Goal: Information Seeking & Learning: Learn about a topic

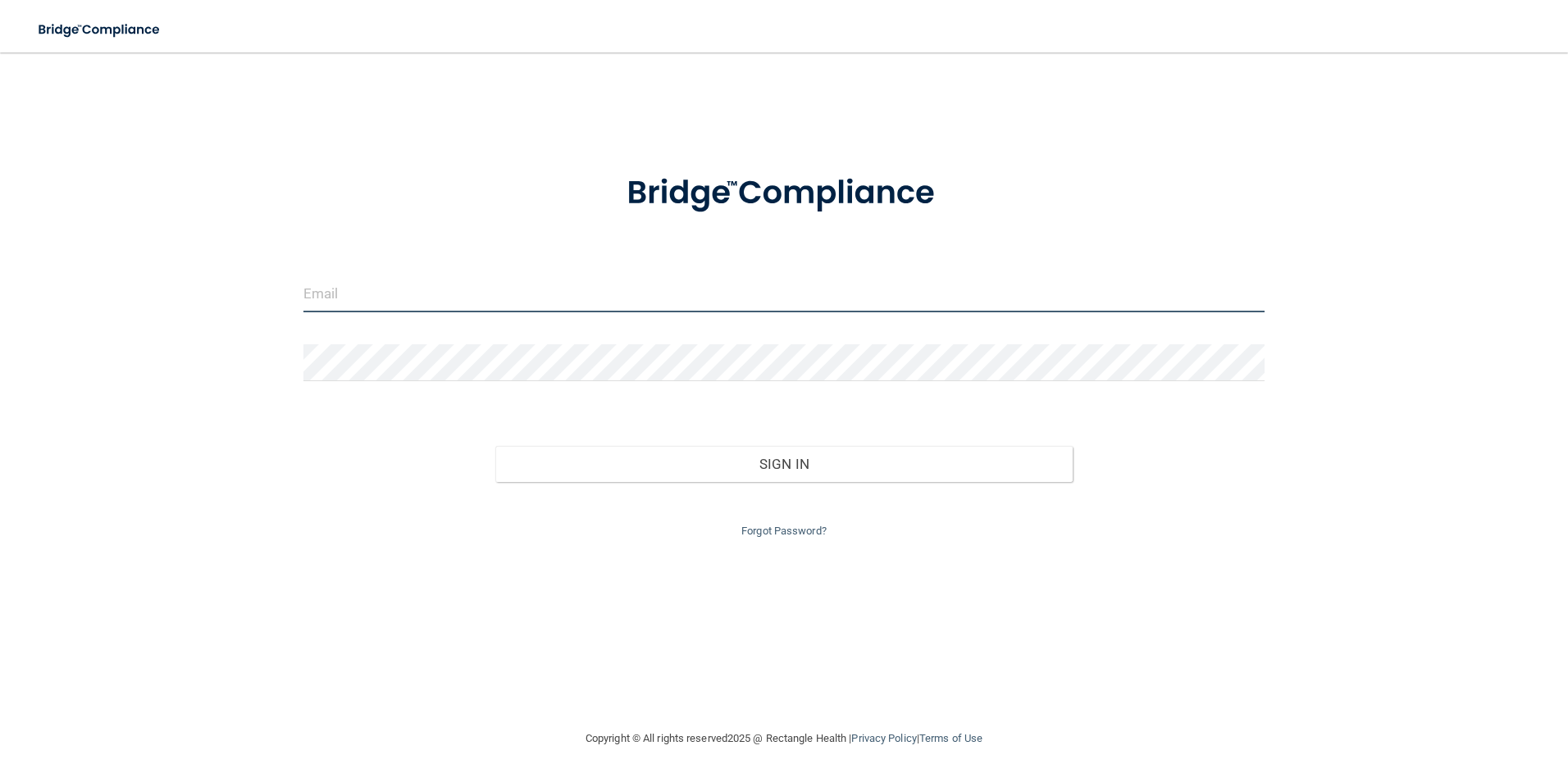
click at [681, 301] on input "email" at bounding box center [784, 294] width 962 height 37
type input "[EMAIL_ADDRESS][DOMAIN_NAME]"
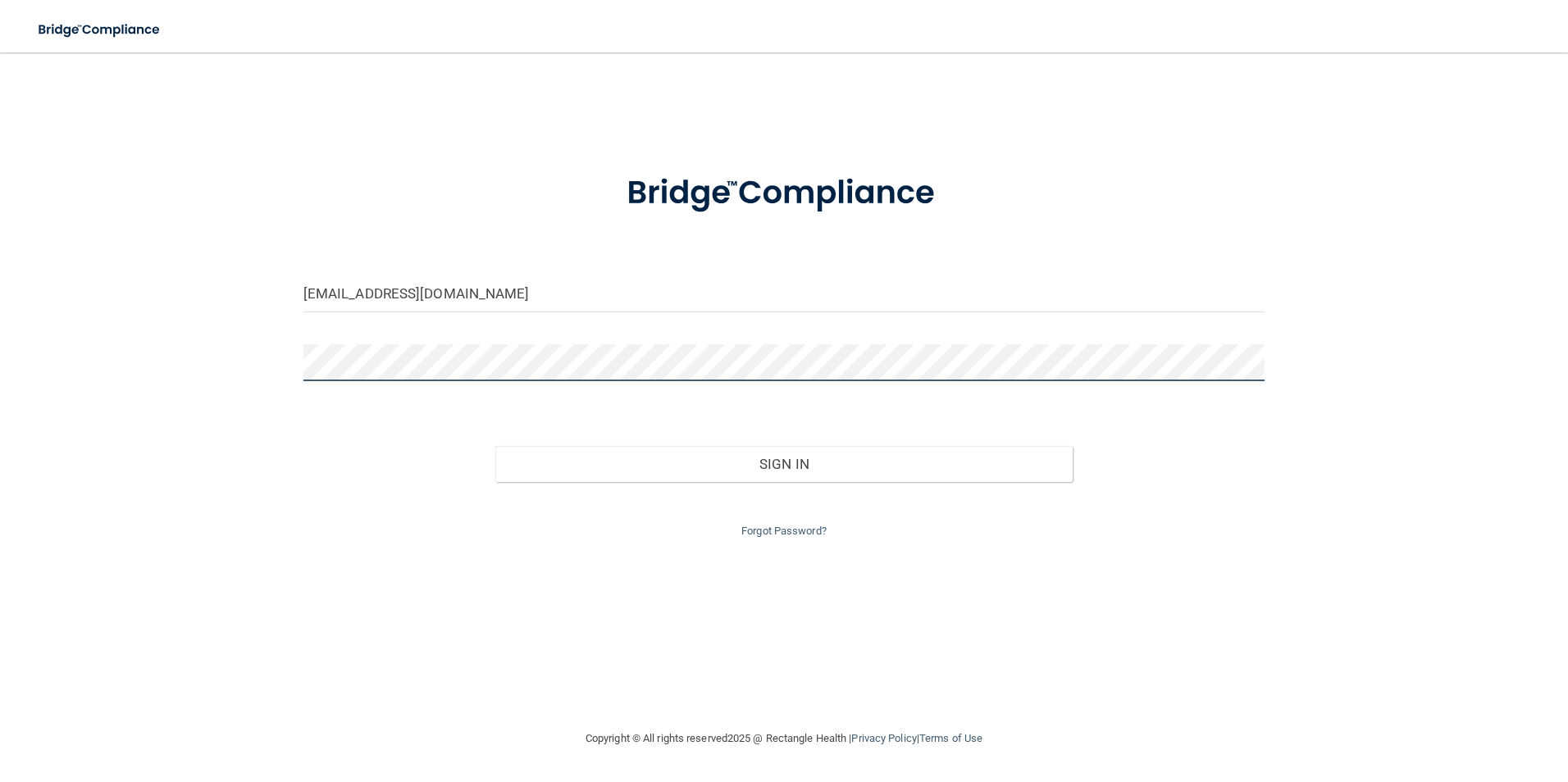
click at [495, 446] on button "Sign In" at bounding box center [783, 464] width 577 height 36
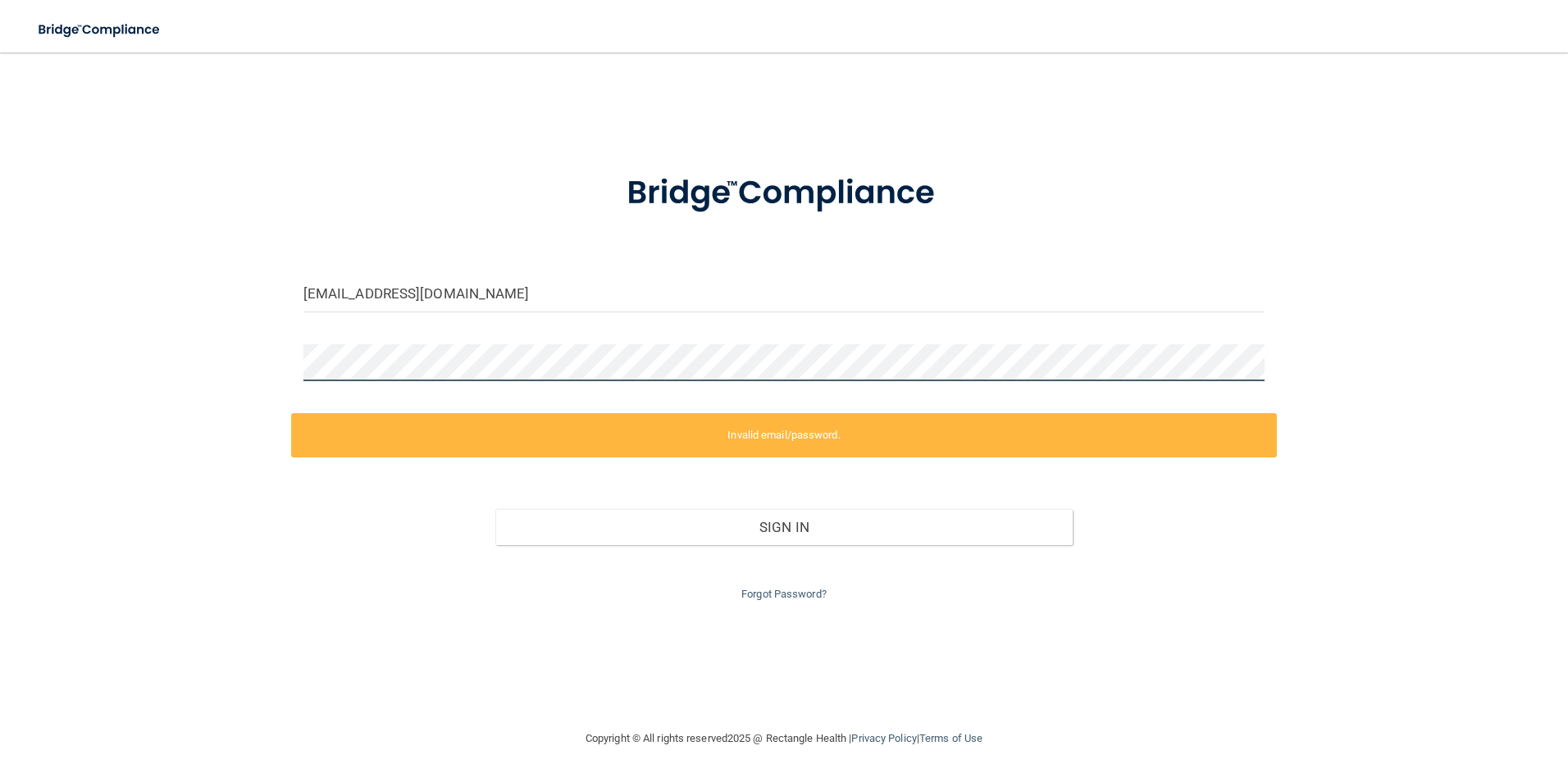
click at [770, 412] on form "smerrow@ofsi.org Invalid email/password. You don't have permission to access th…" at bounding box center [784, 377] width 962 height 453
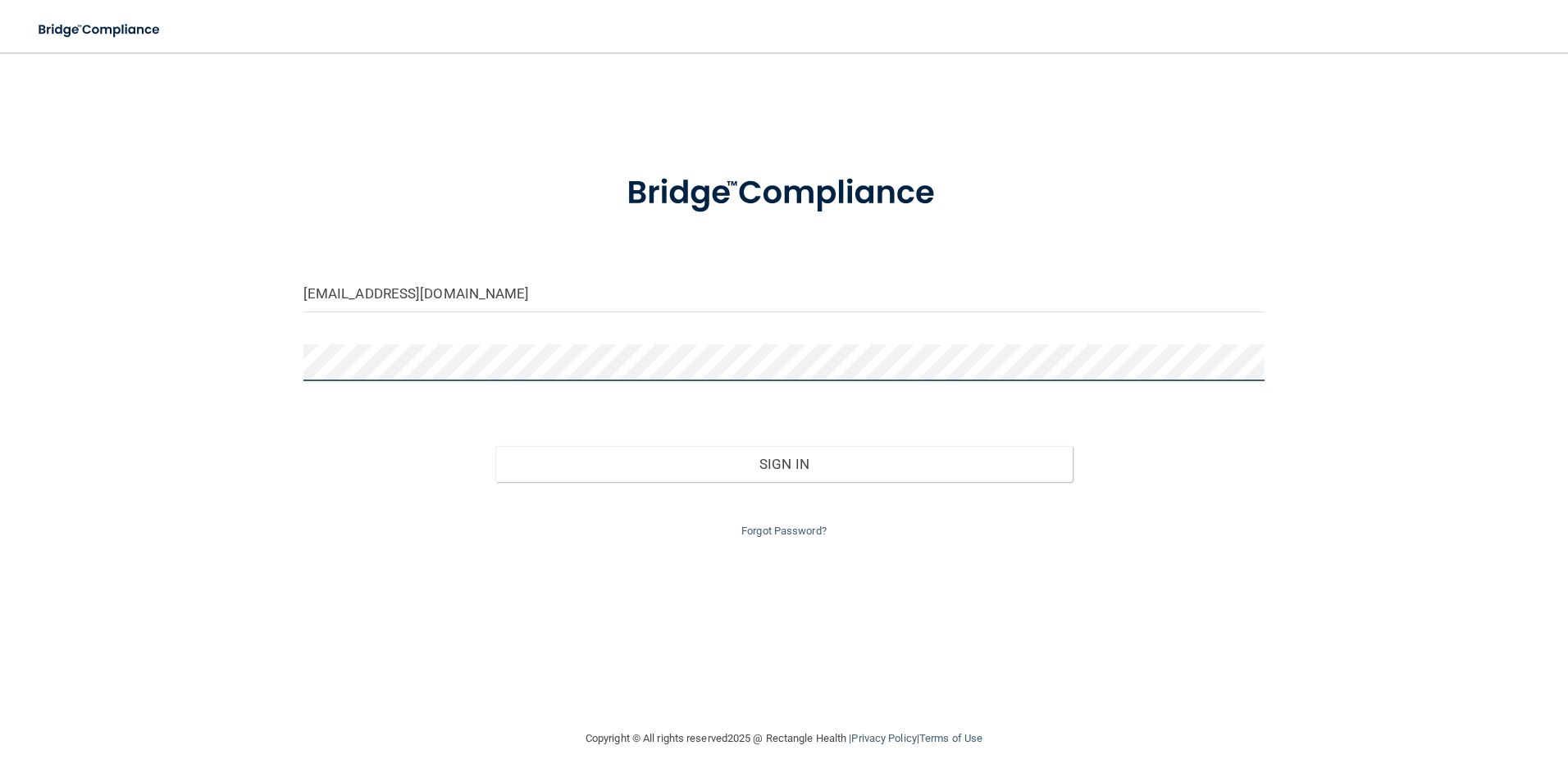
click at [495, 446] on button "Sign In" at bounding box center [783, 464] width 577 height 36
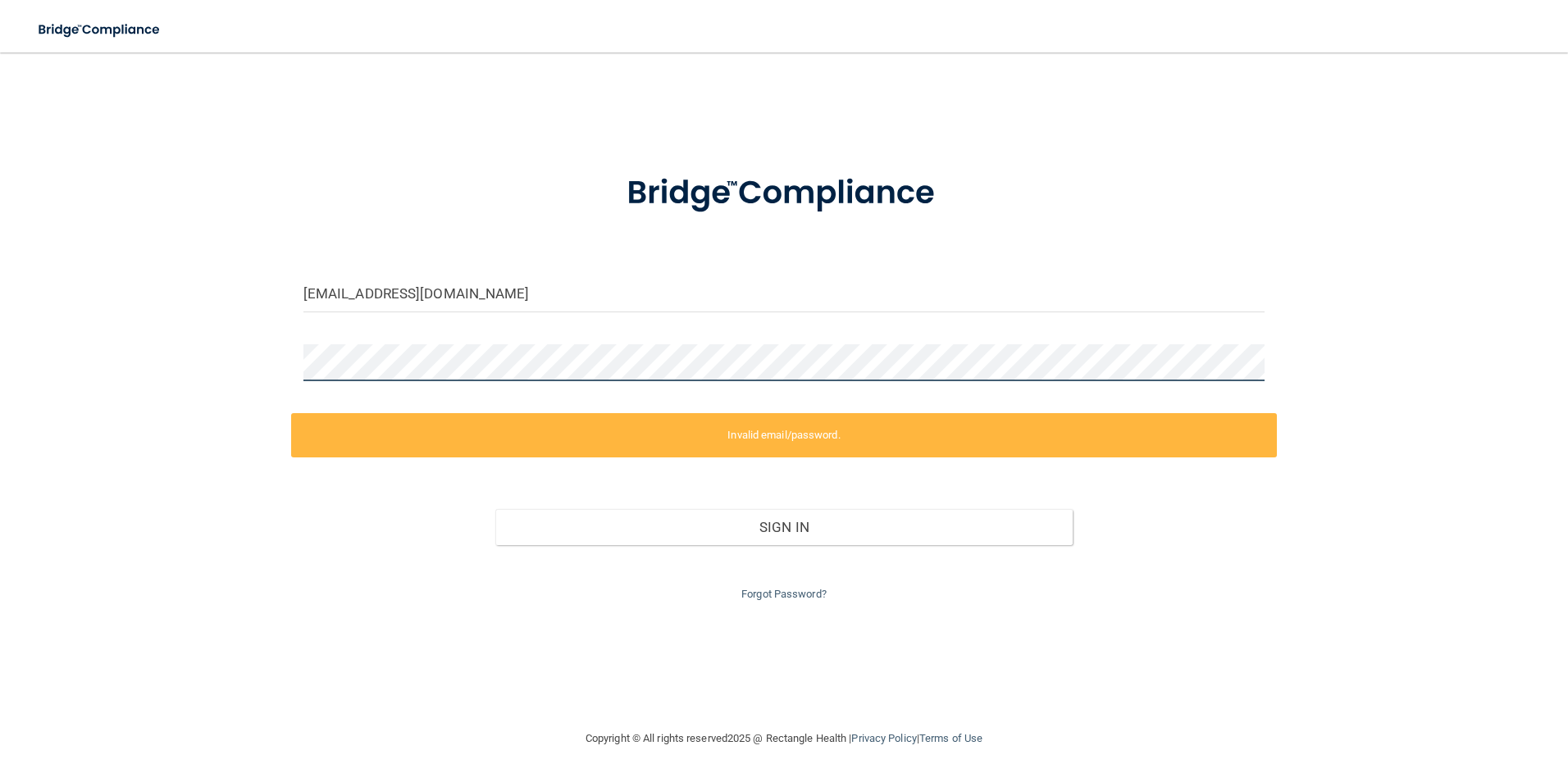
click at [317, 341] on form "smerrow@ofsi.org Invalid email/password. You don't have permission to access th…" at bounding box center [784, 377] width 962 height 453
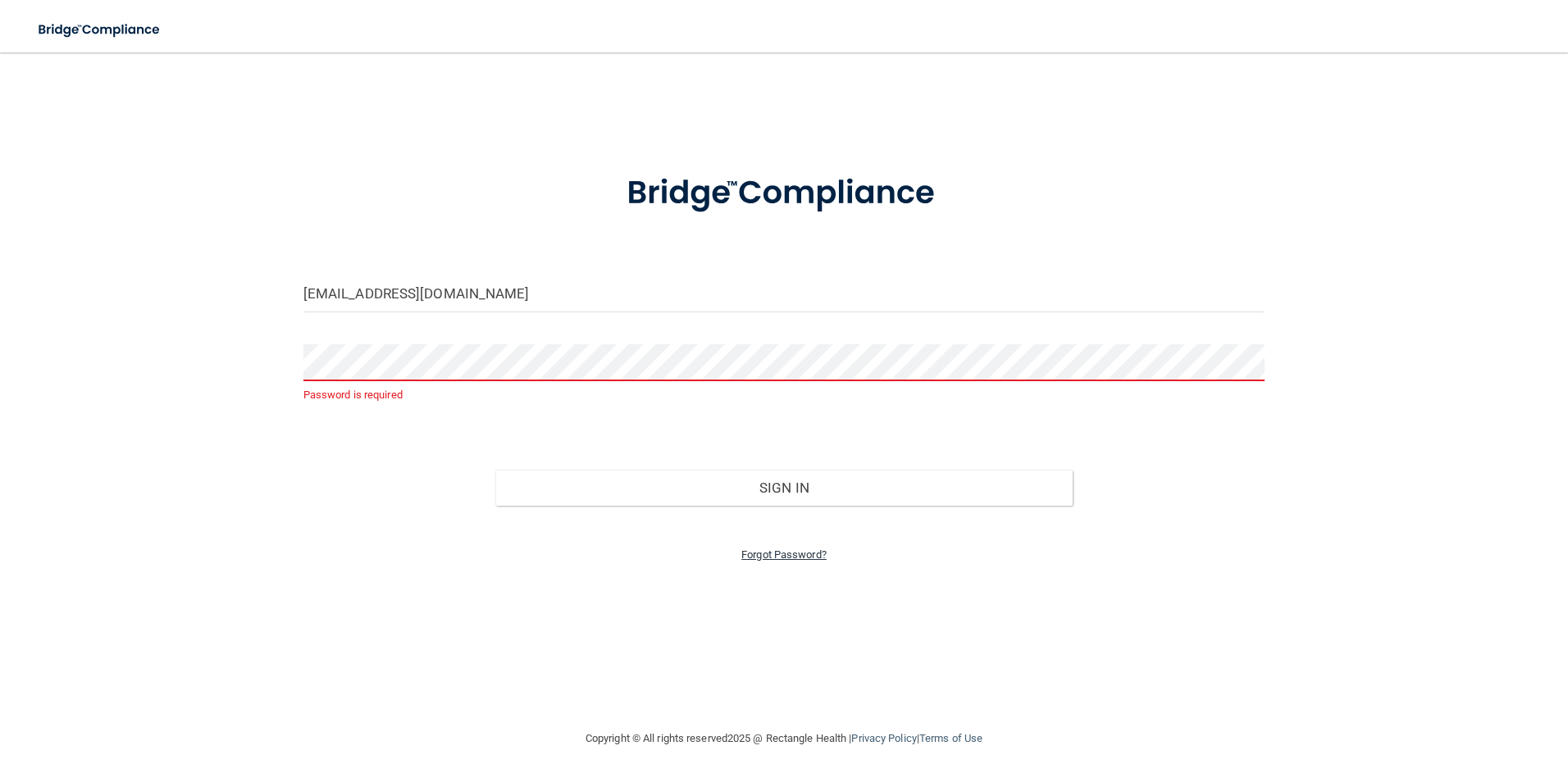
click at [755, 556] on link "Forgot Password?" at bounding box center [783, 555] width 85 height 12
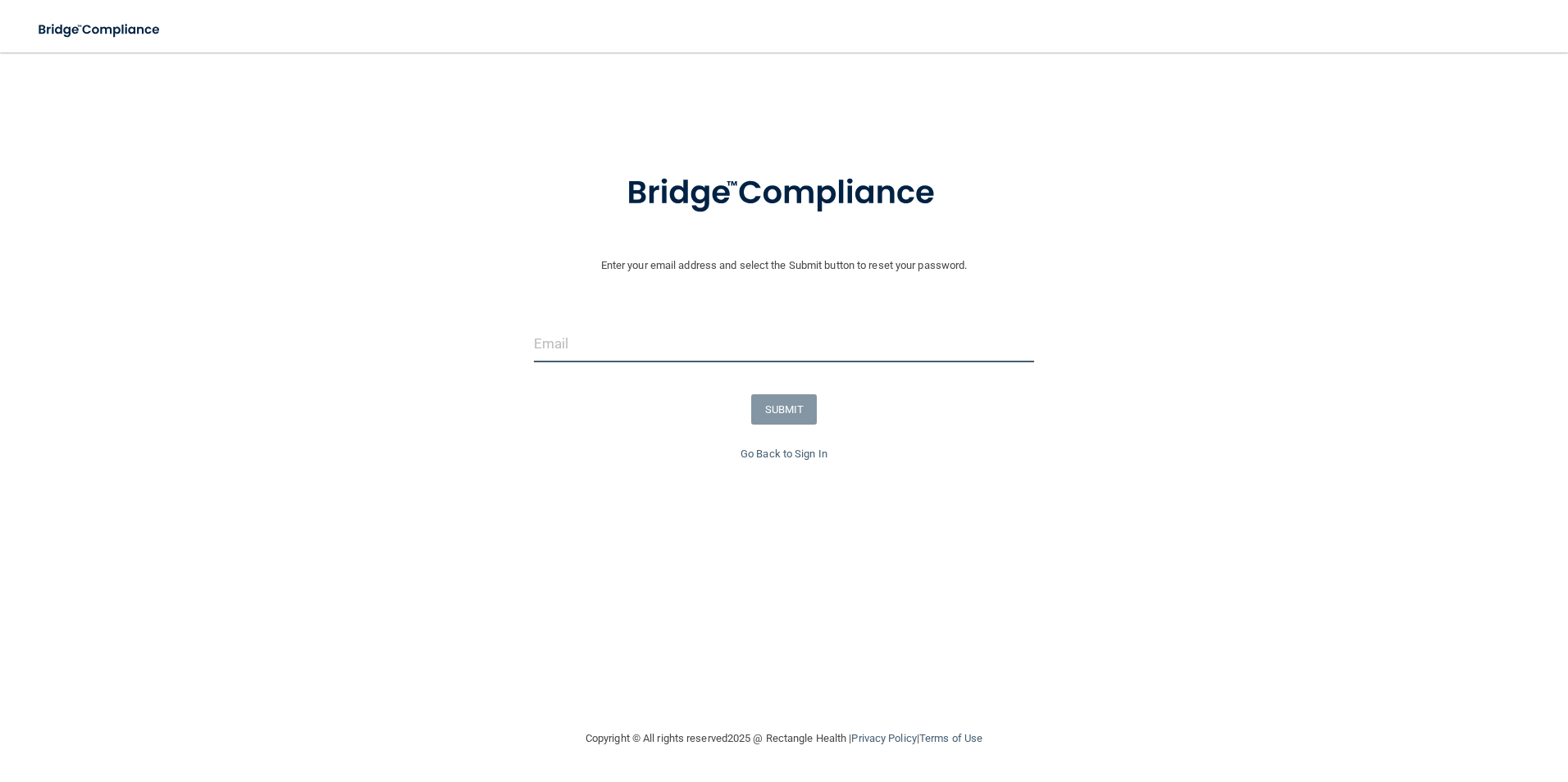
click at [646, 341] on input "email" at bounding box center [784, 344] width 501 height 37
type input "[EMAIL_ADDRESS][DOMAIN_NAME]"
click at [781, 409] on button "SUBMIT" at bounding box center [784, 409] width 66 height 30
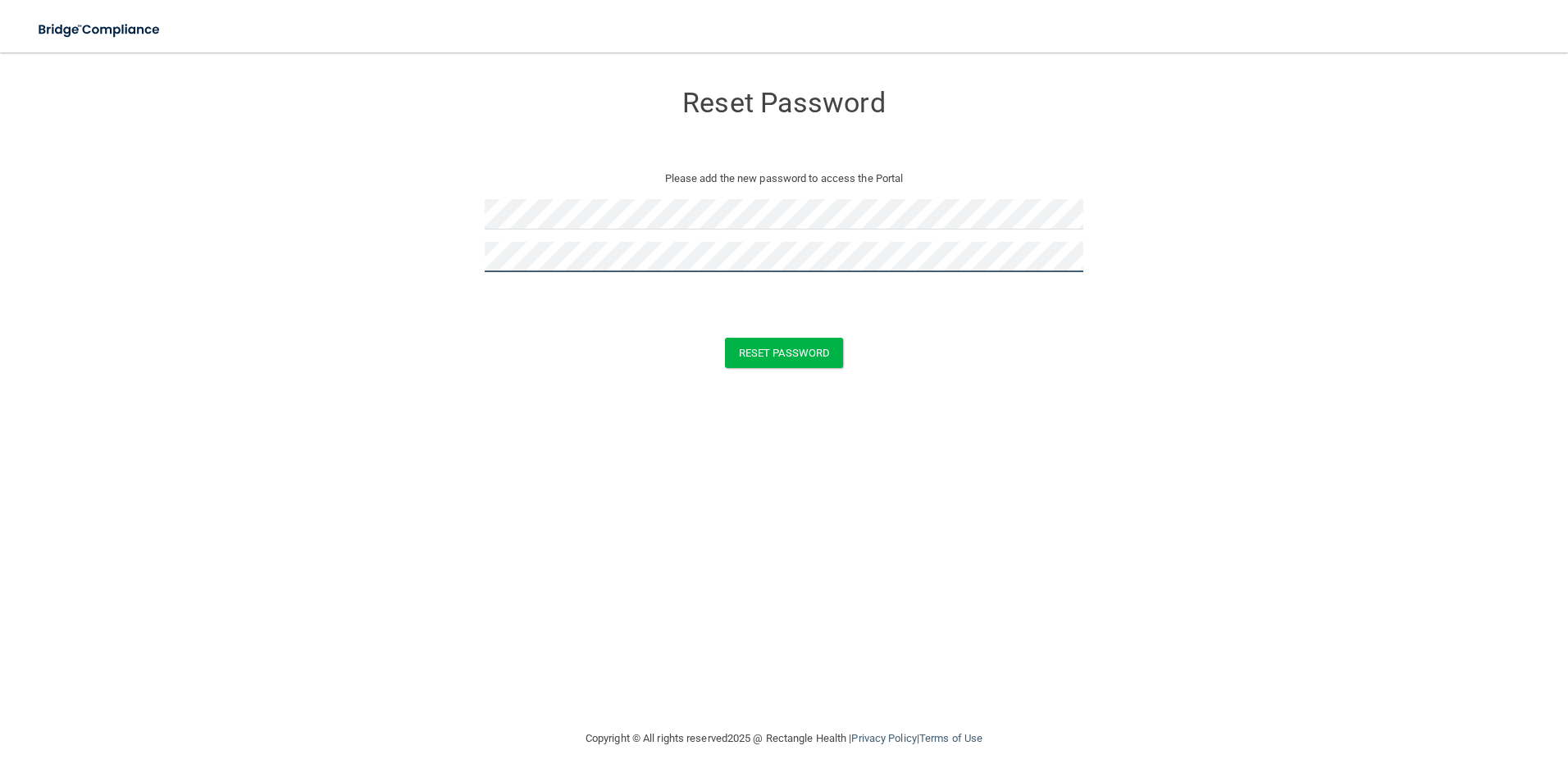
click at [725, 338] on button "Reset Password" at bounding box center [784, 353] width 118 height 30
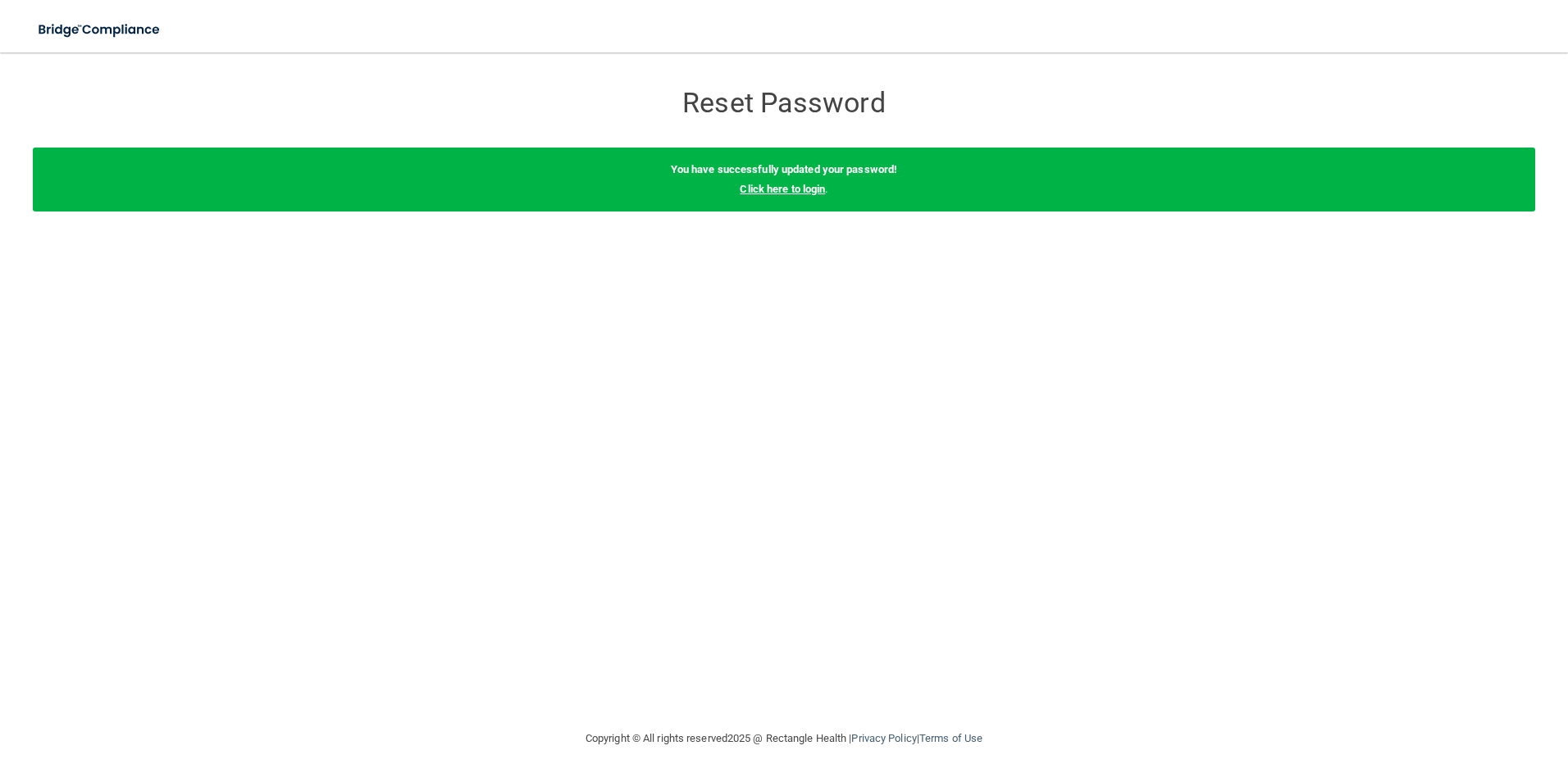
click at [804, 189] on link "Click here to login" at bounding box center [782, 189] width 85 height 12
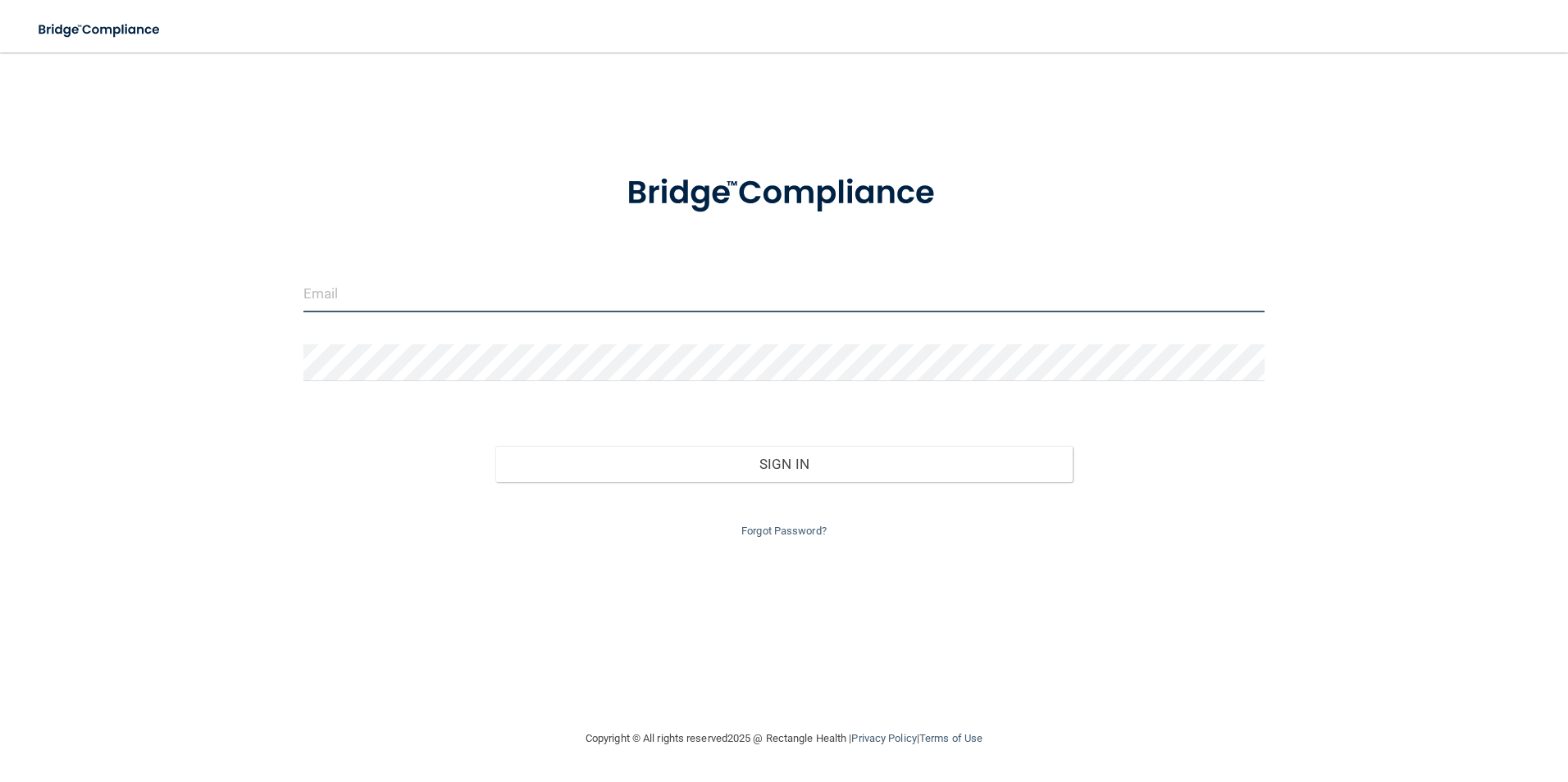
click at [691, 298] on input "email" at bounding box center [784, 294] width 962 height 37
type input "[EMAIL_ADDRESS][DOMAIN_NAME]"
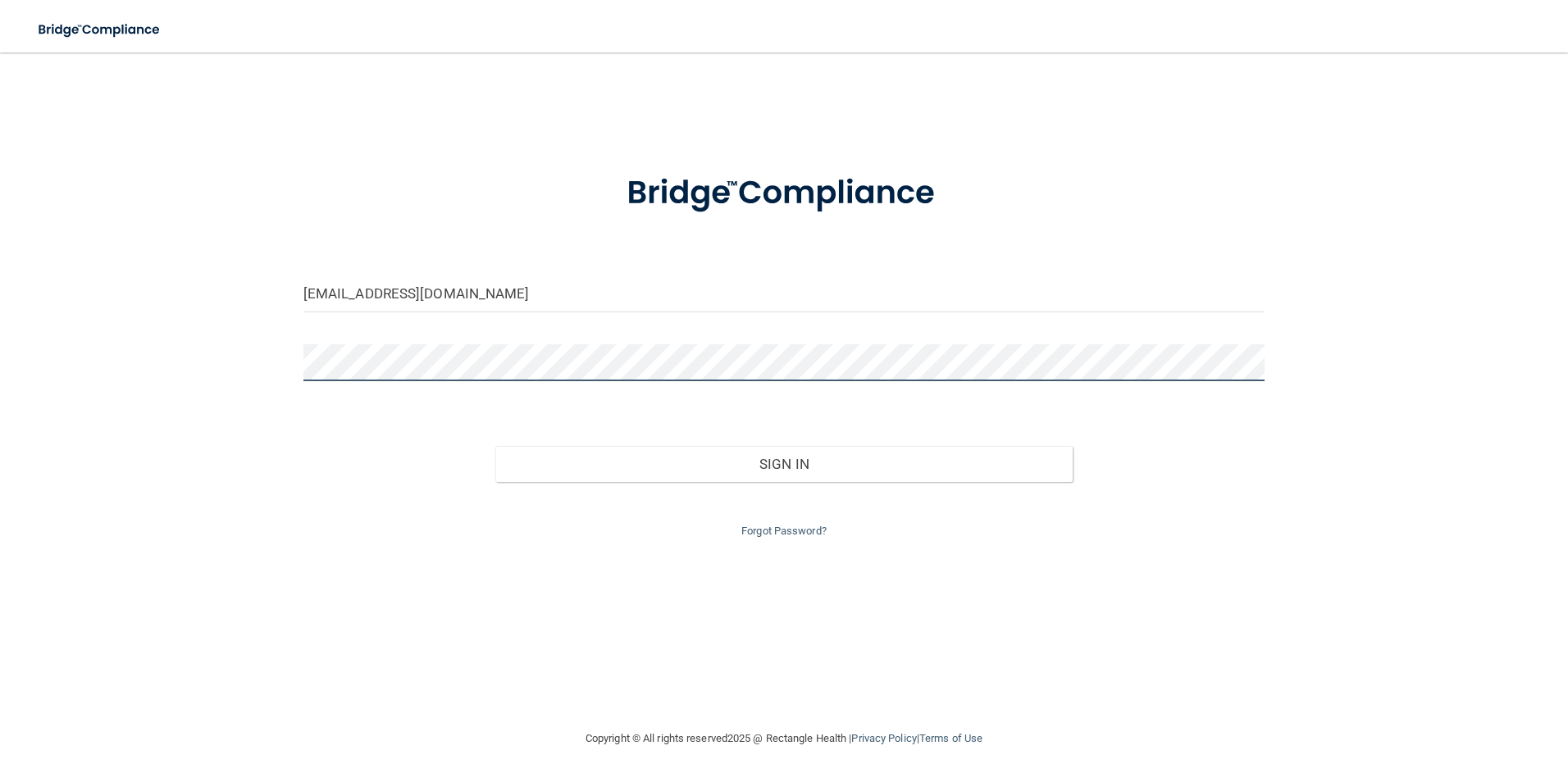
click at [540, 381] on div at bounding box center [784, 368] width 986 height 49
click at [495, 446] on button "Sign In" at bounding box center [783, 464] width 577 height 36
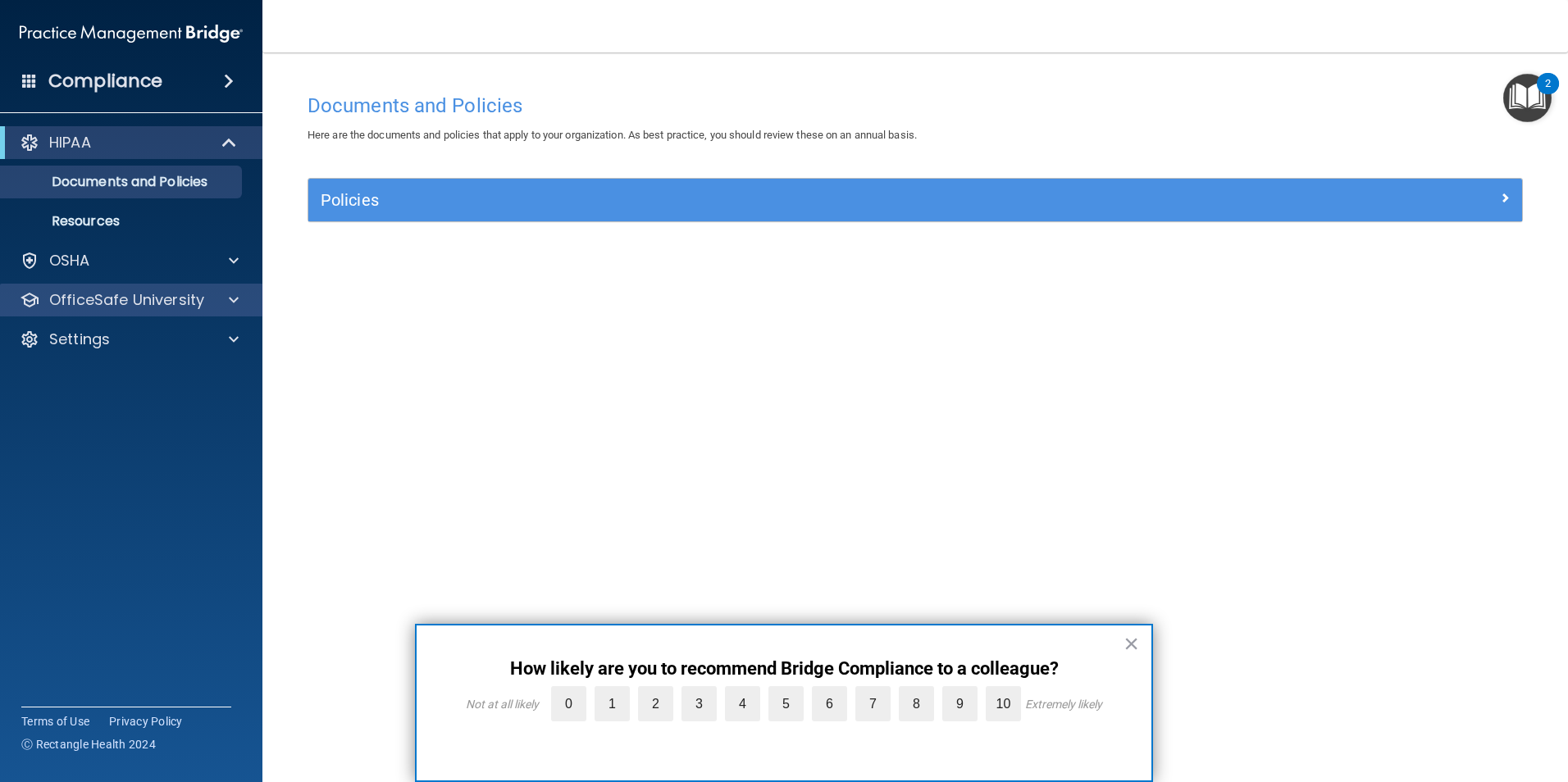
click at [203, 289] on div "OfficeSafe University" at bounding box center [131, 300] width 263 height 33
click at [235, 302] on span at bounding box center [234, 300] width 10 height 20
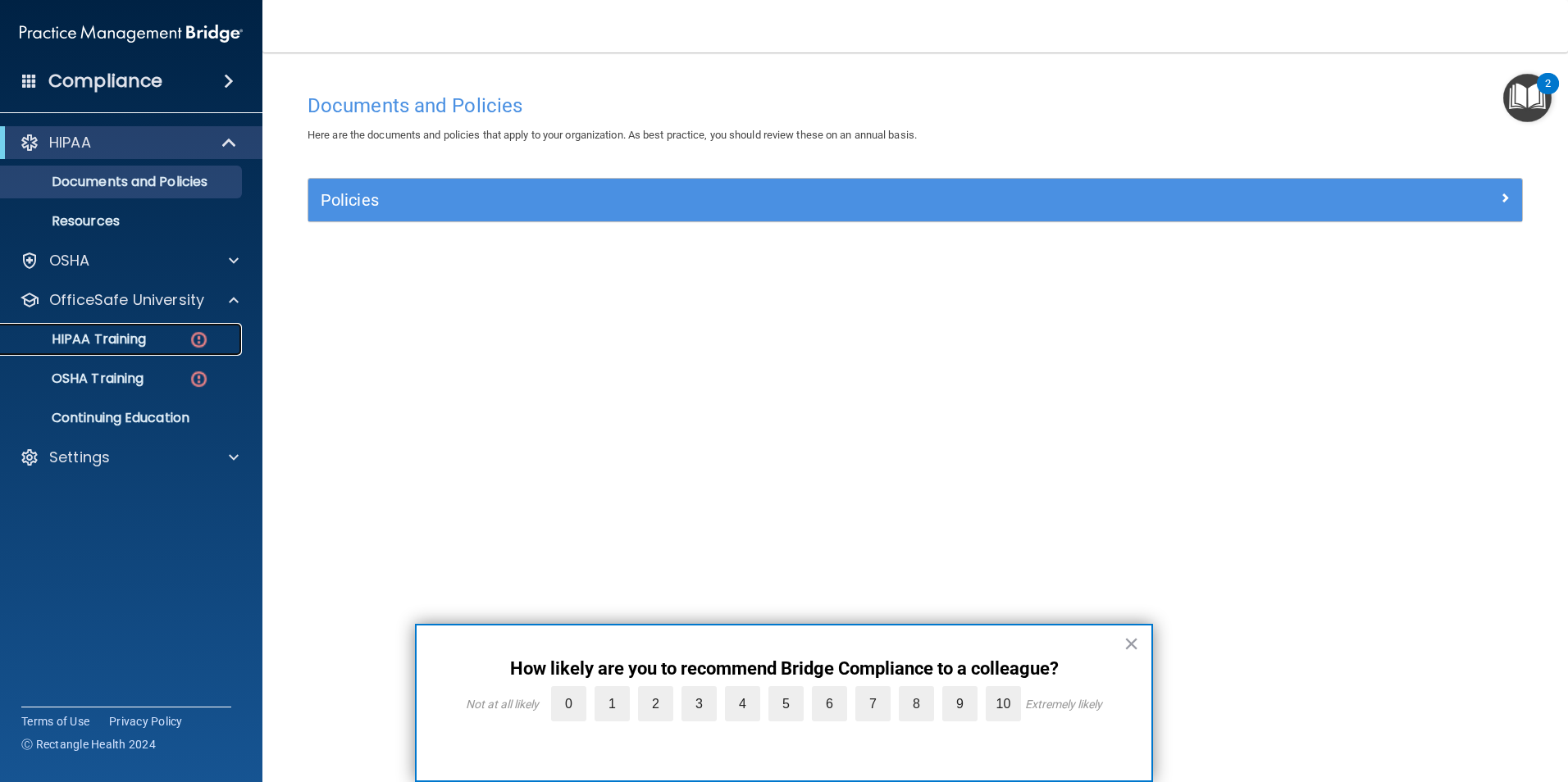
click at [180, 333] on div "HIPAA Training" at bounding box center [123, 339] width 224 height 16
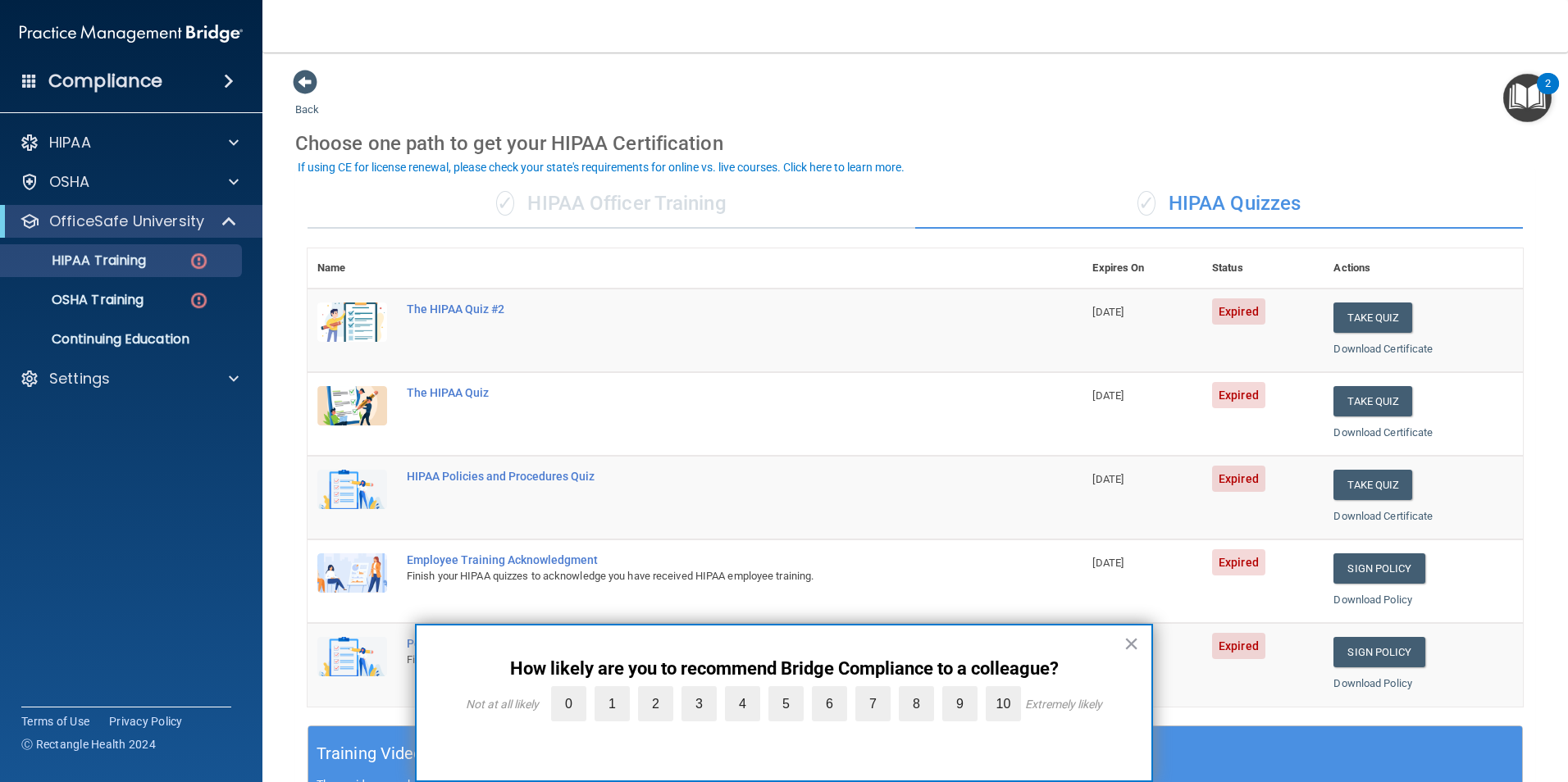
click at [687, 207] on div "✓ HIPAA Officer Training" at bounding box center [611, 204] width 608 height 49
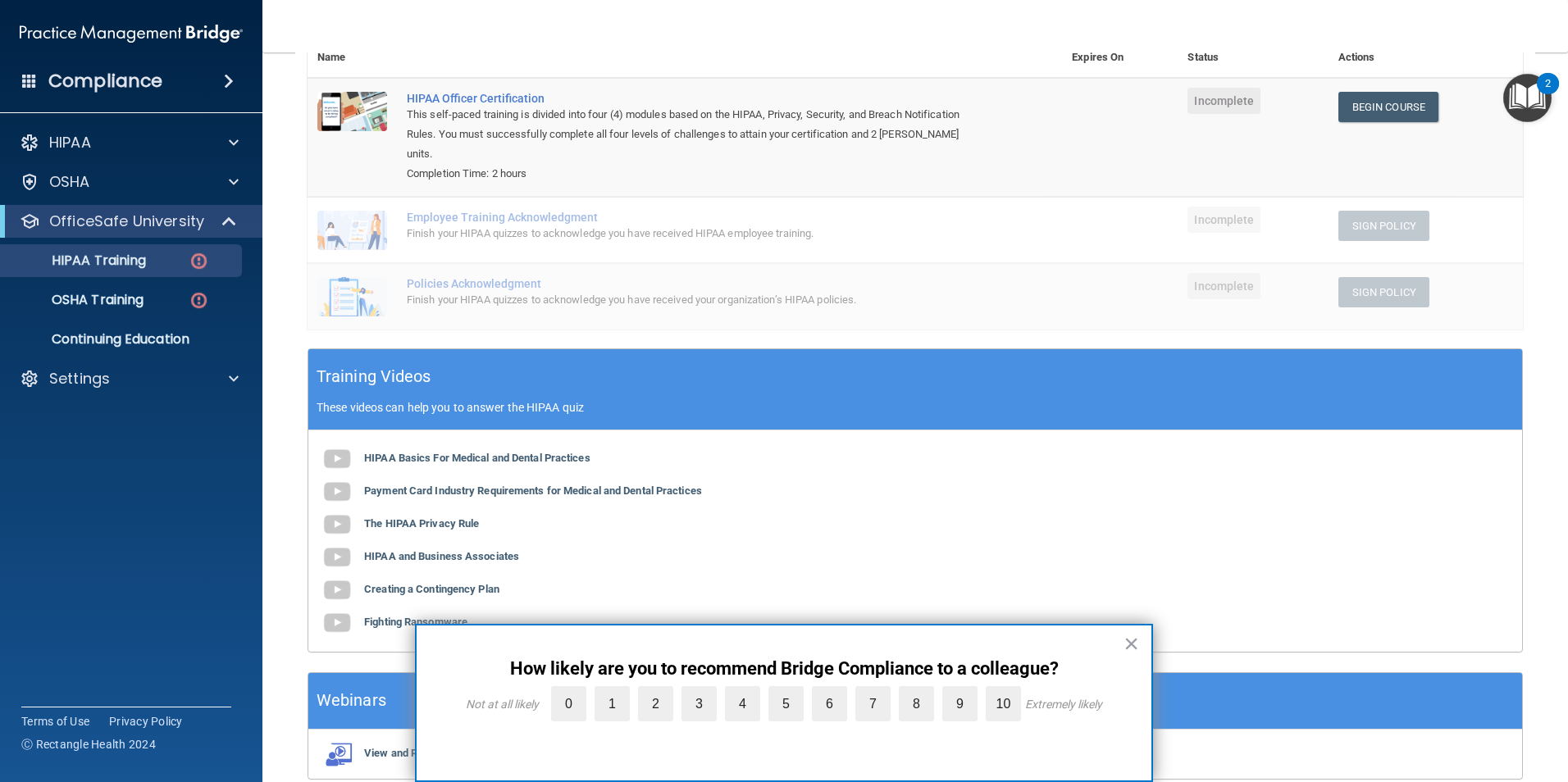
scroll to position [267, 0]
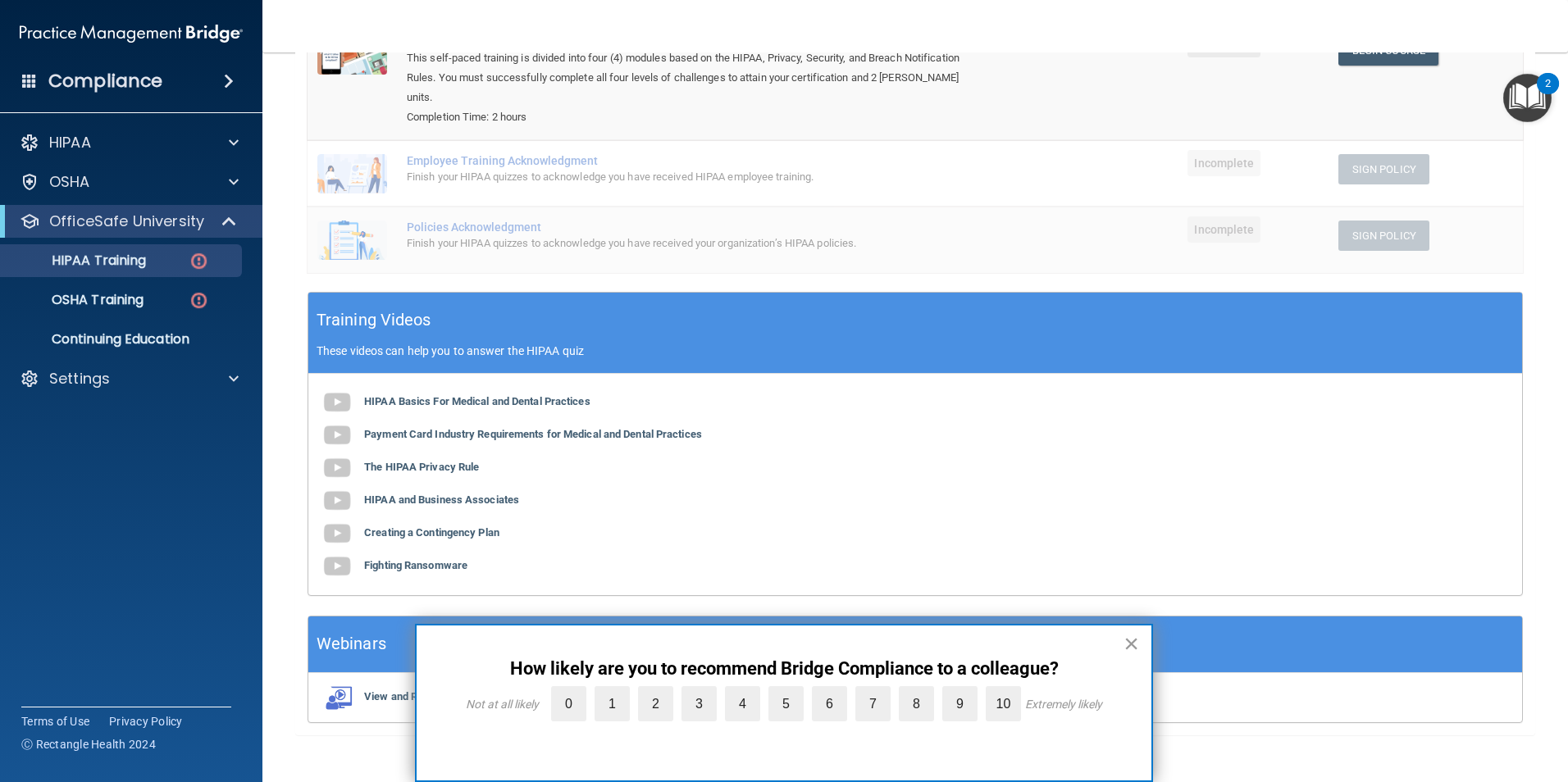
click at [1132, 639] on button "×" at bounding box center [1131, 644] width 16 height 26
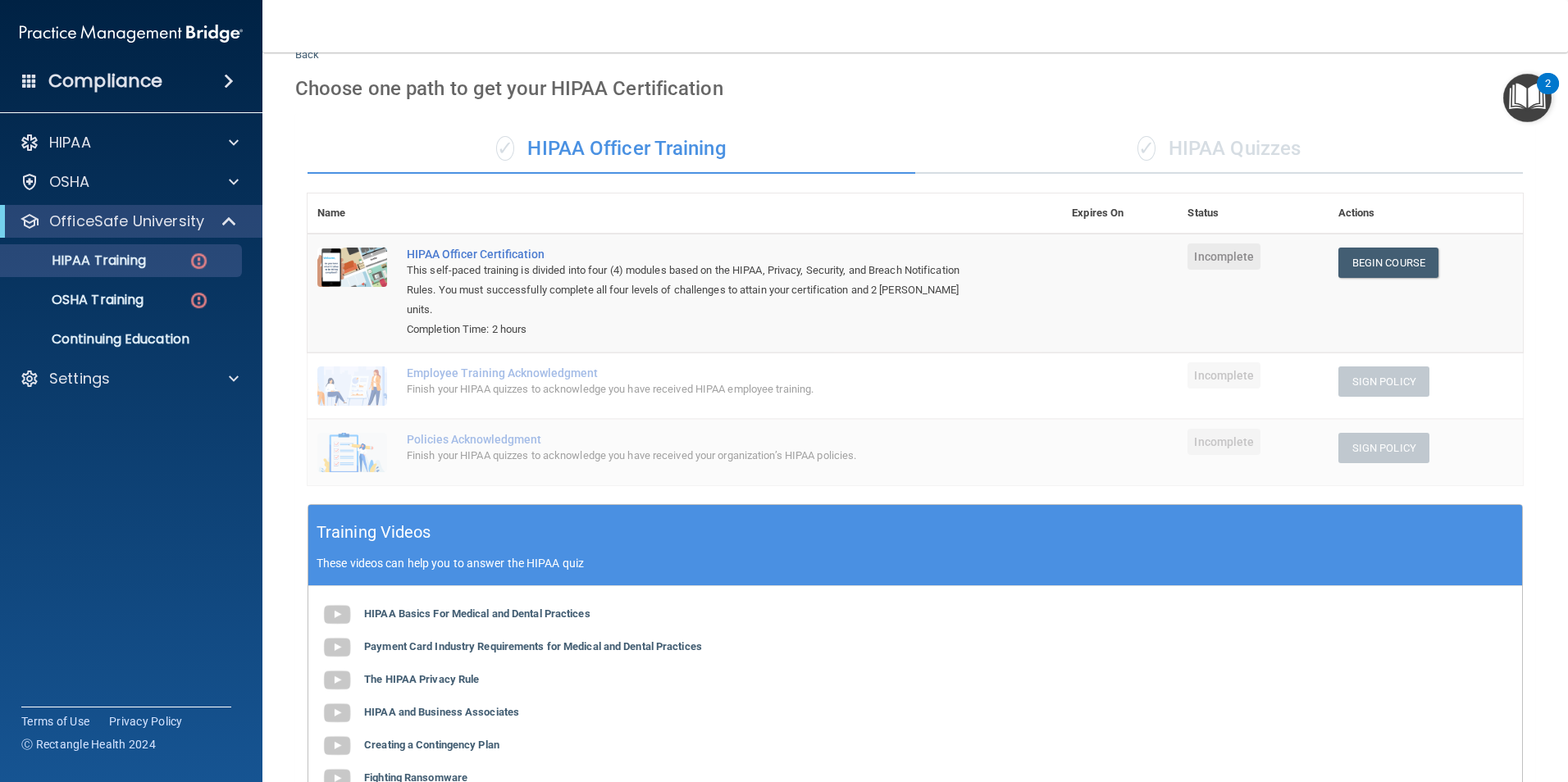
scroll to position [0, 0]
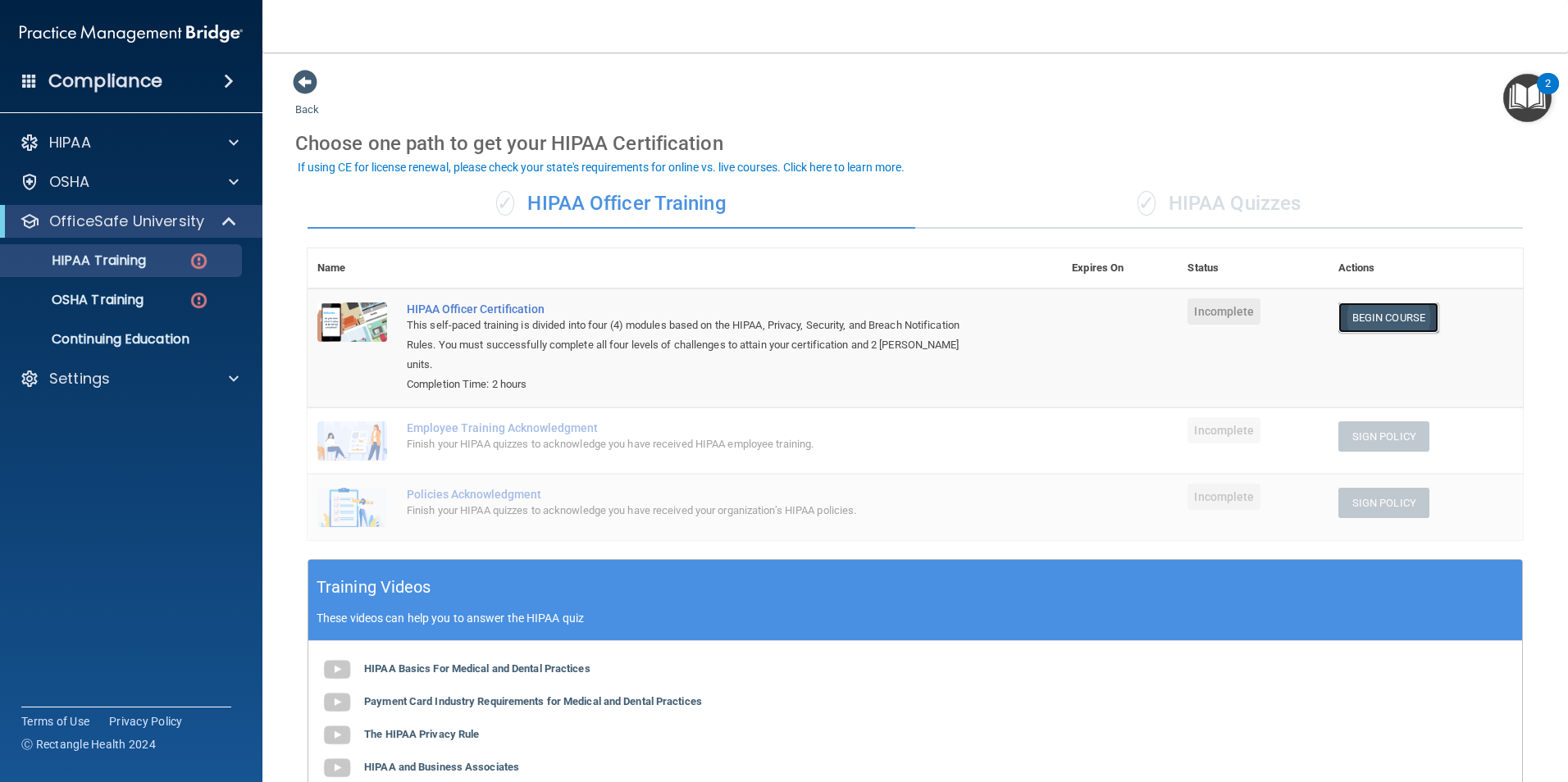
click at [1352, 313] on link "Begin Course" at bounding box center [1388, 318] width 100 height 30
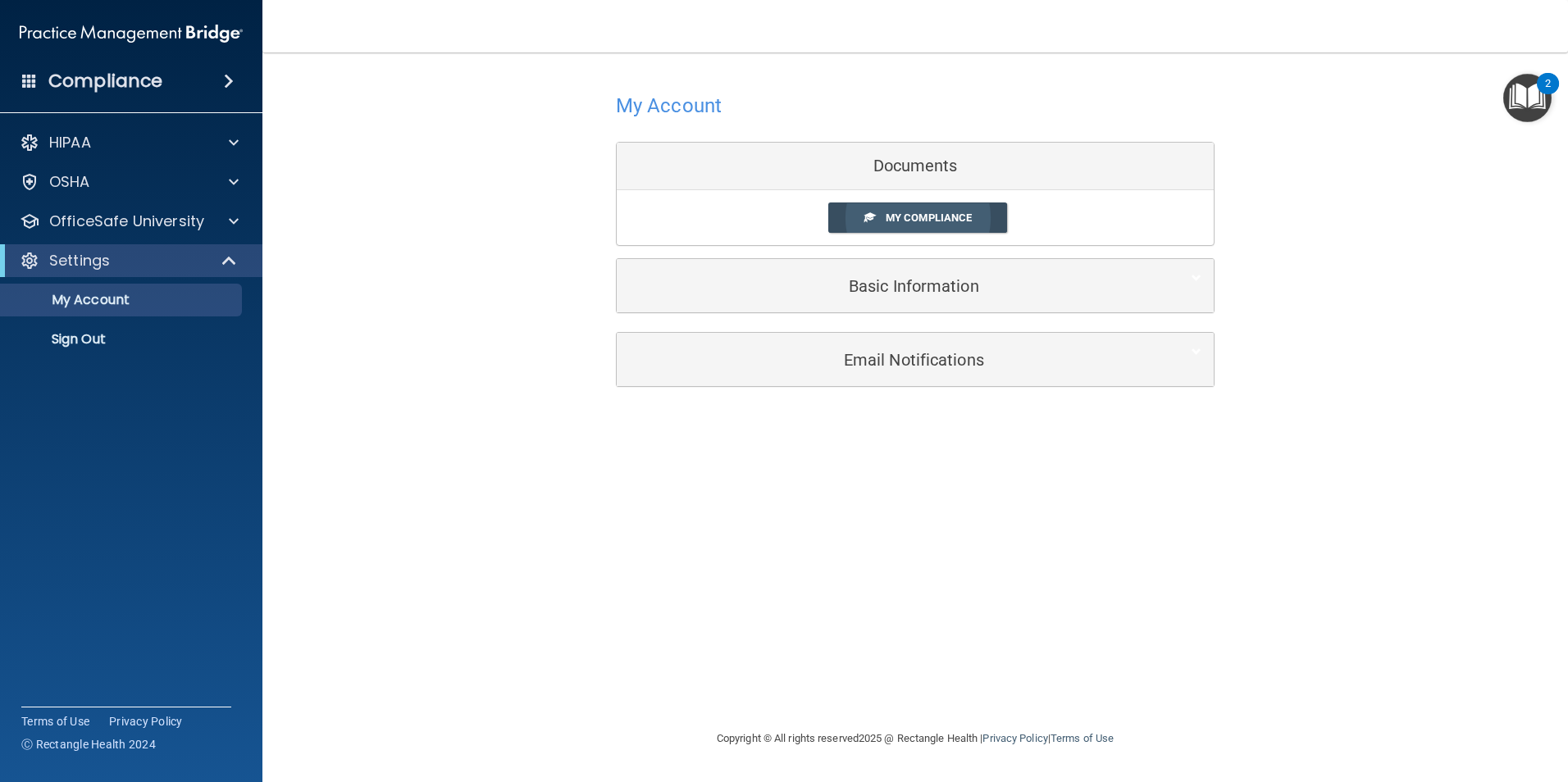
click at [964, 221] on span "My Compliance" at bounding box center [929, 218] width 86 height 12
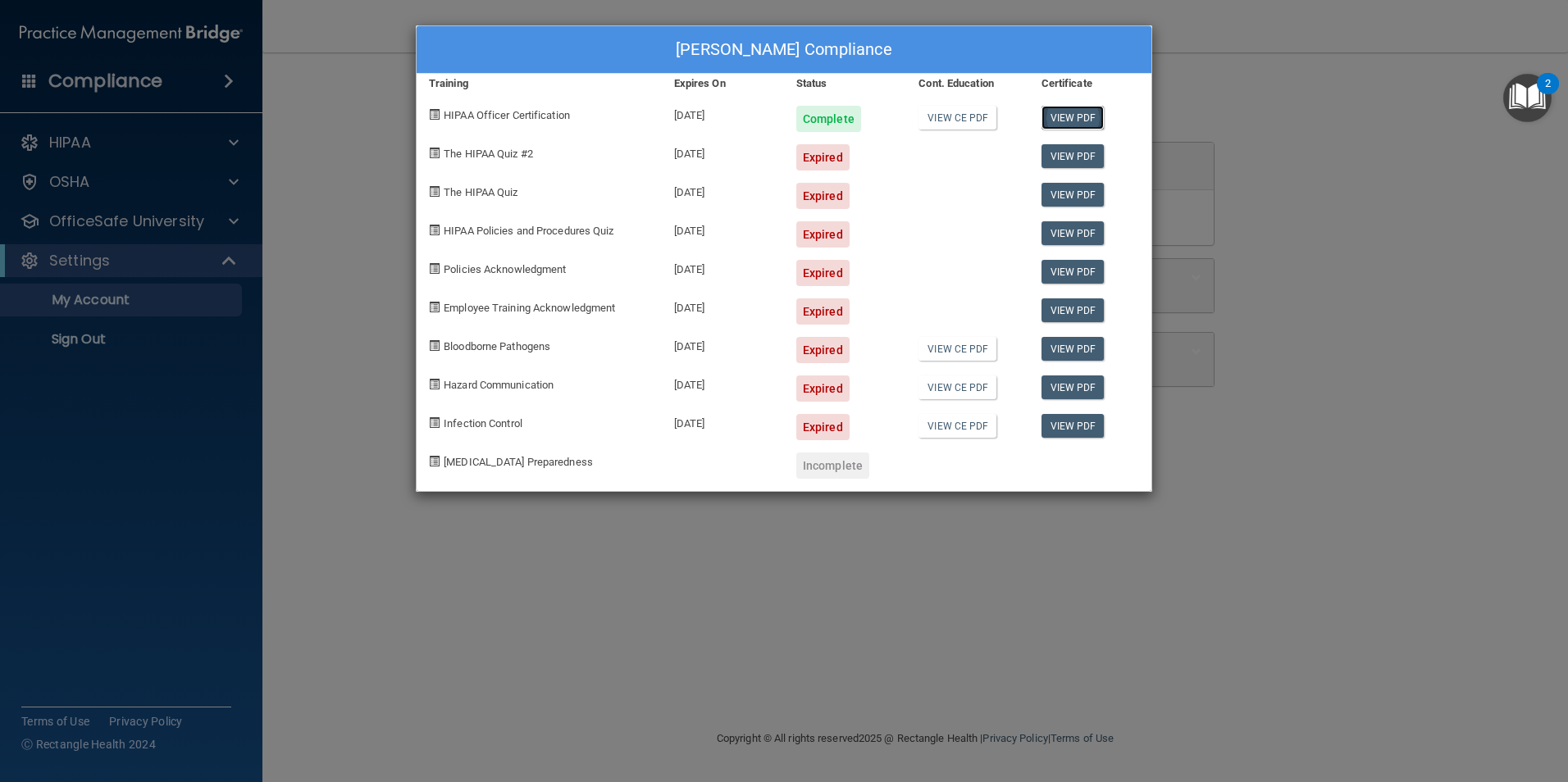
click at [1084, 116] on link "View PDF" at bounding box center [1072, 118] width 63 height 24
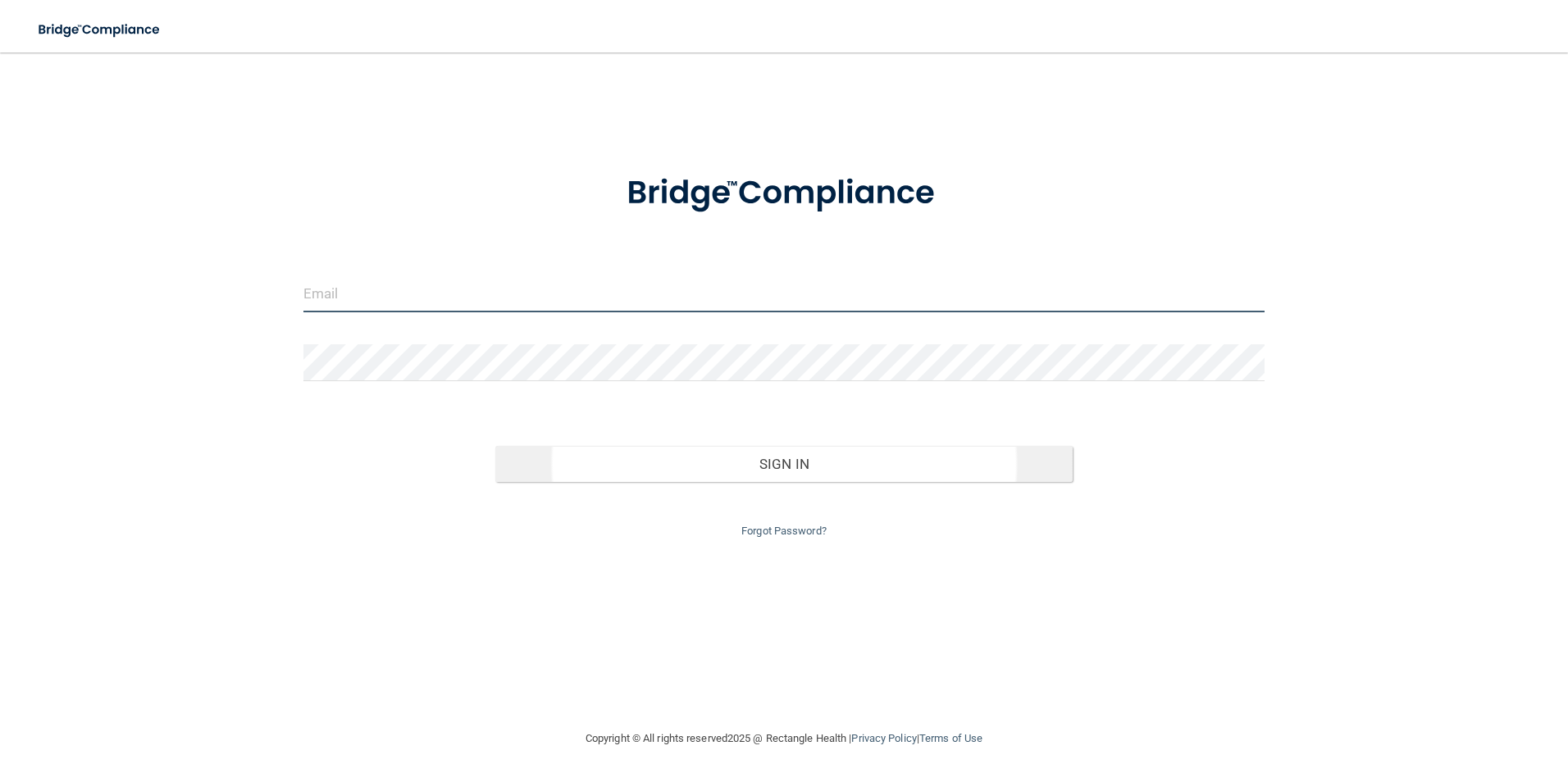
type input "[EMAIL_ADDRESS][DOMAIN_NAME]"
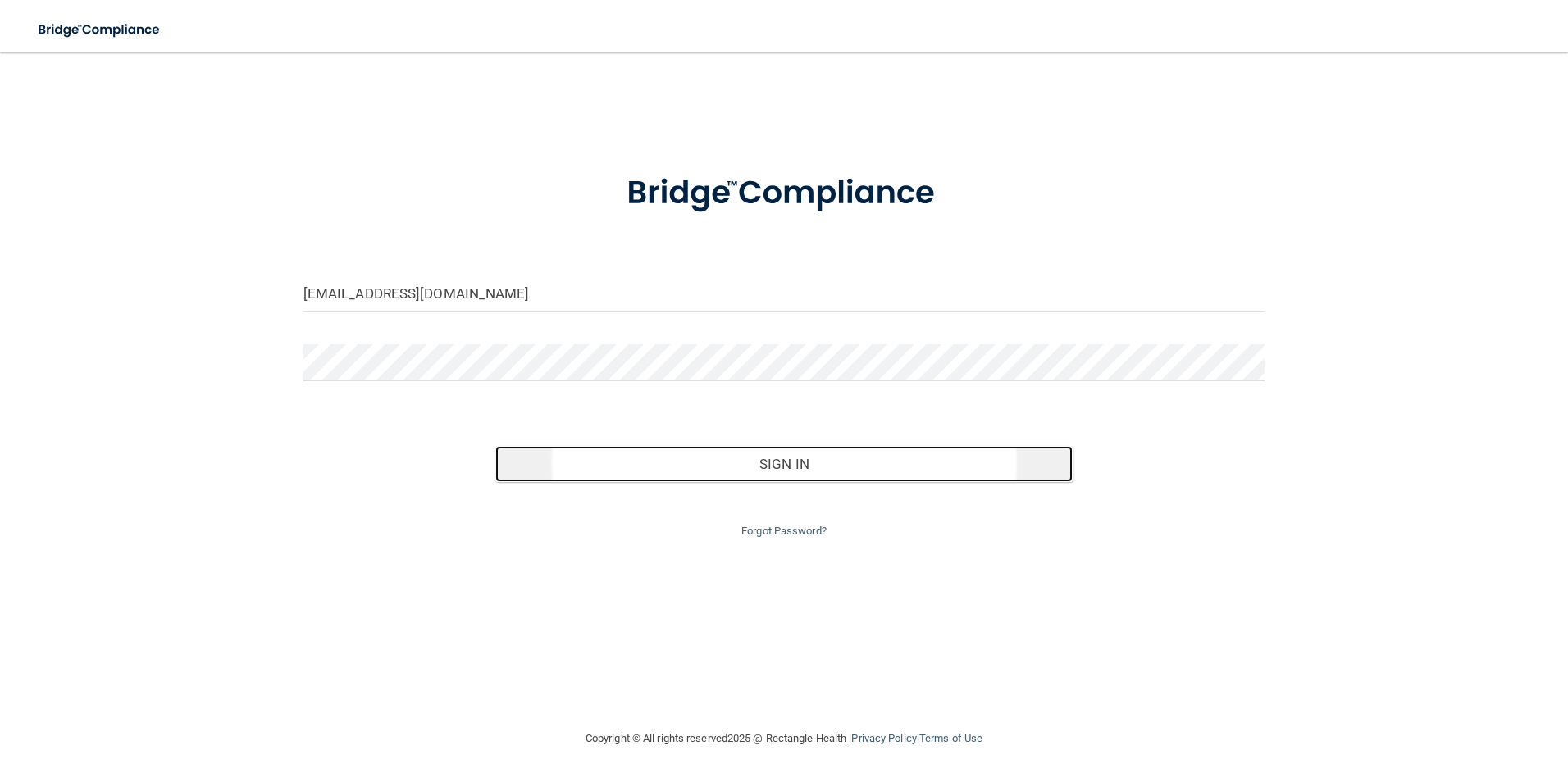
click at [675, 473] on button "Sign In" at bounding box center [783, 464] width 577 height 36
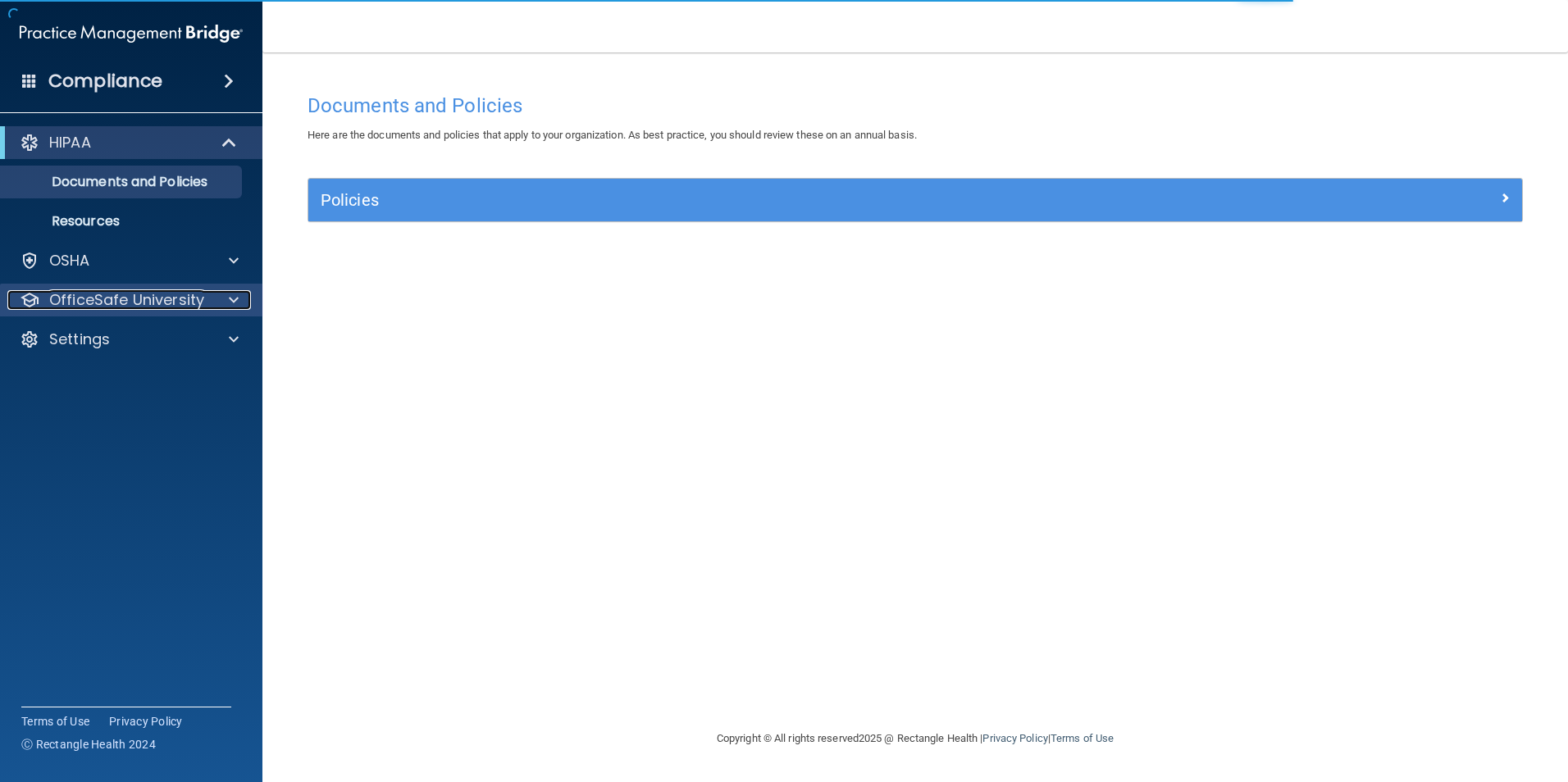
click at [118, 297] on p "OfficeSafe University" at bounding box center [126, 300] width 155 height 20
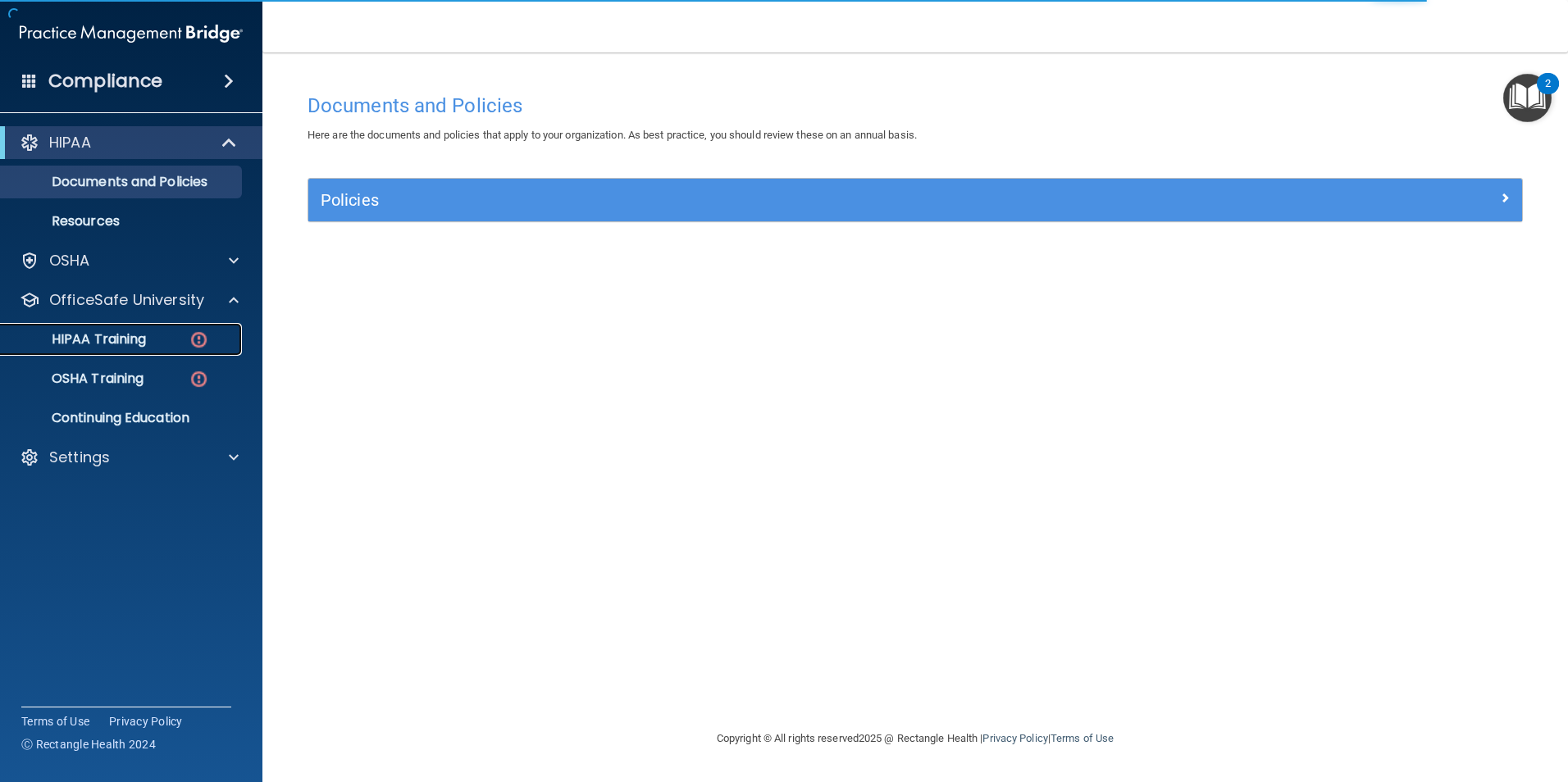
click at [114, 339] on p "HIPAA Training" at bounding box center [78, 339] width 135 height 16
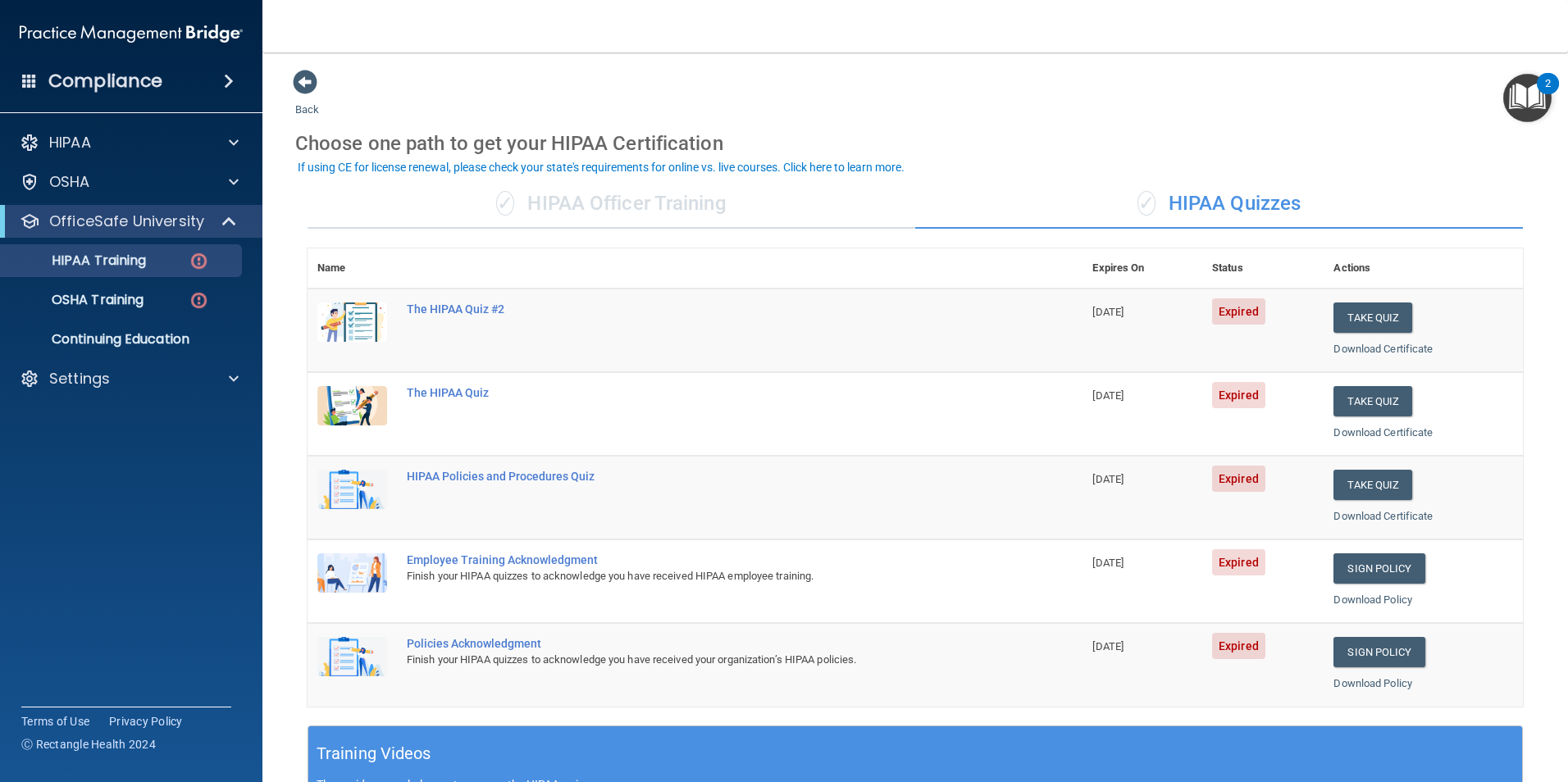
click at [634, 214] on div "✓ HIPAA Officer Training" at bounding box center [611, 204] width 608 height 49
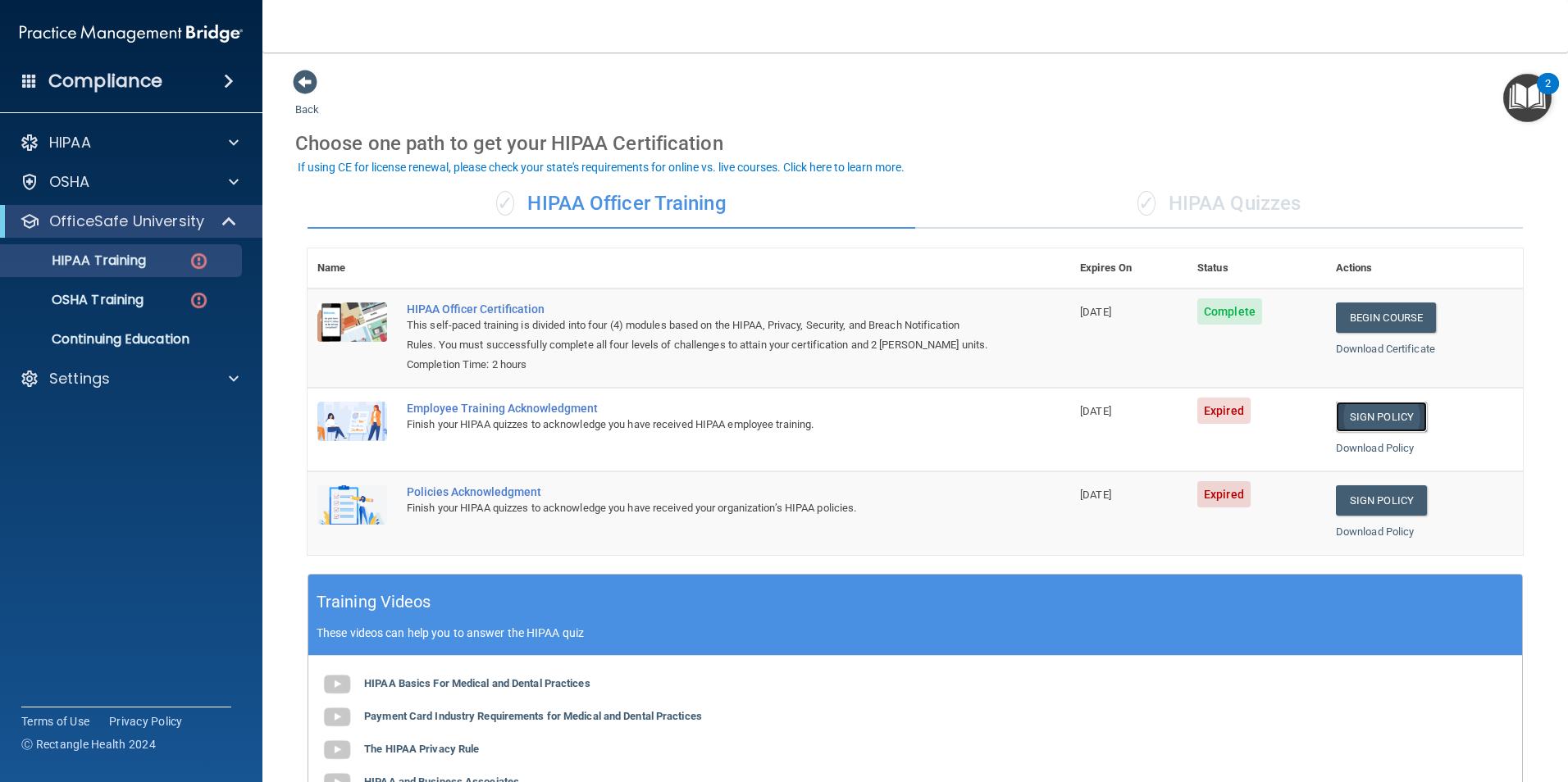
click at [1389, 418] on link "Sign Policy" at bounding box center [1381, 417] width 91 height 30
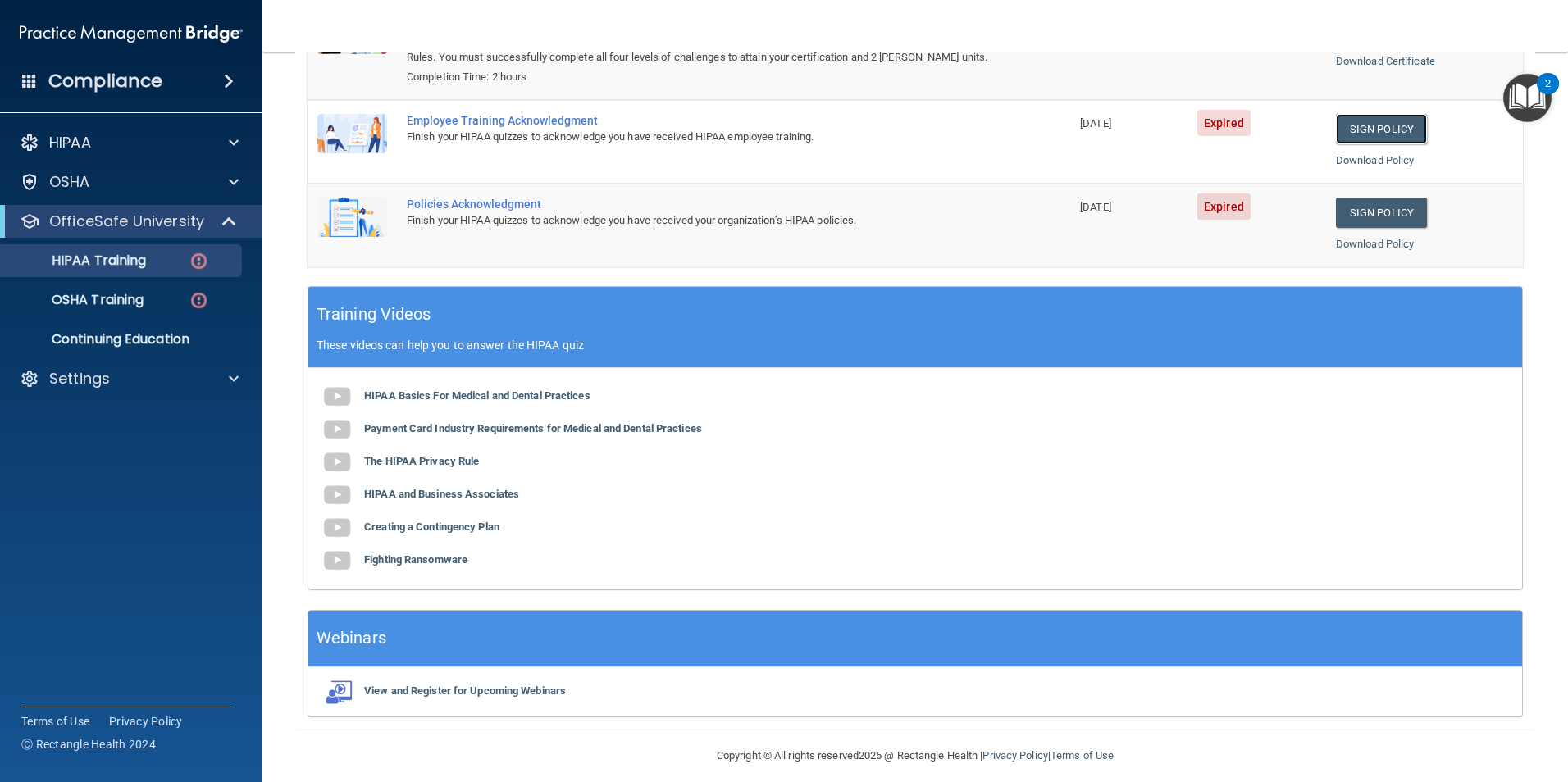
scroll to position [302, 0]
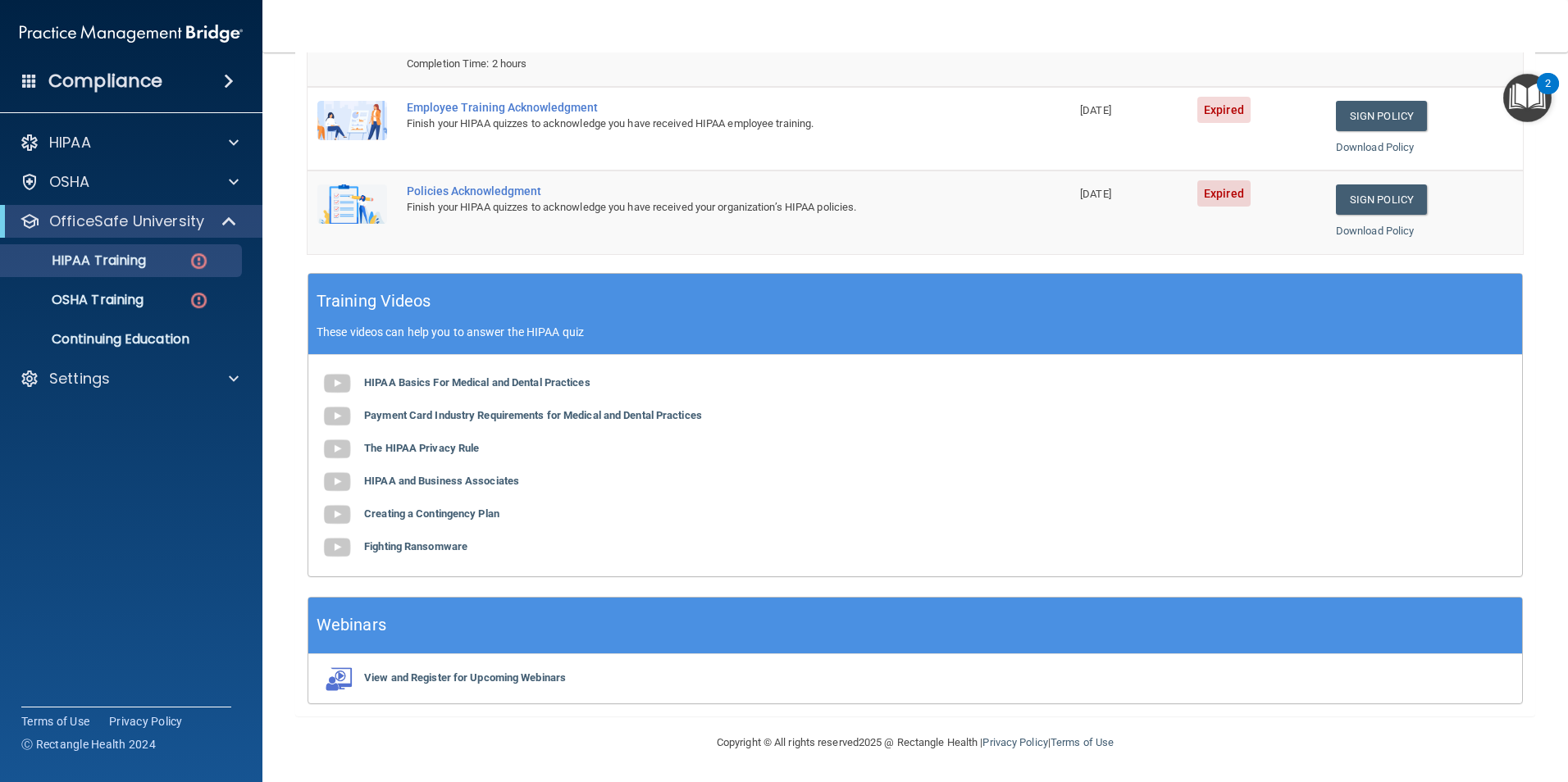
click at [1540, 92] on div "2" at bounding box center [1548, 83] width 22 height 21
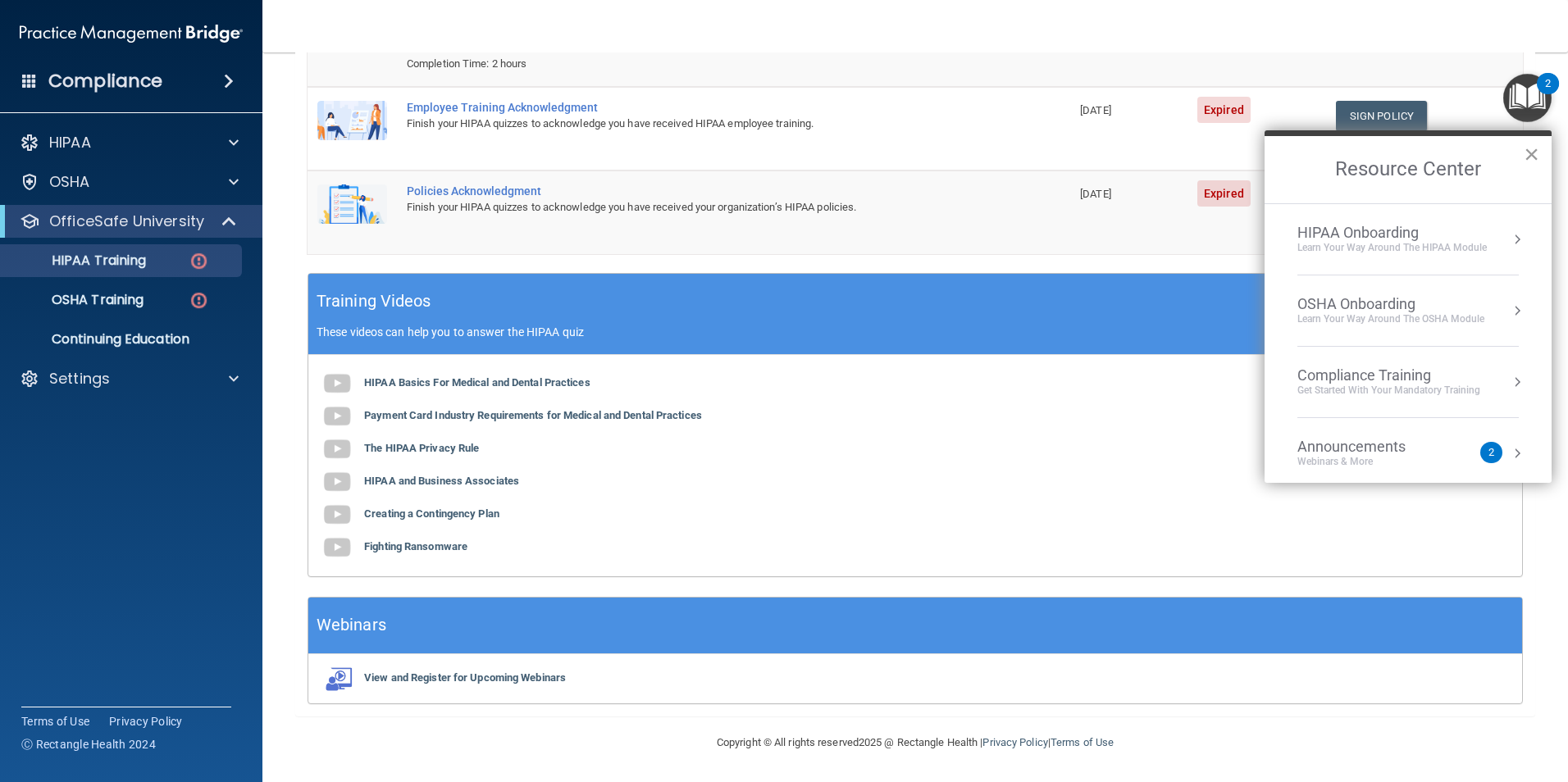
click at [1531, 153] on button "×" at bounding box center [1532, 154] width 16 height 26
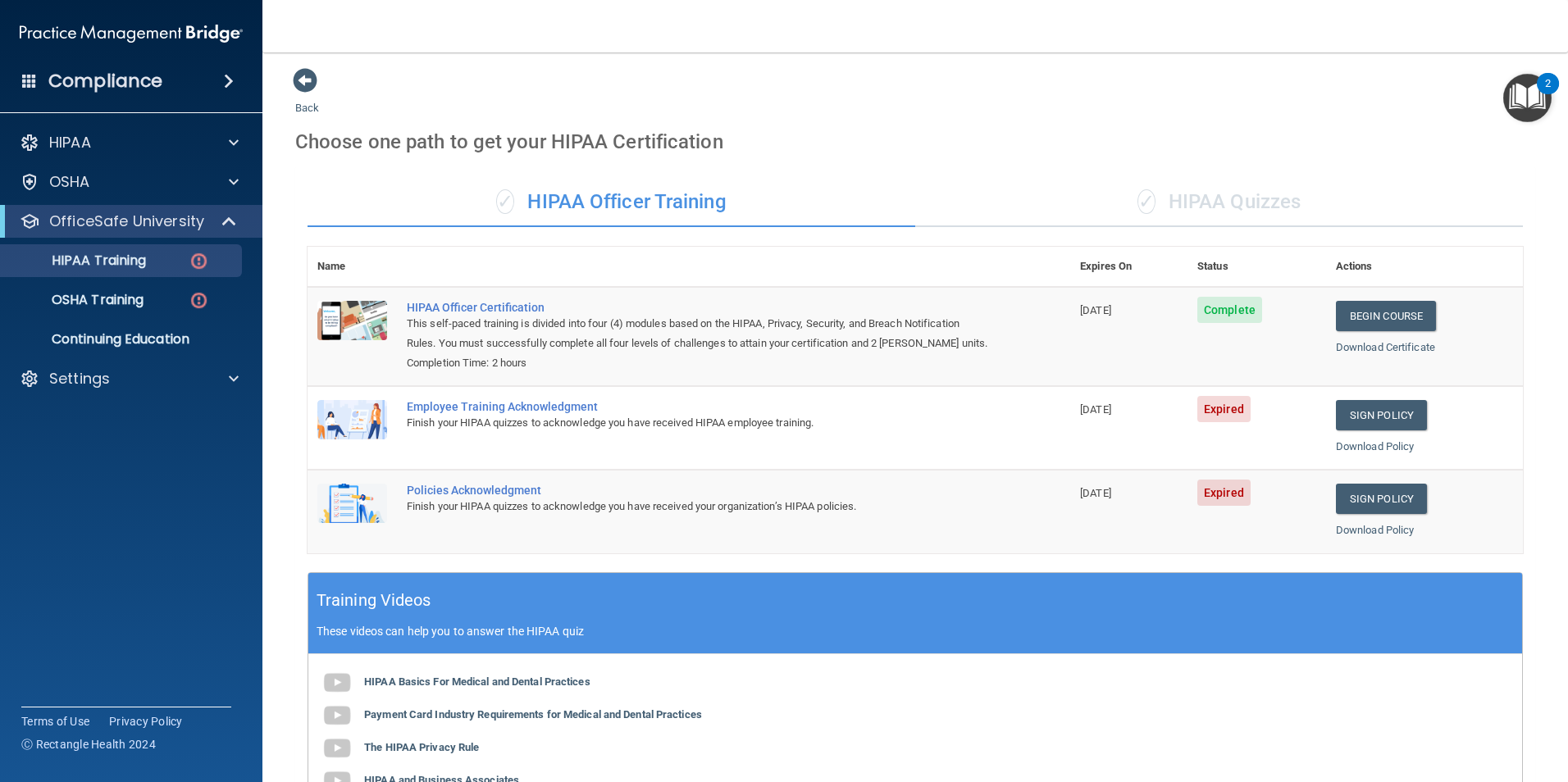
scroll to position [0, 0]
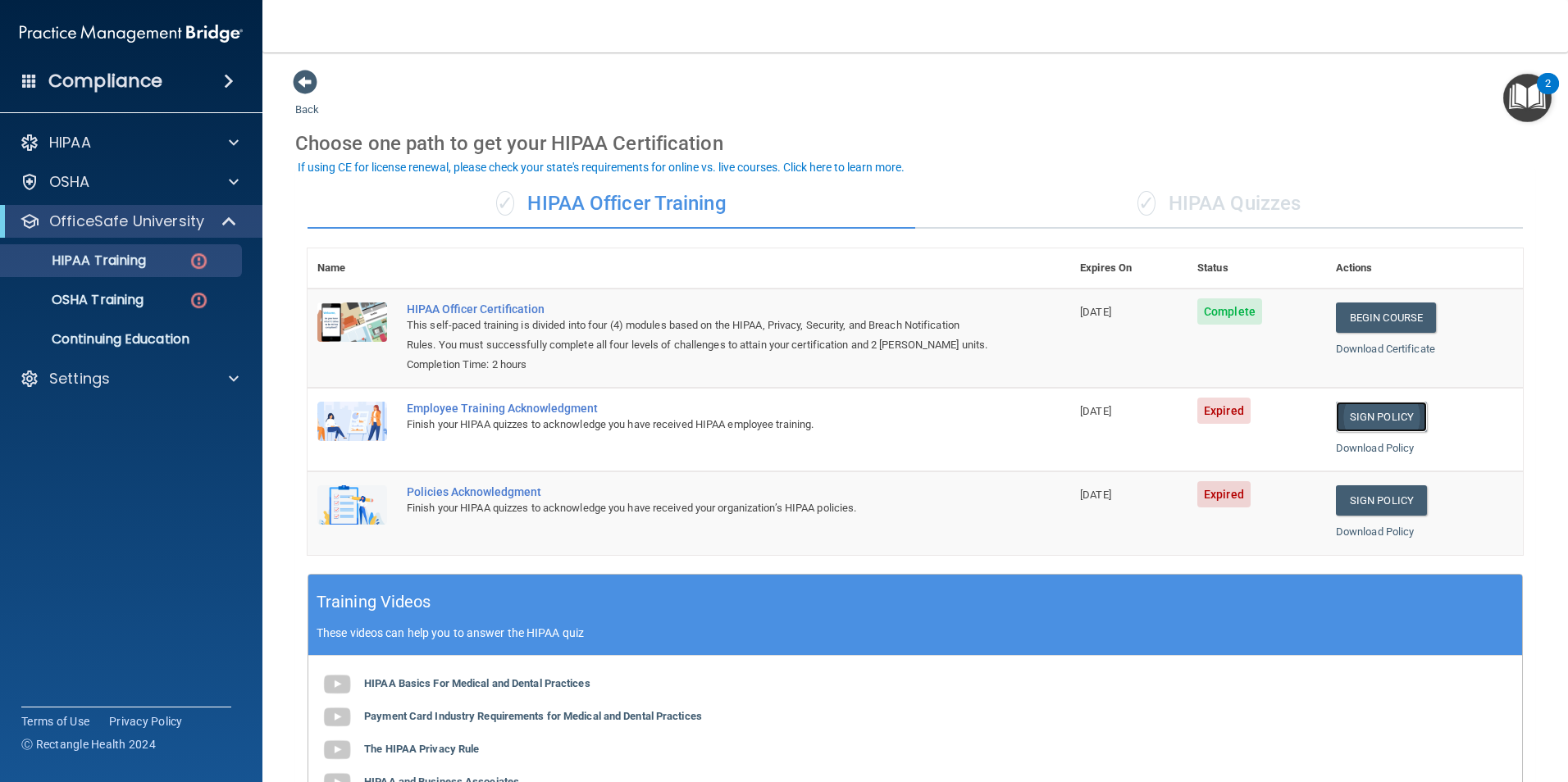
click at [1382, 421] on link "Sign Policy" at bounding box center [1381, 417] width 91 height 30
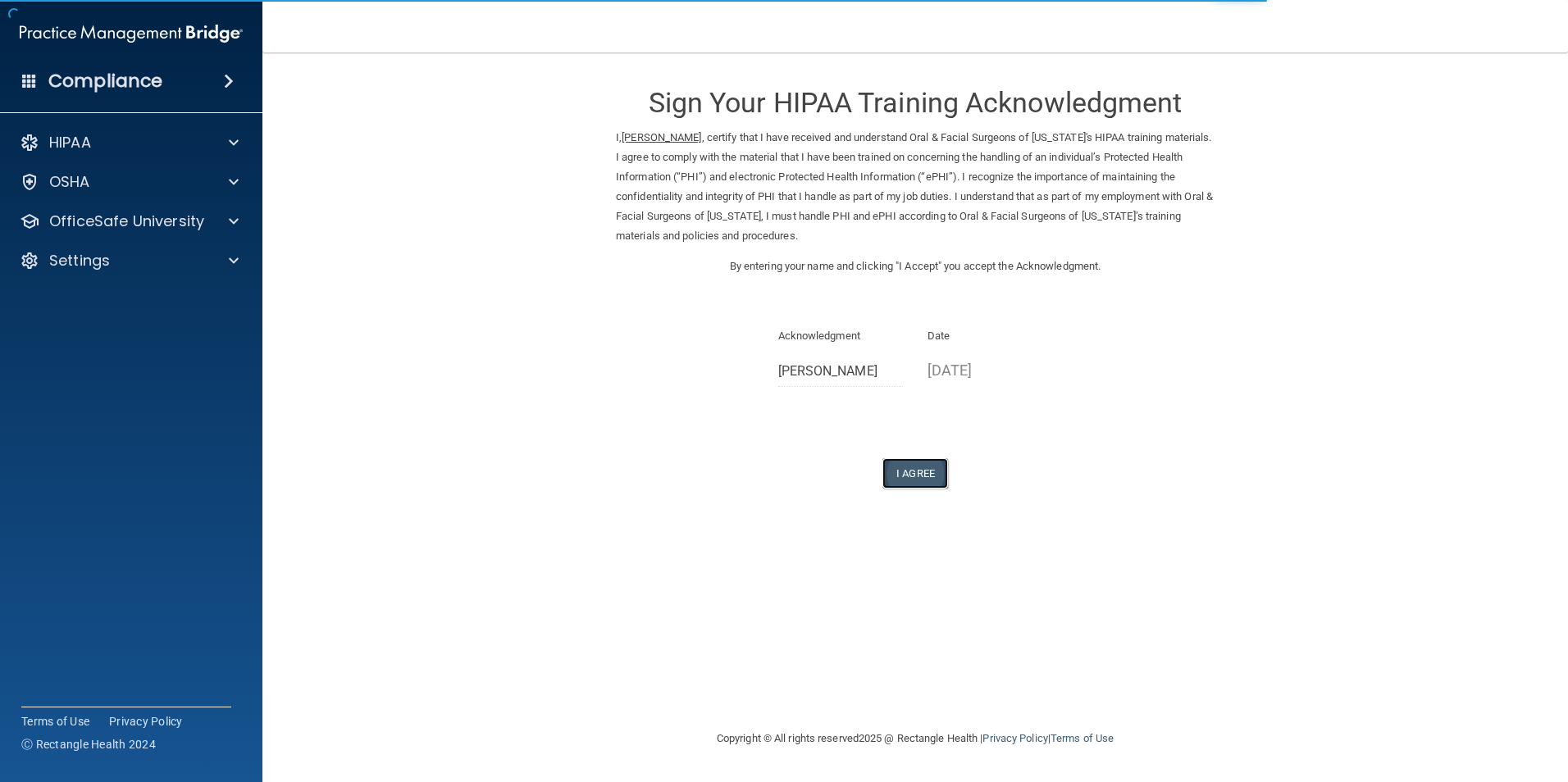
click at [919, 478] on button "I Agree" at bounding box center [915, 473] width 66 height 30
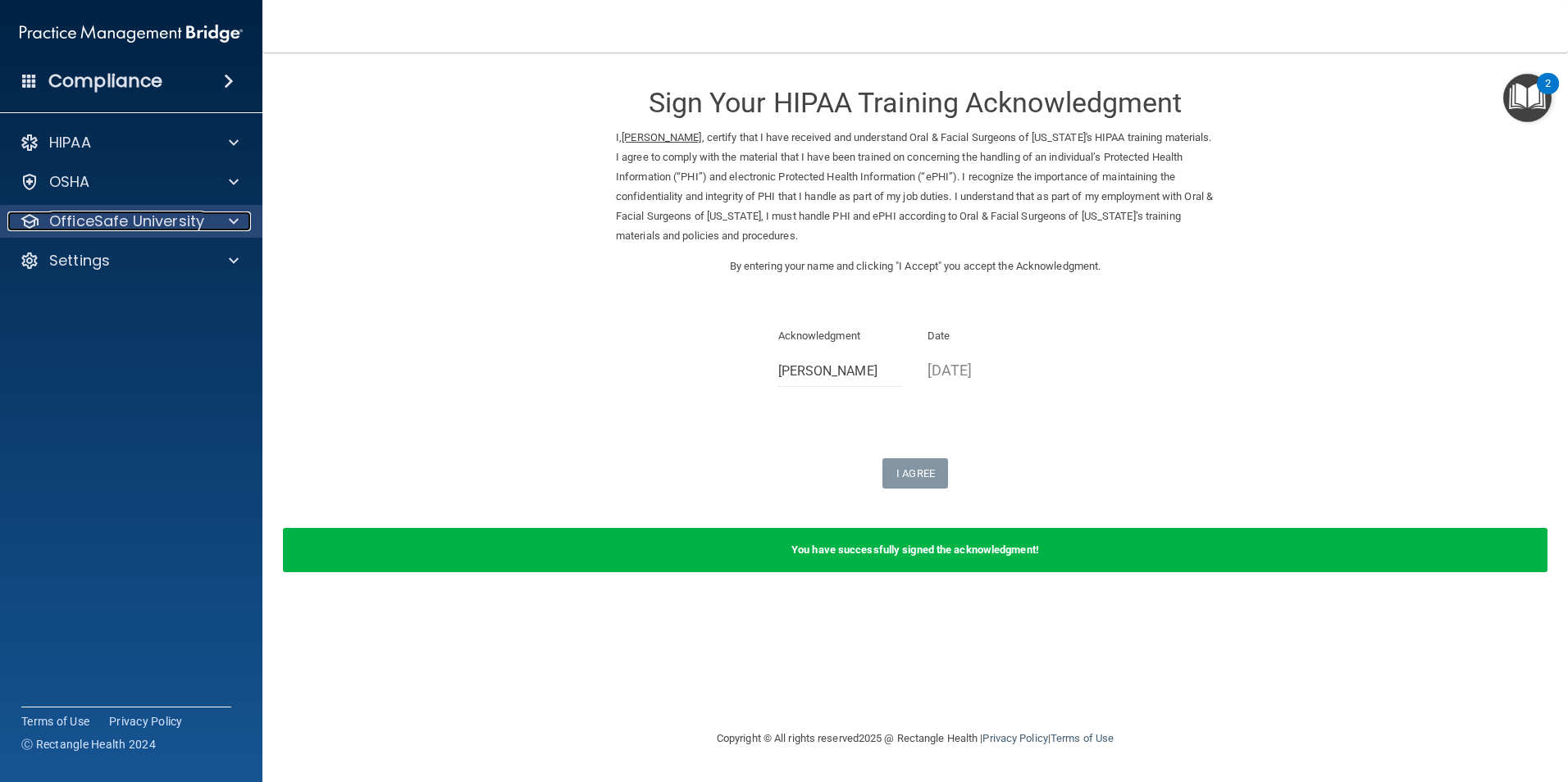
click at [150, 221] on p "OfficeSafe University" at bounding box center [126, 222] width 155 height 20
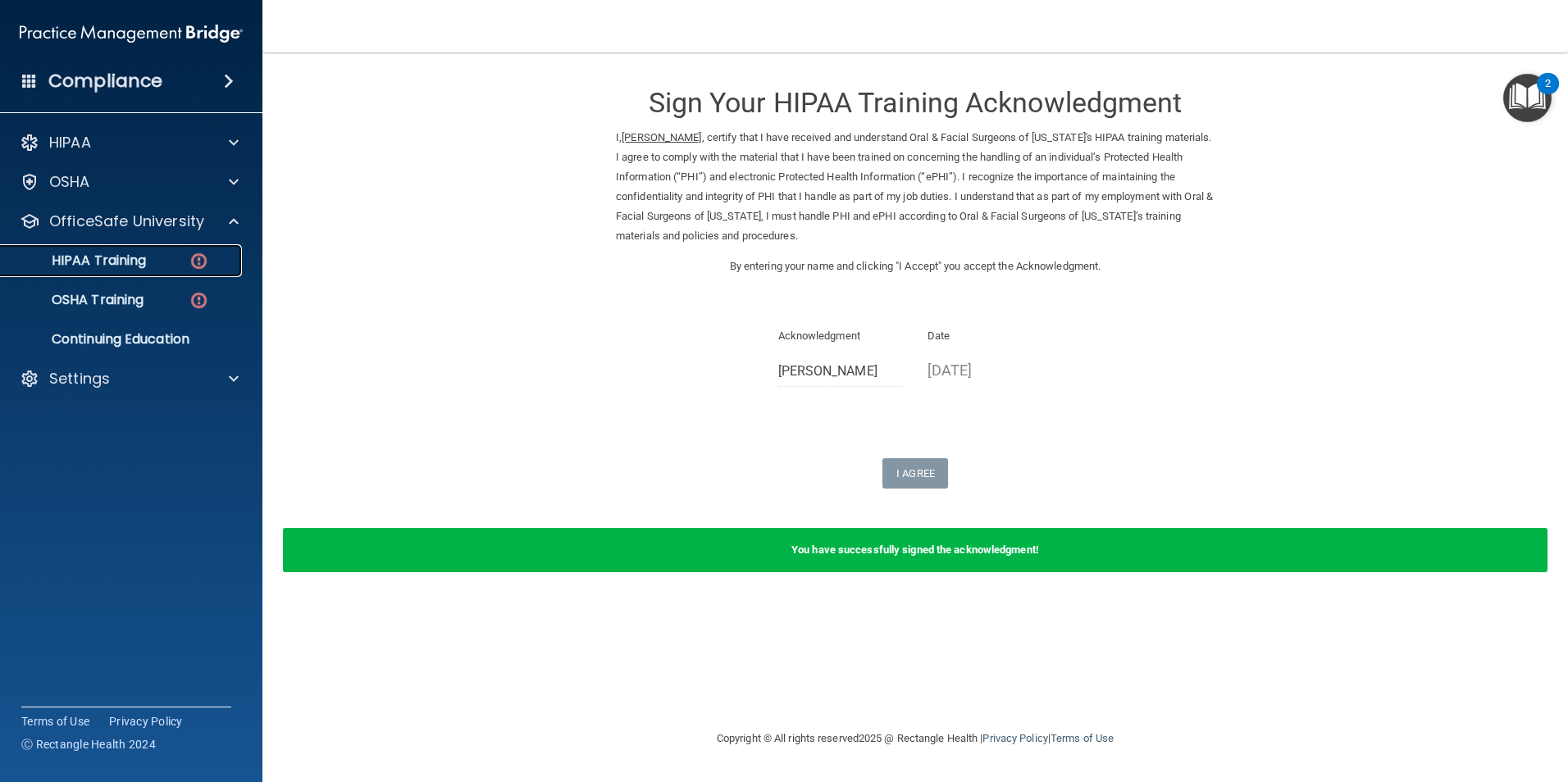
click at [139, 264] on p "HIPAA Training" at bounding box center [78, 261] width 135 height 16
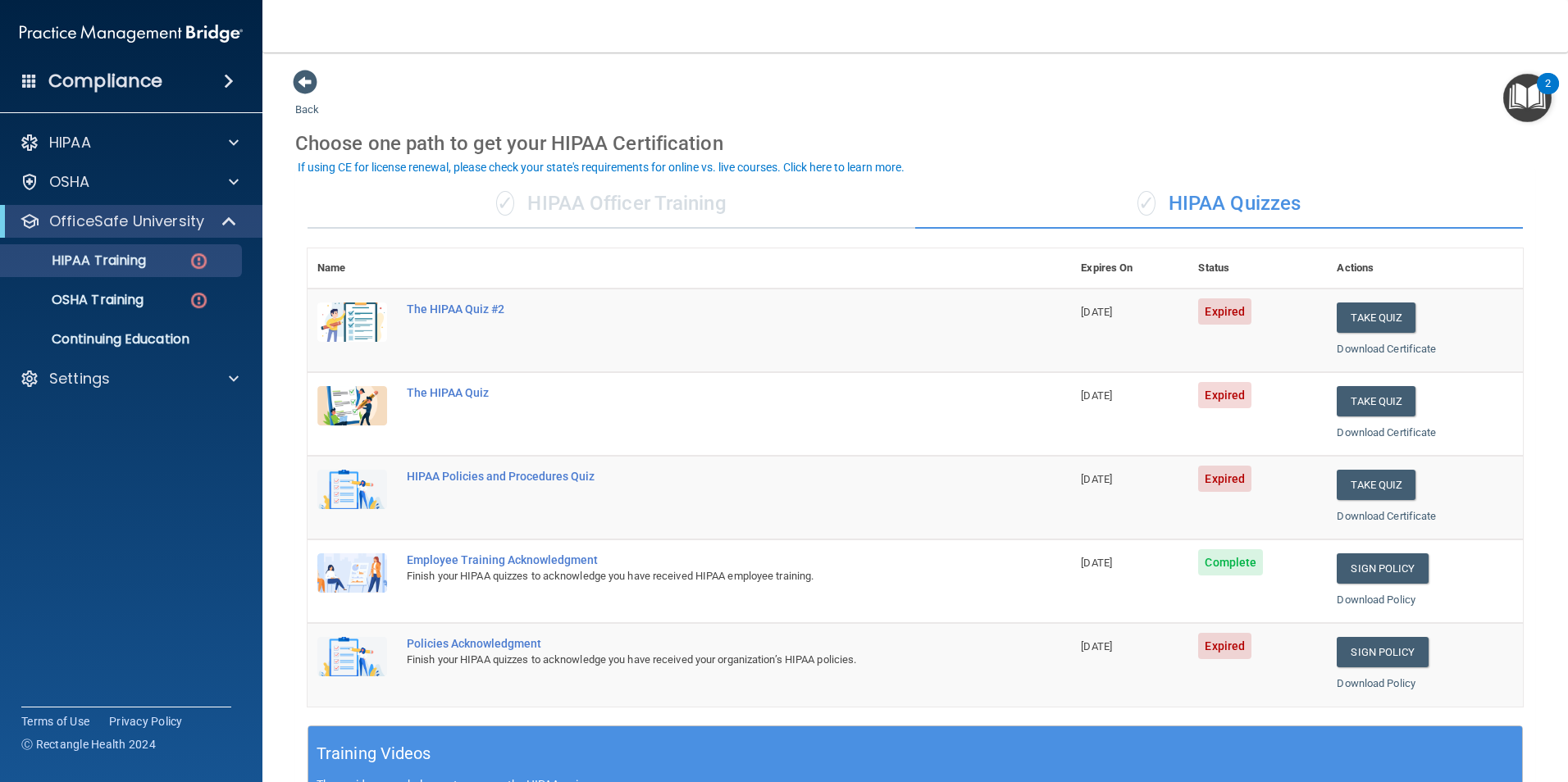
click at [1174, 196] on div "✓ HIPAA Quizzes" at bounding box center [1219, 204] width 608 height 49
click at [1355, 314] on button "Take Quiz" at bounding box center [1376, 318] width 79 height 30
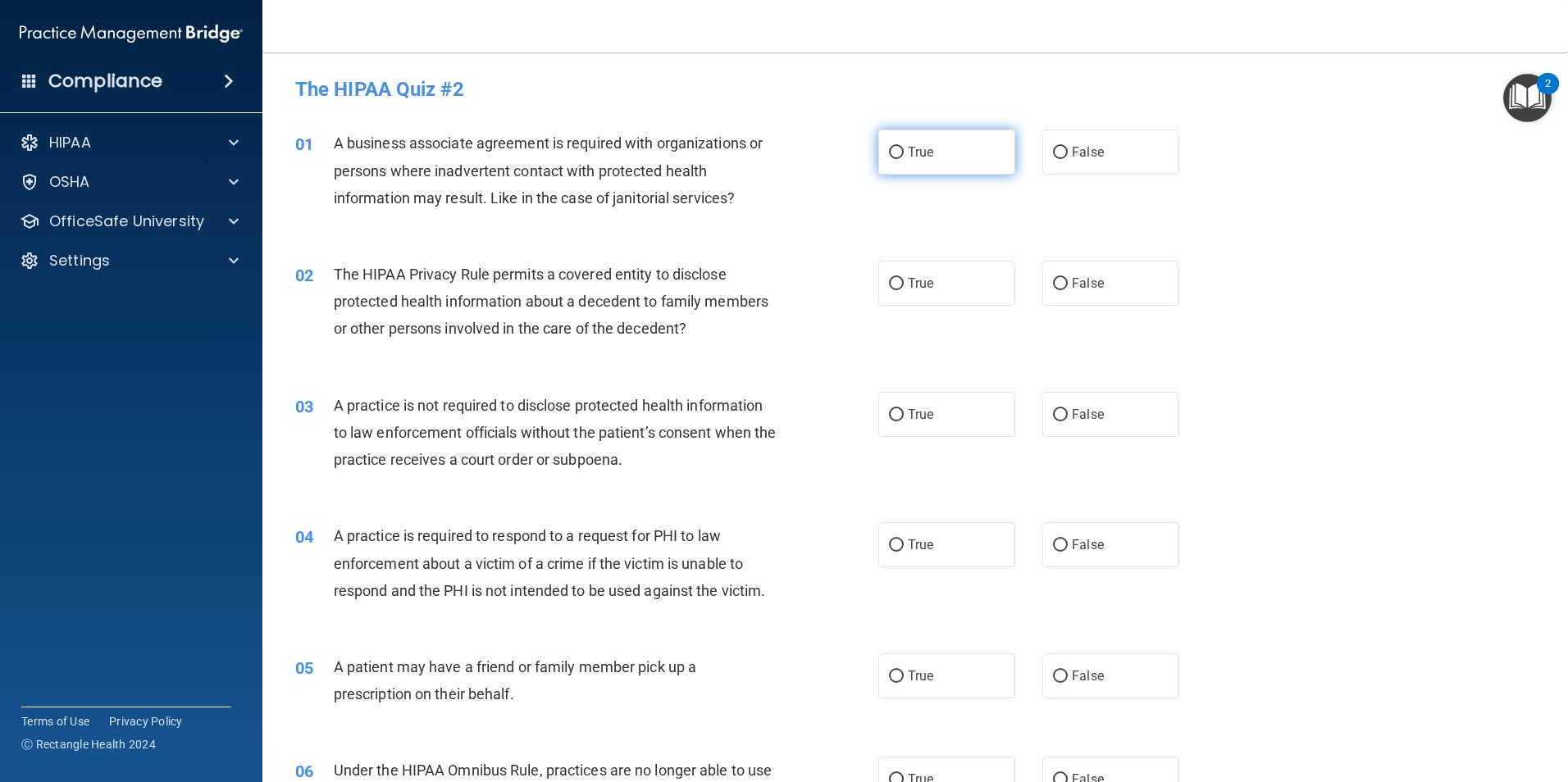
click at [889, 153] on input "True" at bounding box center [896, 153] width 15 height 12
radio input "true"
click at [905, 299] on label "True" at bounding box center [946, 283] width 137 height 45
click at [904, 290] on input "True" at bounding box center [896, 284] width 15 height 12
radio input "true"
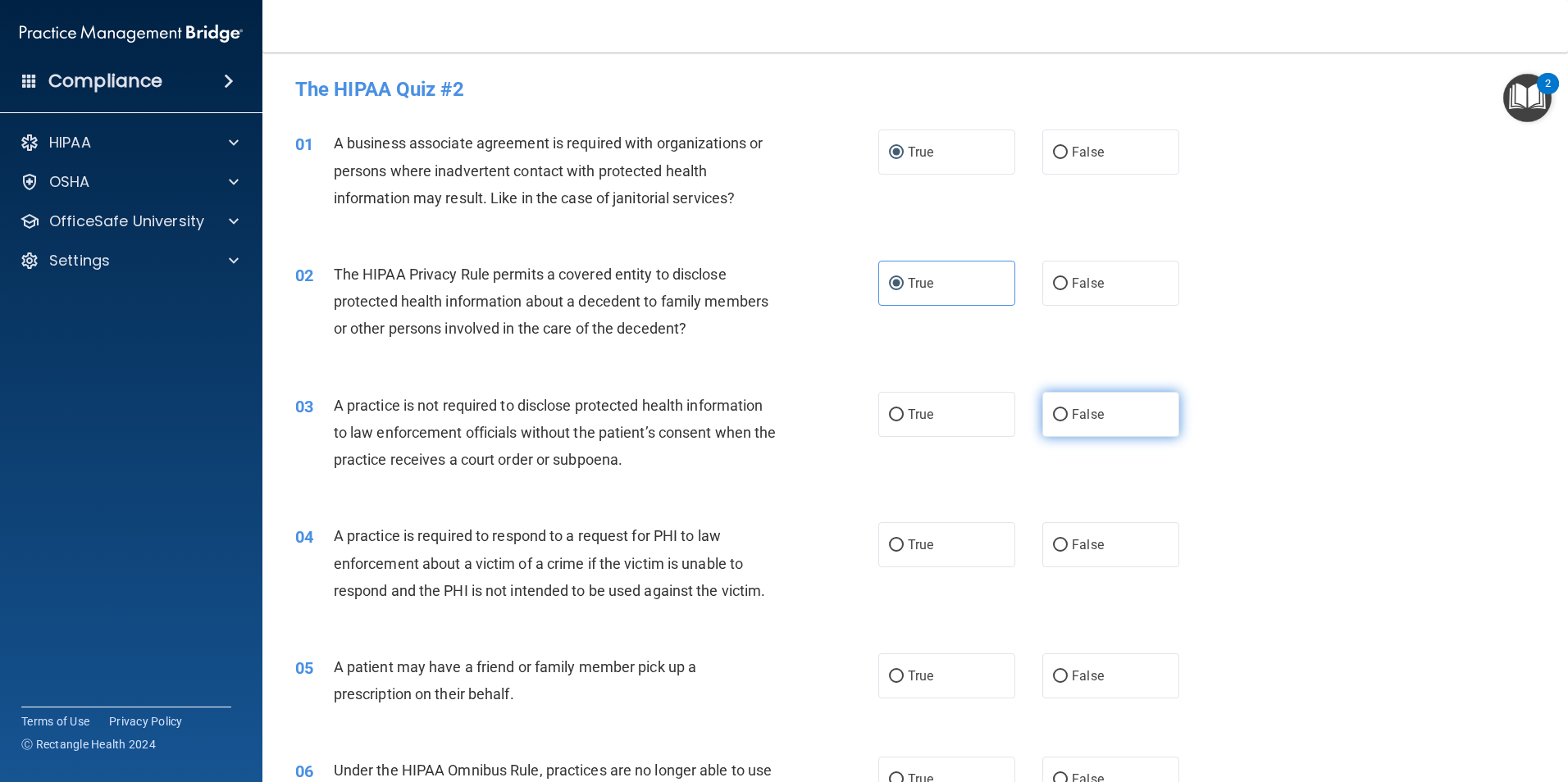
click at [1103, 408] on label "False" at bounding box center [1110, 414] width 137 height 45
click at [1068, 409] on input "False" at bounding box center [1060, 415] width 15 height 12
radio input "true"
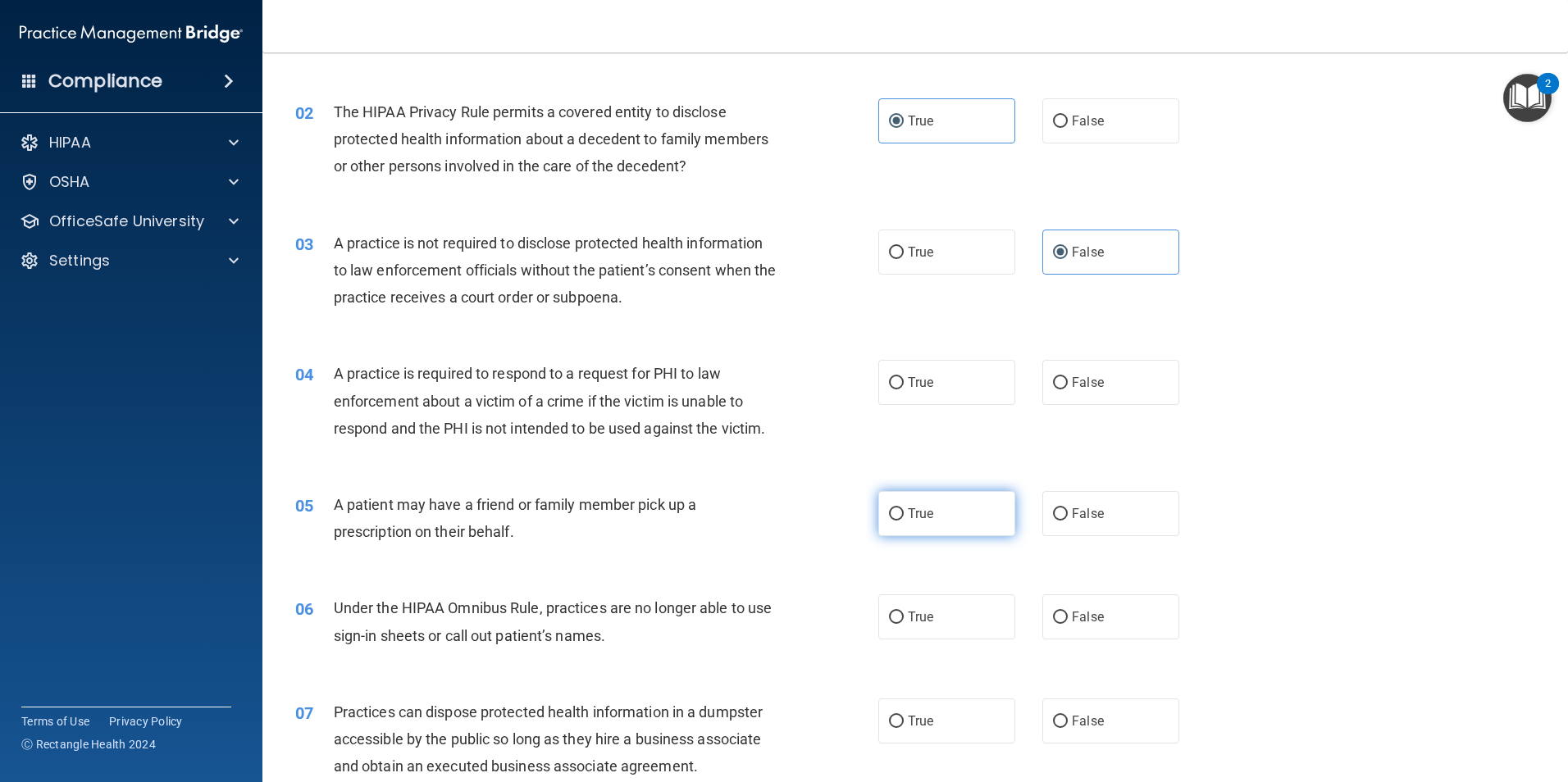
scroll to position [164, 0]
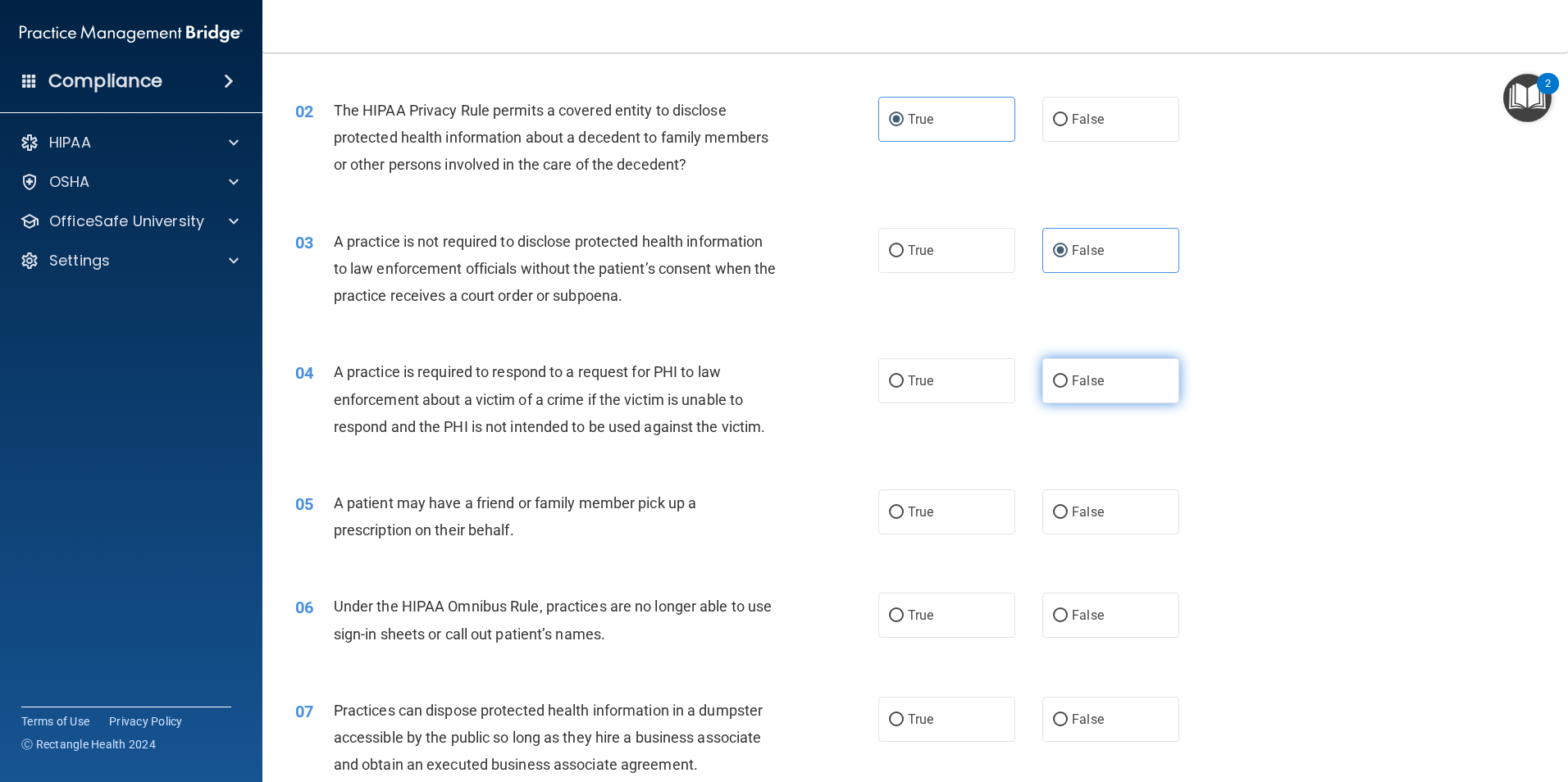
click at [1106, 403] on label "False" at bounding box center [1110, 380] width 137 height 45
click at [1068, 388] on input "False" at bounding box center [1060, 382] width 15 height 12
radio input "true"
click at [904, 522] on label "True" at bounding box center [946, 512] width 137 height 45
click at [904, 519] on input "True" at bounding box center [896, 513] width 15 height 12
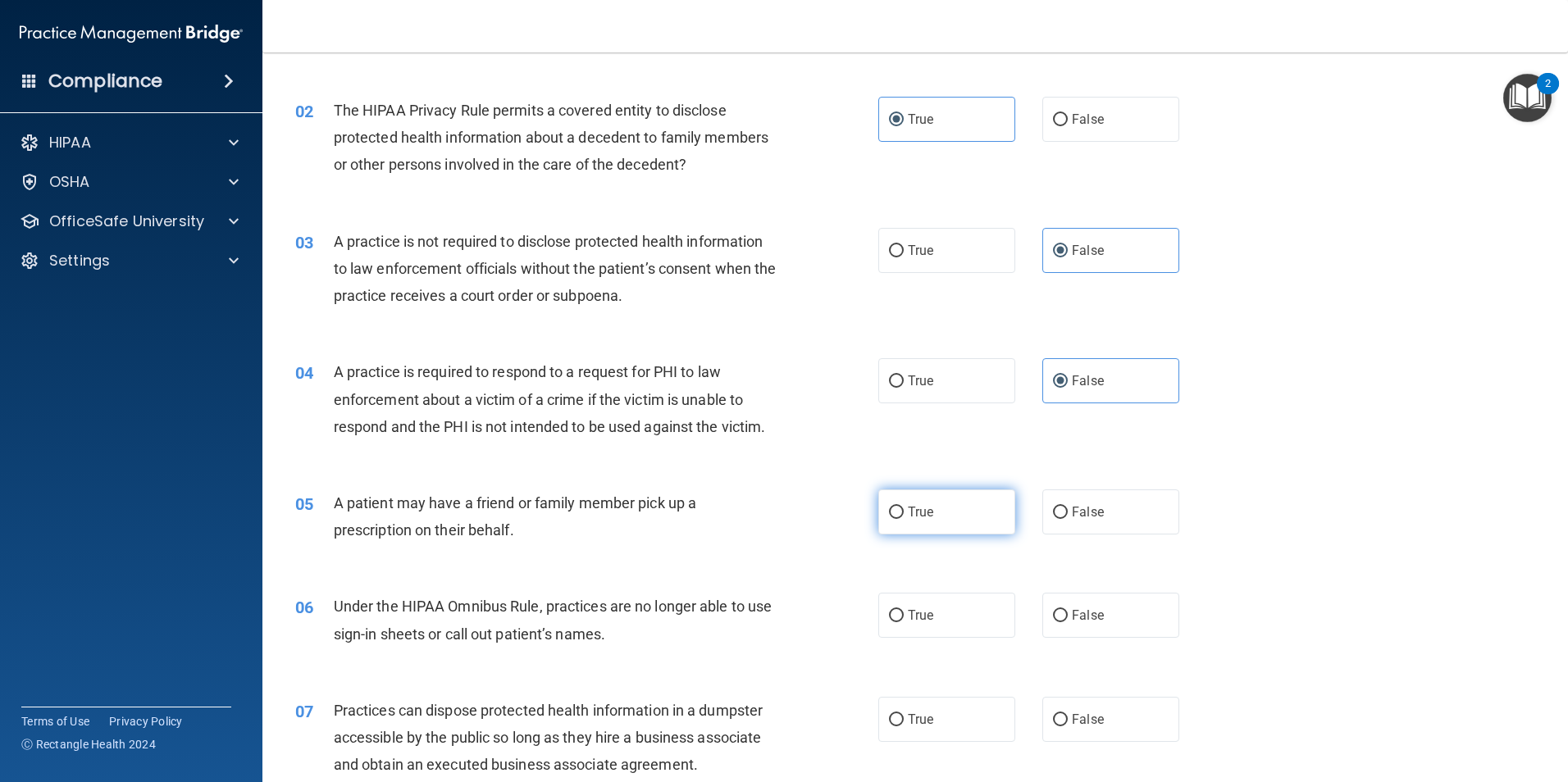
radio input "true"
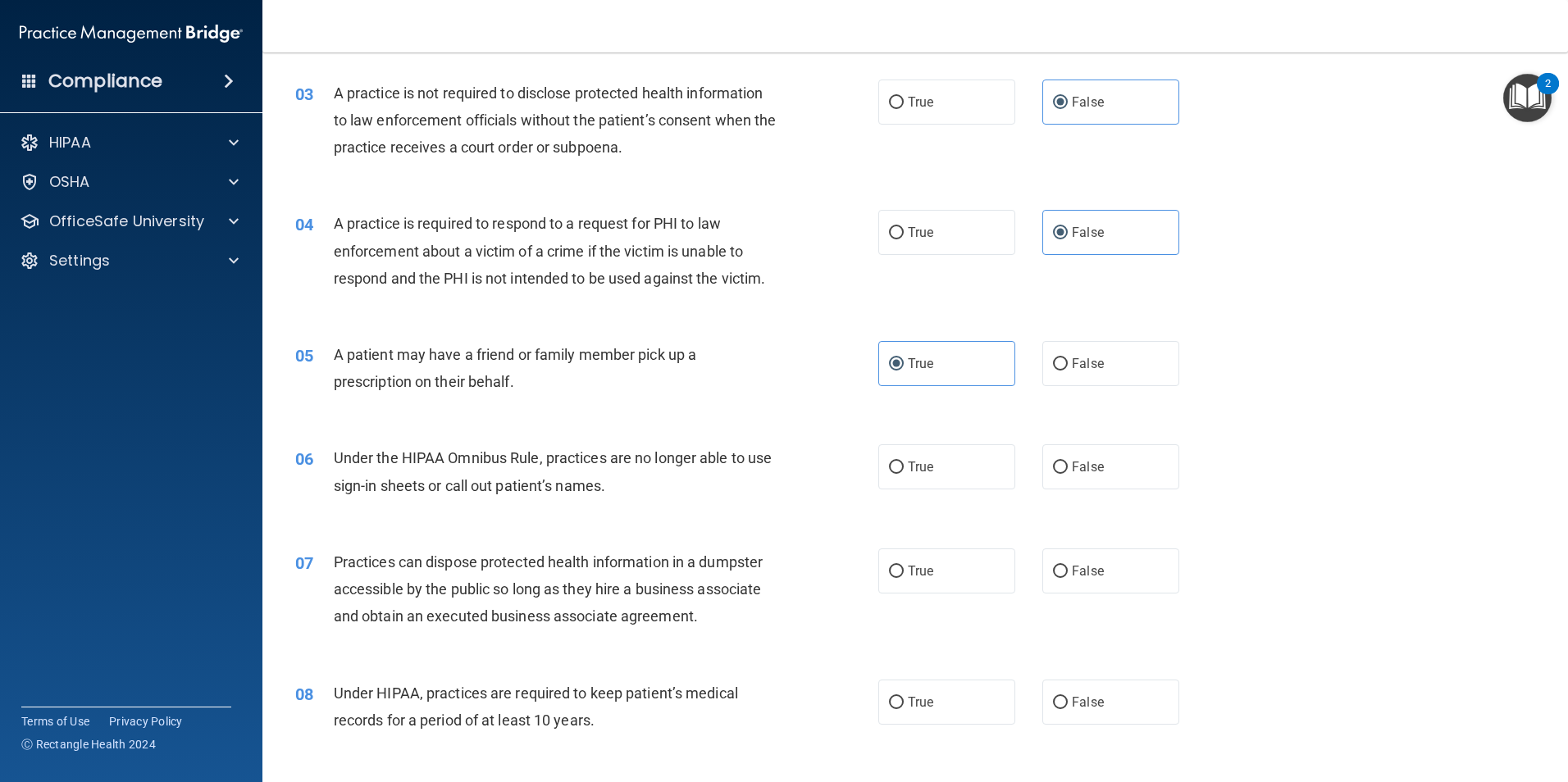
scroll to position [328, 0]
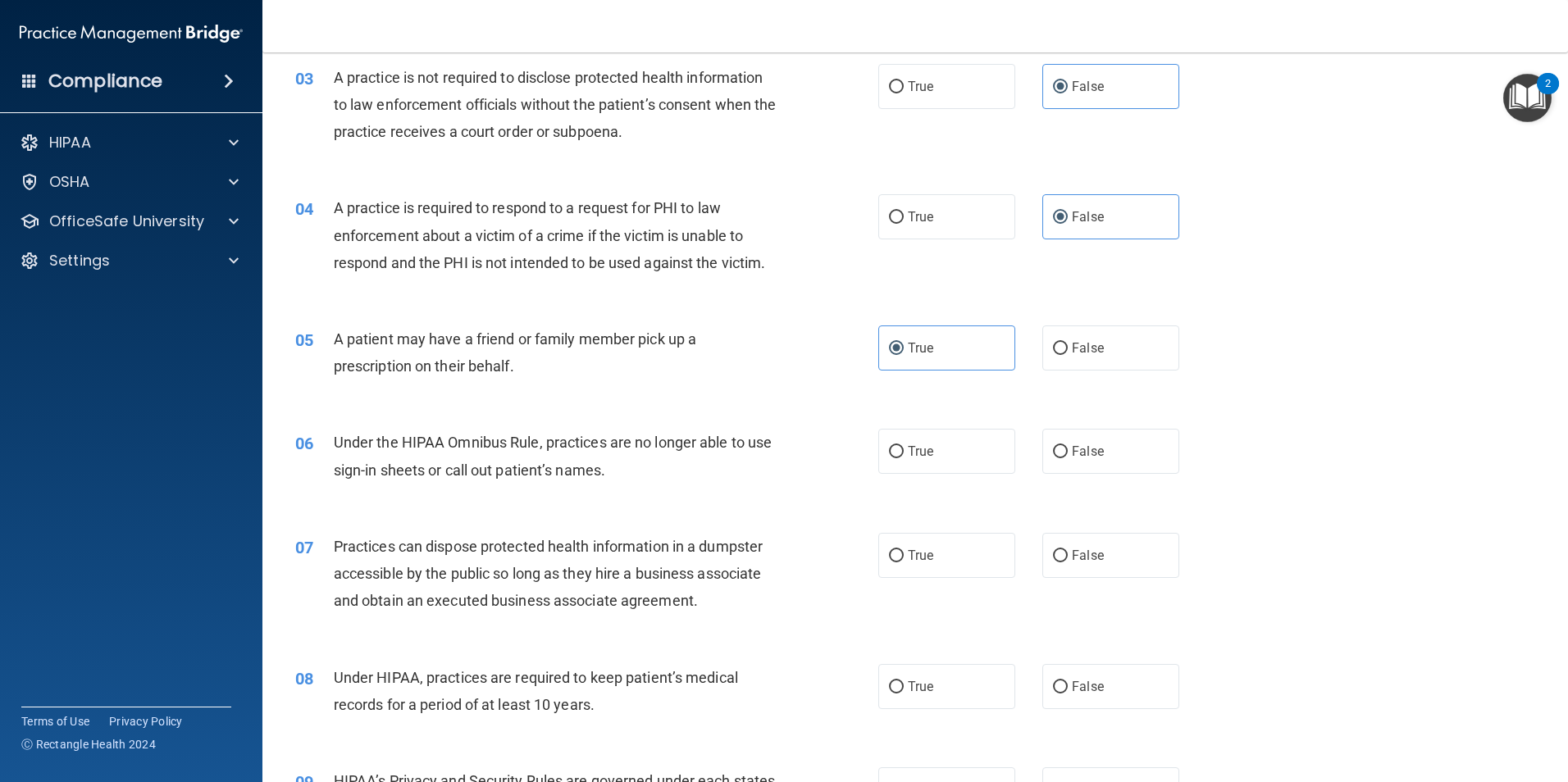
drag, startPoint x: 1069, startPoint y: 455, endPoint x: 1070, endPoint y: 489, distance: 33.6
click at [1073, 455] on span "False" at bounding box center [1088, 452] width 32 height 16
click at [1068, 455] on input "False" at bounding box center [1060, 452] width 15 height 12
radio input "true"
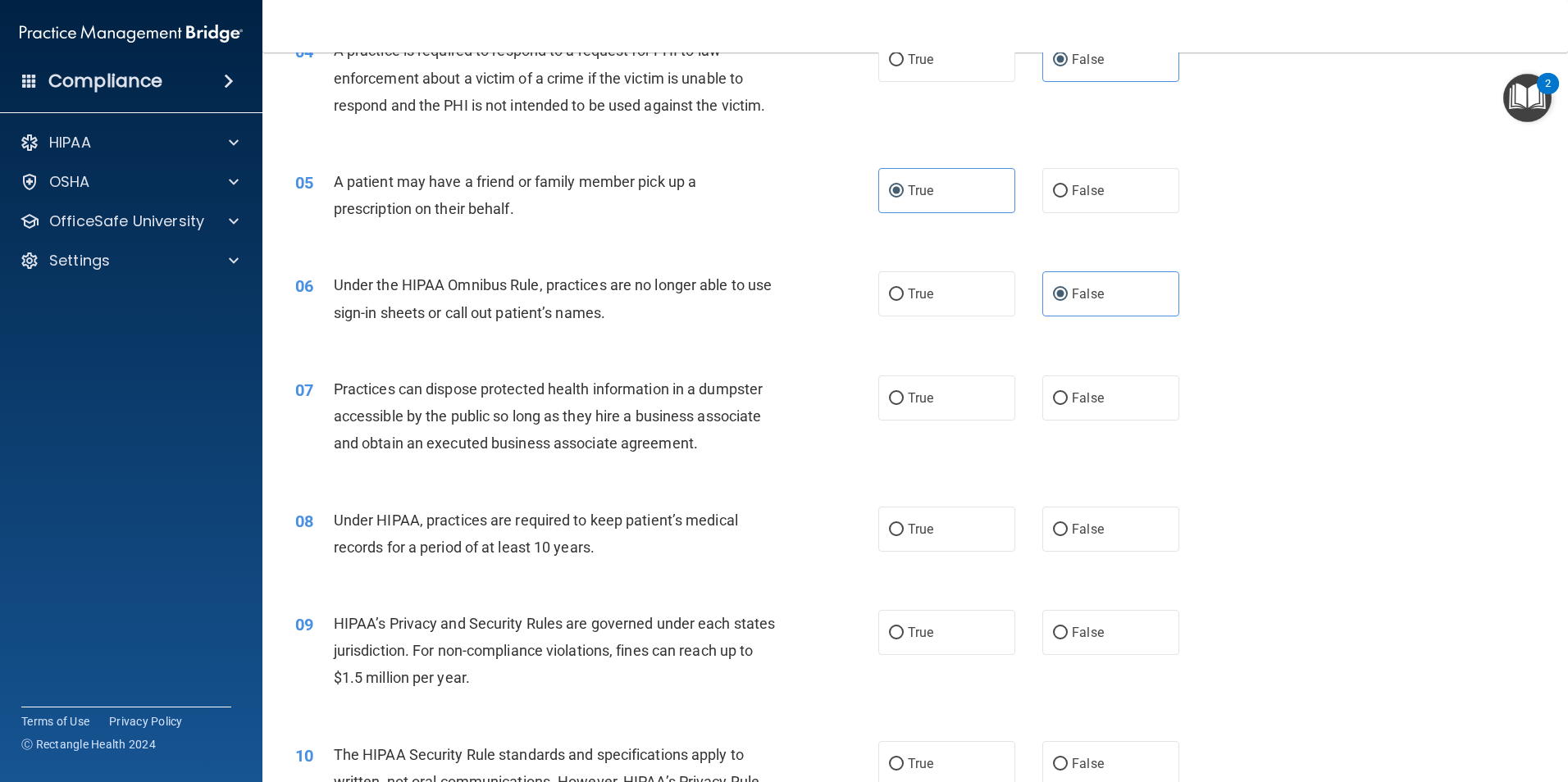
scroll to position [492, 0]
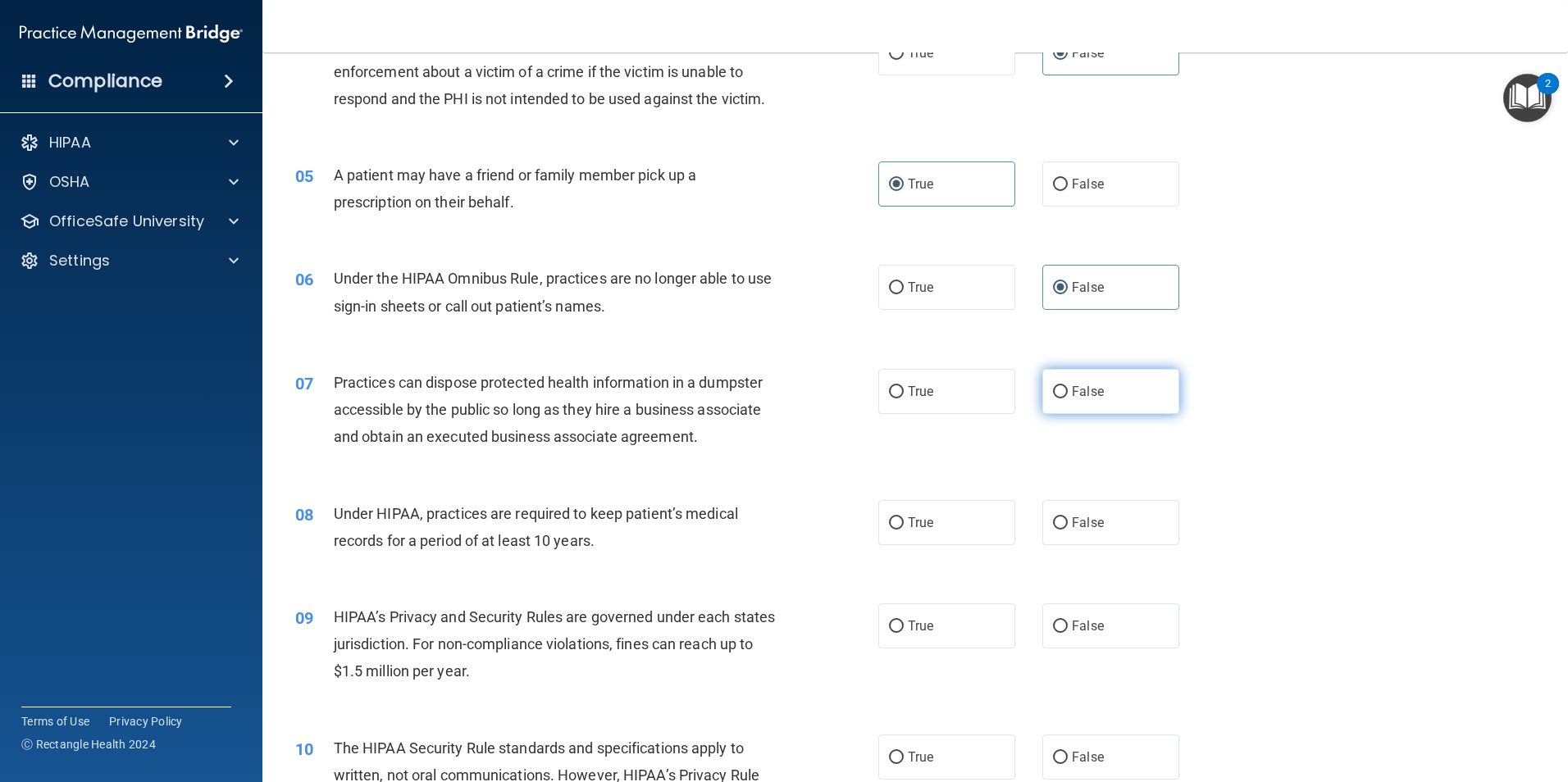
click at [1087, 408] on label "False" at bounding box center [1110, 391] width 137 height 45
click at [1068, 399] on input "False" at bounding box center [1060, 392] width 15 height 12
radio input "true"
click at [1064, 504] on label "False" at bounding box center [1110, 522] width 137 height 45
click at [1064, 517] on input "False" at bounding box center [1060, 523] width 15 height 12
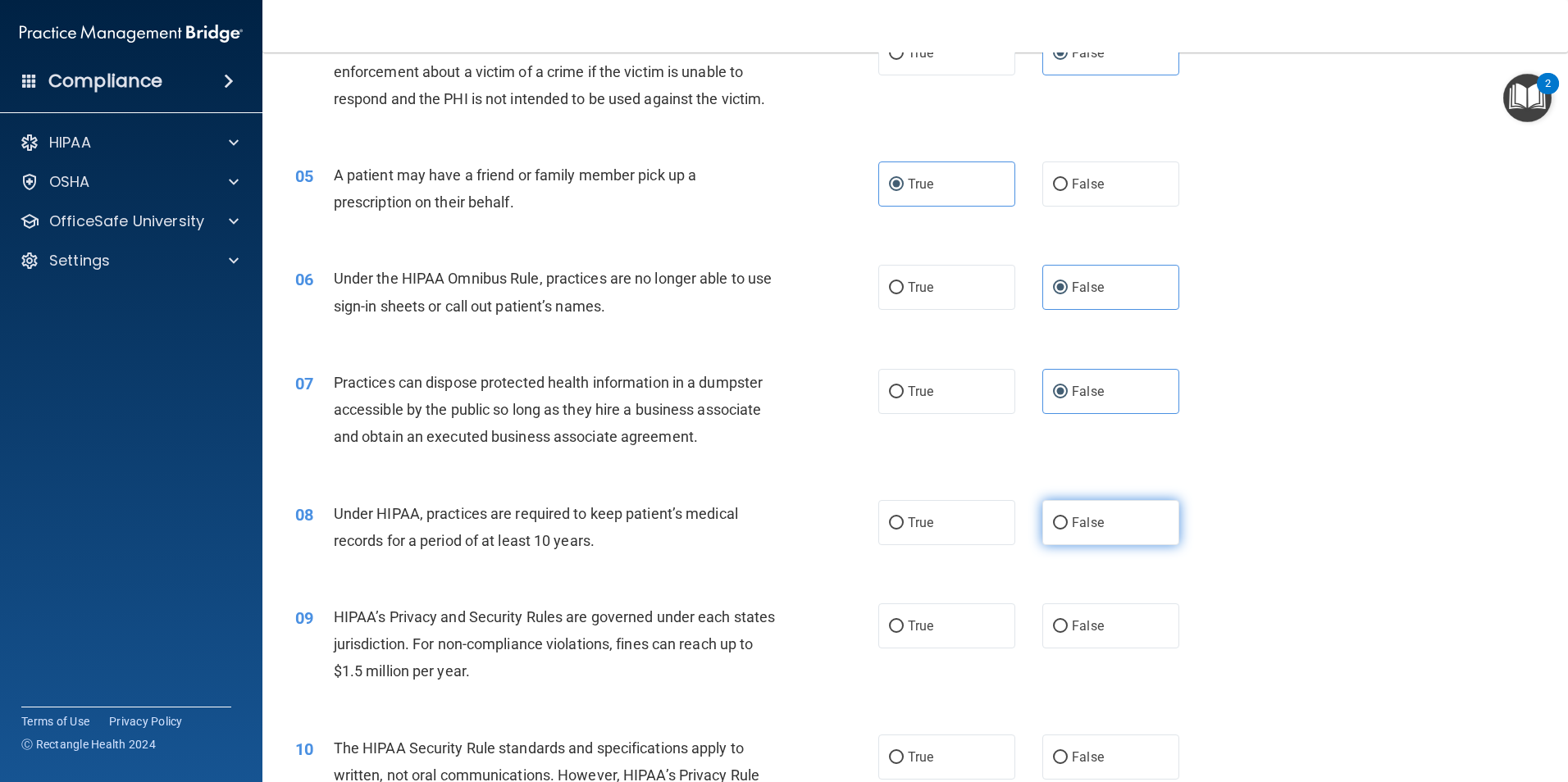
radio input "true"
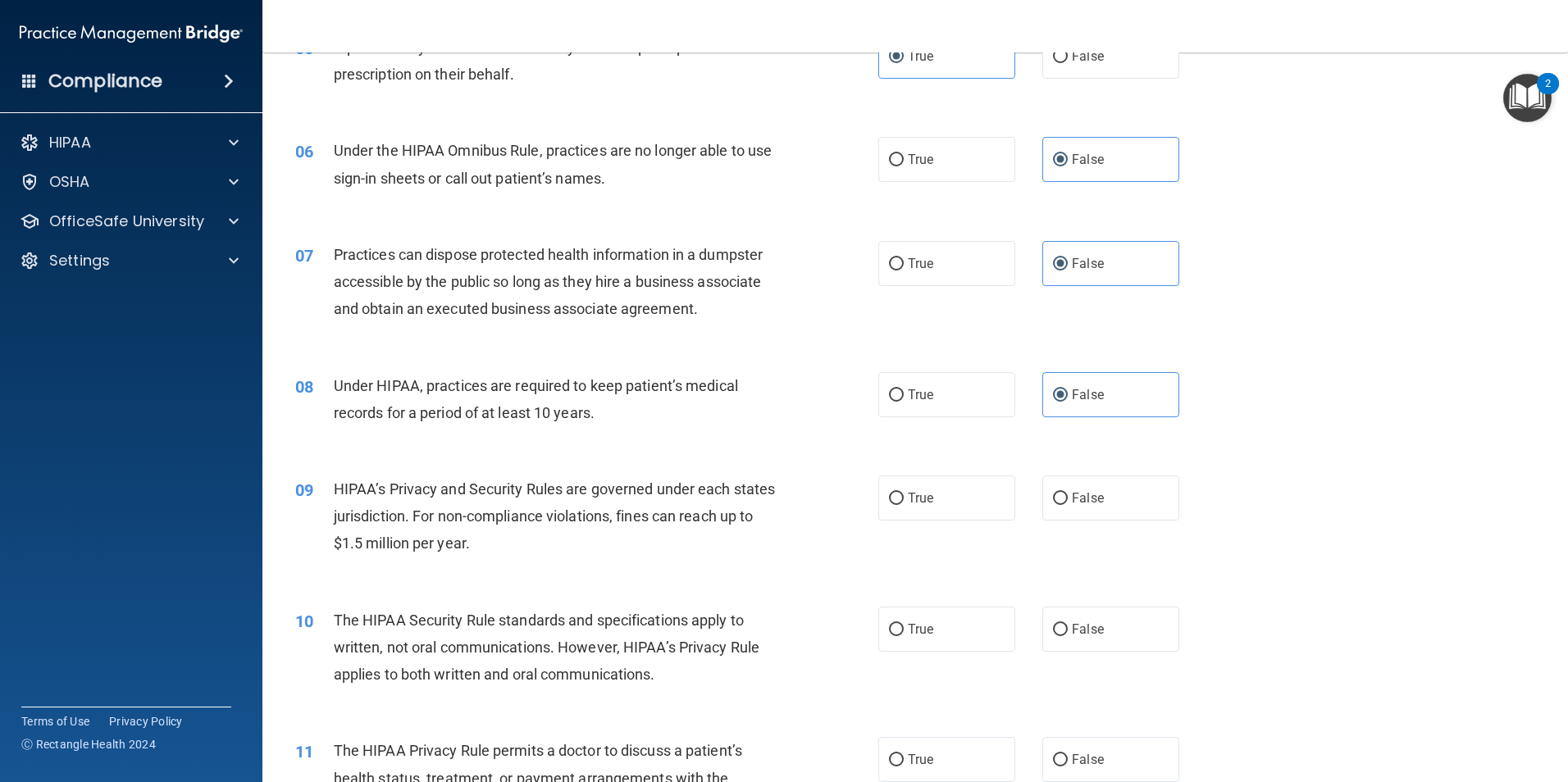
scroll to position [656, 0]
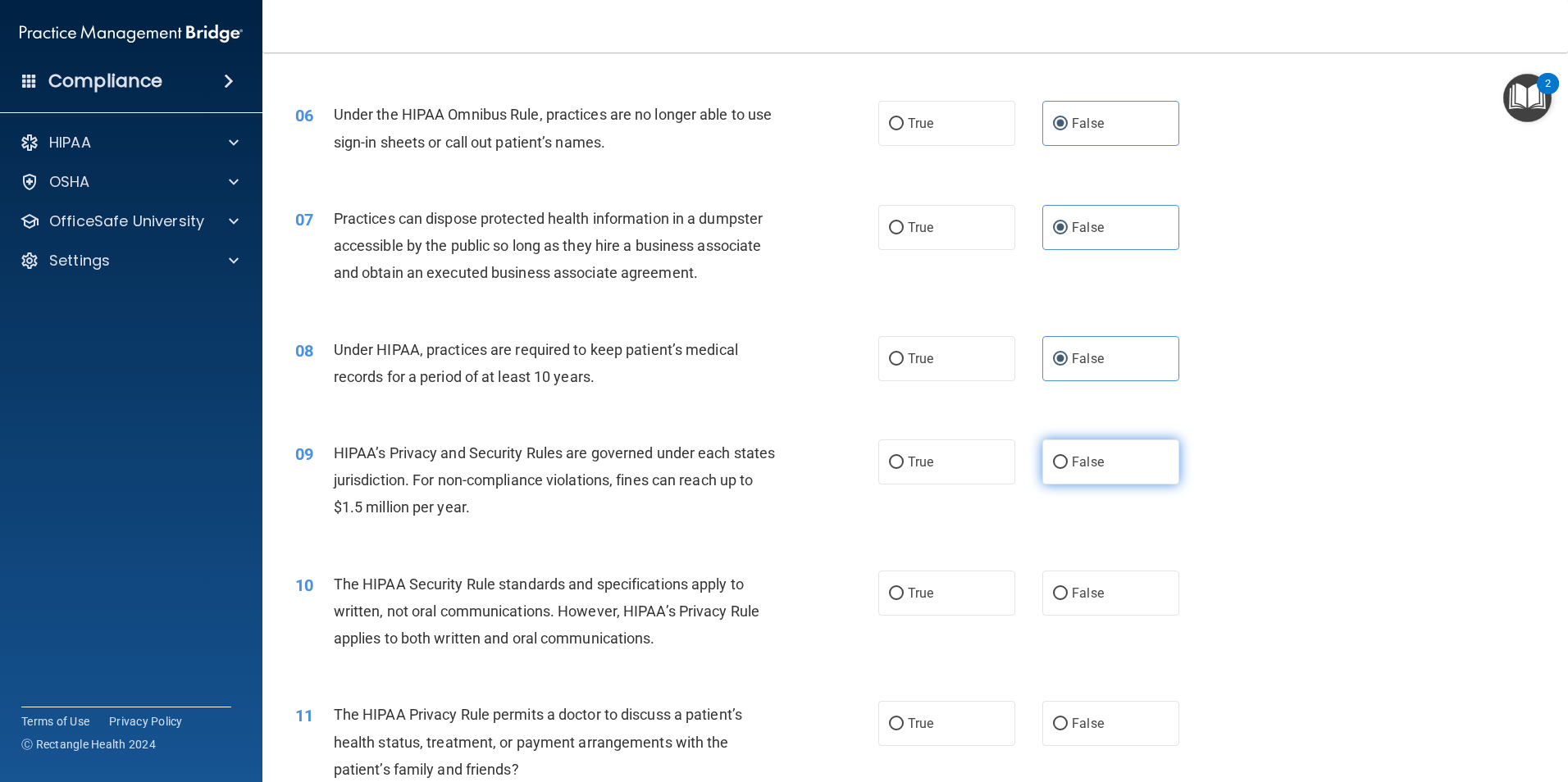
click at [1109, 484] on label "False" at bounding box center [1110, 462] width 137 height 45
click at [1068, 469] on input "False" at bounding box center [1060, 463] width 15 height 12
radio input "true"
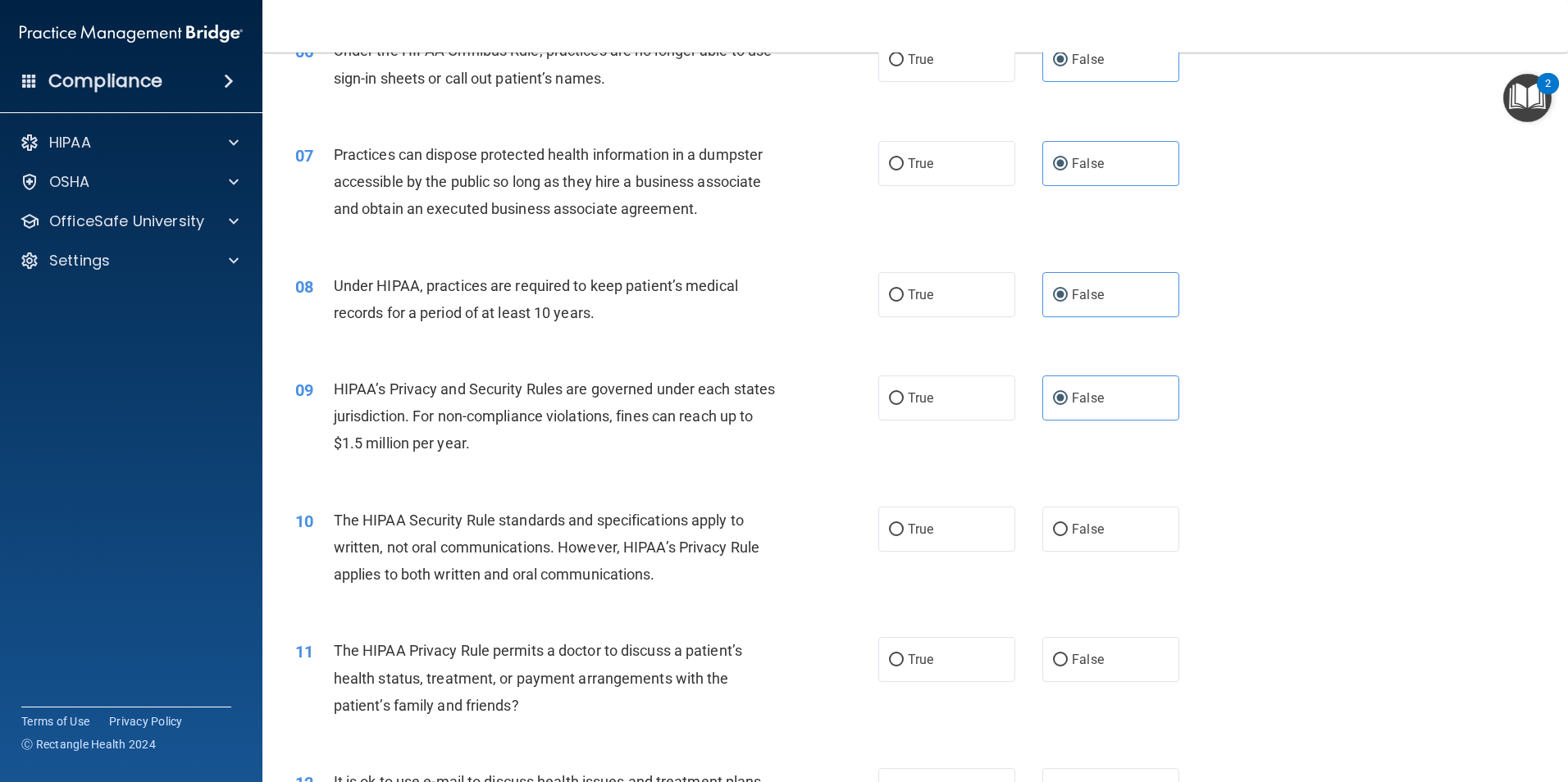
scroll to position [820, 0]
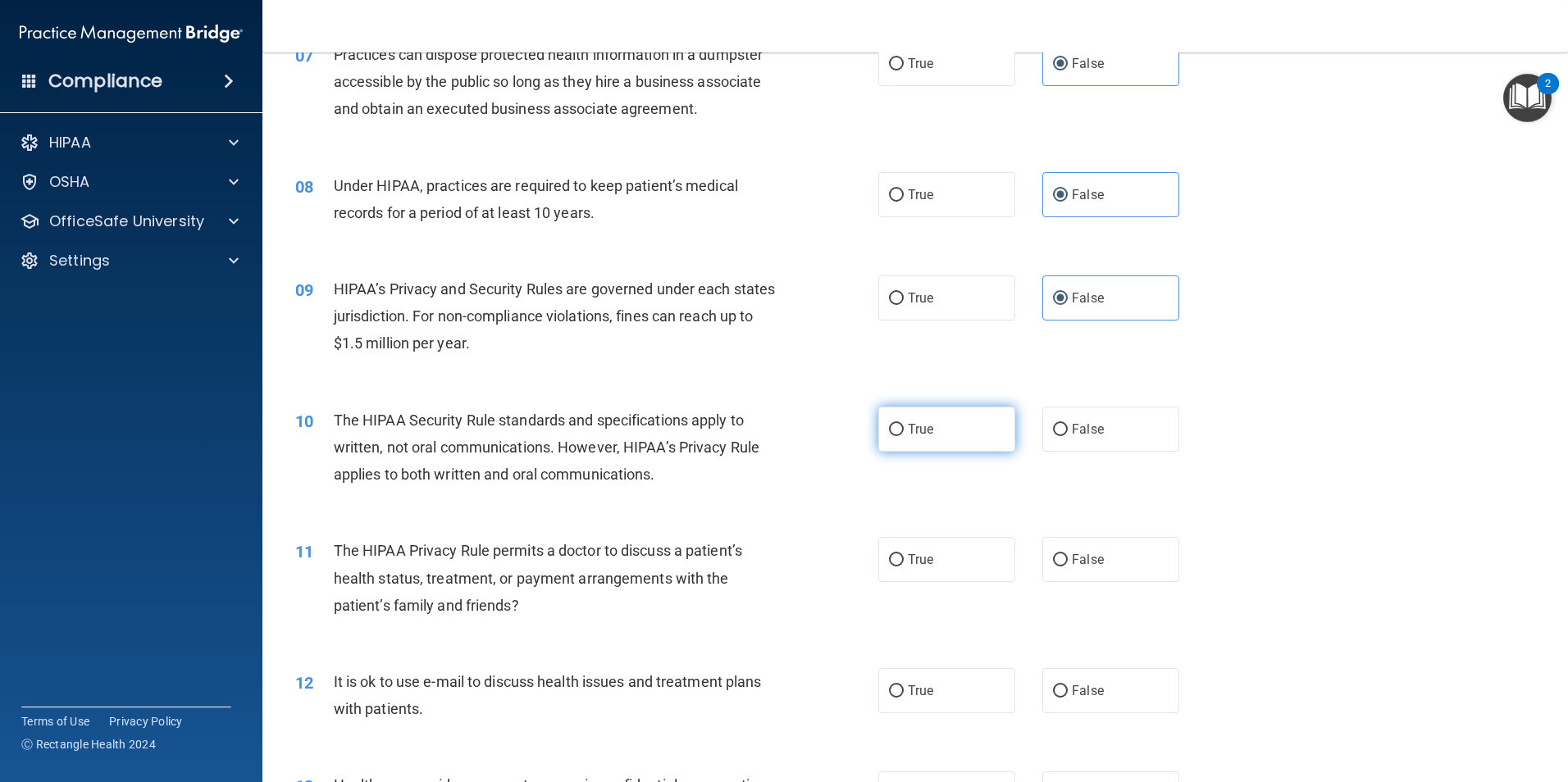
click at [945, 436] on label "True" at bounding box center [946, 429] width 137 height 45
click at [904, 436] on input "True" at bounding box center [896, 430] width 15 height 12
radio input "true"
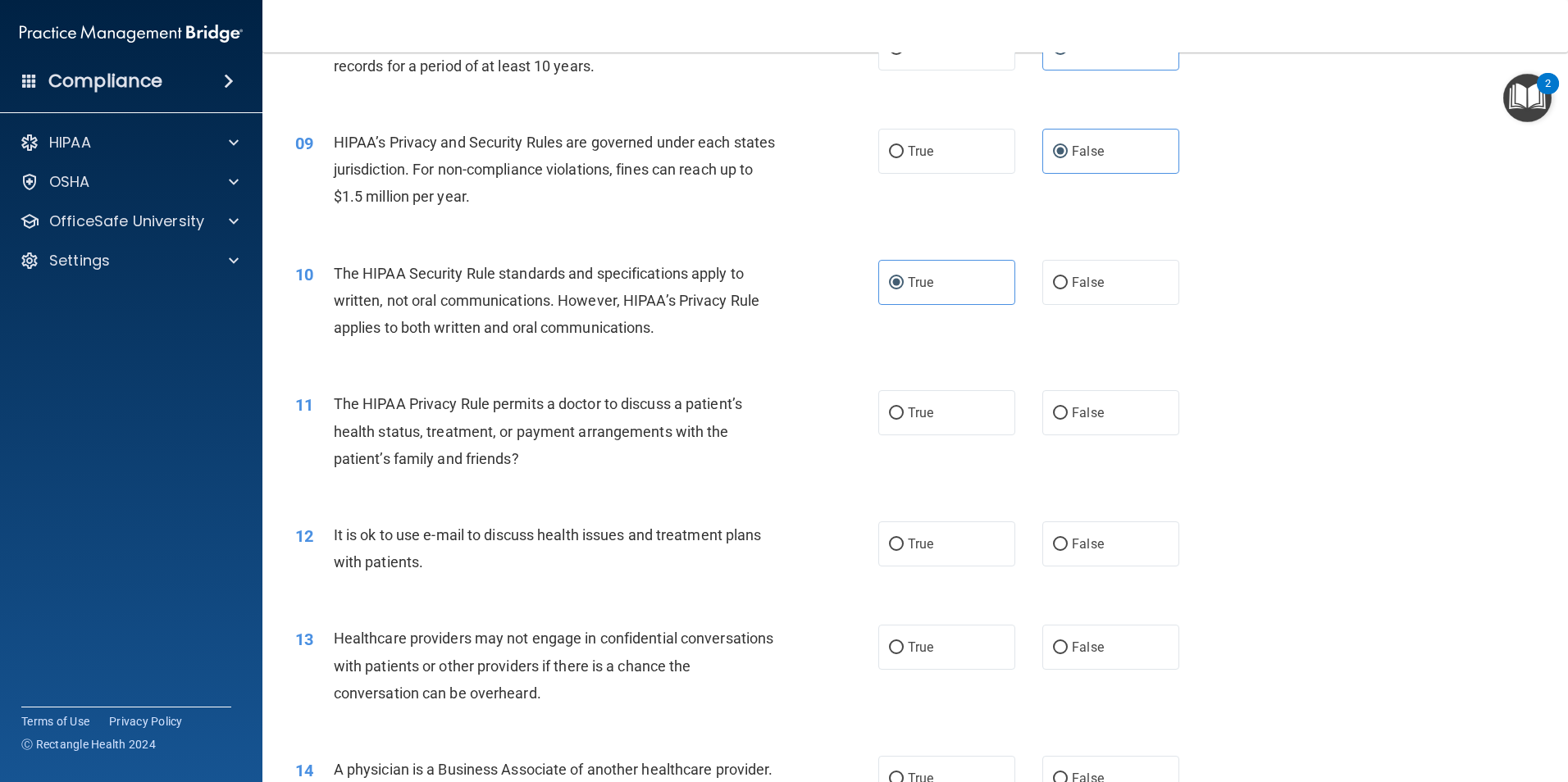
scroll to position [984, 0]
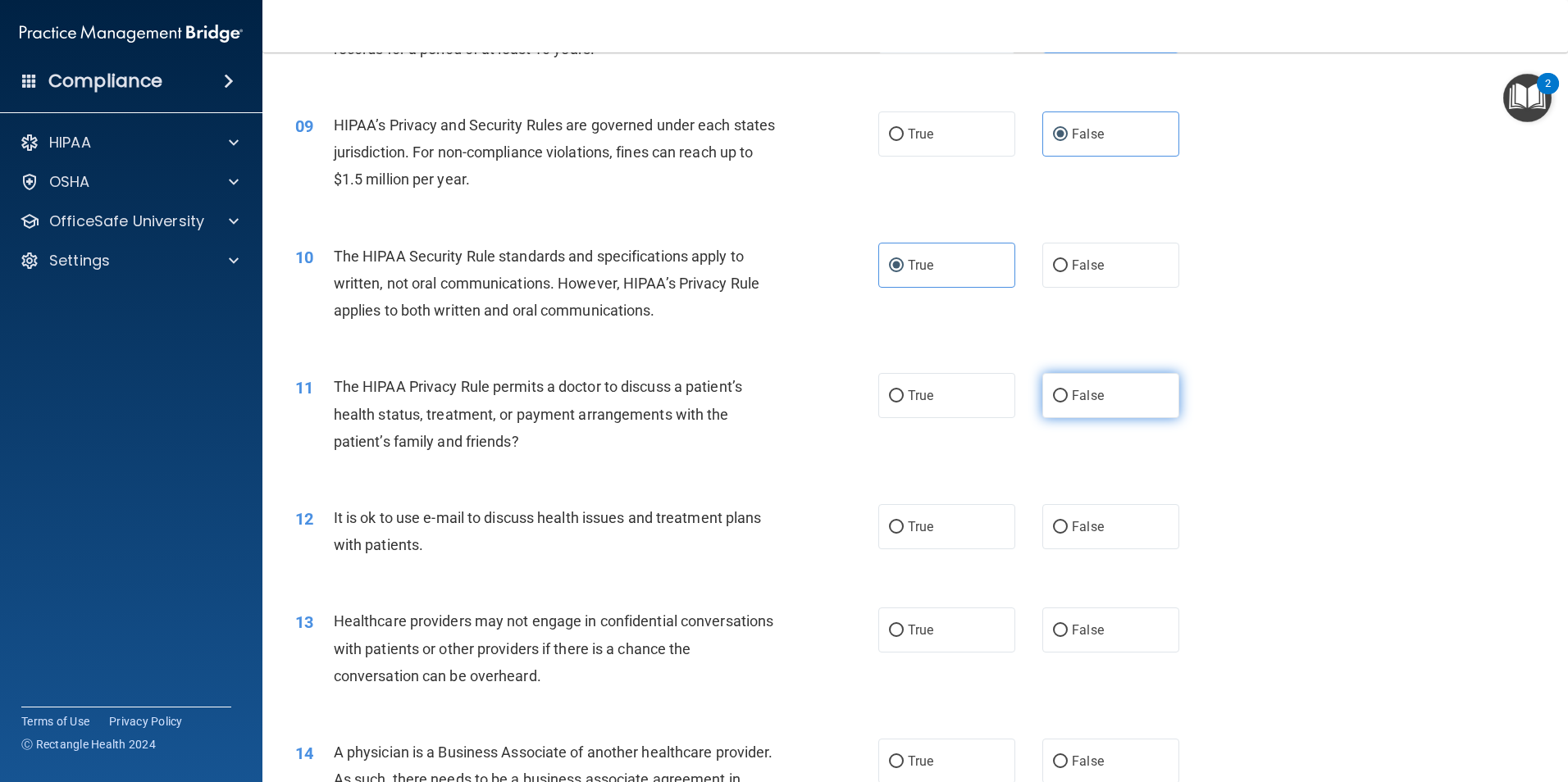
click at [1096, 407] on label "False" at bounding box center [1110, 395] width 137 height 45
click at [1068, 403] on input "False" at bounding box center [1060, 396] width 15 height 12
radio input "true"
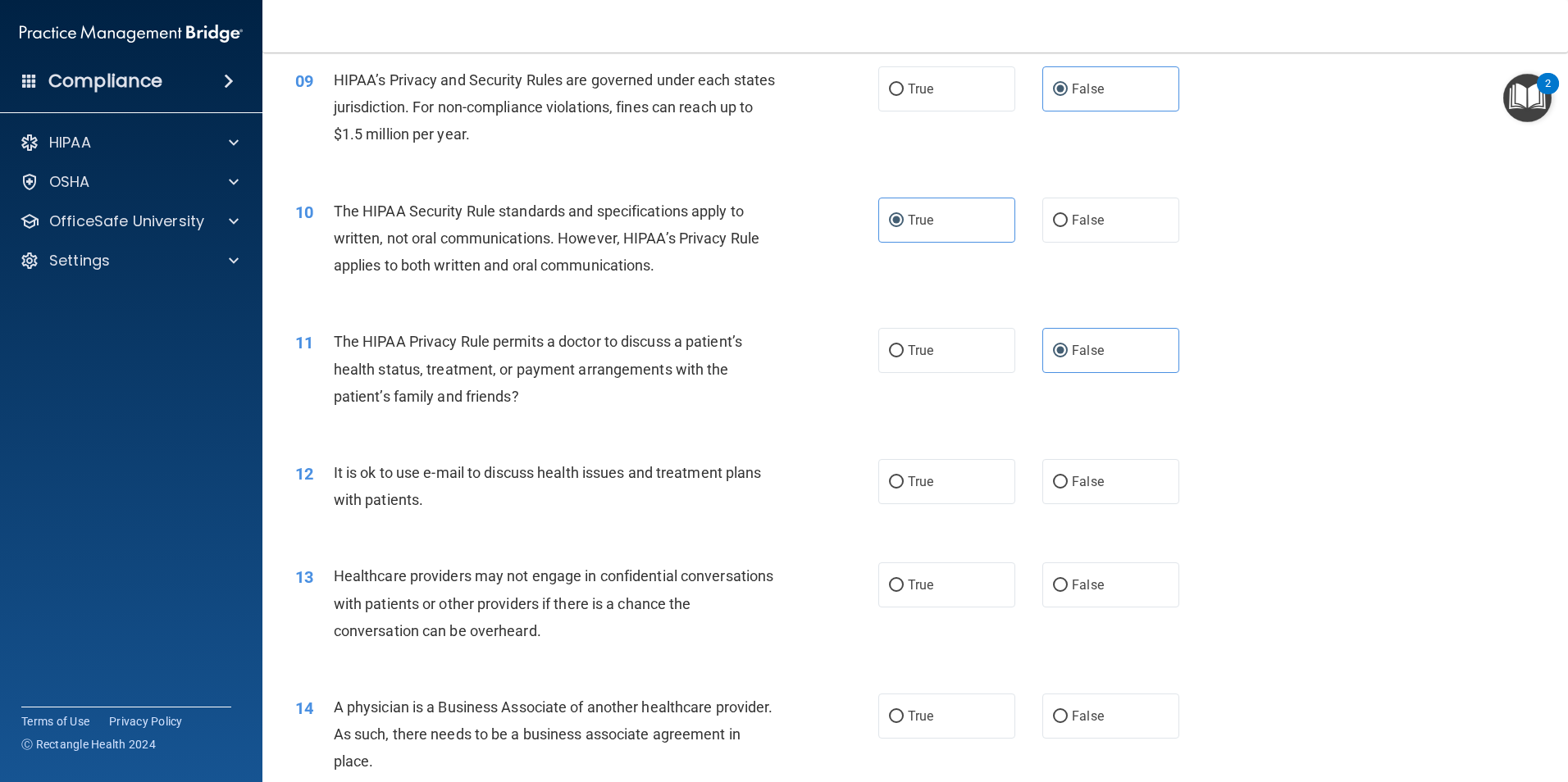
scroll to position [1066, 0]
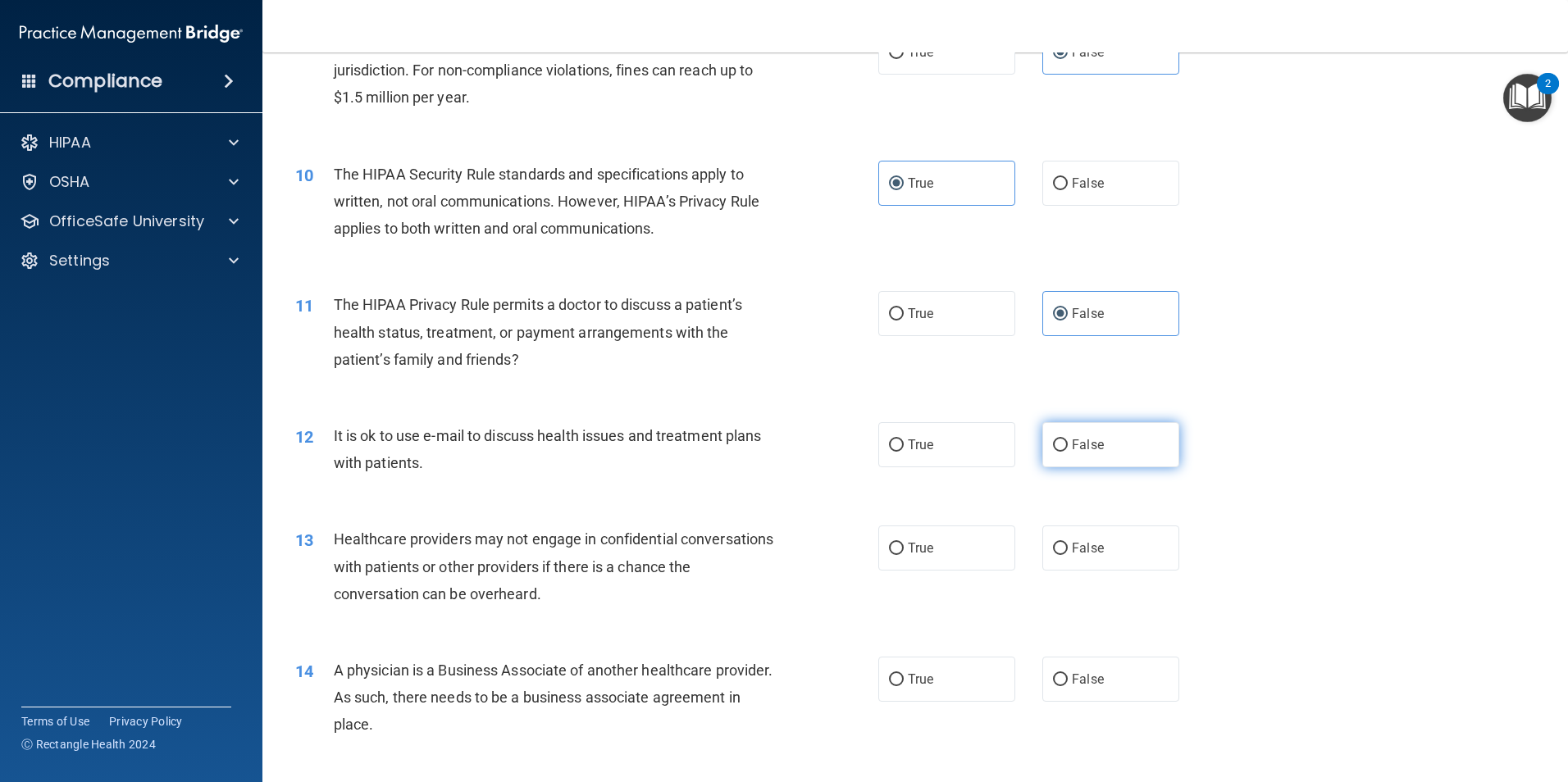
click at [1110, 443] on label "False" at bounding box center [1110, 444] width 137 height 45
click at [1068, 443] on input "False" at bounding box center [1060, 446] width 15 height 12
radio input "true"
click at [889, 444] on input "True" at bounding box center [896, 446] width 15 height 12
radio input "true"
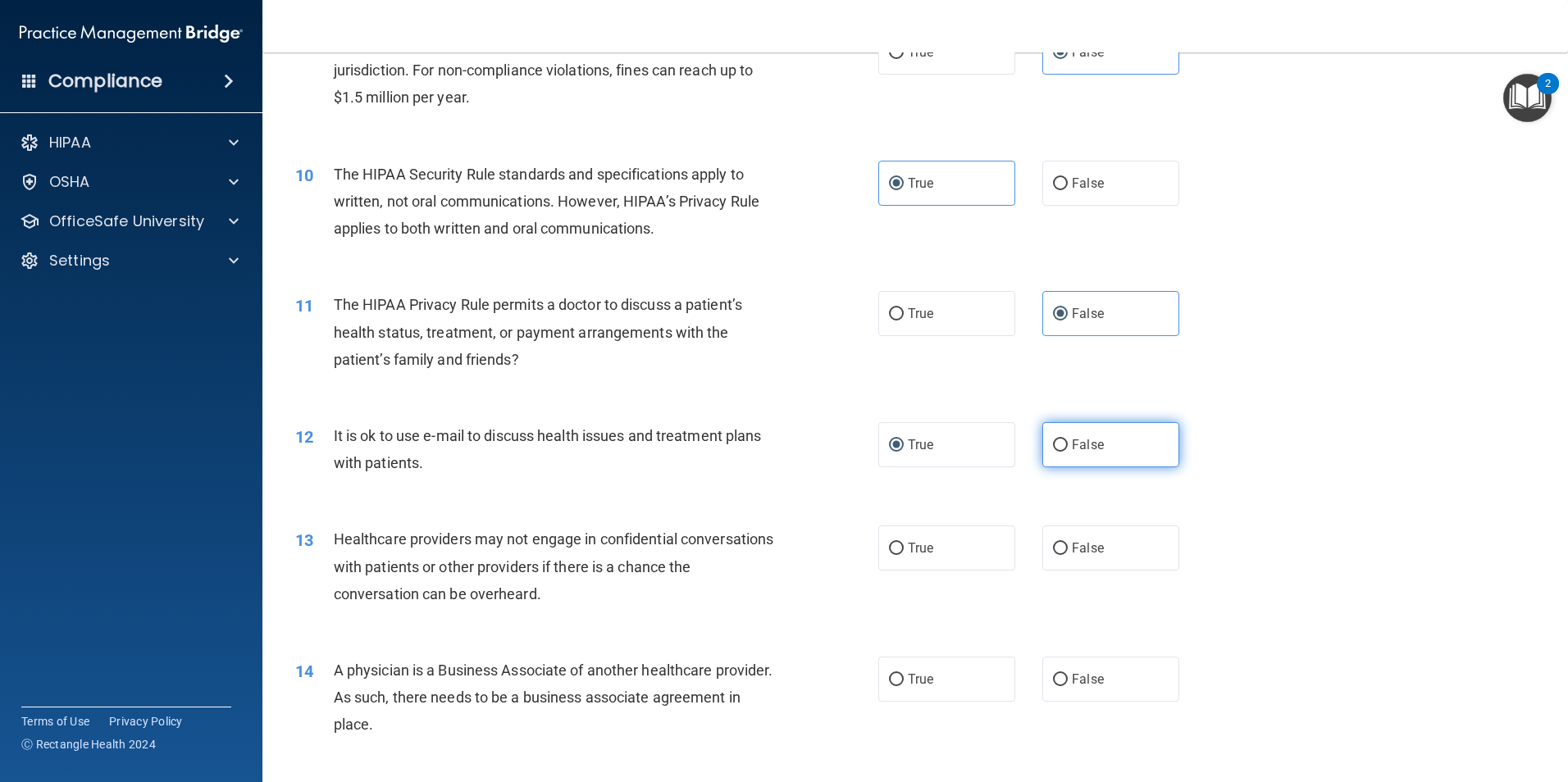
click at [1064, 447] on label "False" at bounding box center [1110, 444] width 137 height 45
click at [1064, 447] on input "False" at bounding box center [1060, 446] width 15 height 12
radio input "true"
radio input "false"
click at [940, 549] on label "True" at bounding box center [946, 548] width 137 height 45
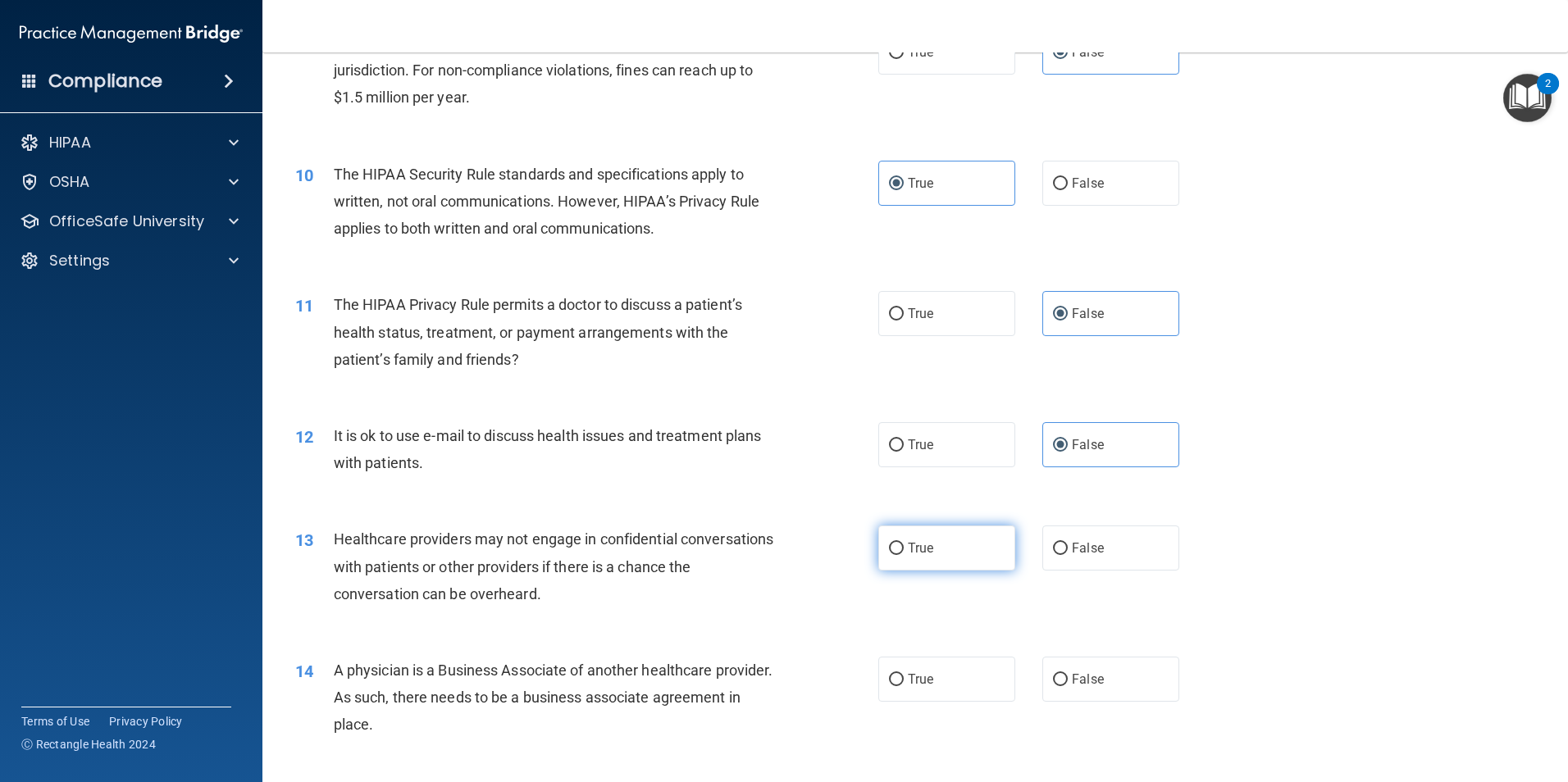
click at [904, 549] on input "True" at bounding box center [896, 549] width 15 height 12
radio input "true"
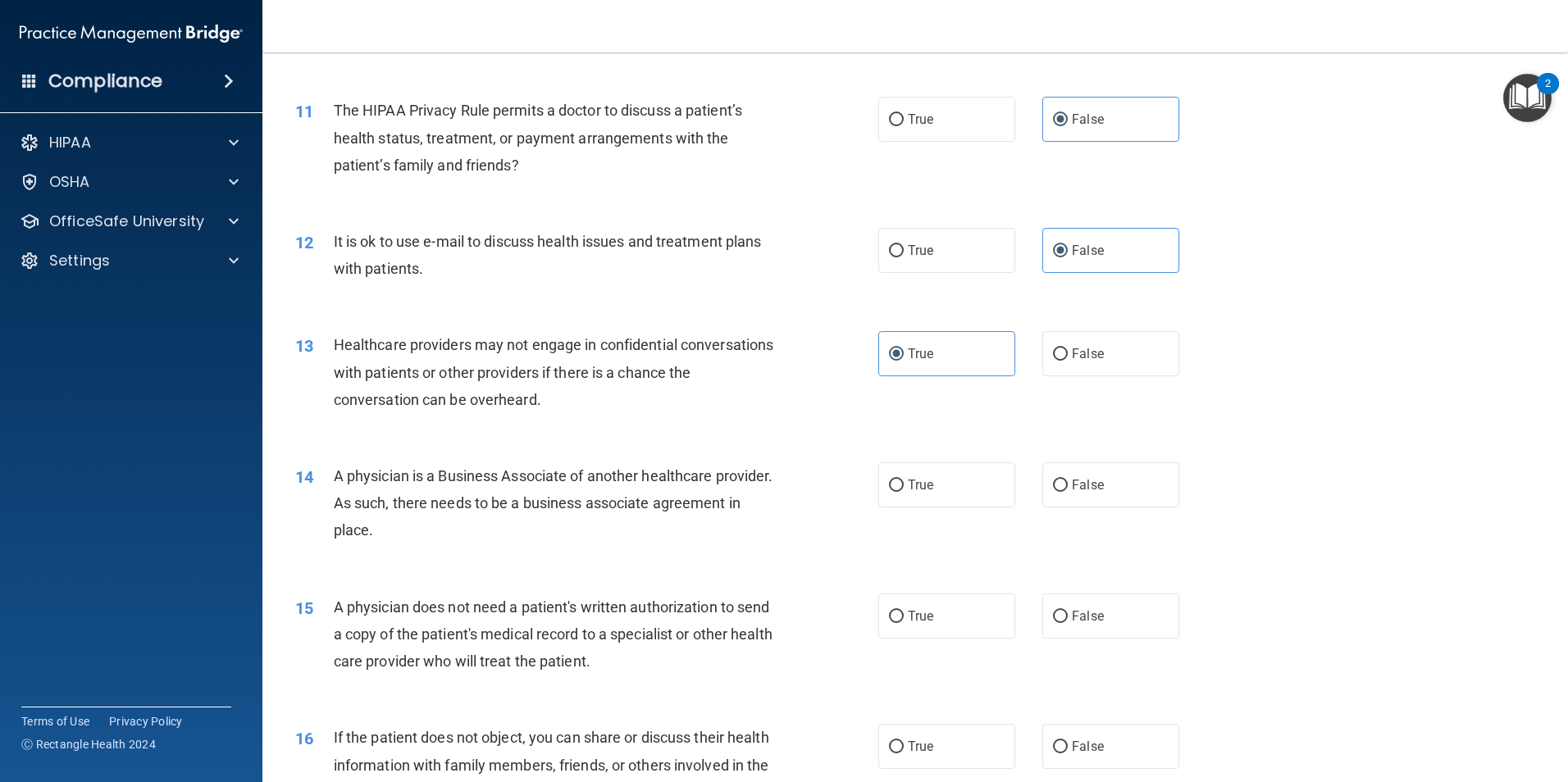
scroll to position [1312, 0]
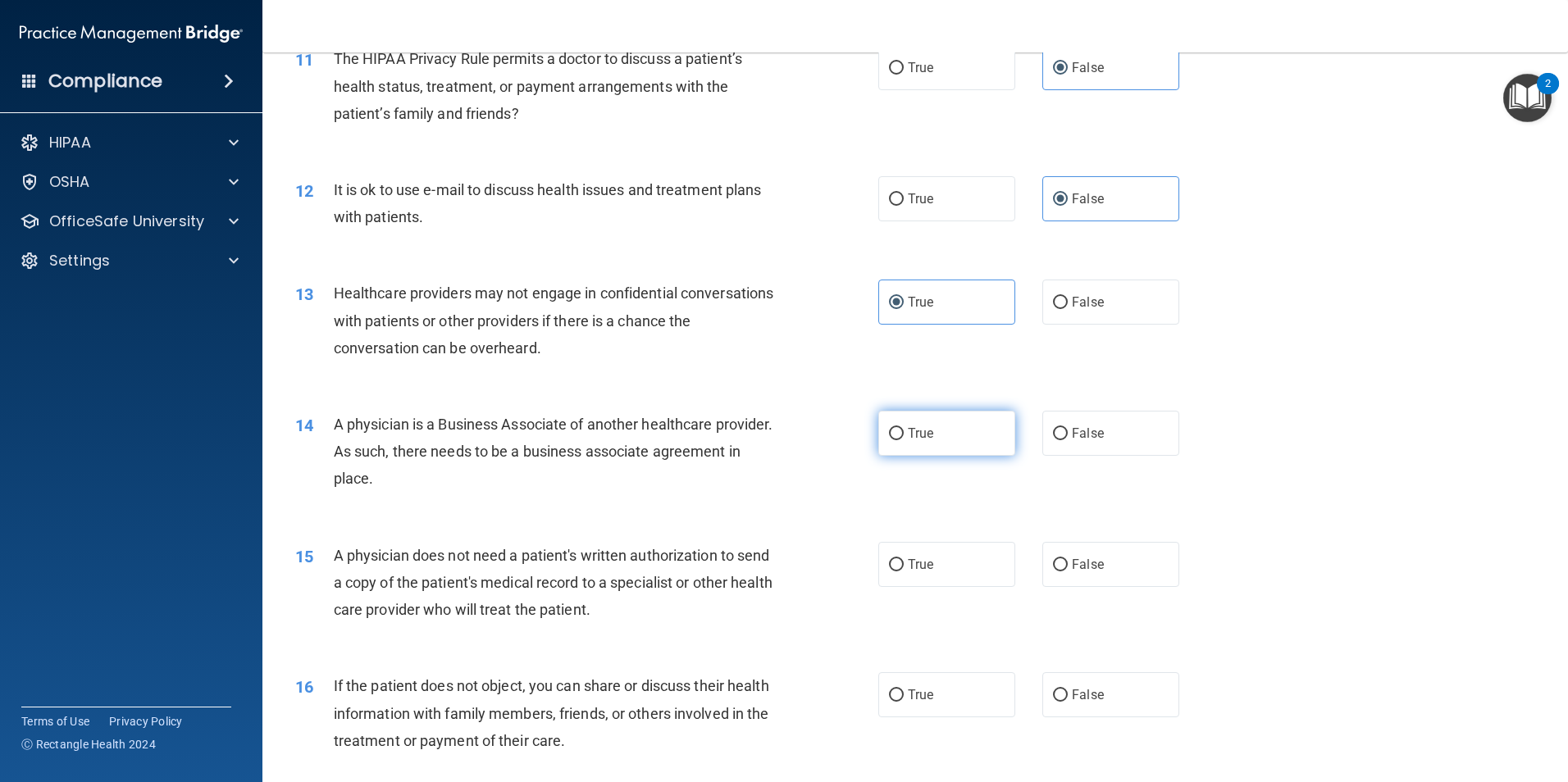
click at [890, 444] on label "True" at bounding box center [946, 433] width 137 height 45
click at [890, 440] on input "True" at bounding box center [896, 434] width 15 height 12
radio input "true"
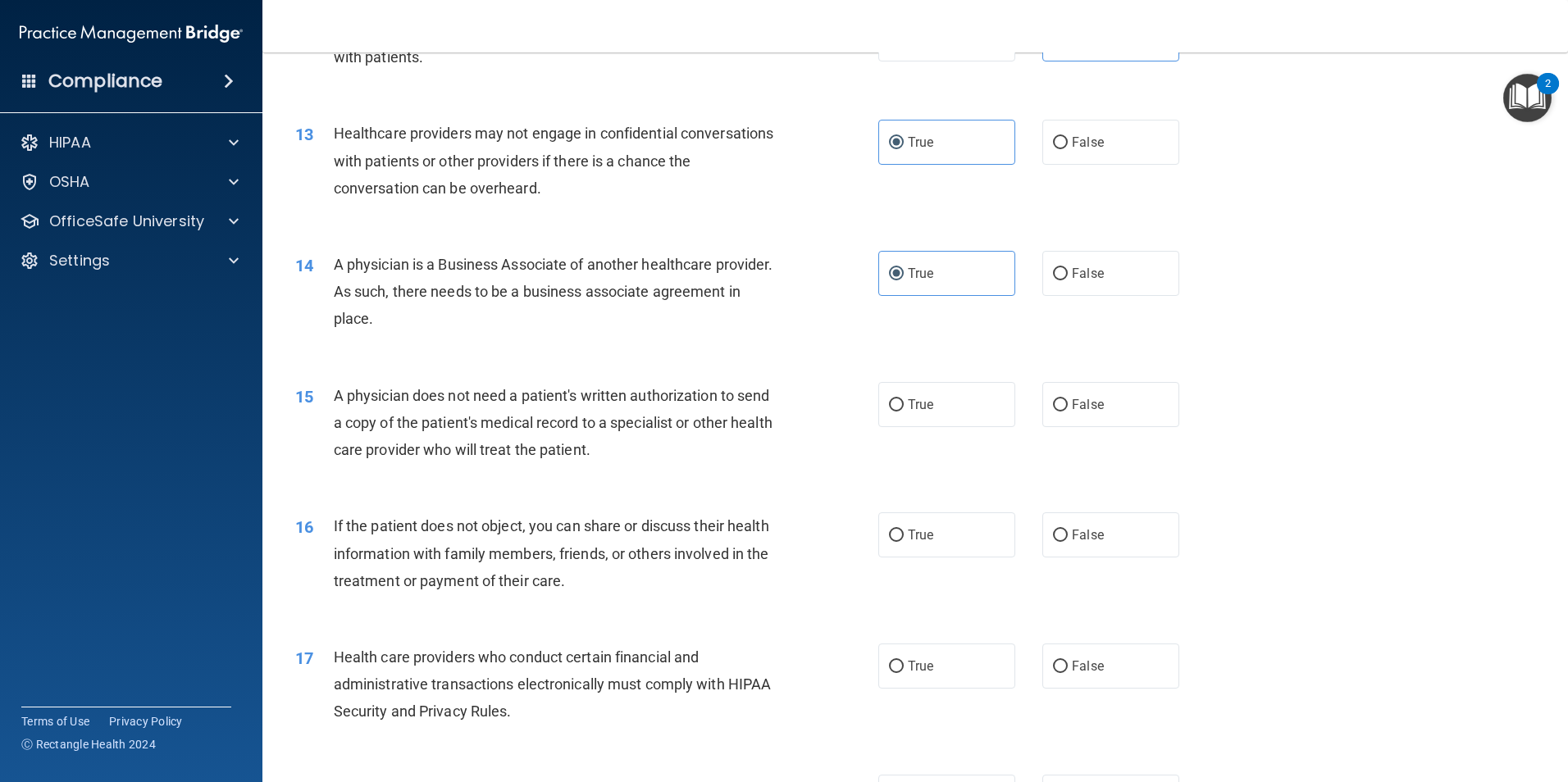
scroll to position [1476, 0]
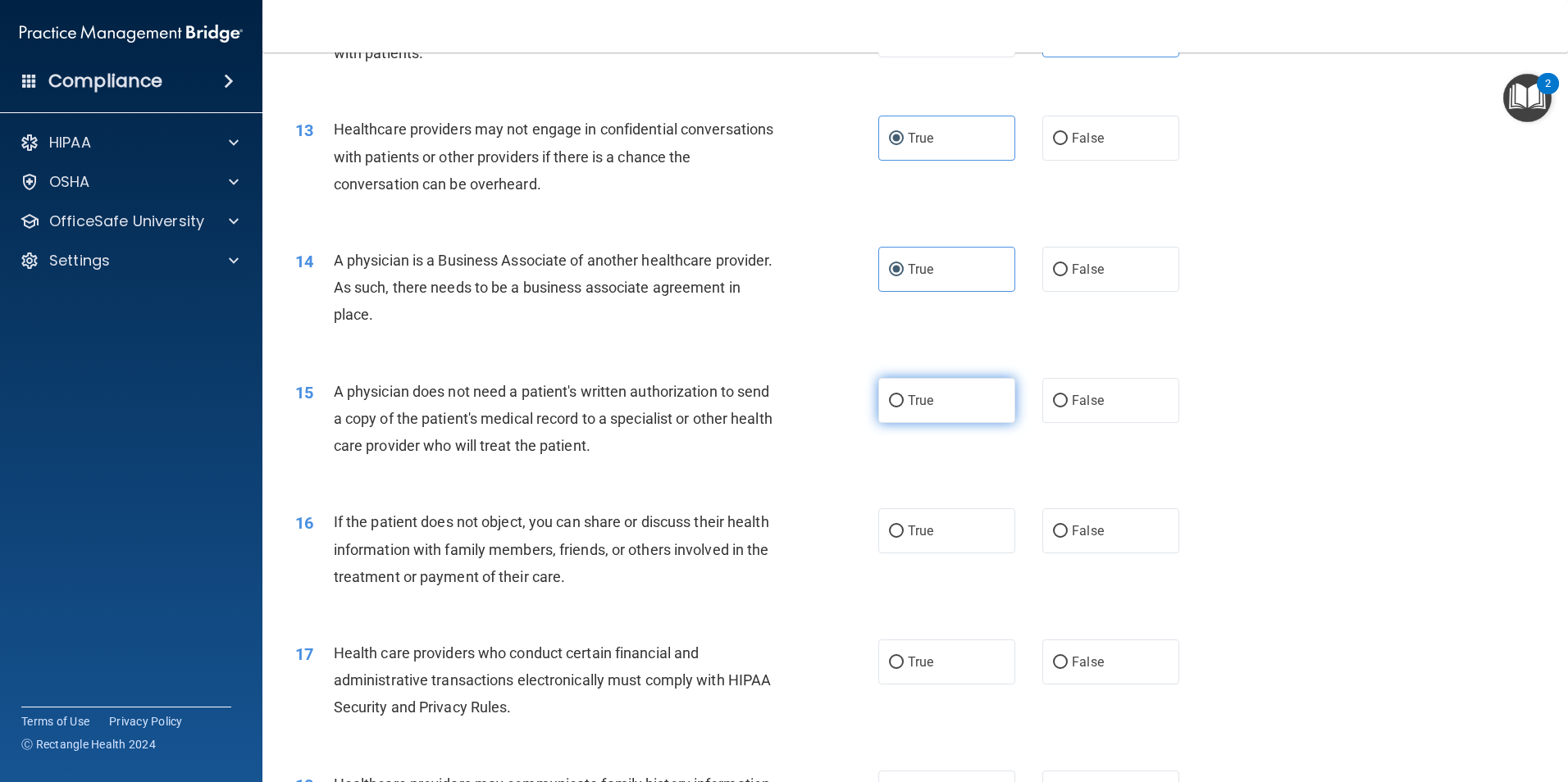
click at [950, 411] on label "True" at bounding box center [946, 400] width 137 height 45
click at [904, 408] on input "True" at bounding box center [896, 401] width 15 height 12
radio input "true"
click at [924, 531] on span "True" at bounding box center [920, 531] width 25 height 16
click at [904, 531] on input "True" at bounding box center [896, 532] width 15 height 12
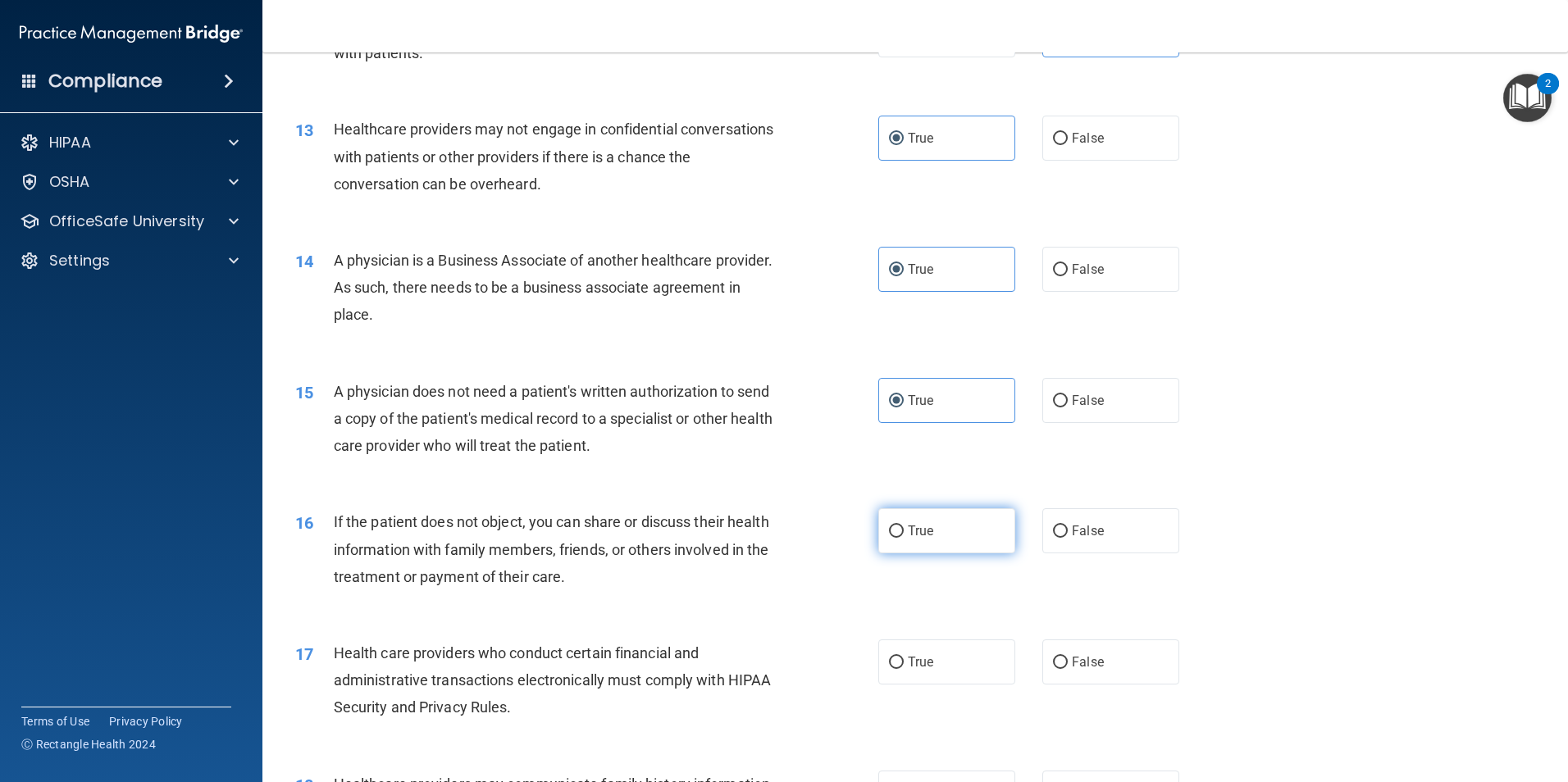
radio input "true"
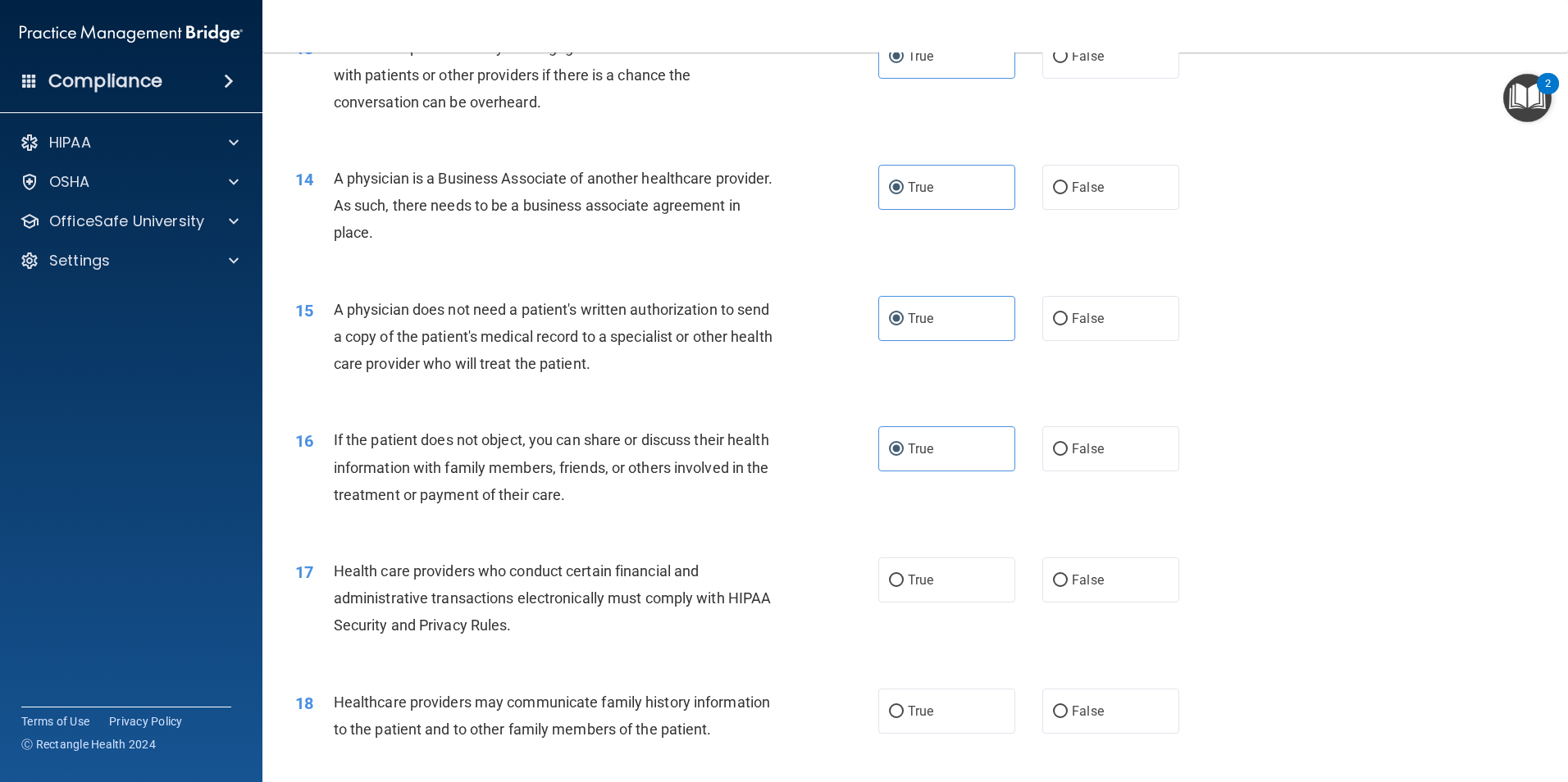
scroll to position [1640, 0]
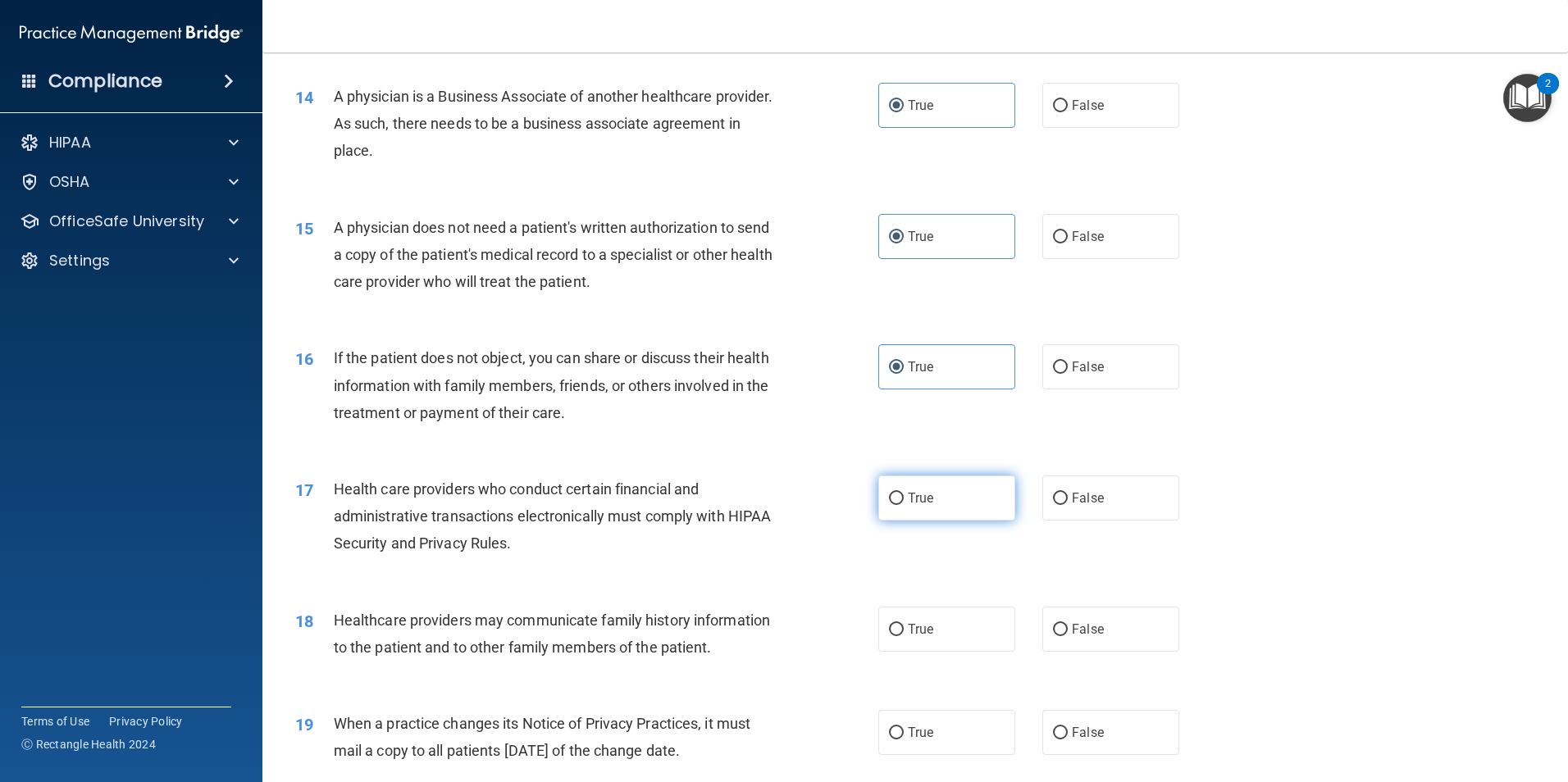
click at [950, 506] on label "True" at bounding box center [946, 498] width 137 height 45
click at [904, 505] on input "True" at bounding box center [896, 499] width 15 height 12
radio input "true"
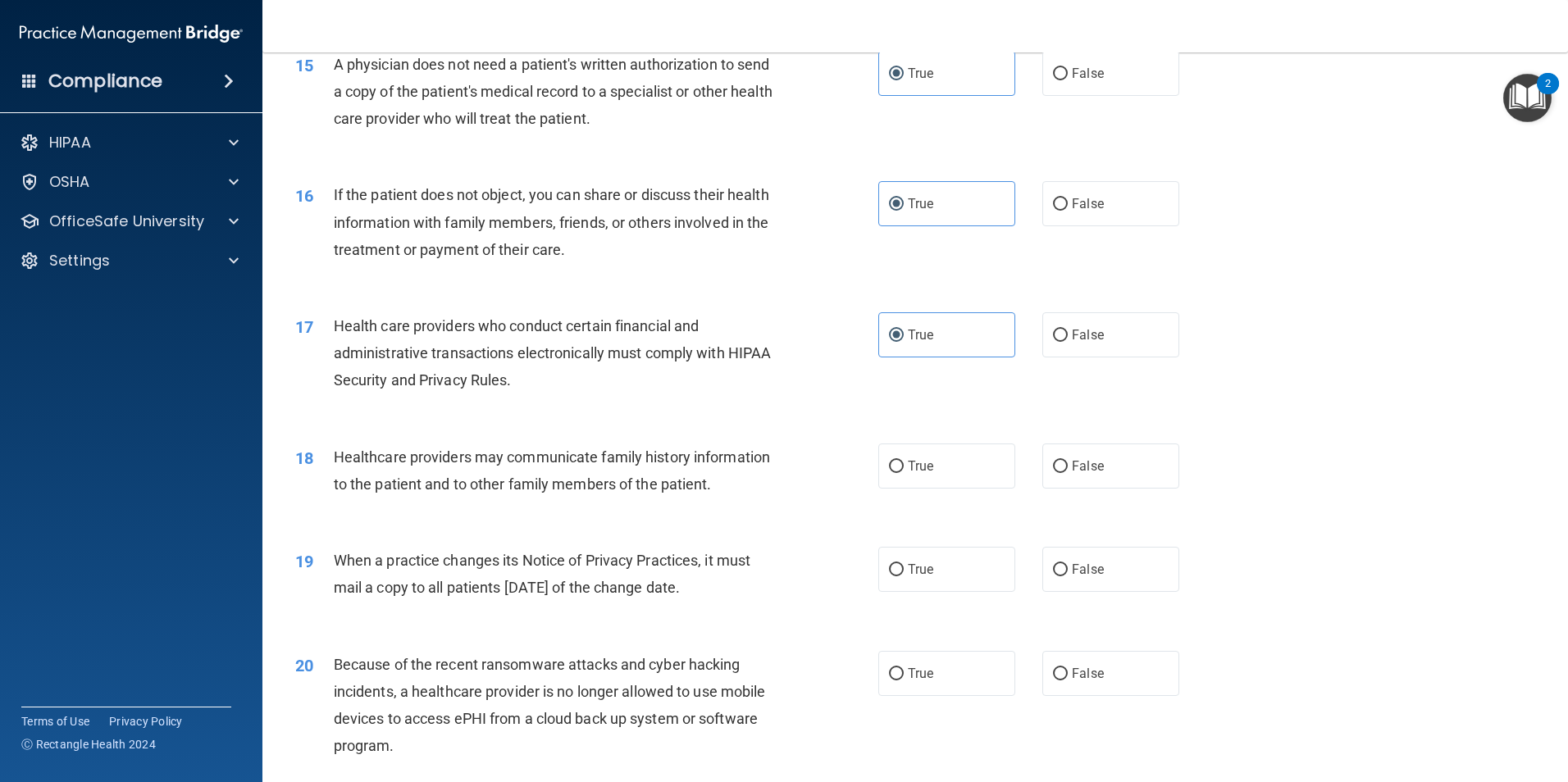
scroll to position [1804, 0]
click at [1073, 484] on label "False" at bounding box center [1110, 465] width 137 height 45
click at [1068, 472] on input "False" at bounding box center [1060, 466] width 15 height 12
radio input "true"
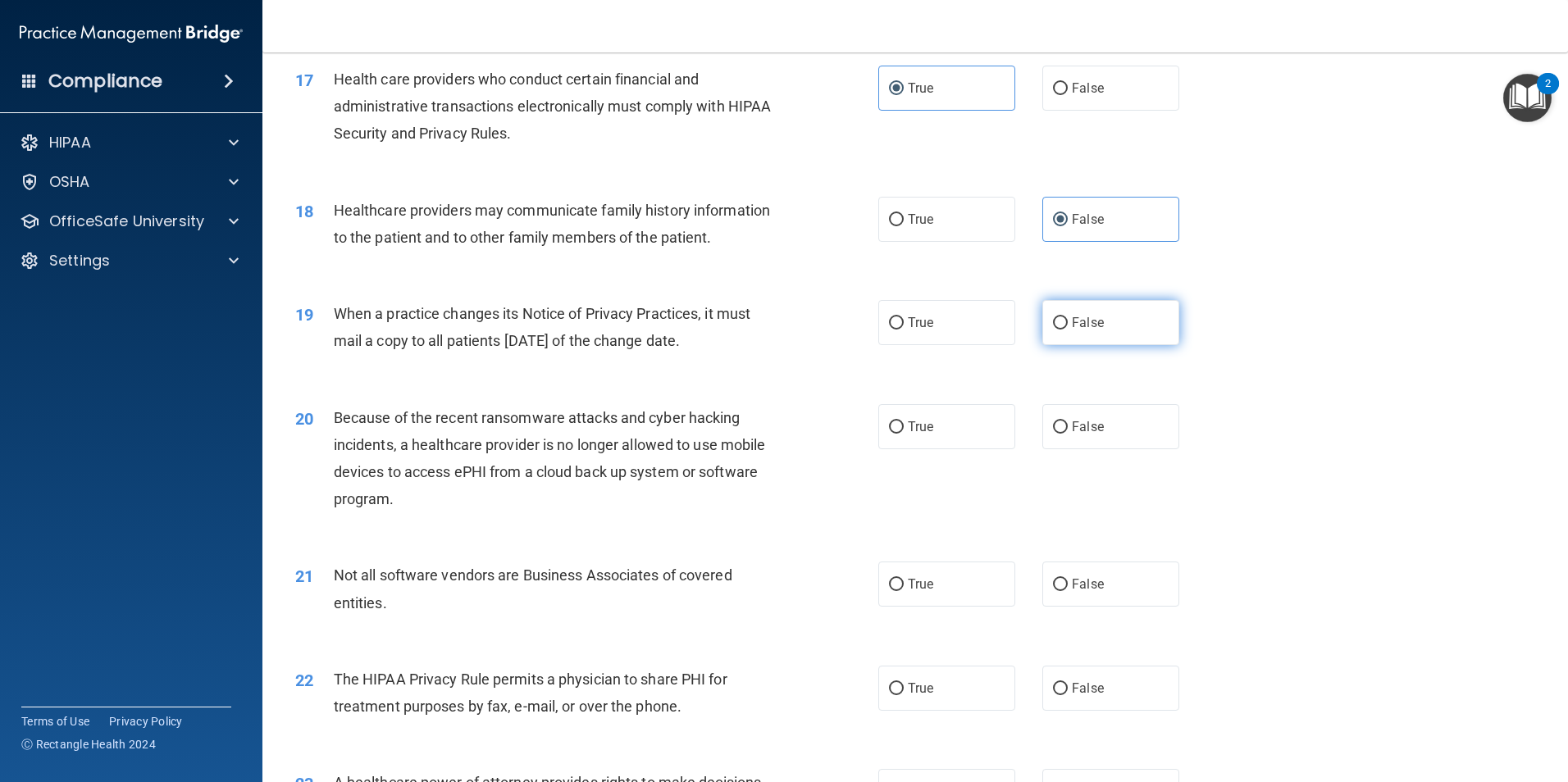
click at [1092, 321] on span "False" at bounding box center [1088, 323] width 32 height 16
click at [1068, 321] on input "False" at bounding box center [1060, 323] width 15 height 12
radio input "true"
click at [1077, 424] on span "False" at bounding box center [1088, 427] width 32 height 16
click at [1068, 424] on input "False" at bounding box center [1060, 427] width 15 height 12
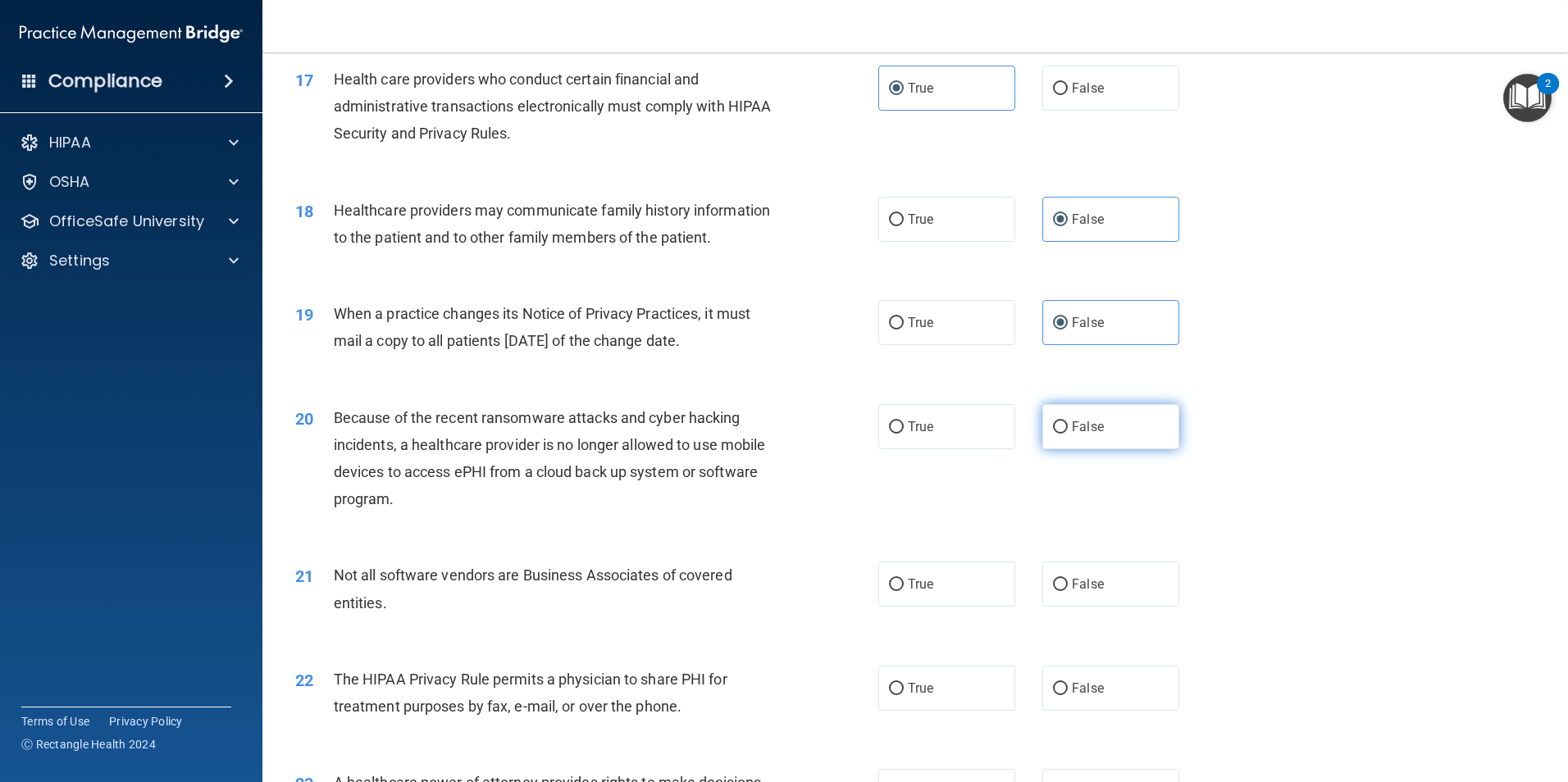
radio input "true"
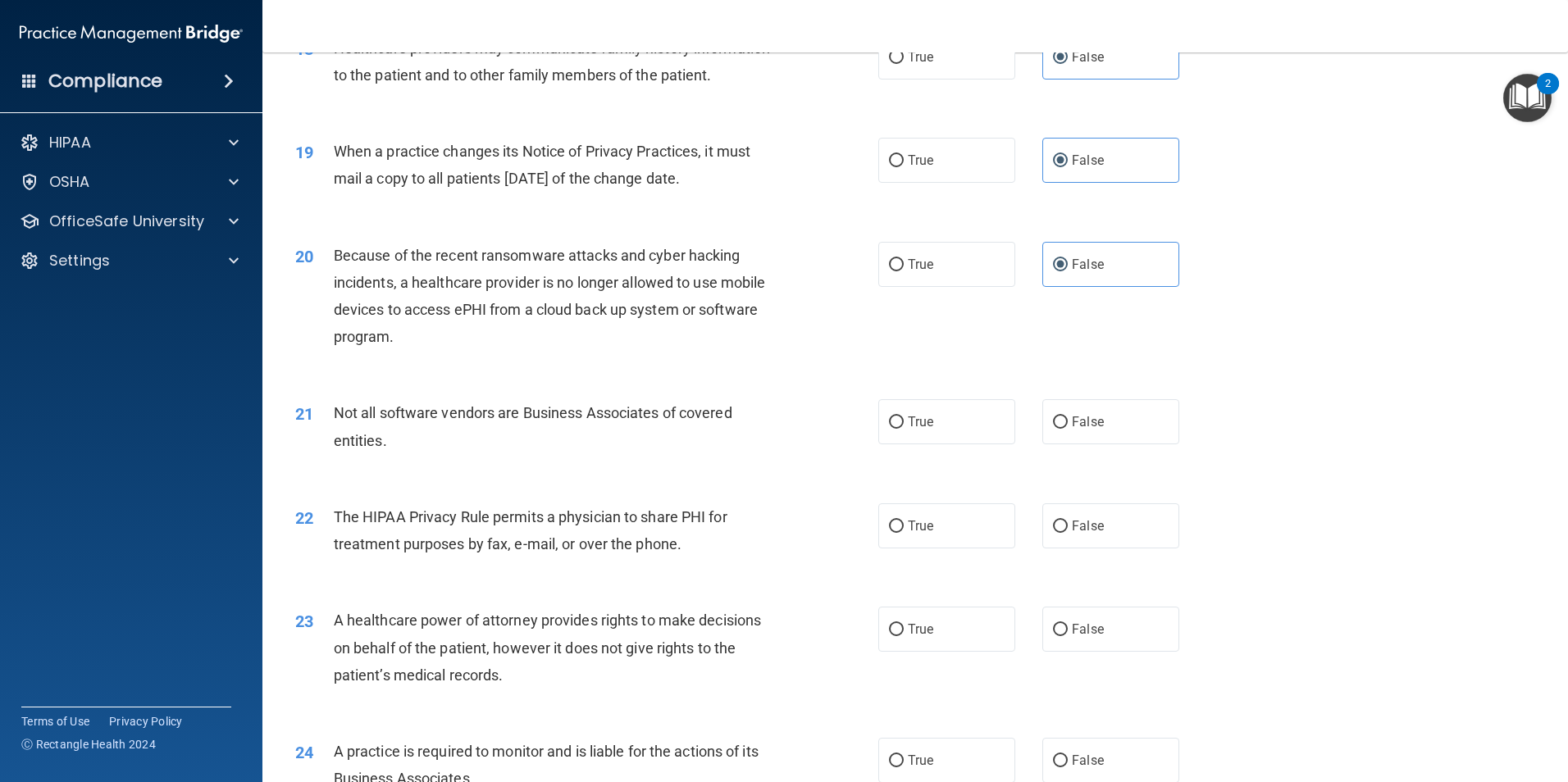
scroll to position [2214, 0]
drag, startPoint x: 1123, startPoint y: 414, endPoint x: 1105, endPoint y: 423, distance: 20.2
click at [1123, 414] on label "False" at bounding box center [1110, 420] width 137 height 45
click at [1068, 415] on input "False" at bounding box center [1060, 421] width 15 height 12
radio input "true"
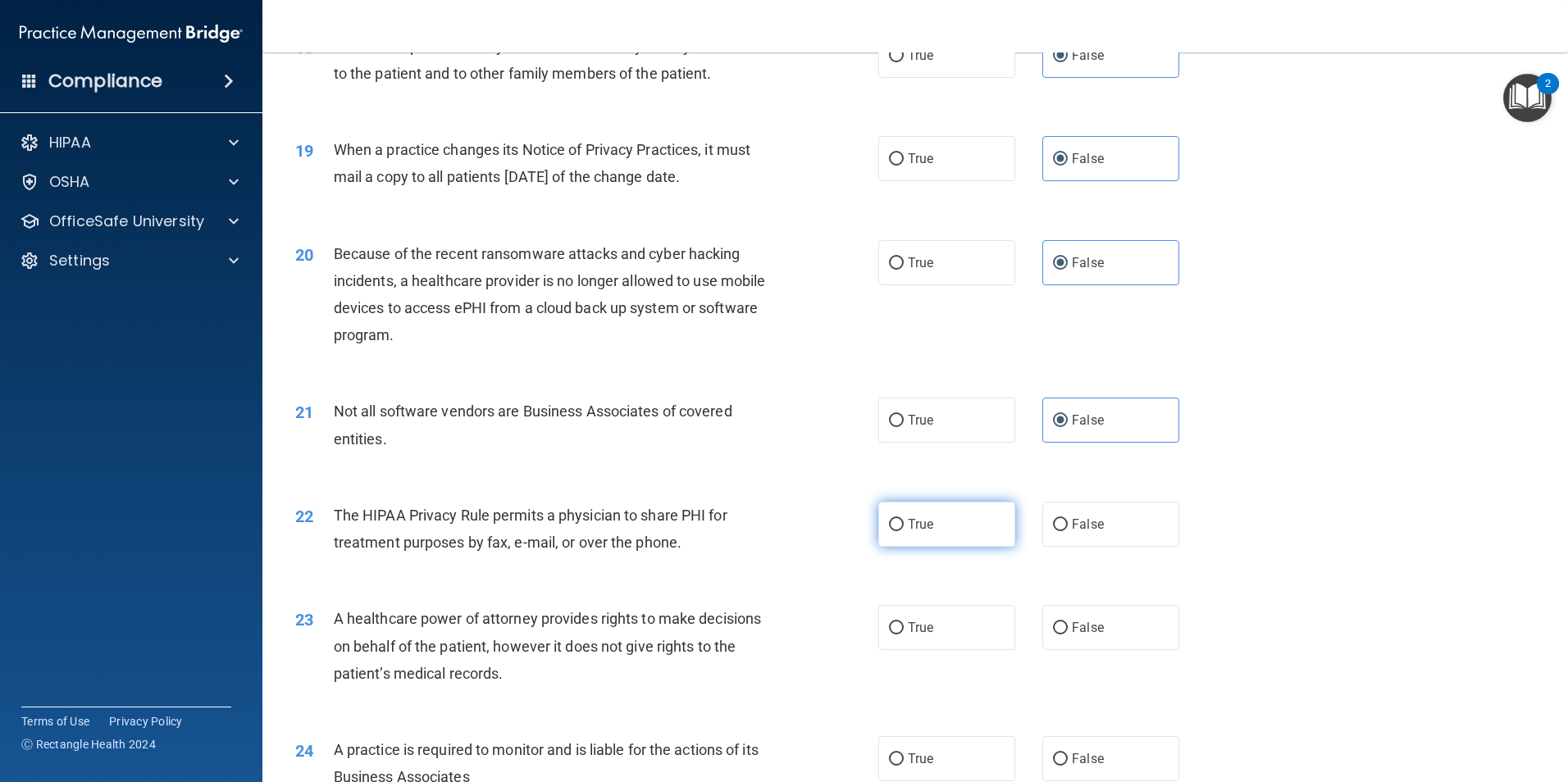
click at [915, 532] on label "True" at bounding box center [946, 524] width 137 height 45
click at [904, 531] on input "True" at bounding box center [896, 525] width 15 height 12
radio input "true"
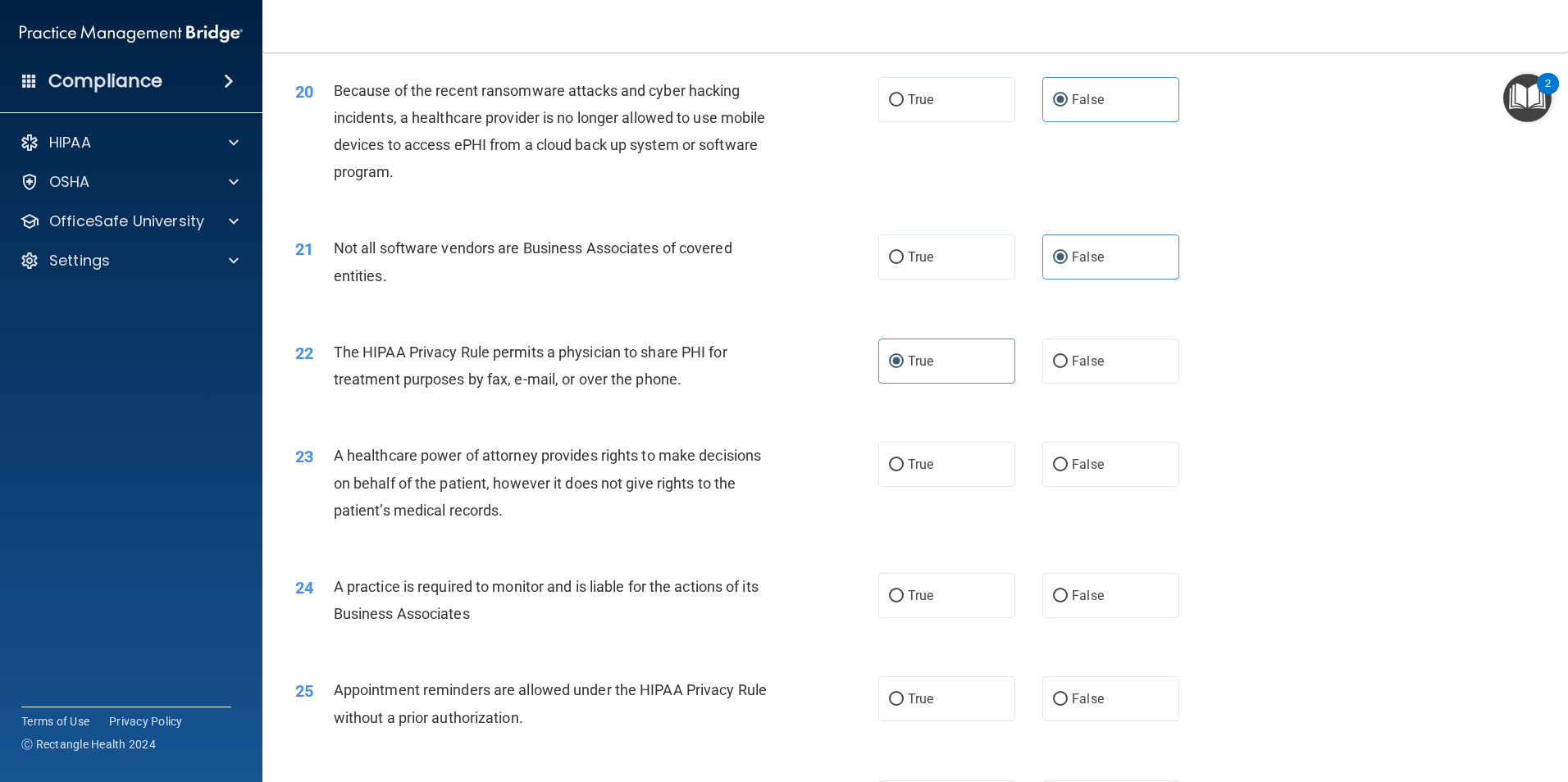
scroll to position [2378, 0]
click at [1064, 359] on label "False" at bounding box center [1110, 360] width 137 height 45
click at [1064, 359] on input "False" at bounding box center [1060, 361] width 15 height 12
radio input "true"
click at [948, 370] on label "True" at bounding box center [946, 360] width 137 height 45
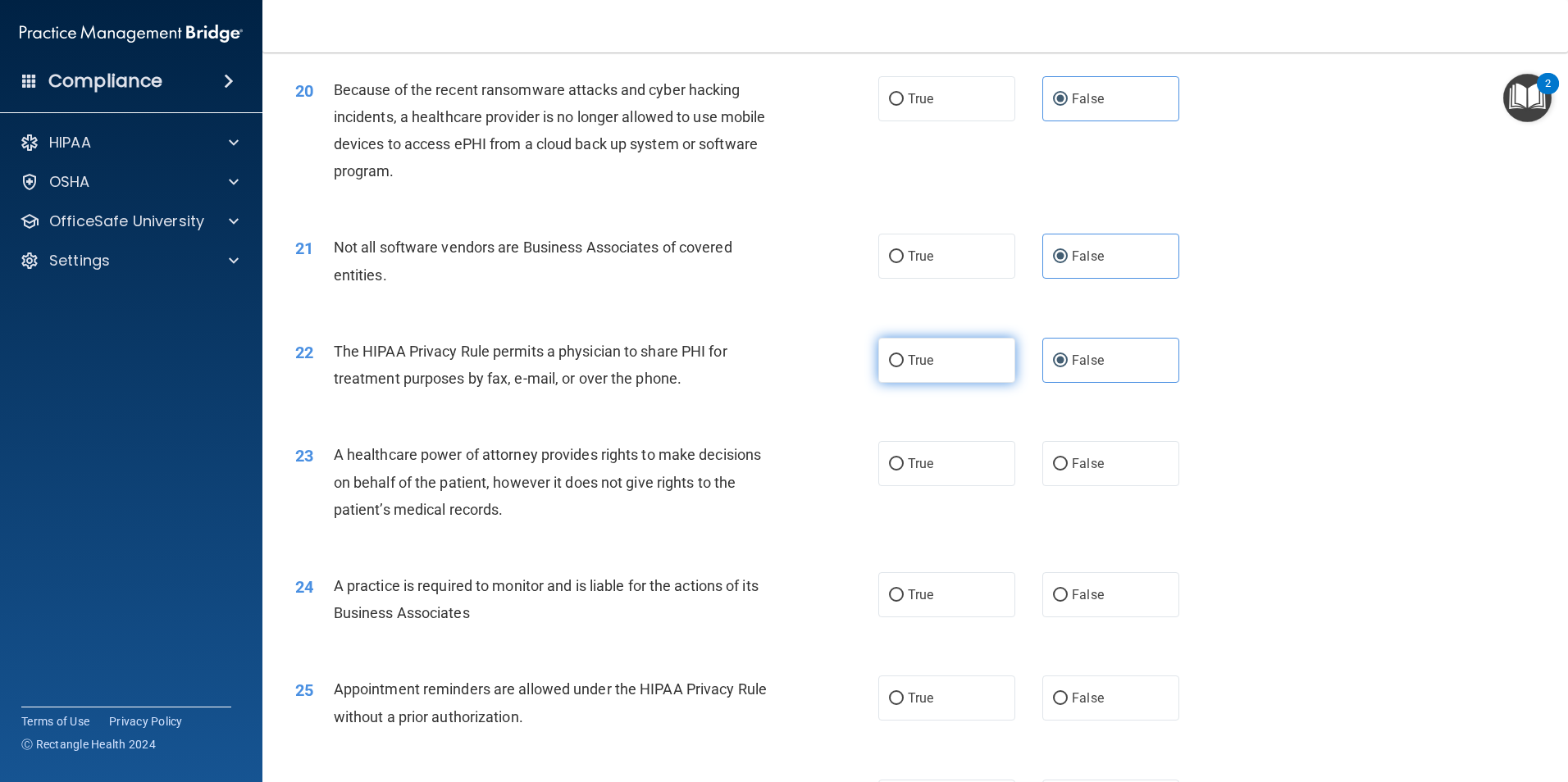
click at [904, 367] on input "True" at bounding box center [896, 361] width 15 height 12
radio input "true"
radio input "false"
click at [973, 471] on label "True" at bounding box center [946, 463] width 137 height 45
click at [904, 471] on input "True" at bounding box center [896, 464] width 15 height 12
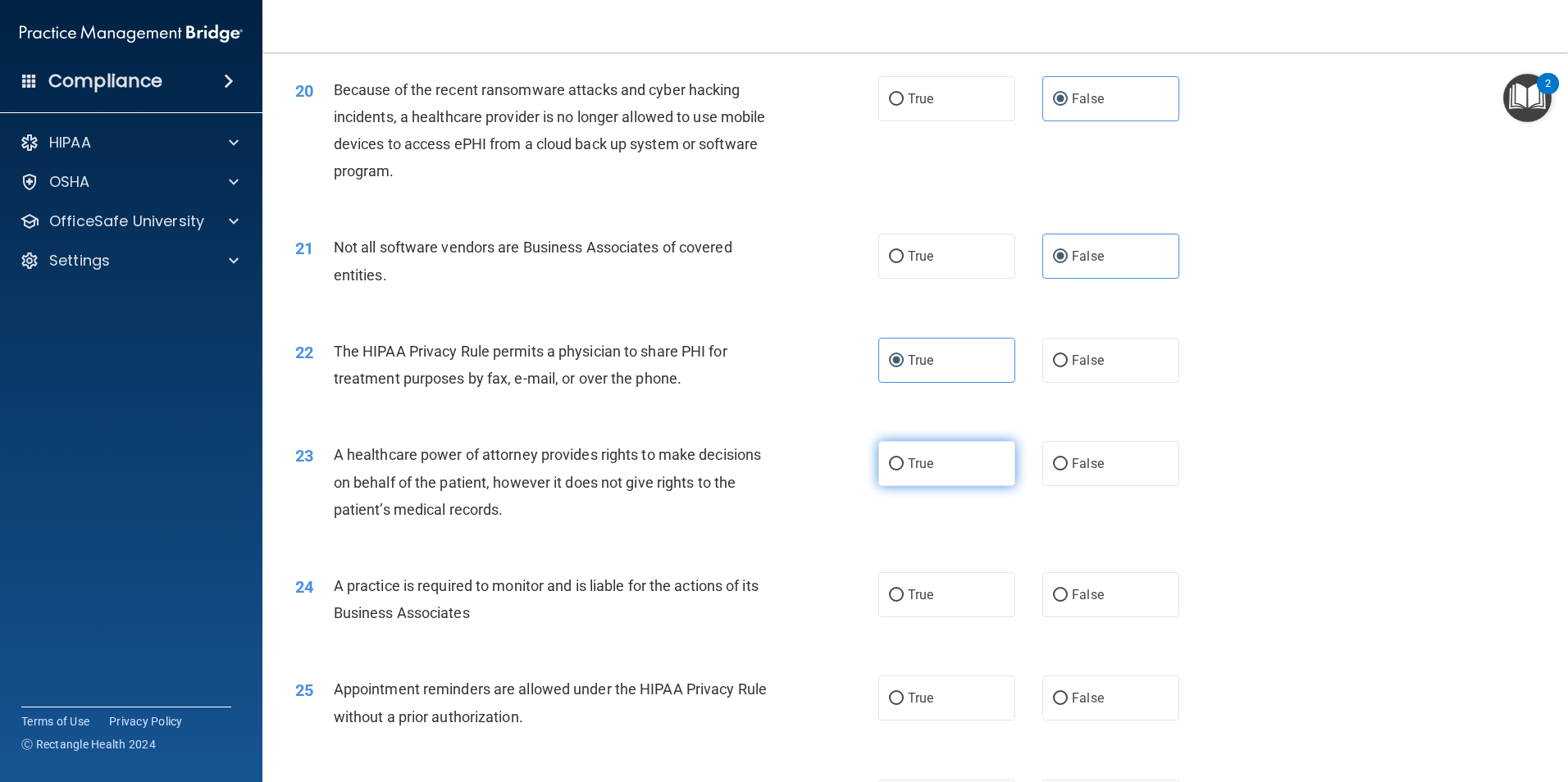
radio input "true"
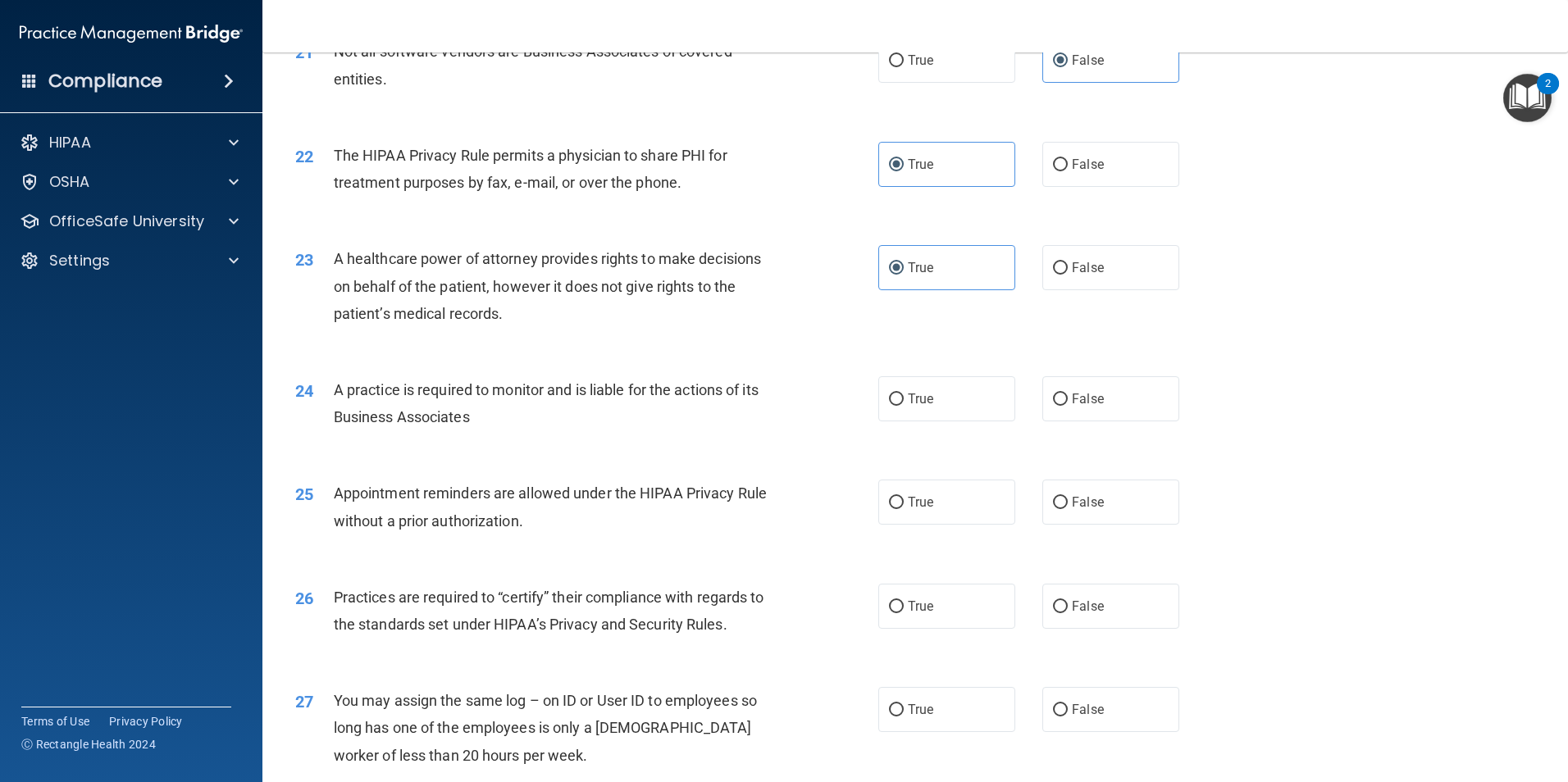
scroll to position [2624, 0]
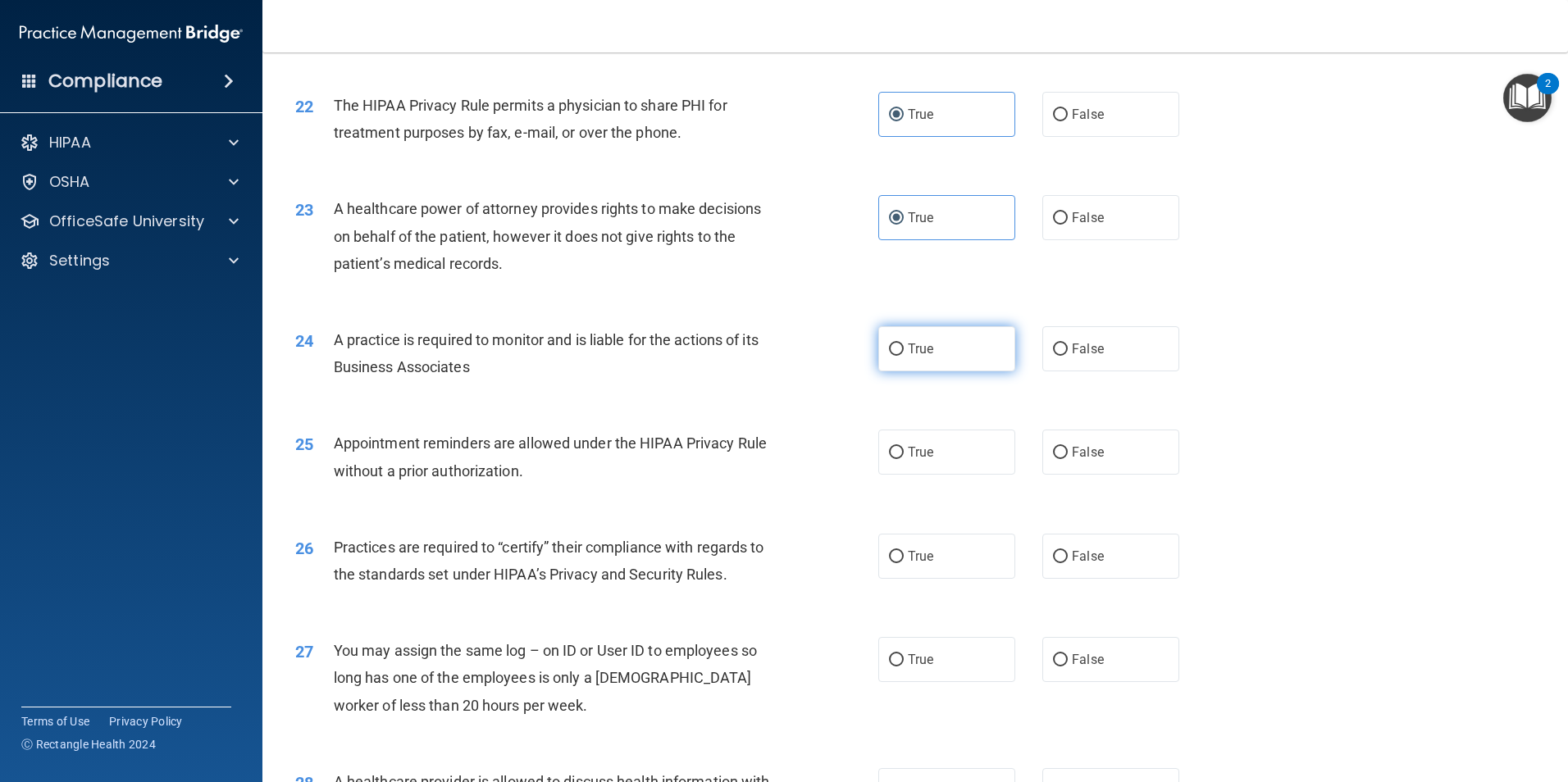
click at [878, 344] on label "True" at bounding box center [946, 348] width 137 height 45
click at [889, 344] on input "True" at bounding box center [896, 350] width 15 height 12
radio input "true"
click at [933, 450] on label "True" at bounding box center [946, 452] width 137 height 45
click at [904, 450] on input "True" at bounding box center [896, 453] width 15 height 12
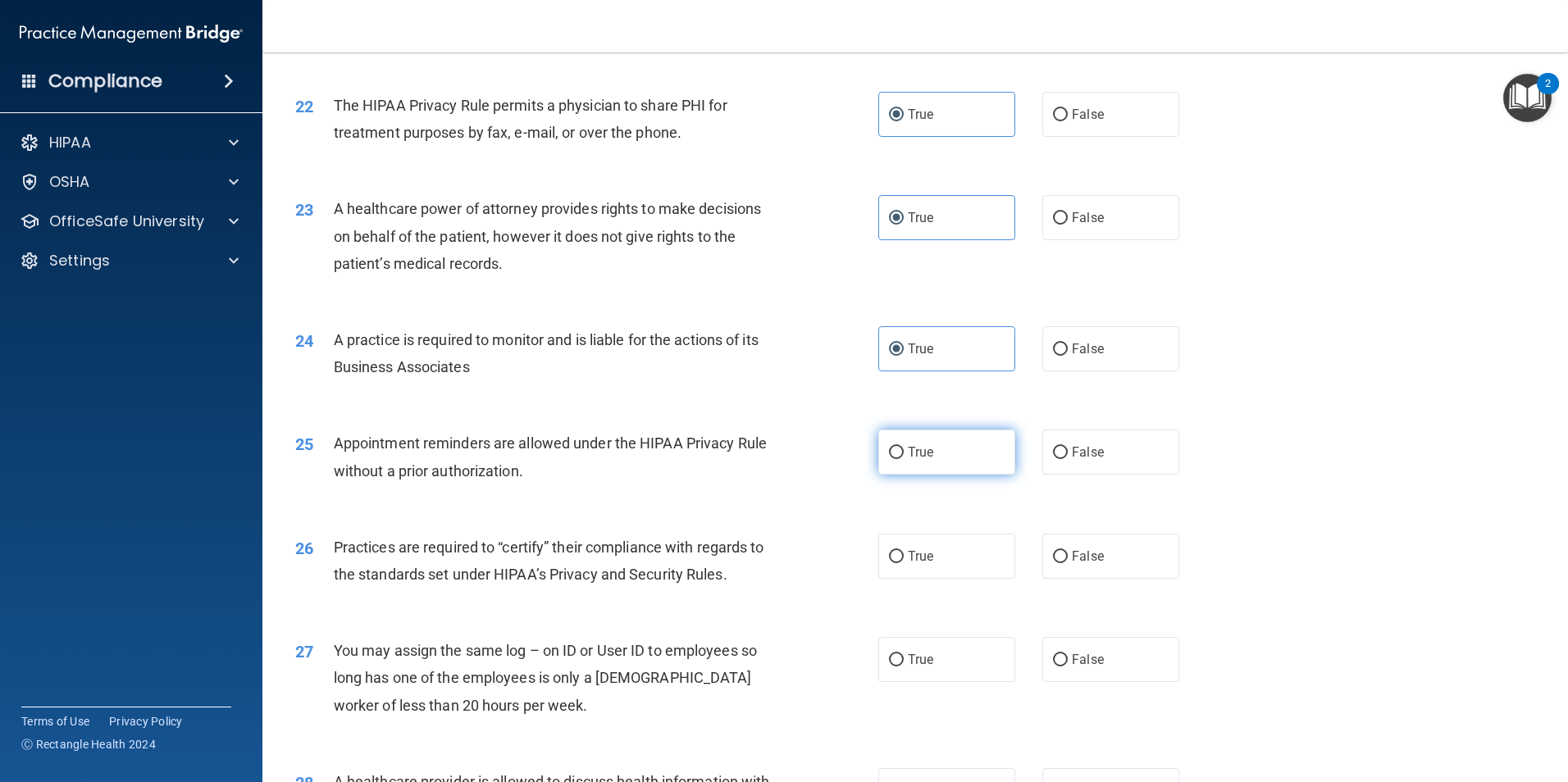
radio input "true"
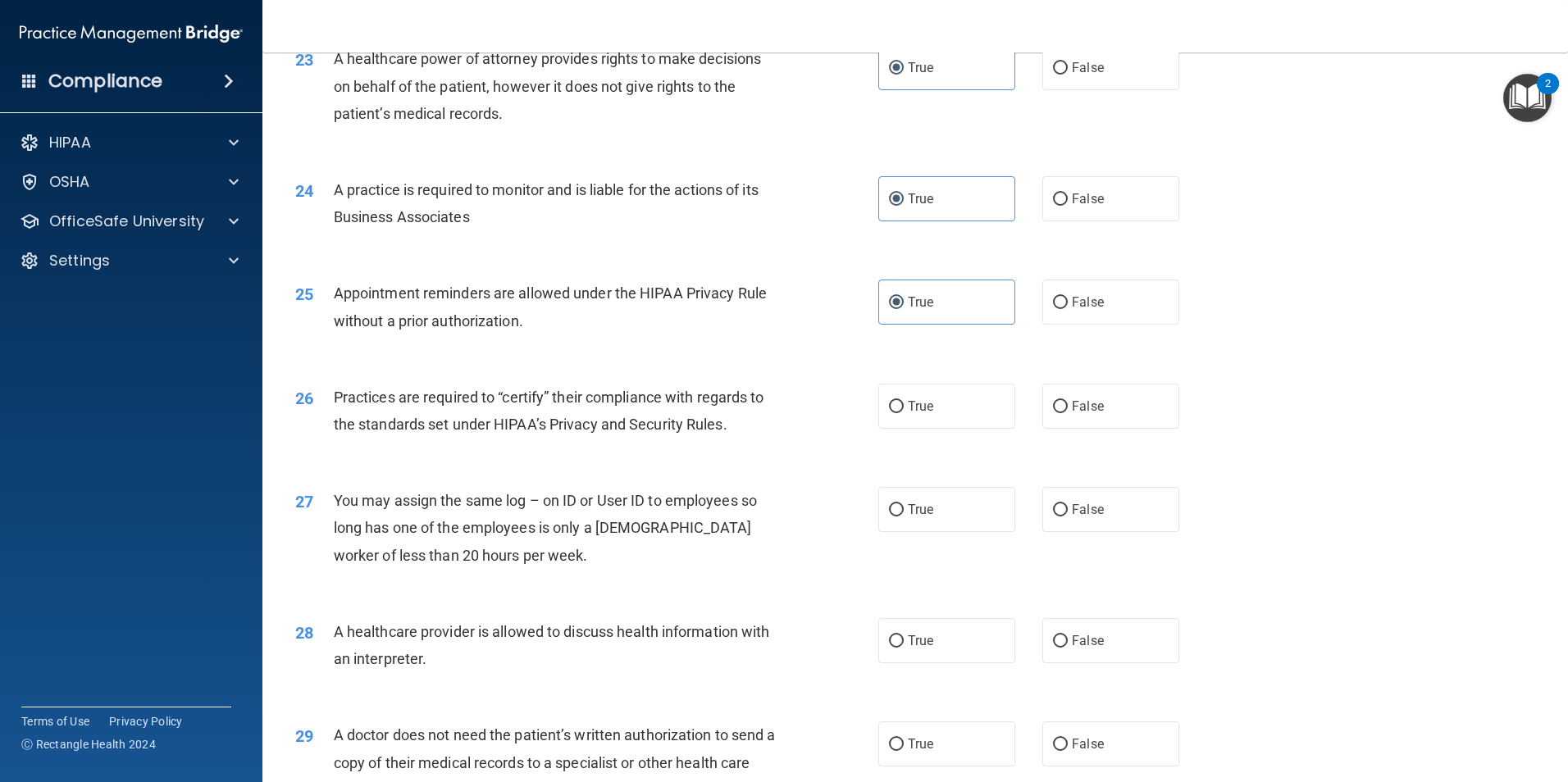
scroll to position [2788, 0]
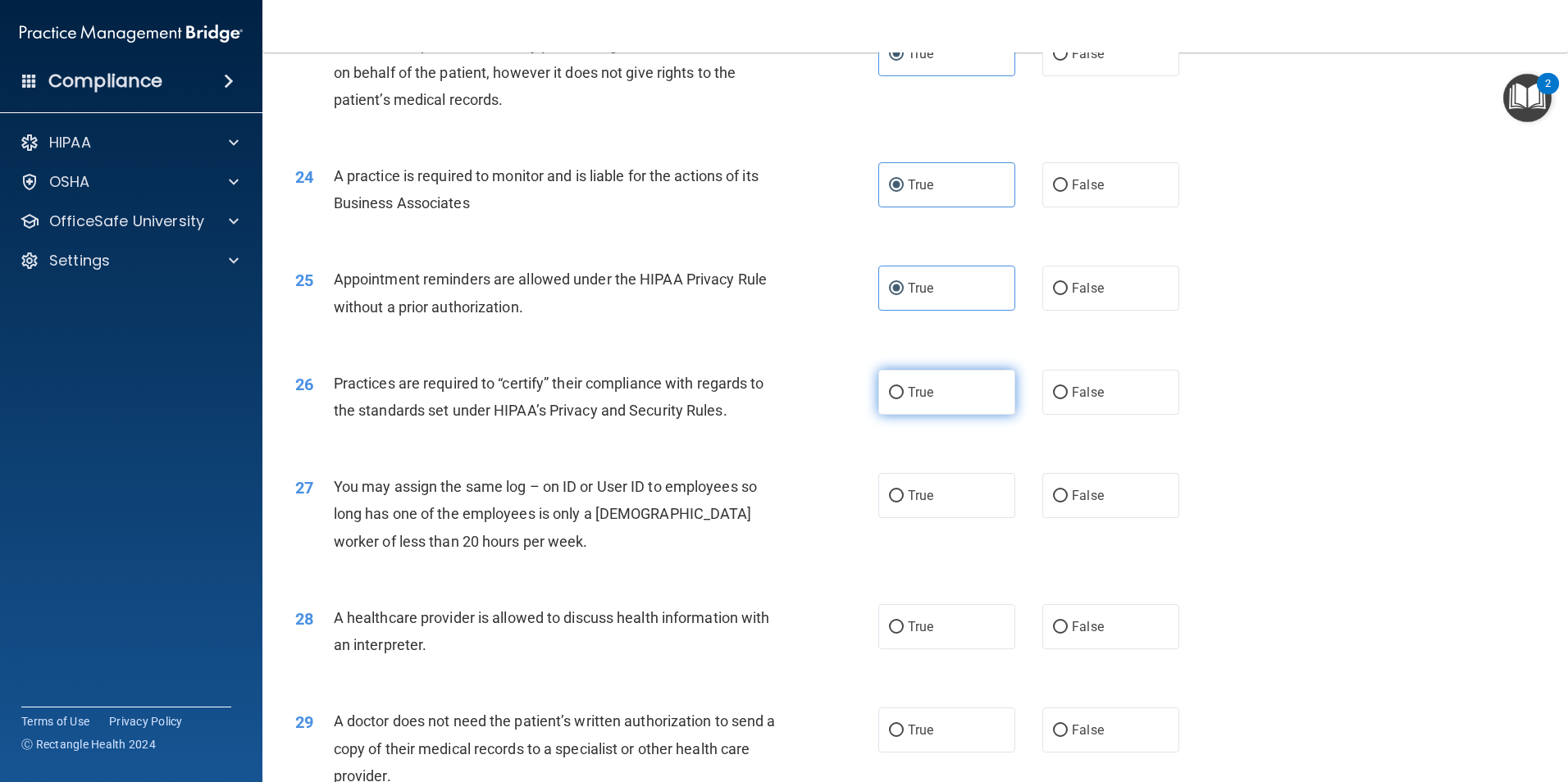
click at [896, 400] on label "True" at bounding box center [946, 392] width 137 height 45
click at [896, 399] on input "True" at bounding box center [896, 393] width 15 height 12
radio input "true"
click at [1129, 480] on label "False" at bounding box center [1110, 495] width 137 height 45
click at [1068, 490] on input "False" at bounding box center [1060, 496] width 15 height 12
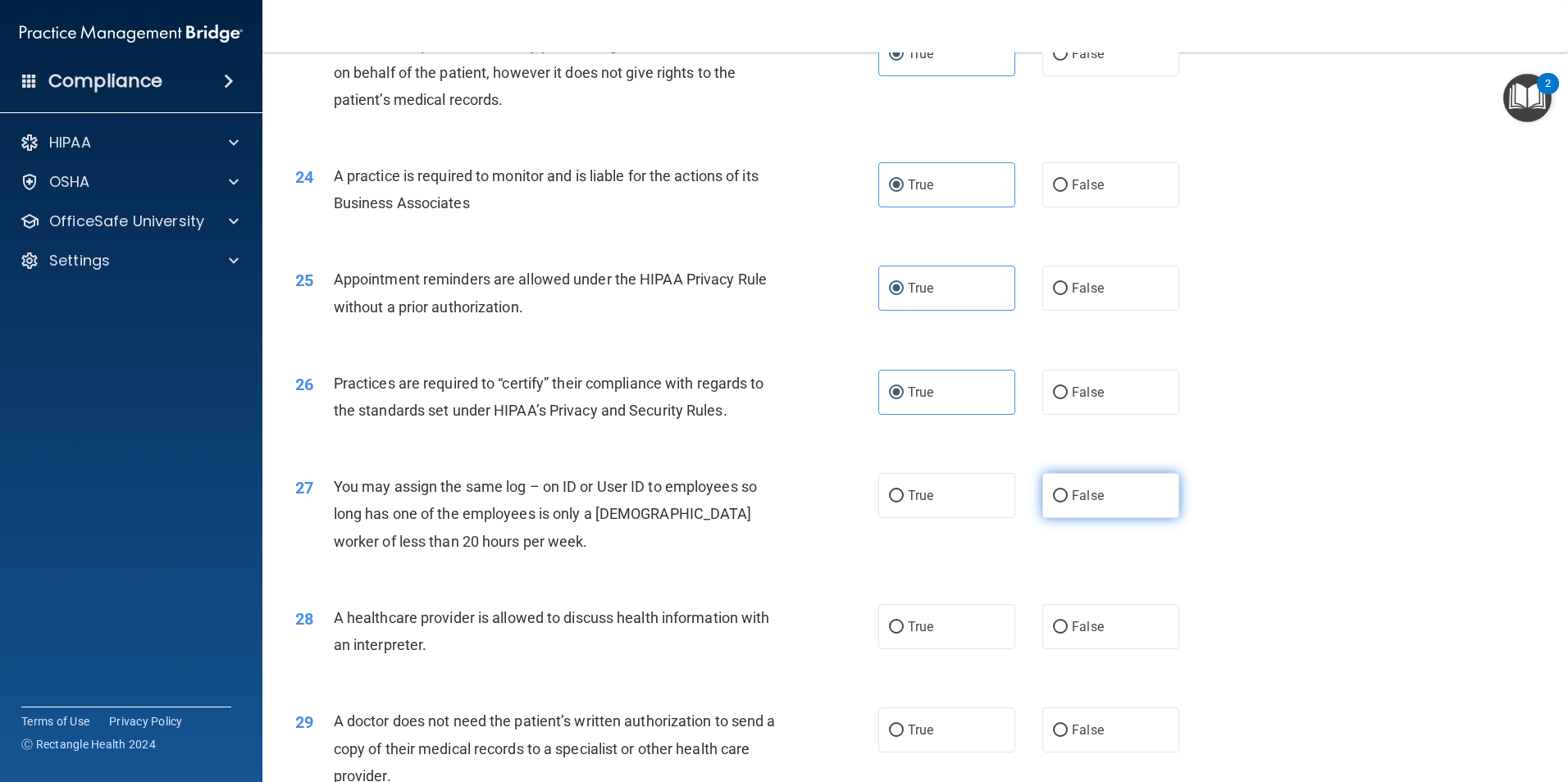
radio input "true"
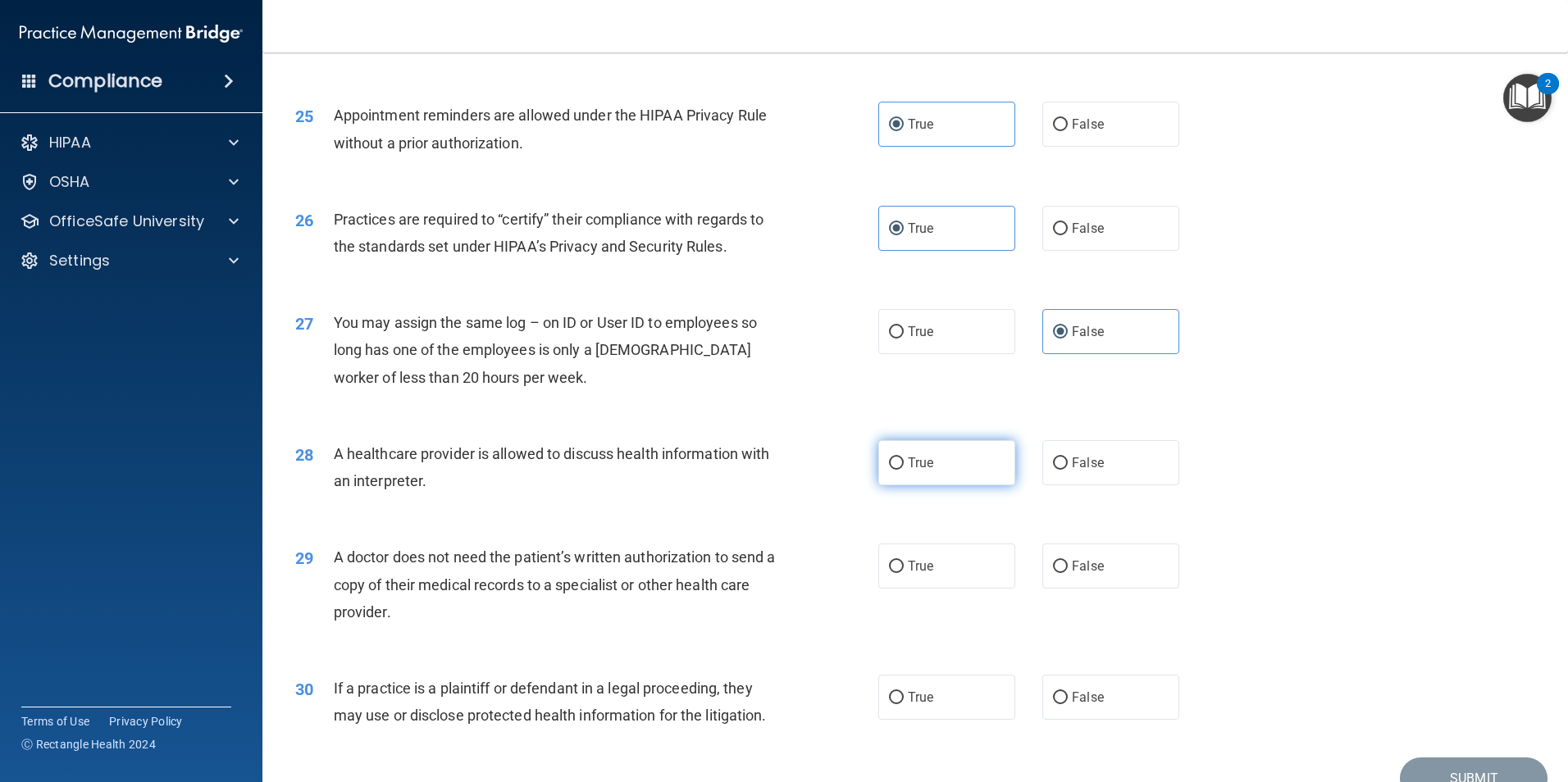
click at [961, 471] on label "True" at bounding box center [946, 462] width 137 height 45
click at [904, 470] on input "True" at bounding box center [896, 464] width 15 height 12
radio input "true"
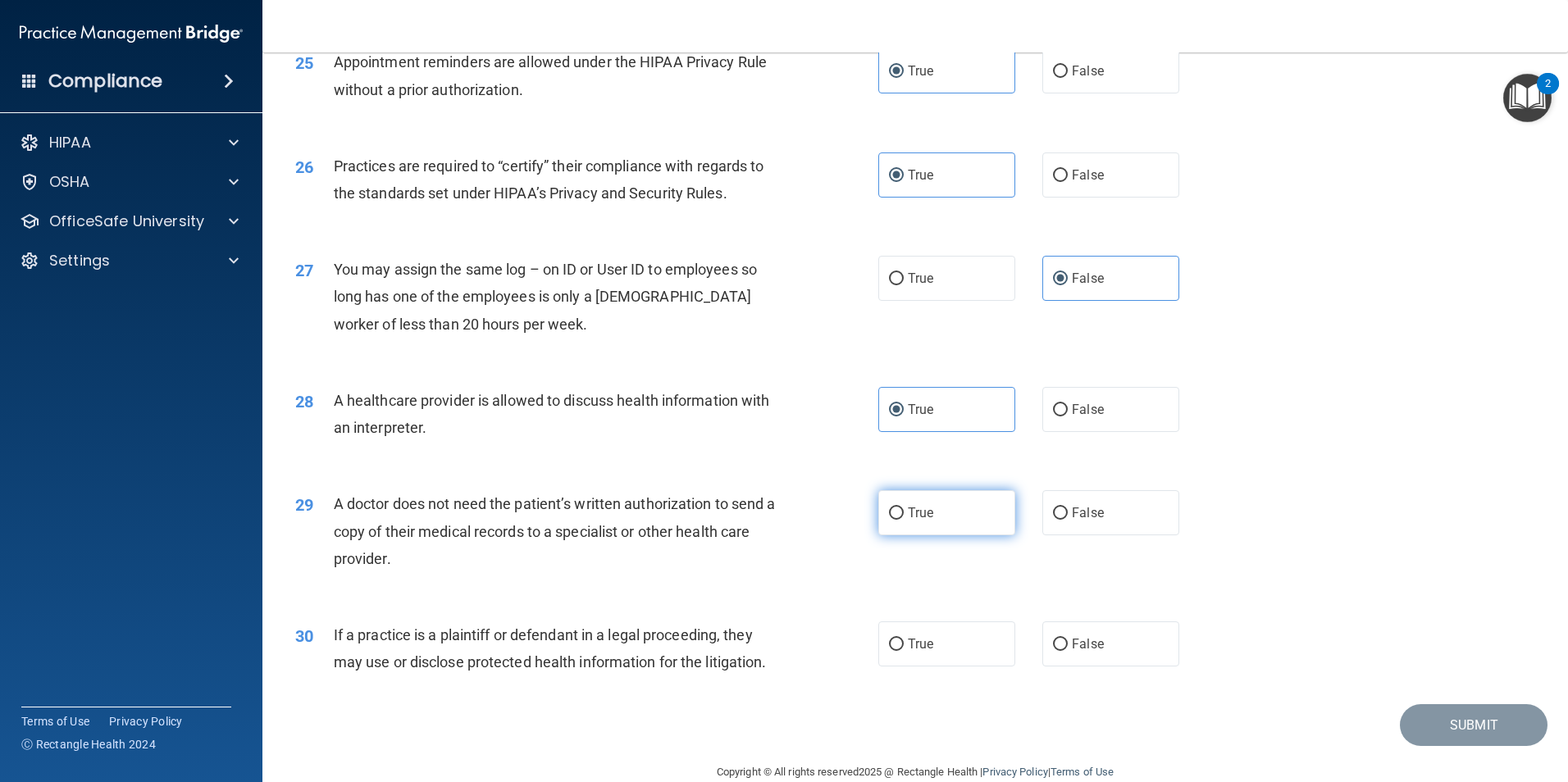
scroll to position [3034, 0]
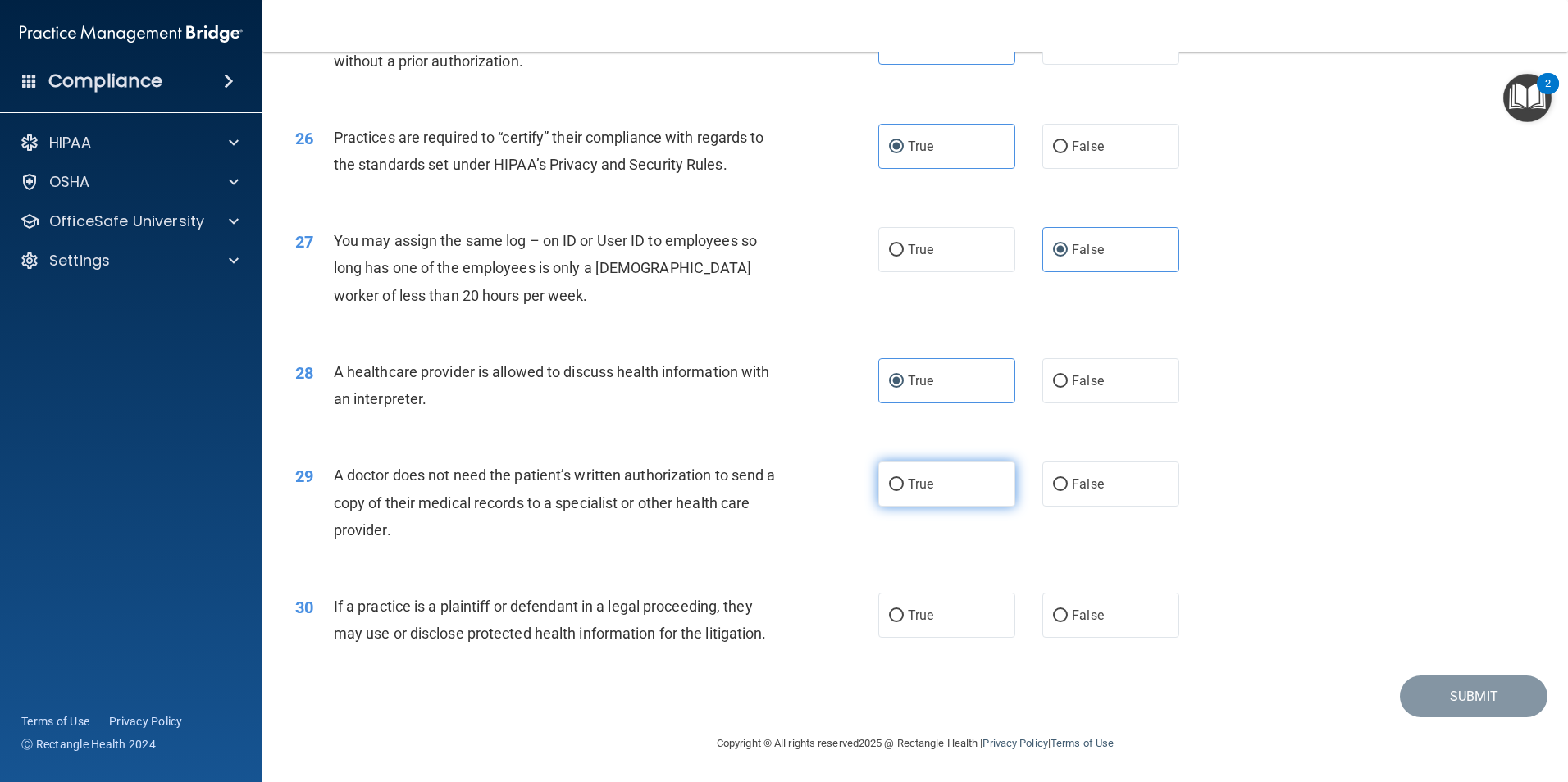
click at [923, 485] on span "True" at bounding box center [920, 484] width 25 height 16
click at [904, 485] on input "True" at bounding box center [896, 485] width 15 height 12
radio input "true"
click at [930, 620] on label "True" at bounding box center [946, 615] width 137 height 45
click at [904, 620] on input "True" at bounding box center [896, 616] width 15 height 12
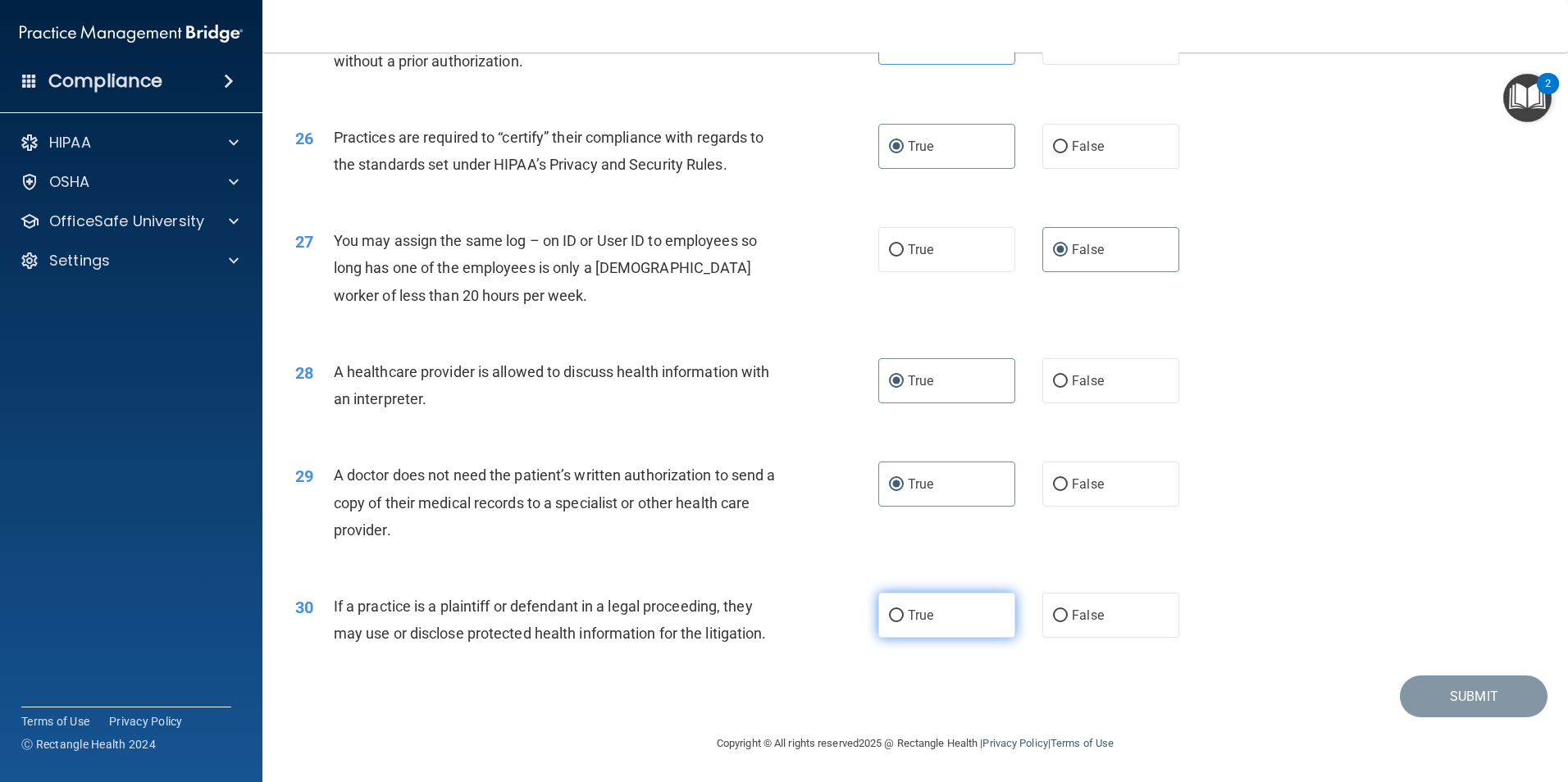
radio input "true"
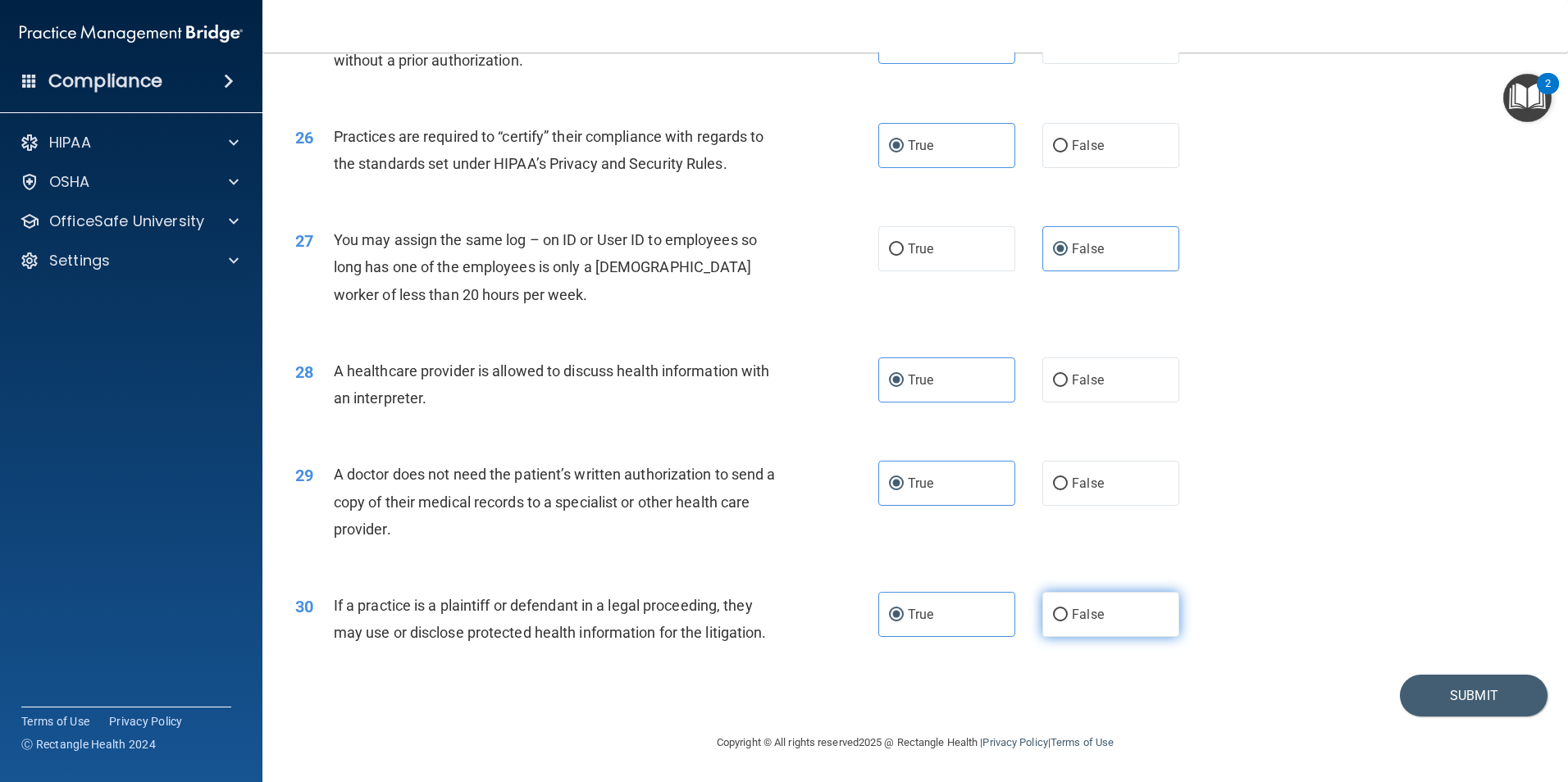
click at [1072, 609] on span "False" at bounding box center [1088, 615] width 32 height 16
click at [1068, 609] on input "False" at bounding box center [1060, 615] width 15 height 12
radio input "true"
click at [891, 613] on input "True" at bounding box center [896, 615] width 15 height 12
radio input "true"
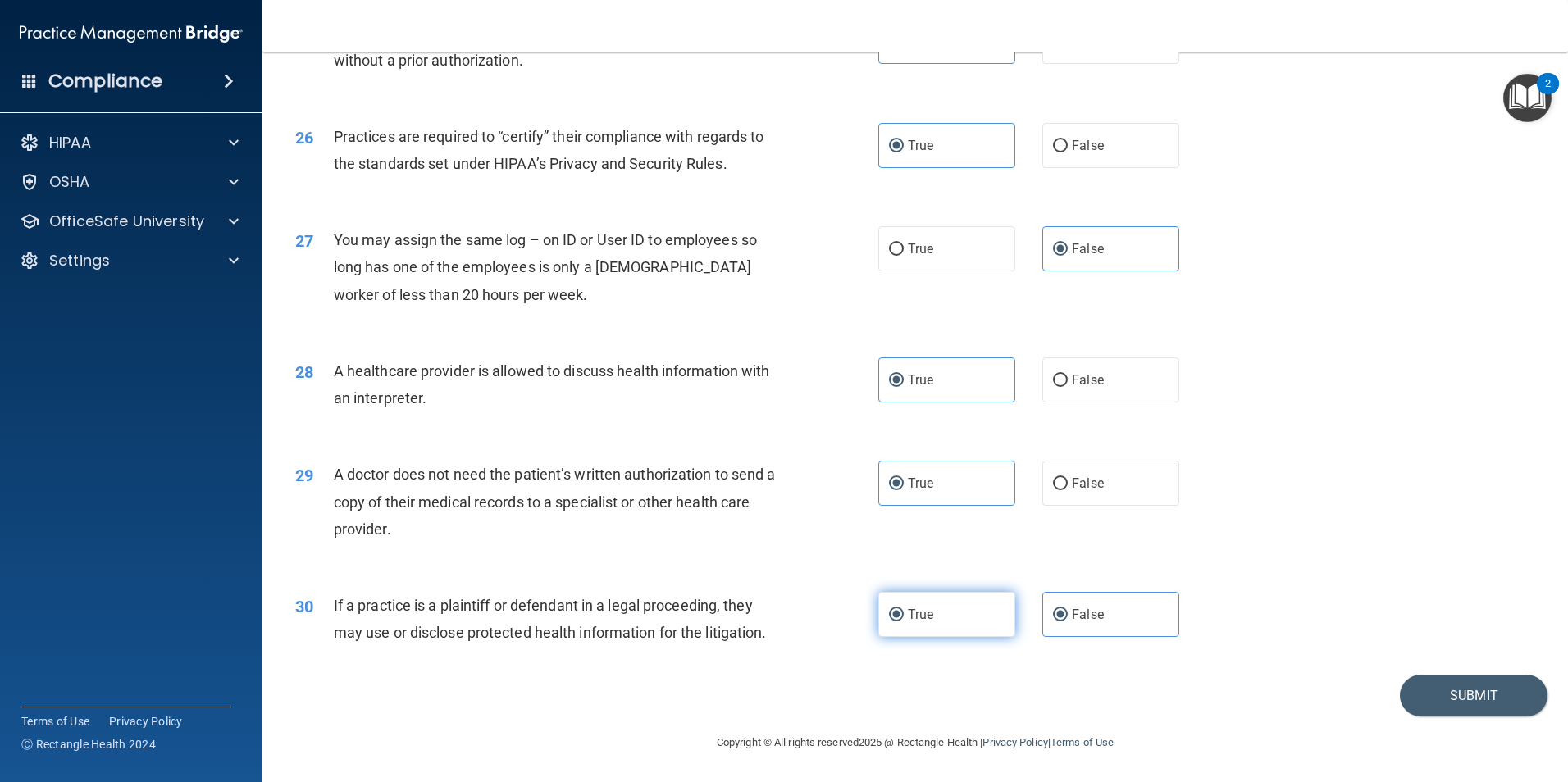
radio input "false"
click at [1425, 686] on button "Submit" at bounding box center [1474, 696] width 148 height 42
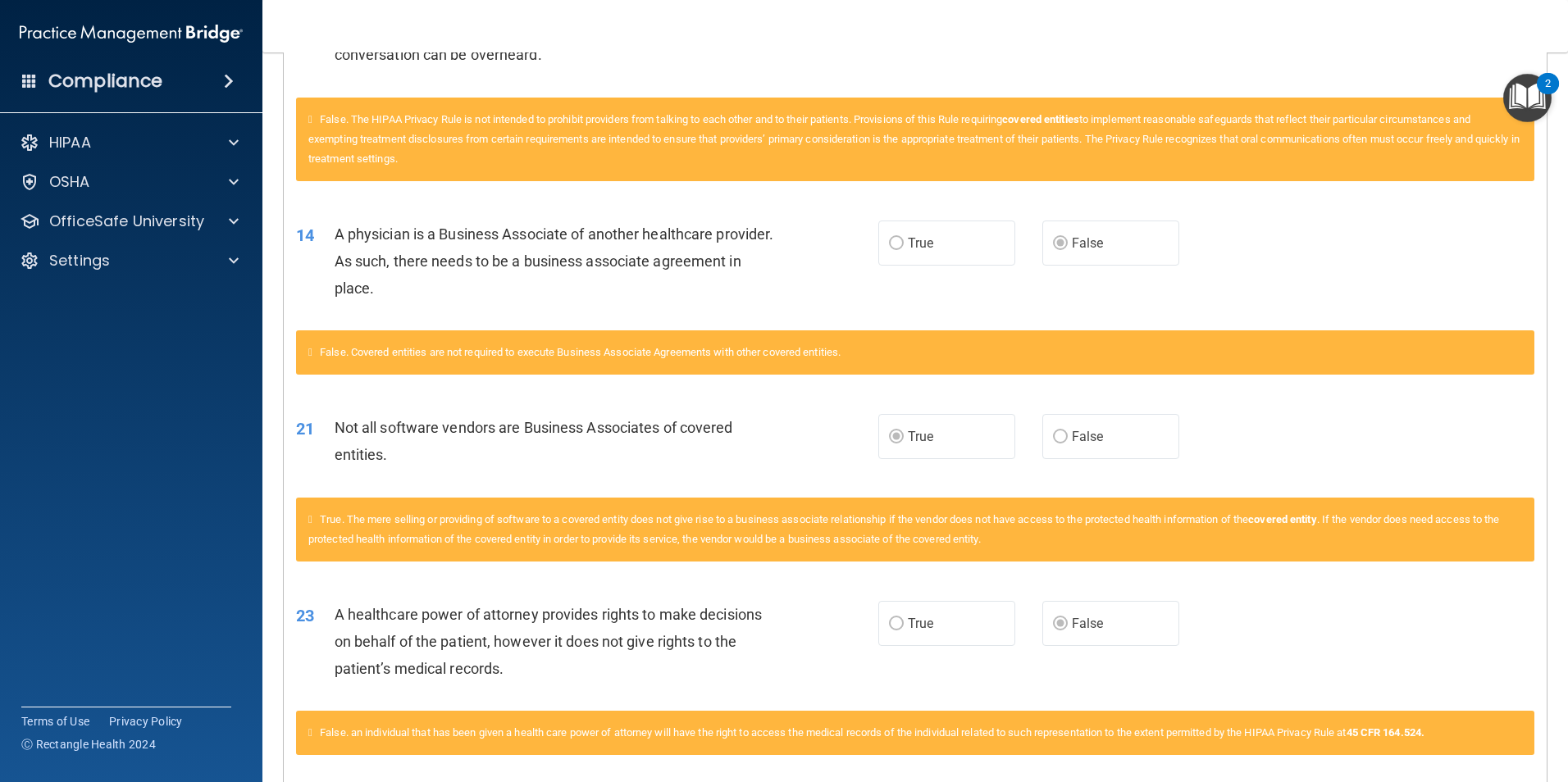
scroll to position [1292, 0]
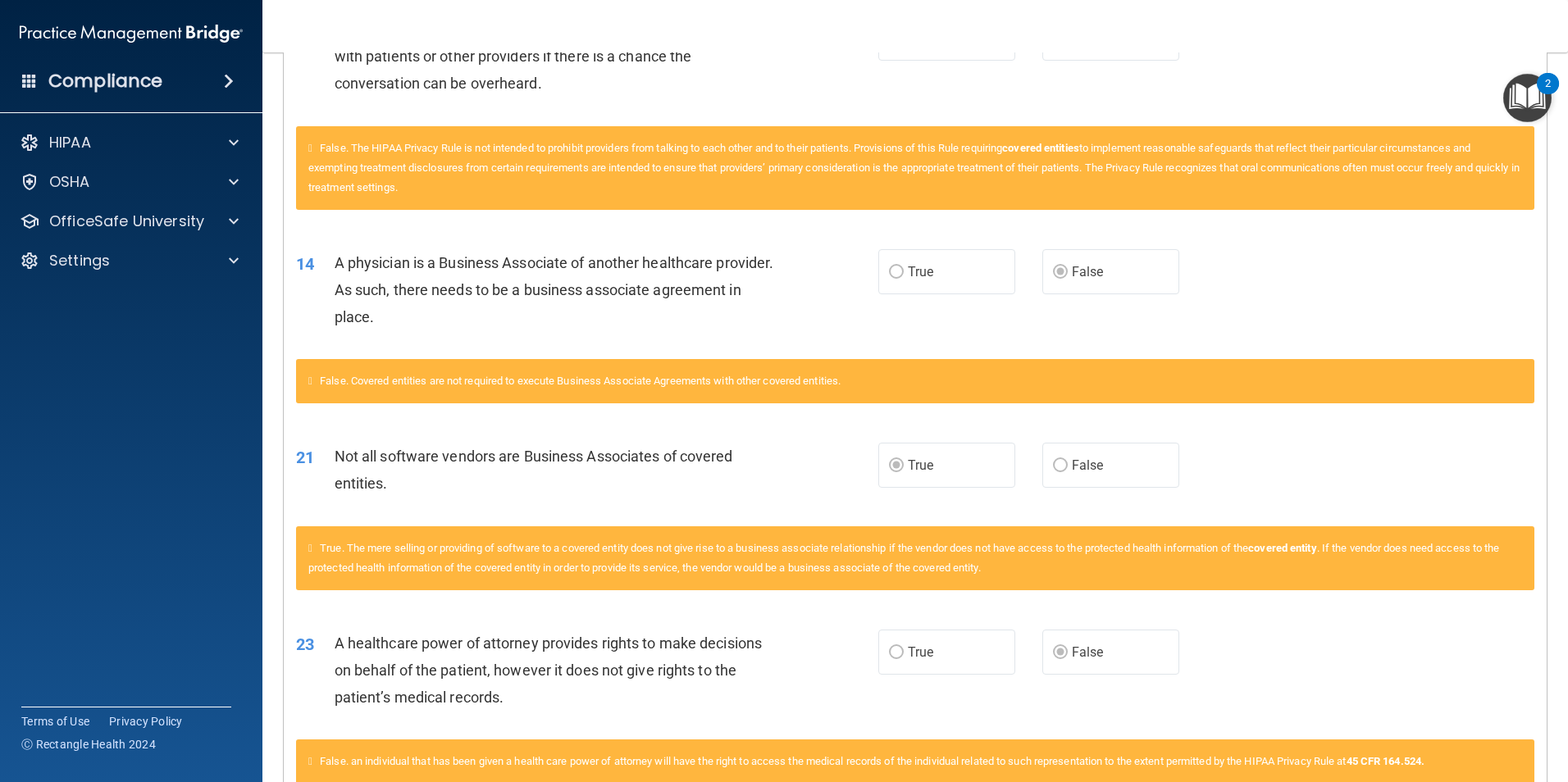
click at [1042, 466] on label "False" at bounding box center [1110, 465] width 137 height 45
drag, startPoint x: 940, startPoint y: 466, endPoint x: 914, endPoint y: 480, distance: 29.0
click at [937, 466] on label "True" at bounding box center [946, 465] width 137 height 45
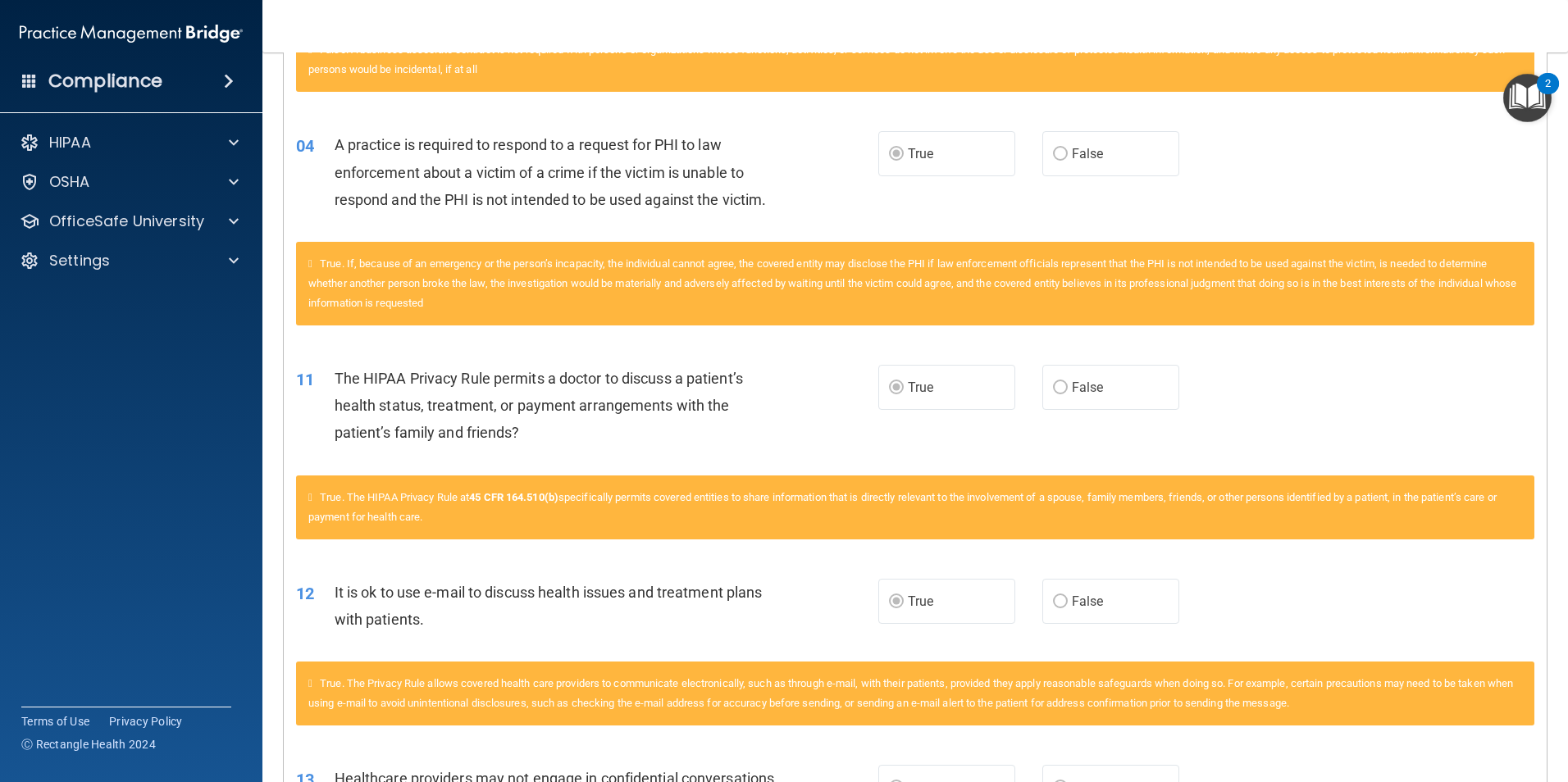
scroll to position [226, 0]
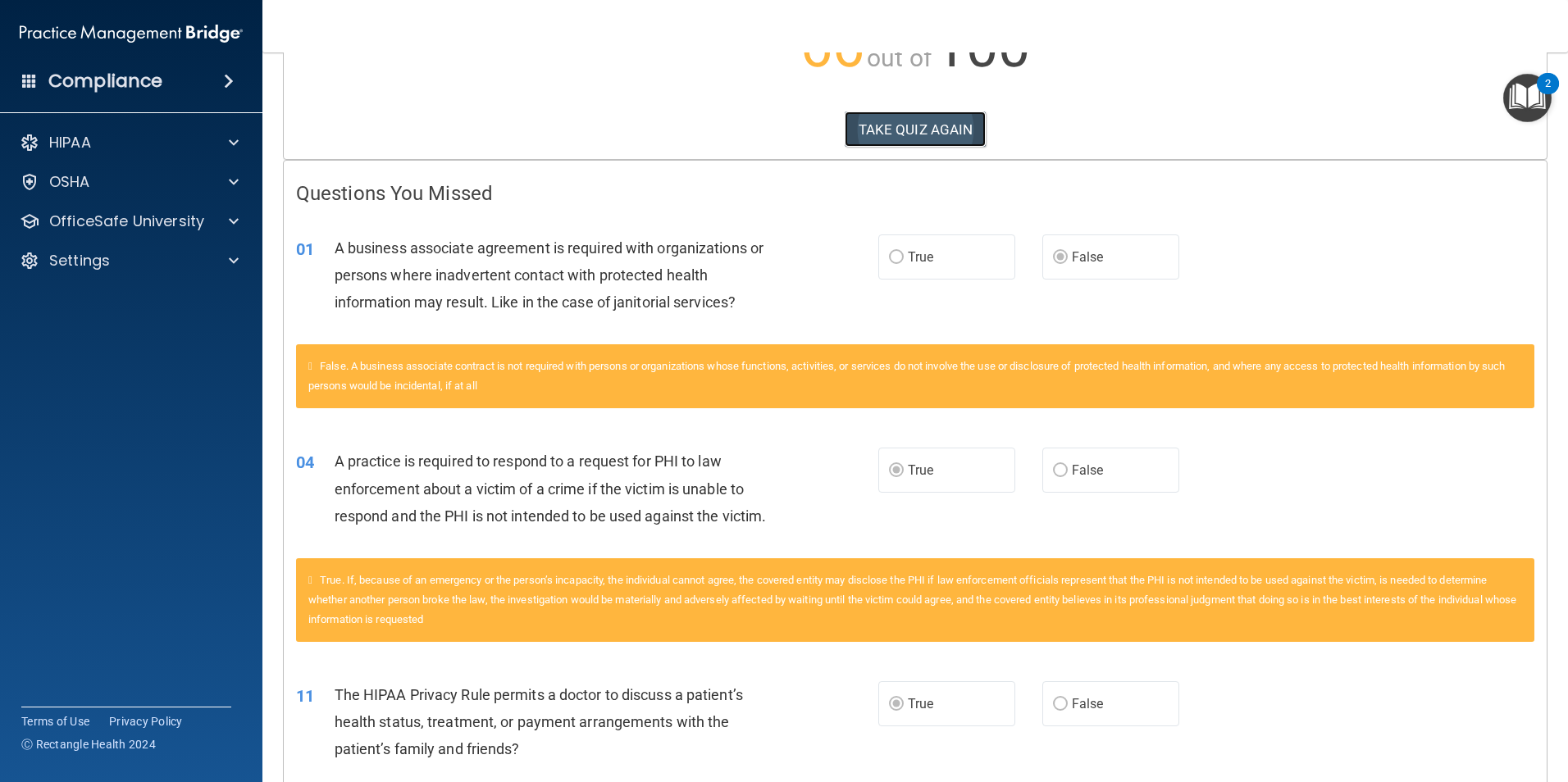
click at [923, 130] on button "TAKE QUIZ AGAIN" at bounding box center [916, 130] width 142 height 36
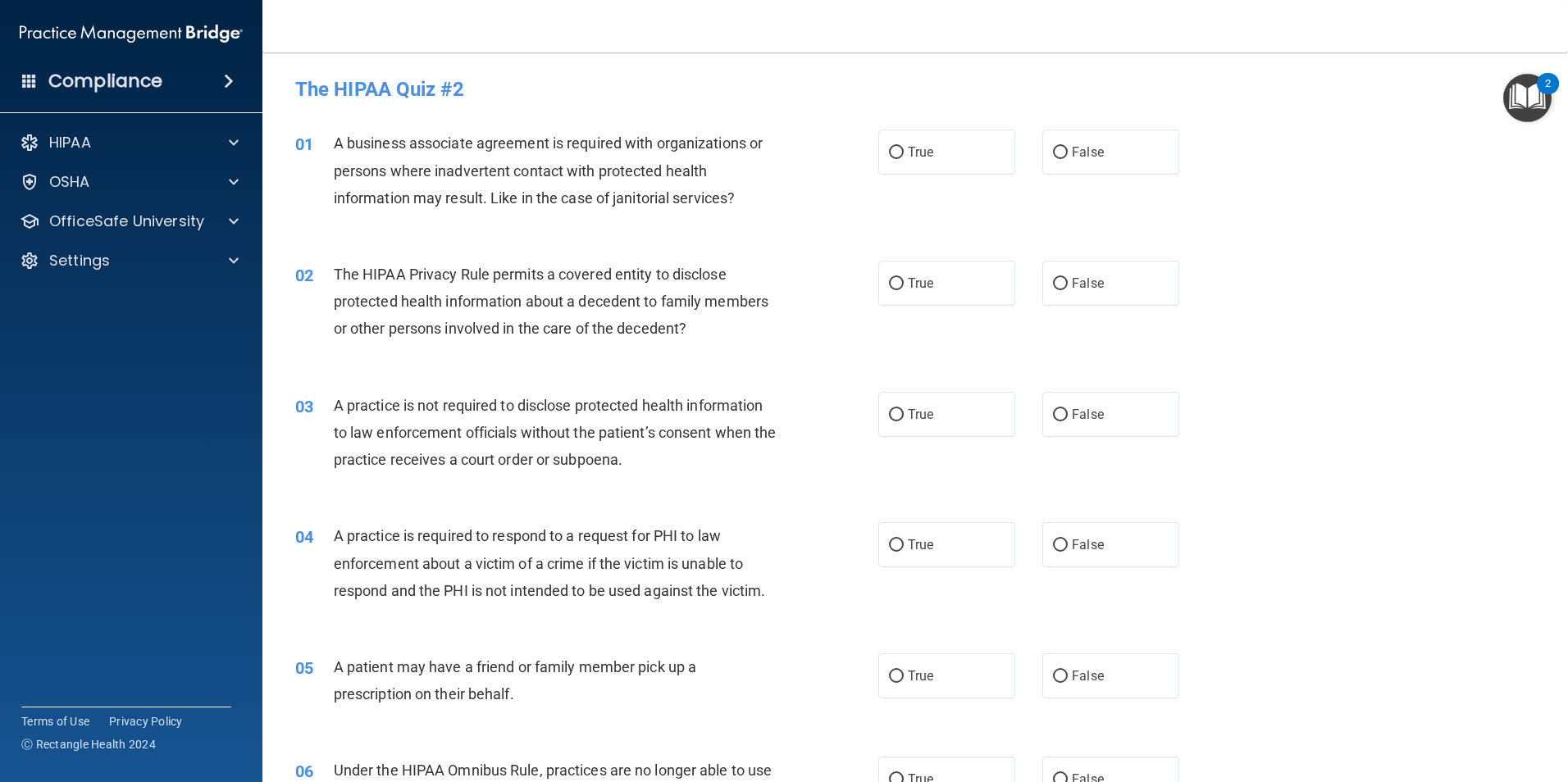
click at [1027, 136] on div "True False" at bounding box center [1042, 152] width 329 height 45
click at [1072, 155] on span "False" at bounding box center [1088, 152] width 32 height 16
click at [1067, 155] on input "False" at bounding box center [1060, 153] width 15 height 12
radio input "true"
click at [963, 285] on label "True" at bounding box center [946, 283] width 137 height 45
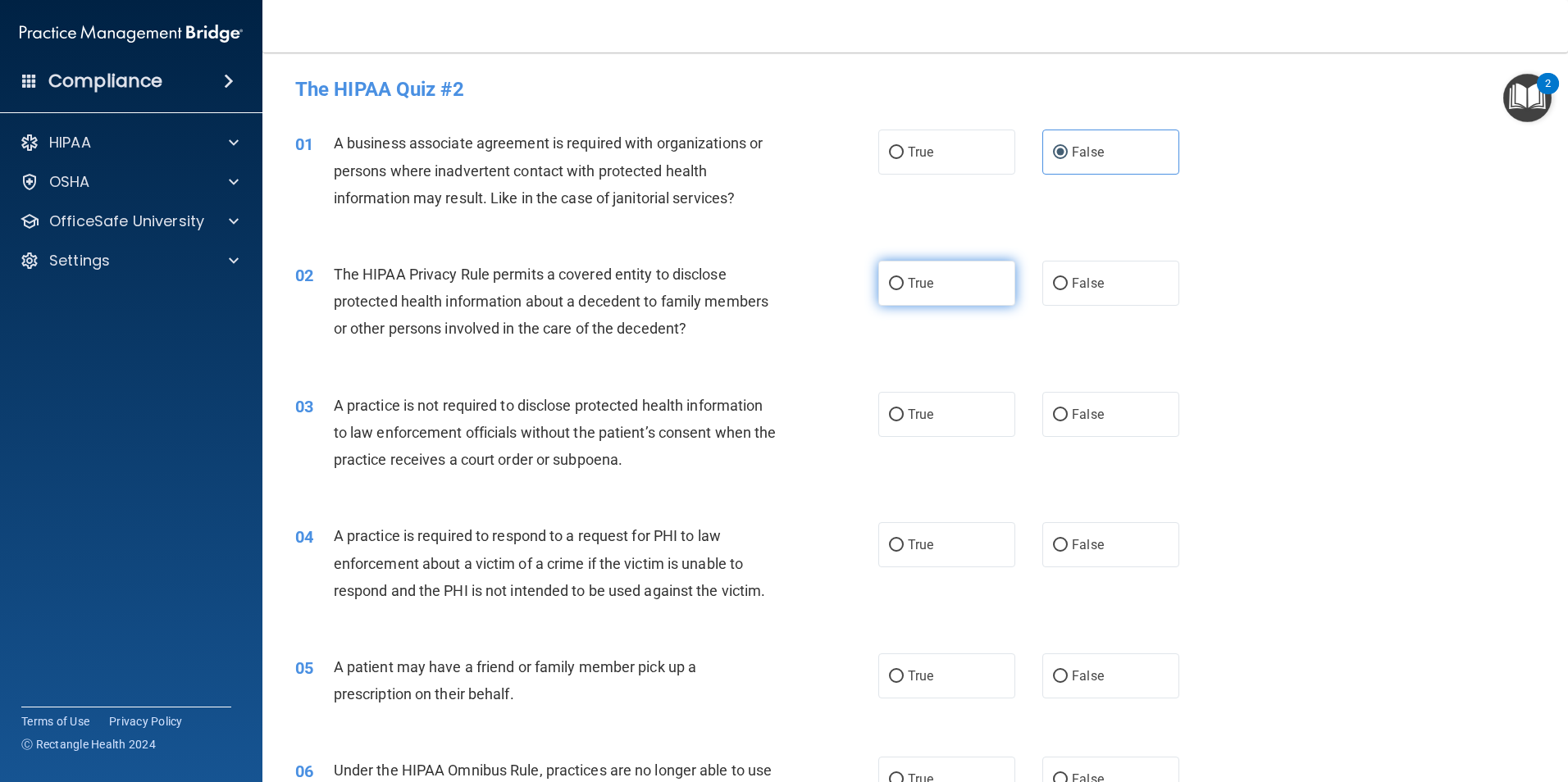
click at [904, 285] on input "True" at bounding box center [896, 284] width 15 height 12
radio input "true"
click at [959, 426] on label "True" at bounding box center [946, 414] width 137 height 45
click at [904, 421] on input "True" at bounding box center [896, 415] width 15 height 12
radio input "true"
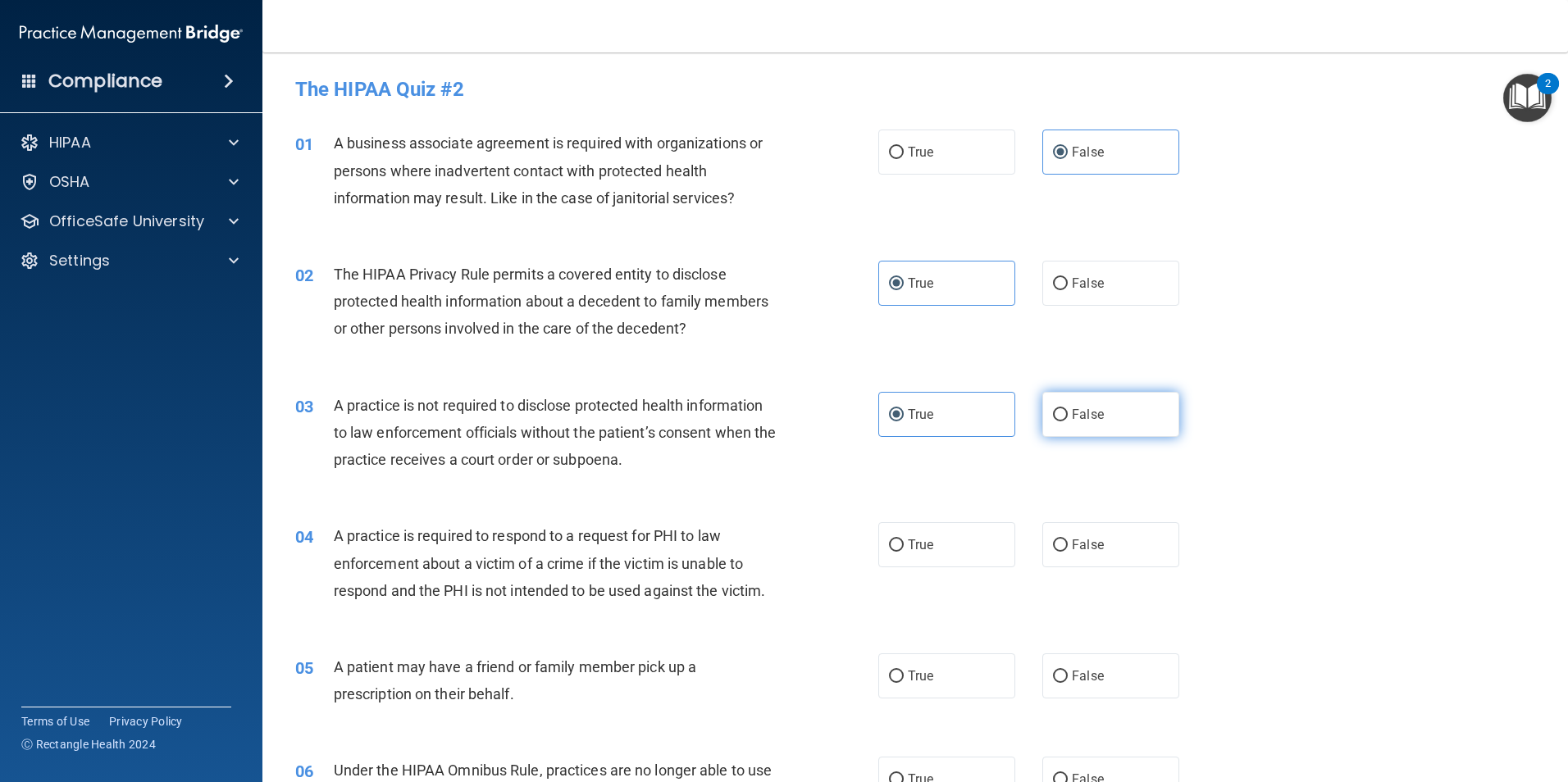
click at [1090, 412] on span "False" at bounding box center [1088, 415] width 32 height 16
click at [1068, 412] on input "False" at bounding box center [1060, 415] width 15 height 12
radio input "true"
radio input "false"
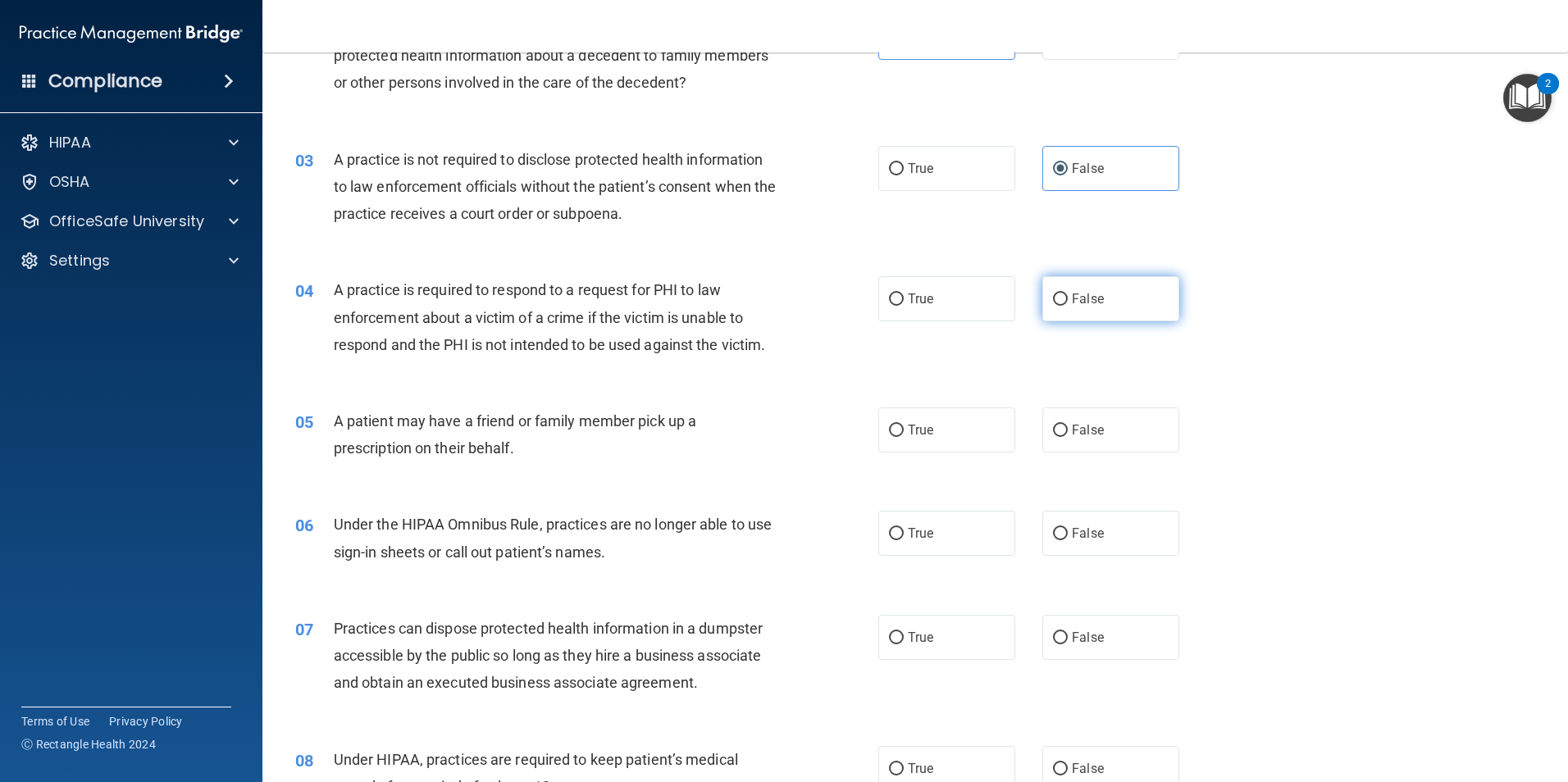
click at [1059, 299] on input "False" at bounding box center [1060, 300] width 15 height 12
radio input "true"
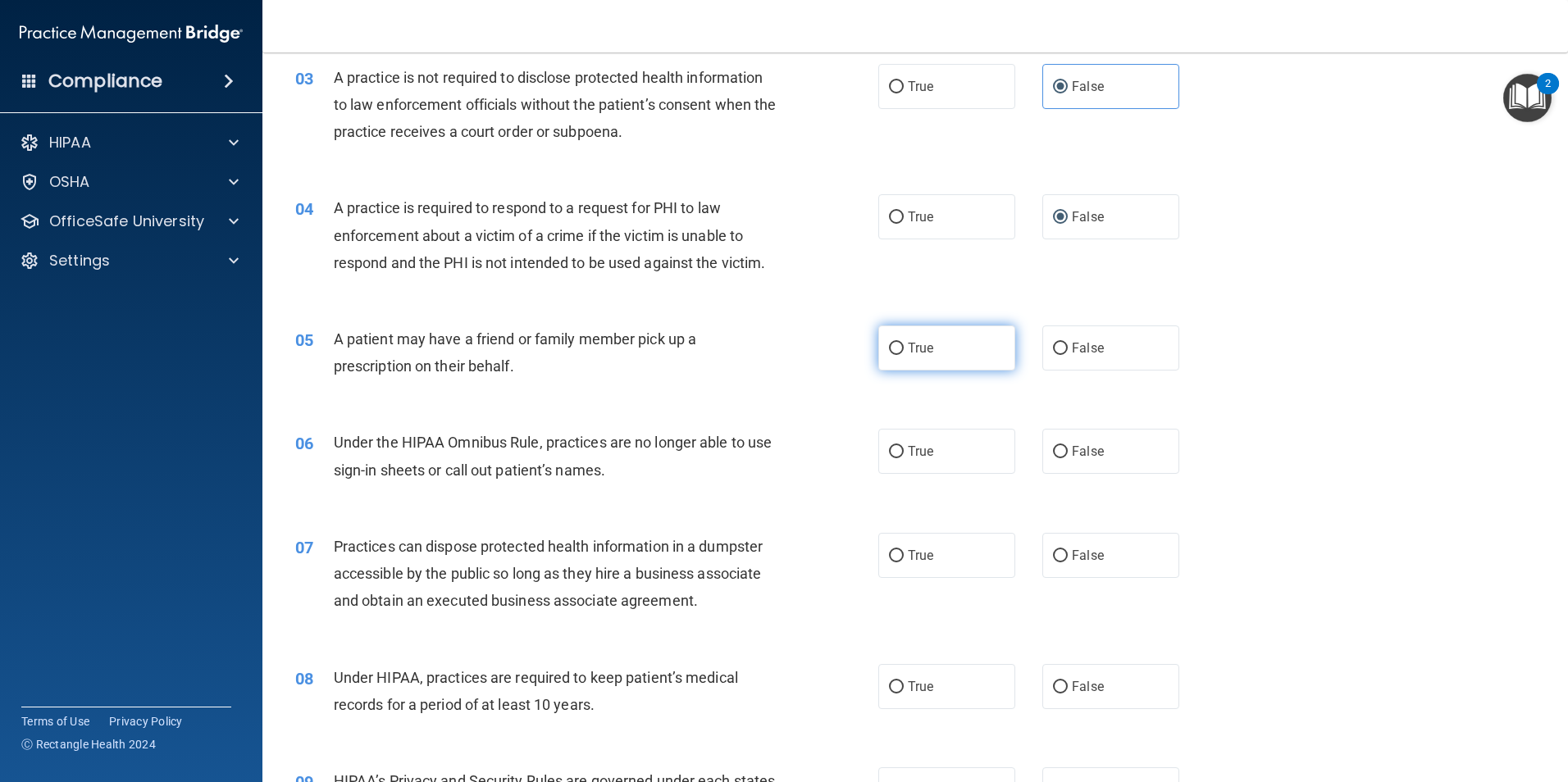
click at [915, 348] on span "True" at bounding box center [920, 348] width 25 height 16
click at [904, 348] on input "True" at bounding box center [896, 349] width 15 height 12
radio input "true"
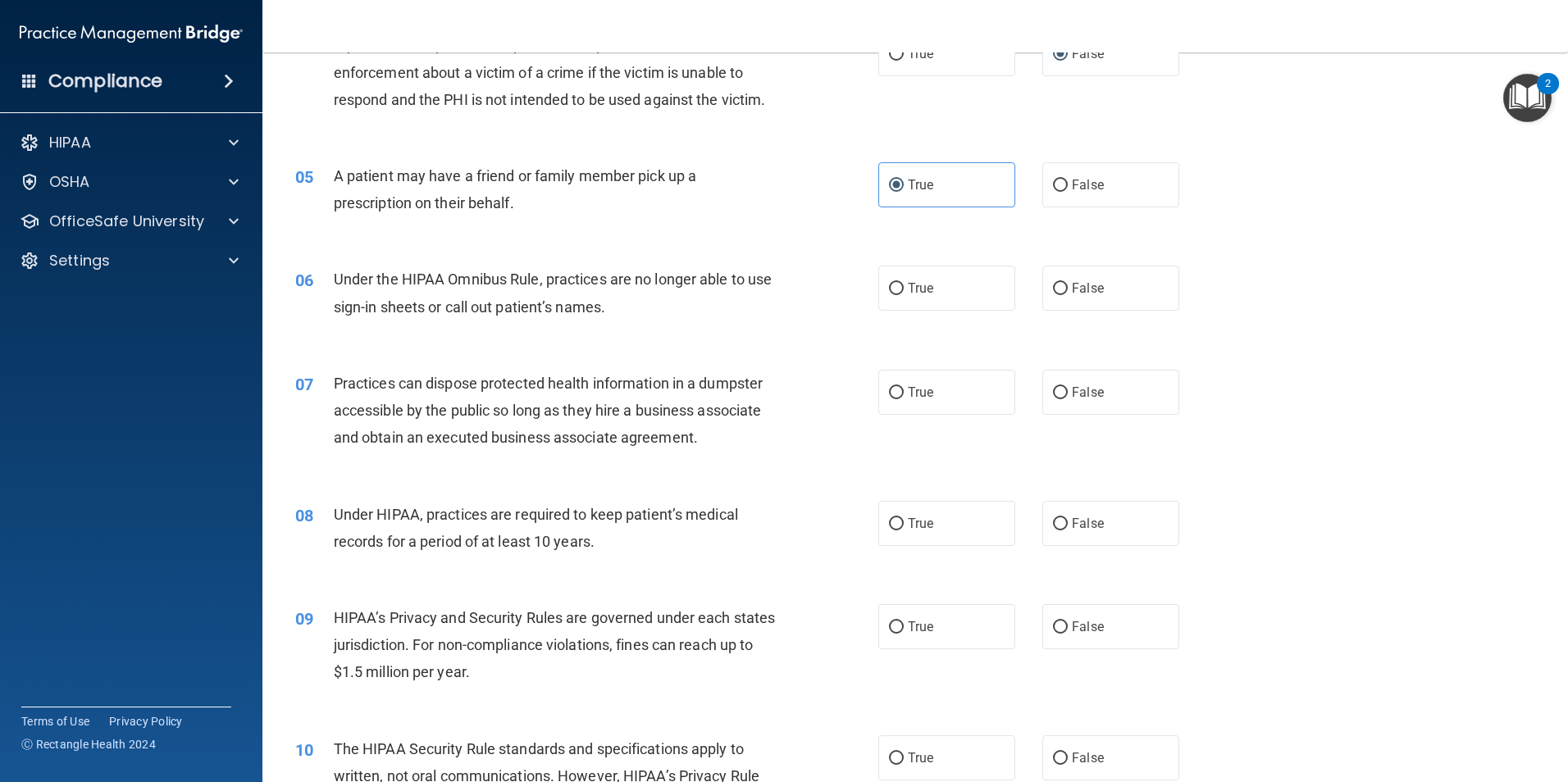
scroll to position [492, 0]
click at [1072, 290] on span "False" at bounding box center [1088, 288] width 32 height 16
click at [1064, 290] on input "False" at bounding box center [1060, 288] width 15 height 12
radio input "true"
click at [1073, 401] on label "False" at bounding box center [1110, 391] width 137 height 45
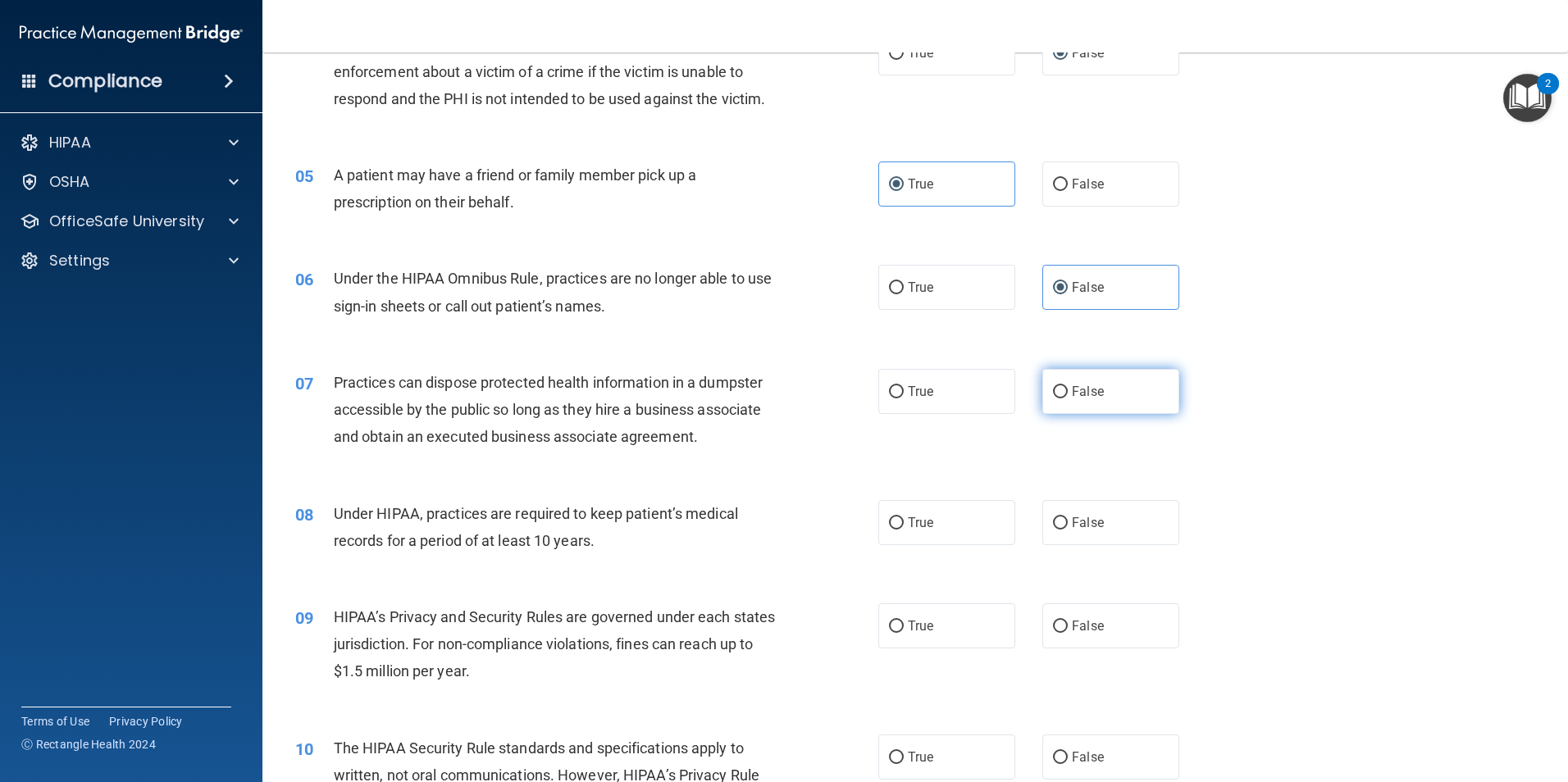
click at [1068, 399] on input "False" at bounding box center [1060, 392] width 15 height 12
radio input "true"
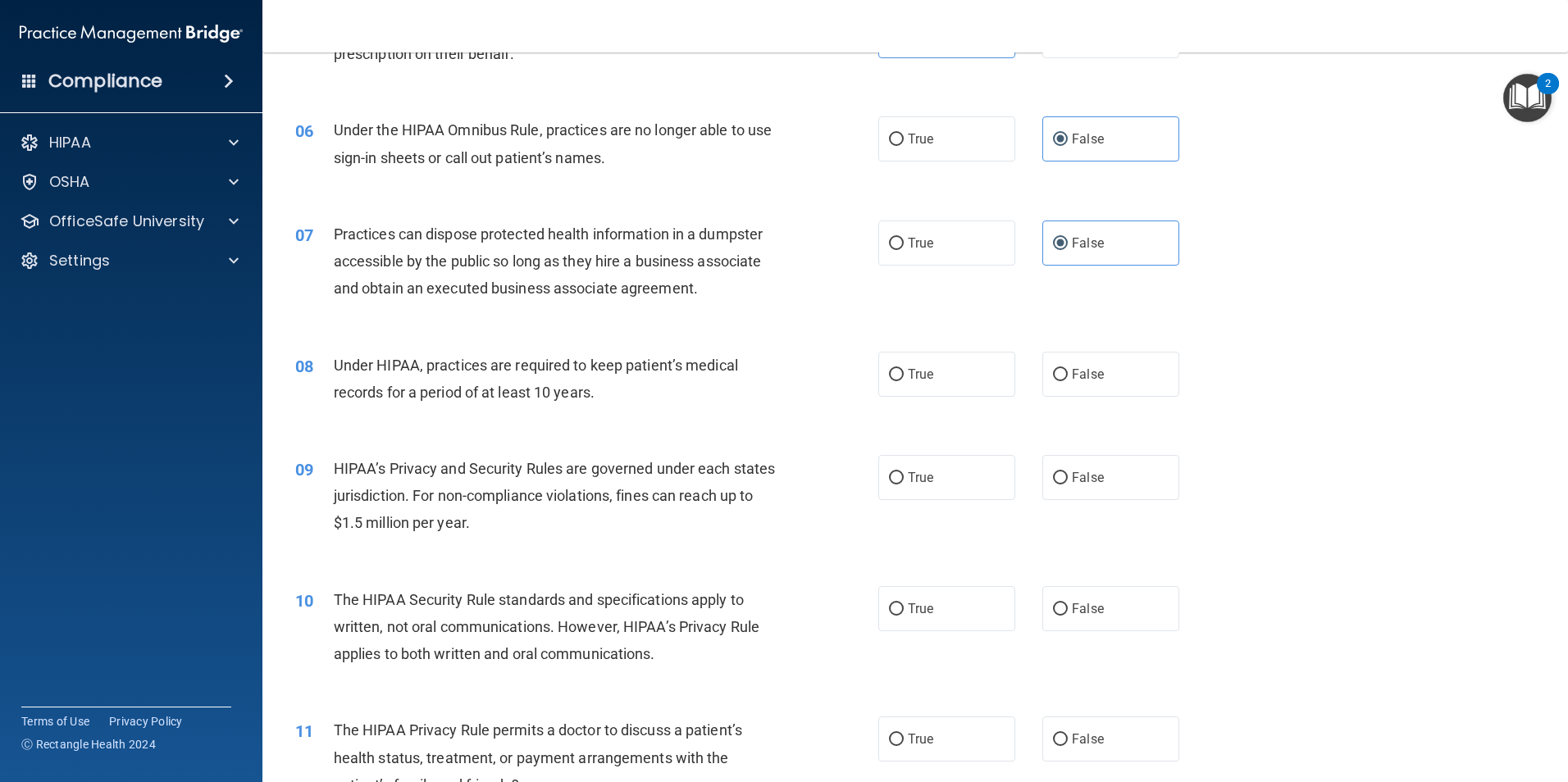
scroll to position [656, 0]
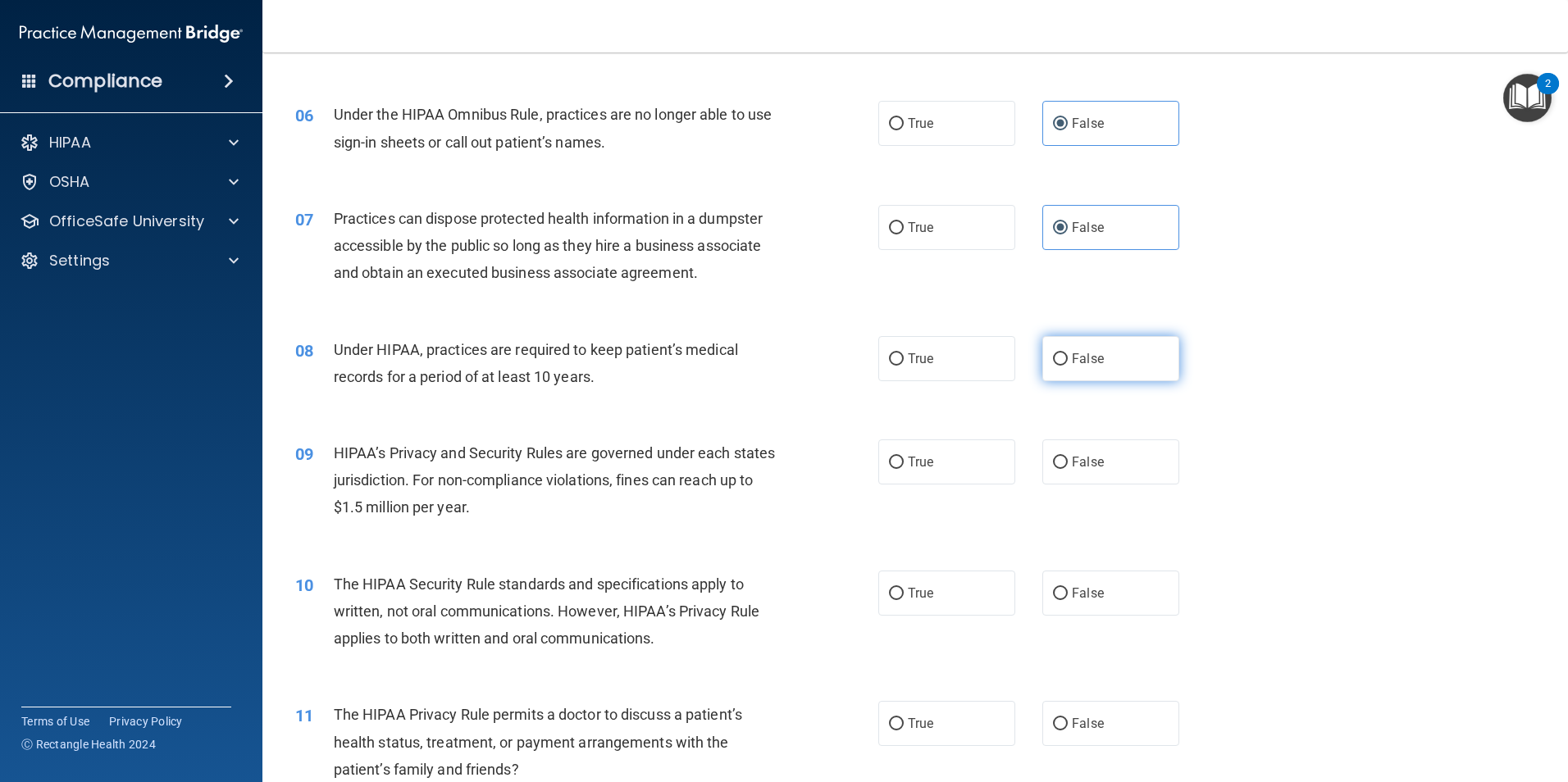
click at [1125, 368] on label "False" at bounding box center [1110, 358] width 137 height 45
click at [1068, 366] on input "False" at bounding box center [1060, 359] width 15 height 12
radio input "true"
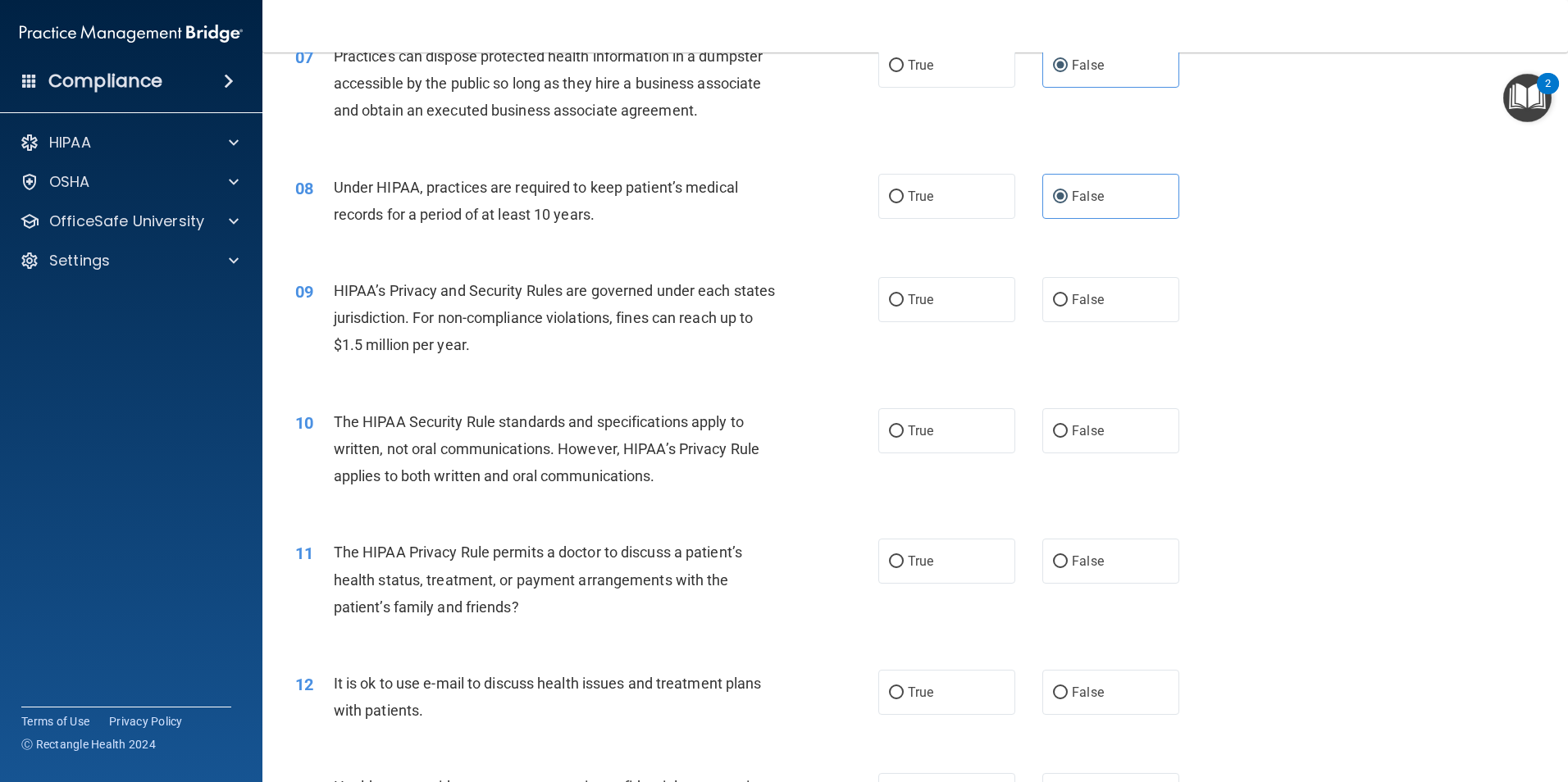
scroll to position [820, 0]
click at [1080, 311] on label "False" at bounding box center [1110, 298] width 137 height 45
click at [1068, 305] on input "False" at bounding box center [1060, 299] width 15 height 12
radio input "true"
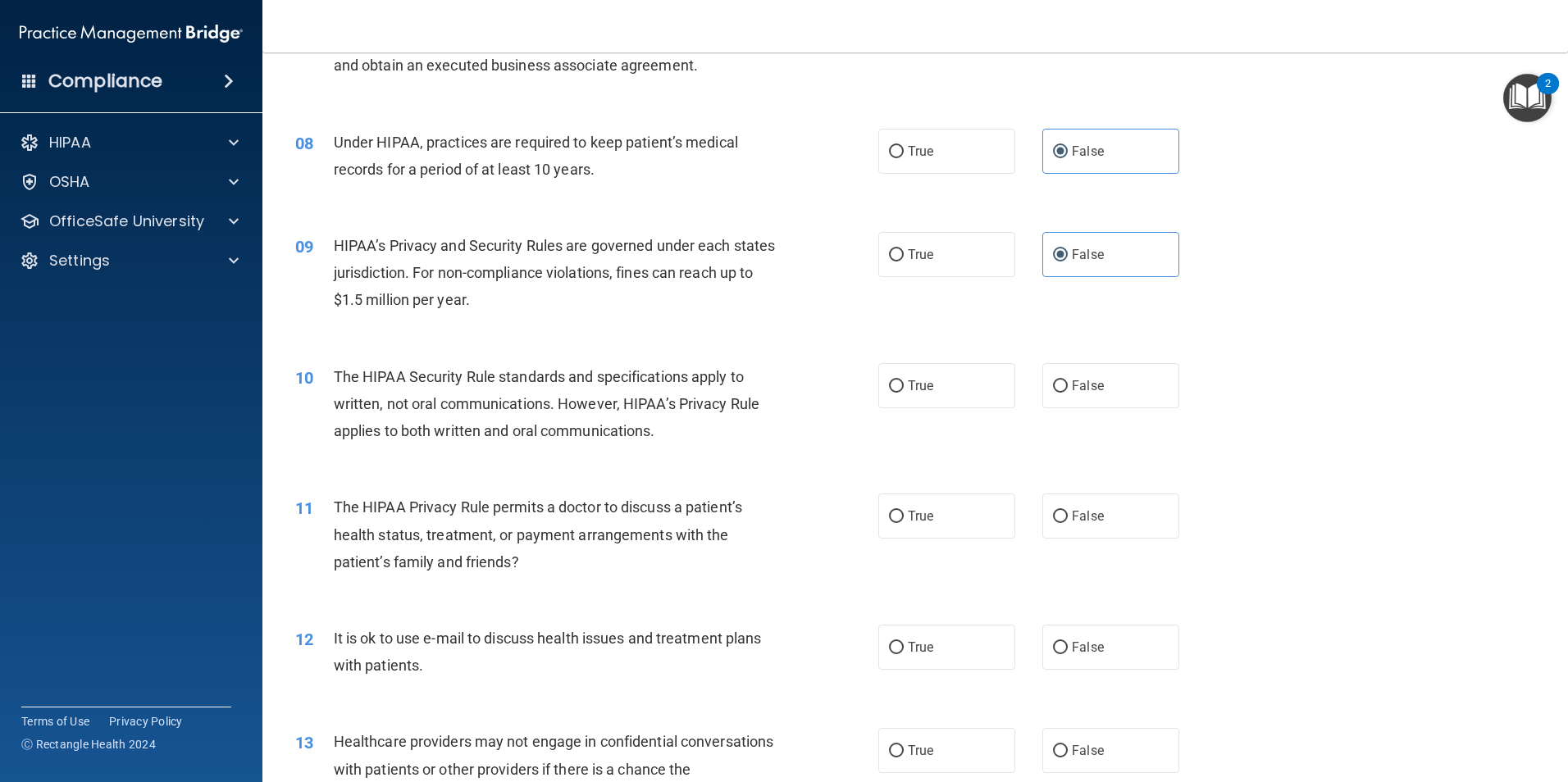
scroll to position [902, 0]
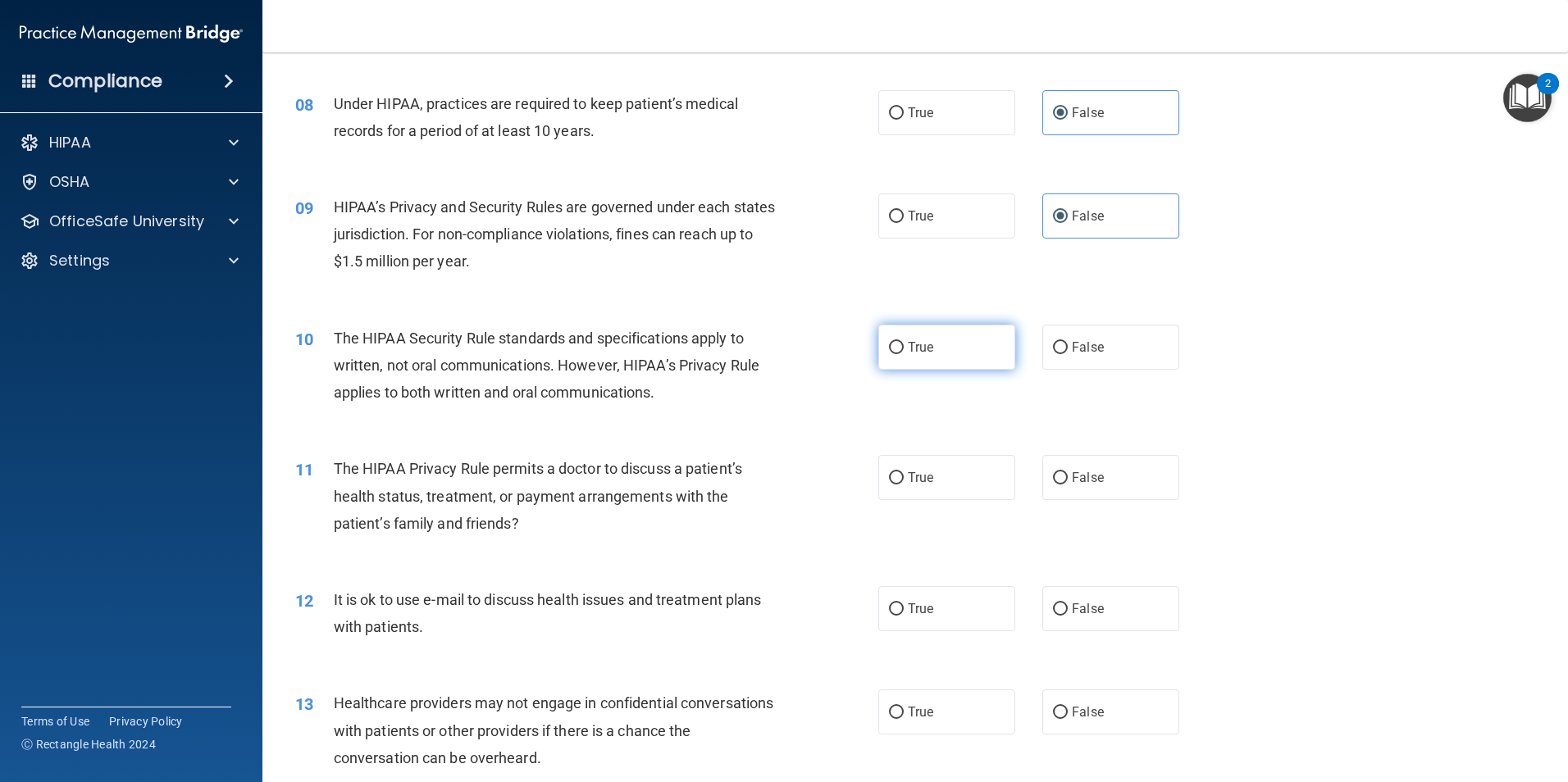
click at [946, 354] on label "True" at bounding box center [946, 347] width 137 height 45
click at [904, 354] on input "True" at bounding box center [896, 348] width 15 height 12
radio input "true"
click at [1073, 484] on span "False" at bounding box center [1088, 478] width 32 height 16
click at [1068, 484] on input "False" at bounding box center [1060, 478] width 15 height 12
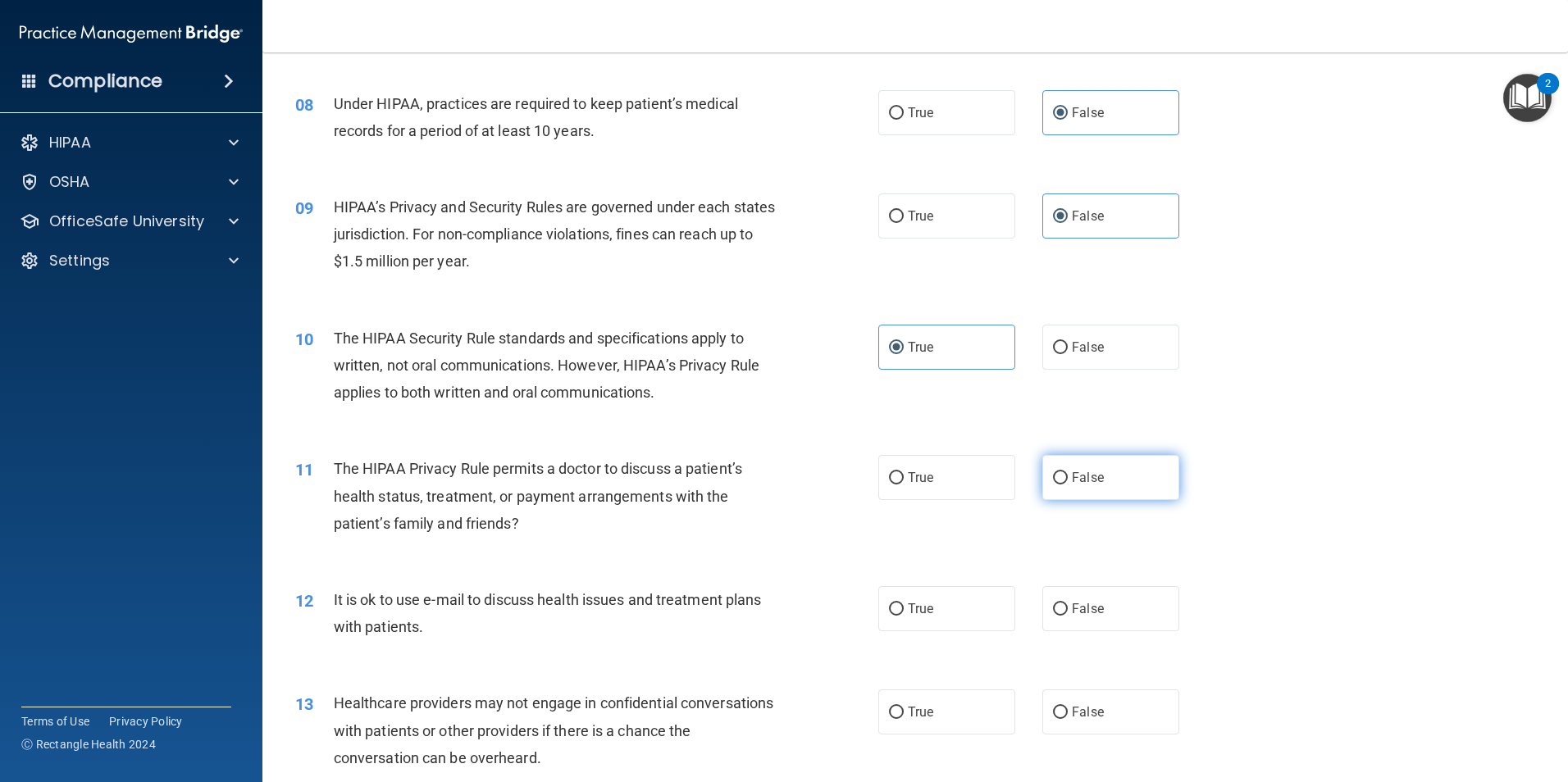
radio input "true"
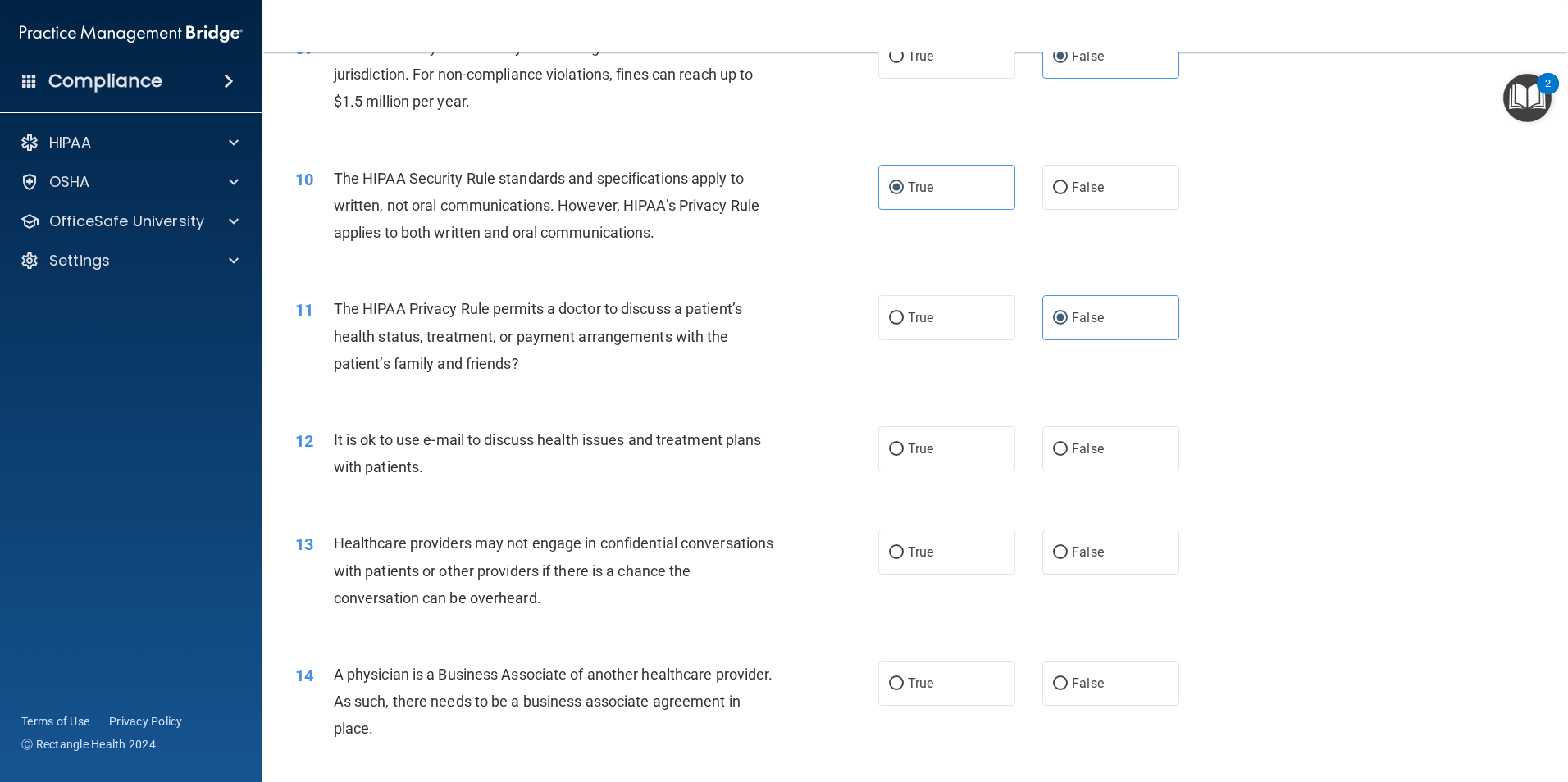
scroll to position [1066, 0]
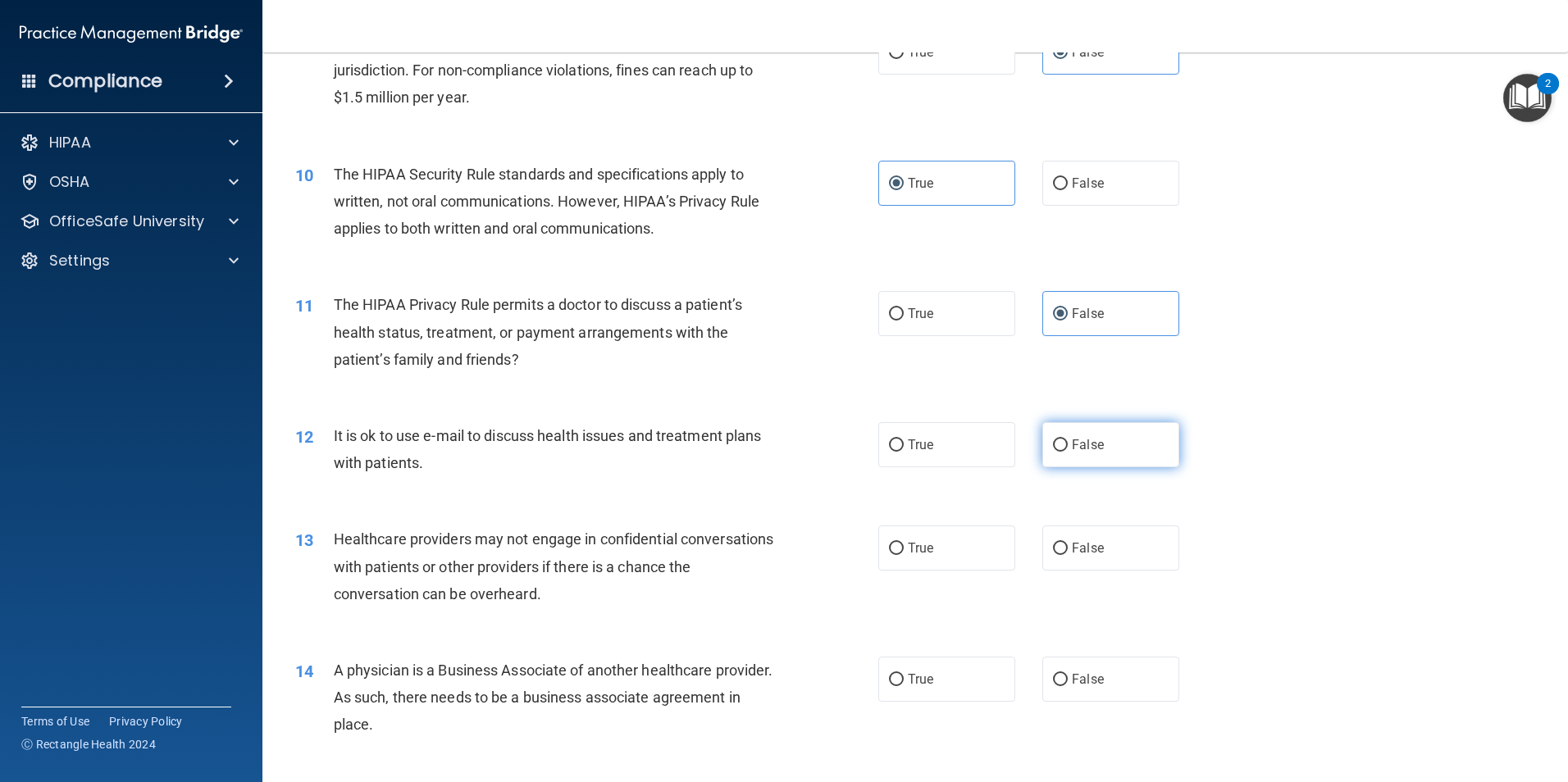
click at [1072, 439] on span "False" at bounding box center [1088, 445] width 32 height 16
click at [1068, 440] on input "False" at bounding box center [1060, 446] width 15 height 12
radio input "true"
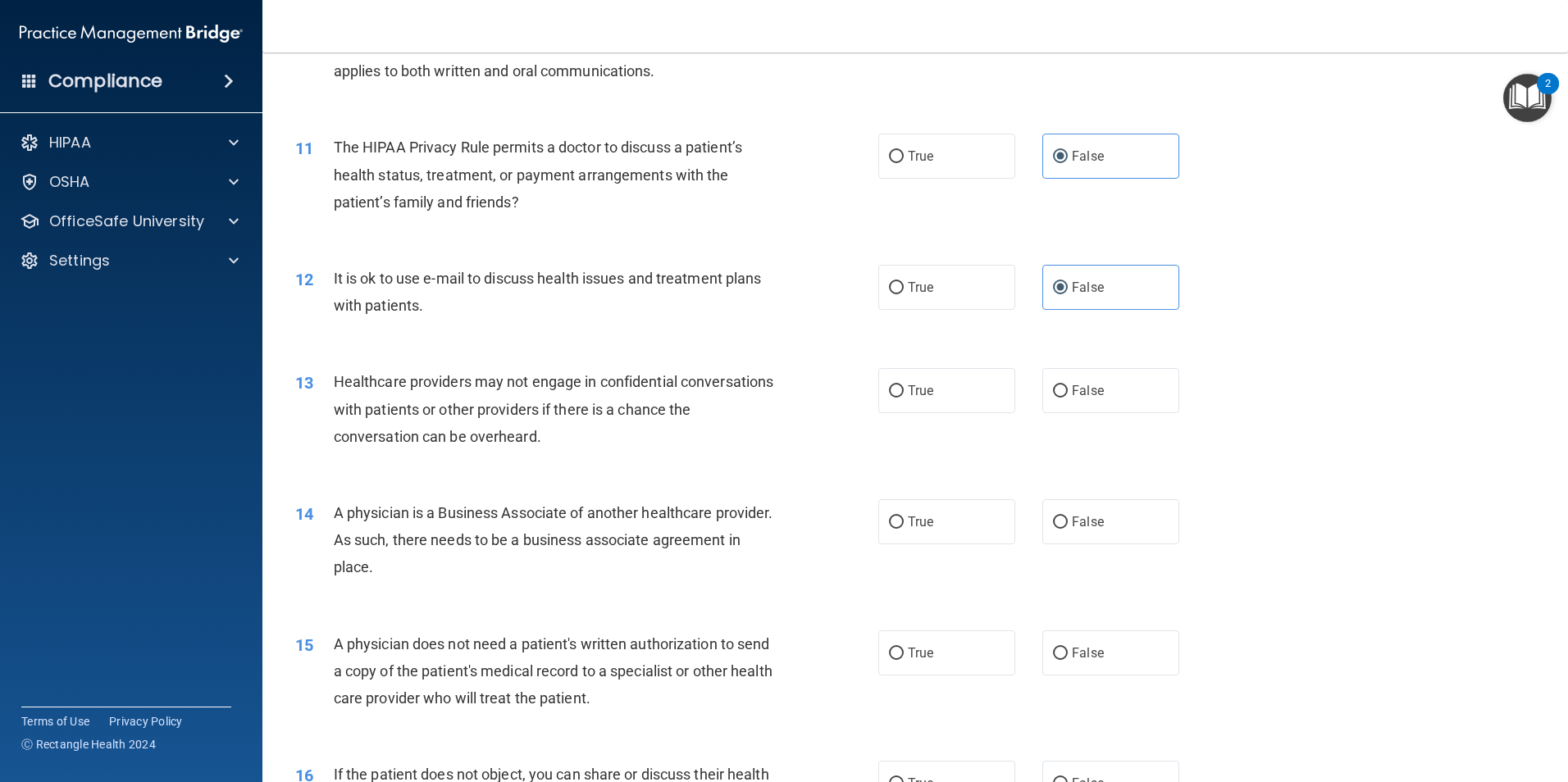
scroll to position [1230, 0]
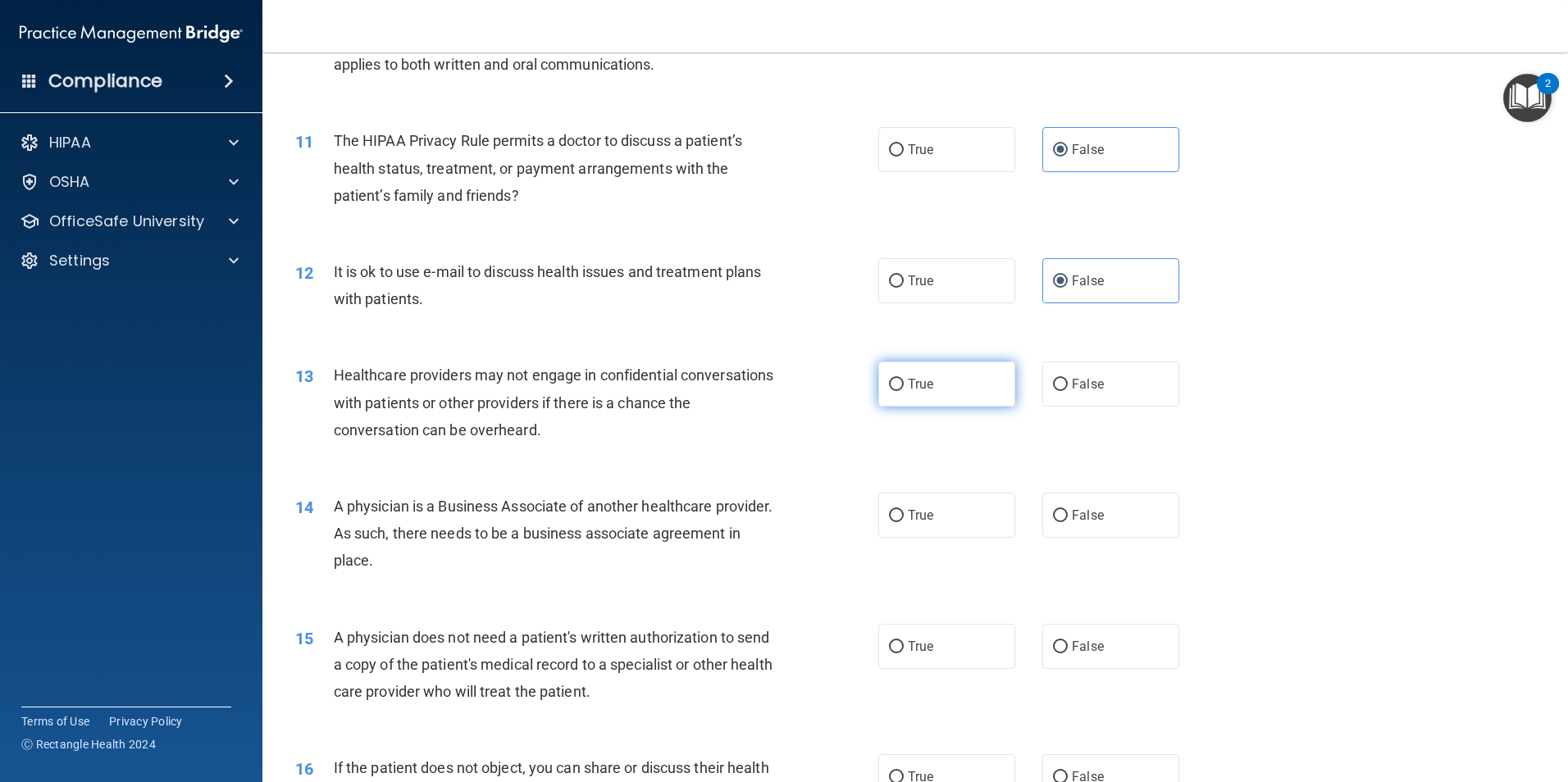
click at [922, 398] on label "True" at bounding box center [946, 384] width 137 height 45
click at [904, 391] on input "True" at bounding box center [896, 385] width 15 height 12
radio input "true"
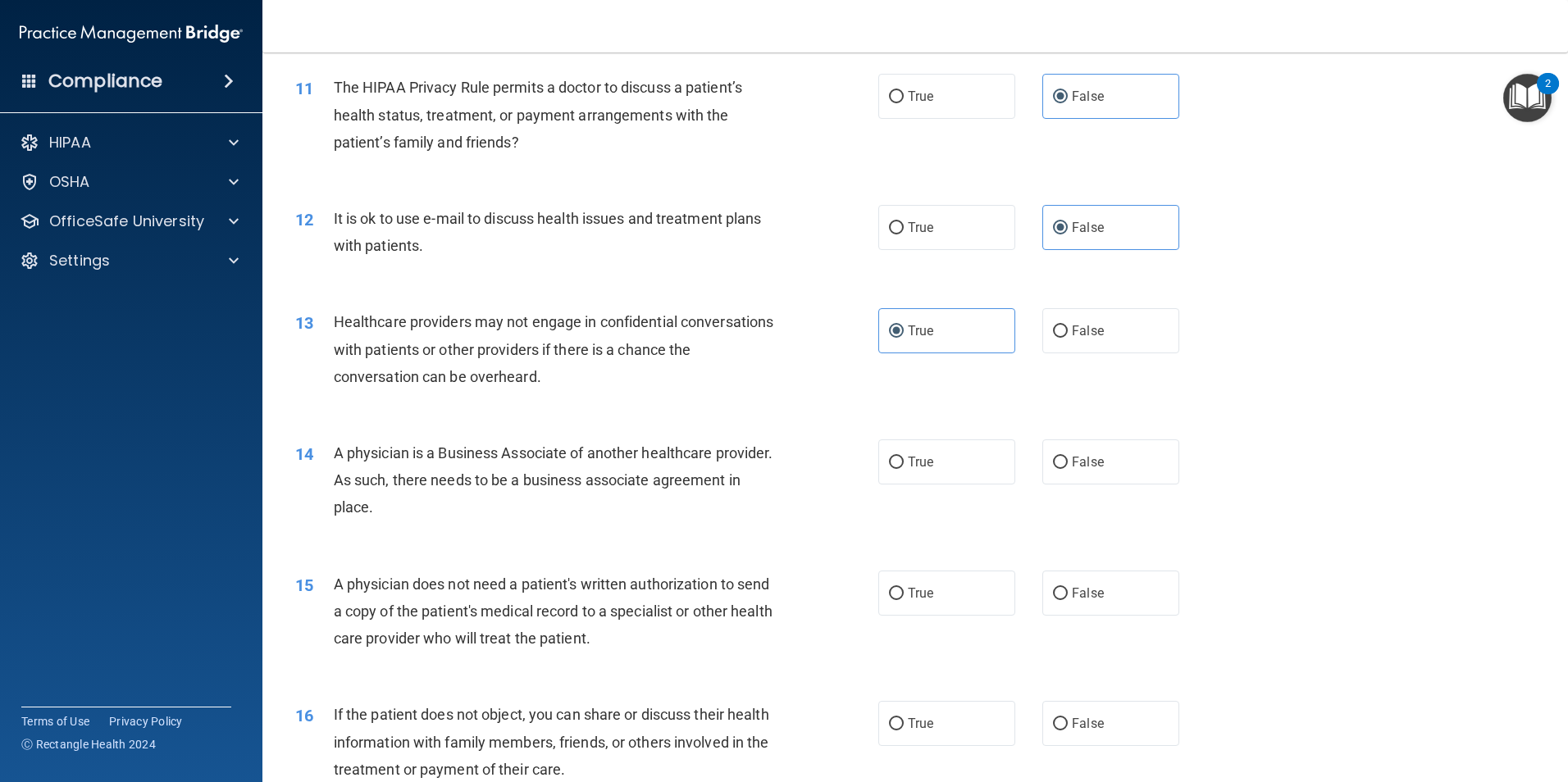
scroll to position [1312, 0]
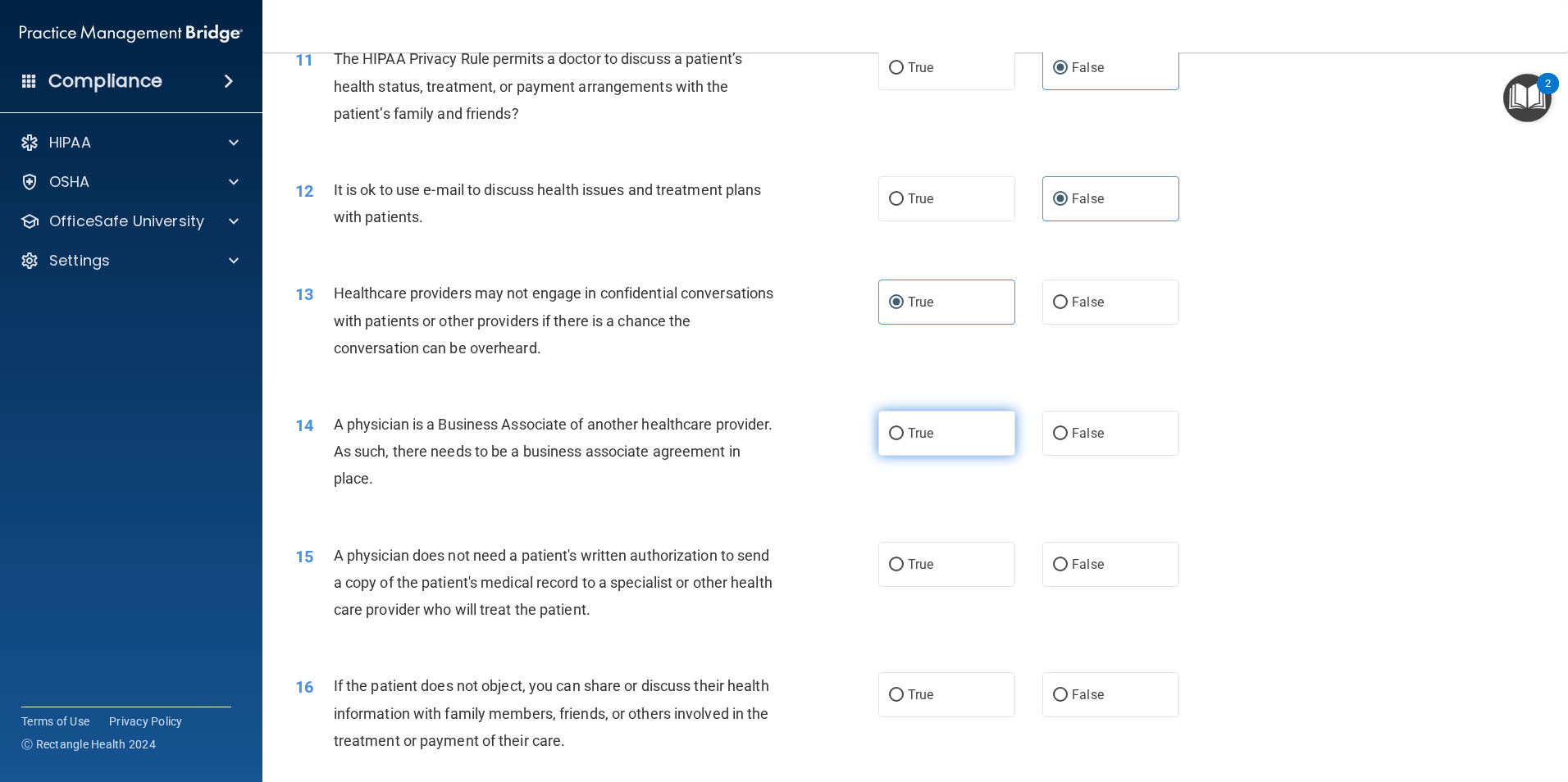
click at [973, 444] on label "True" at bounding box center [946, 433] width 137 height 45
click at [904, 440] on input "True" at bounding box center [896, 434] width 15 height 12
radio input "true"
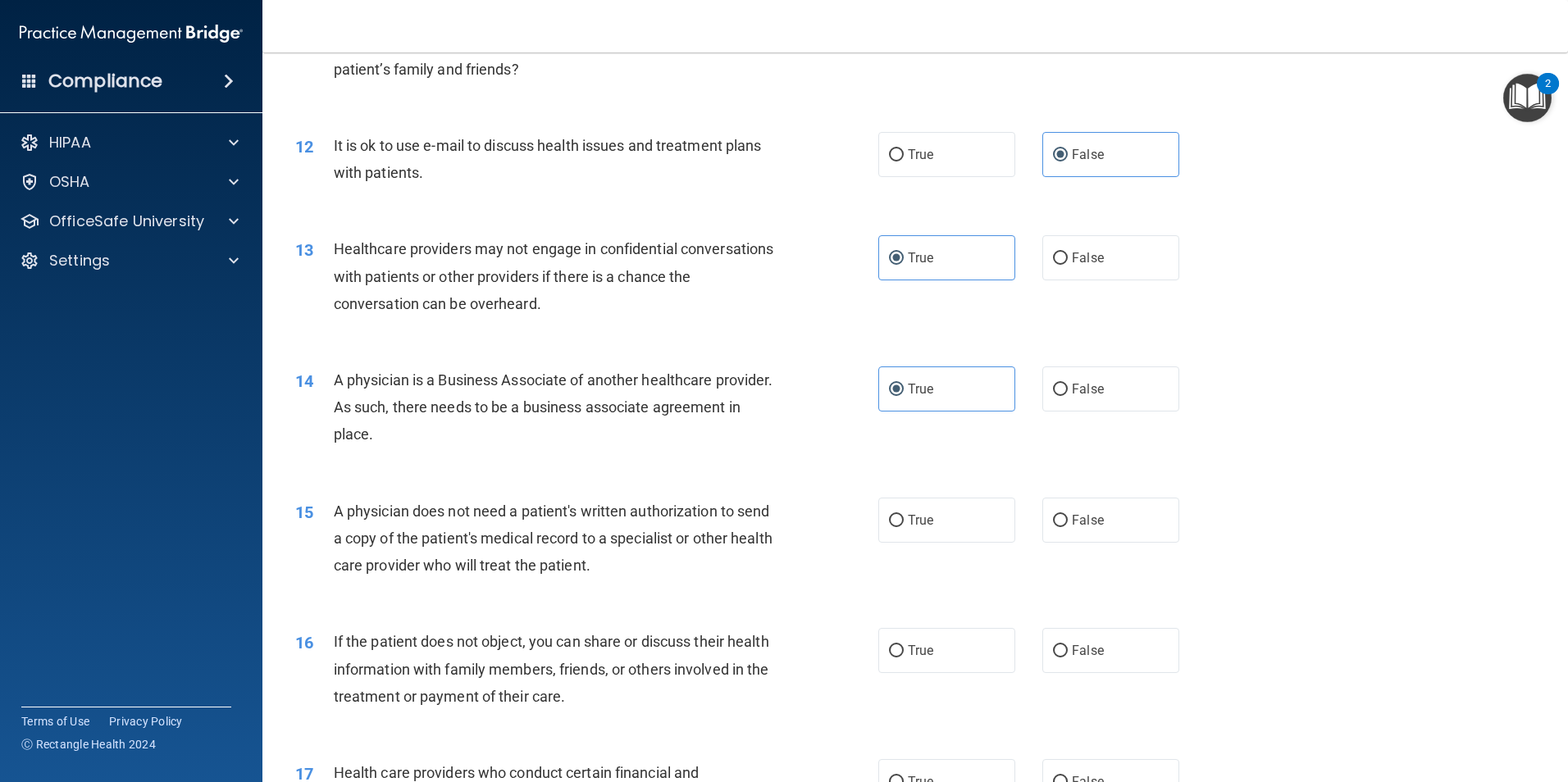
scroll to position [1394, 0]
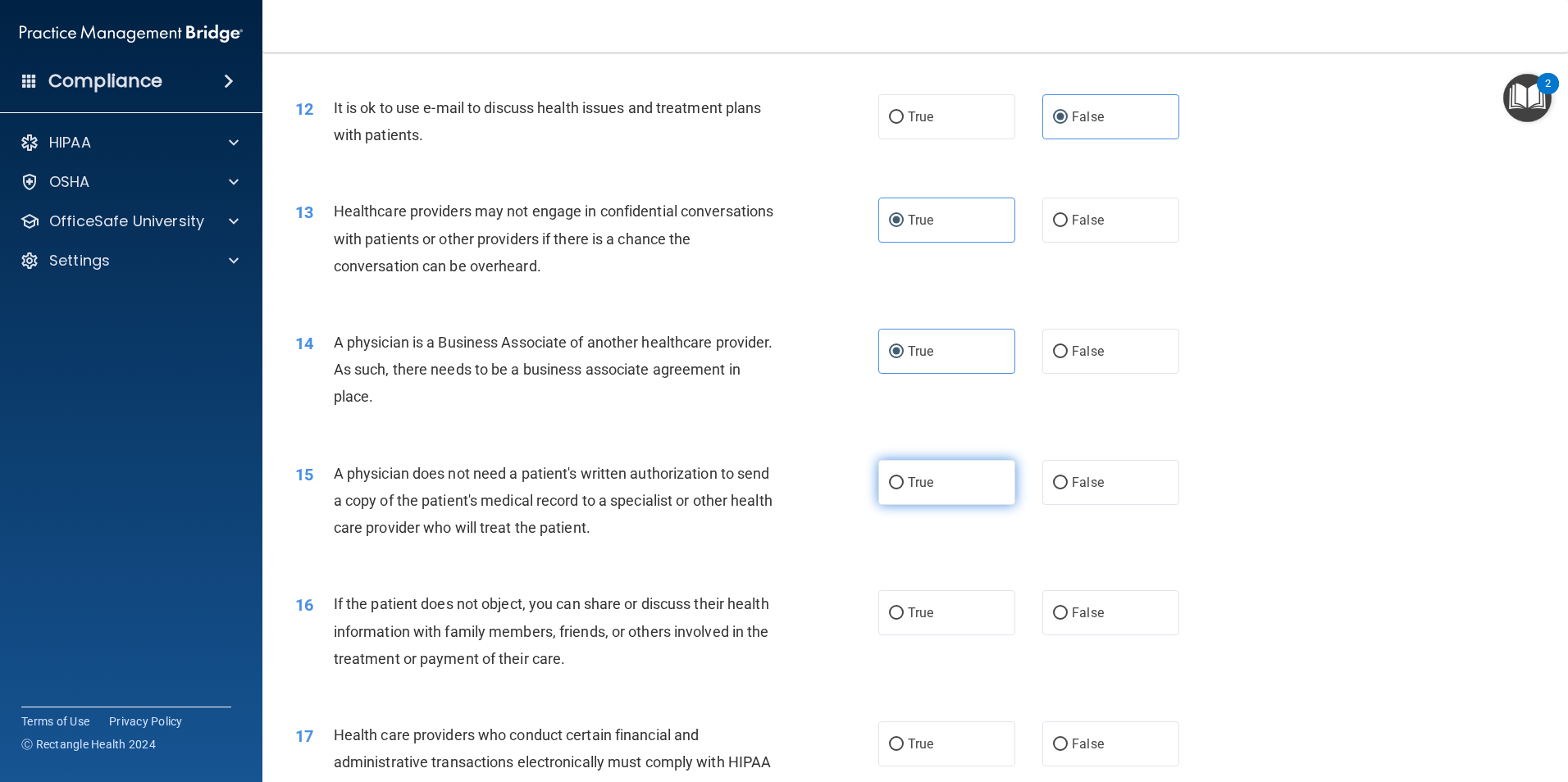
click at [936, 488] on label "True" at bounding box center [946, 482] width 137 height 45
click at [904, 488] on input "True" at bounding box center [896, 483] width 15 height 12
radio input "true"
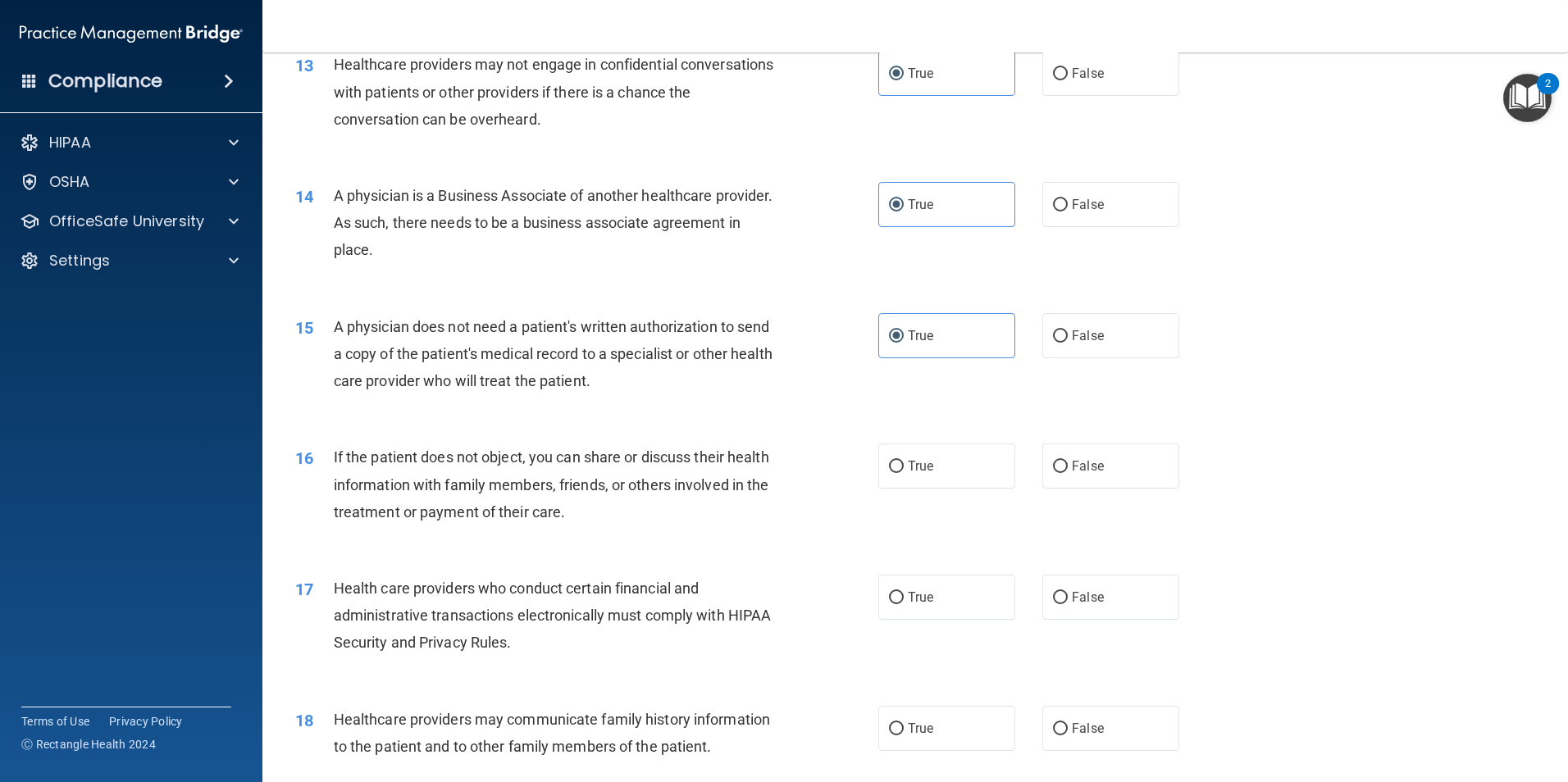
scroll to position [1558, 0]
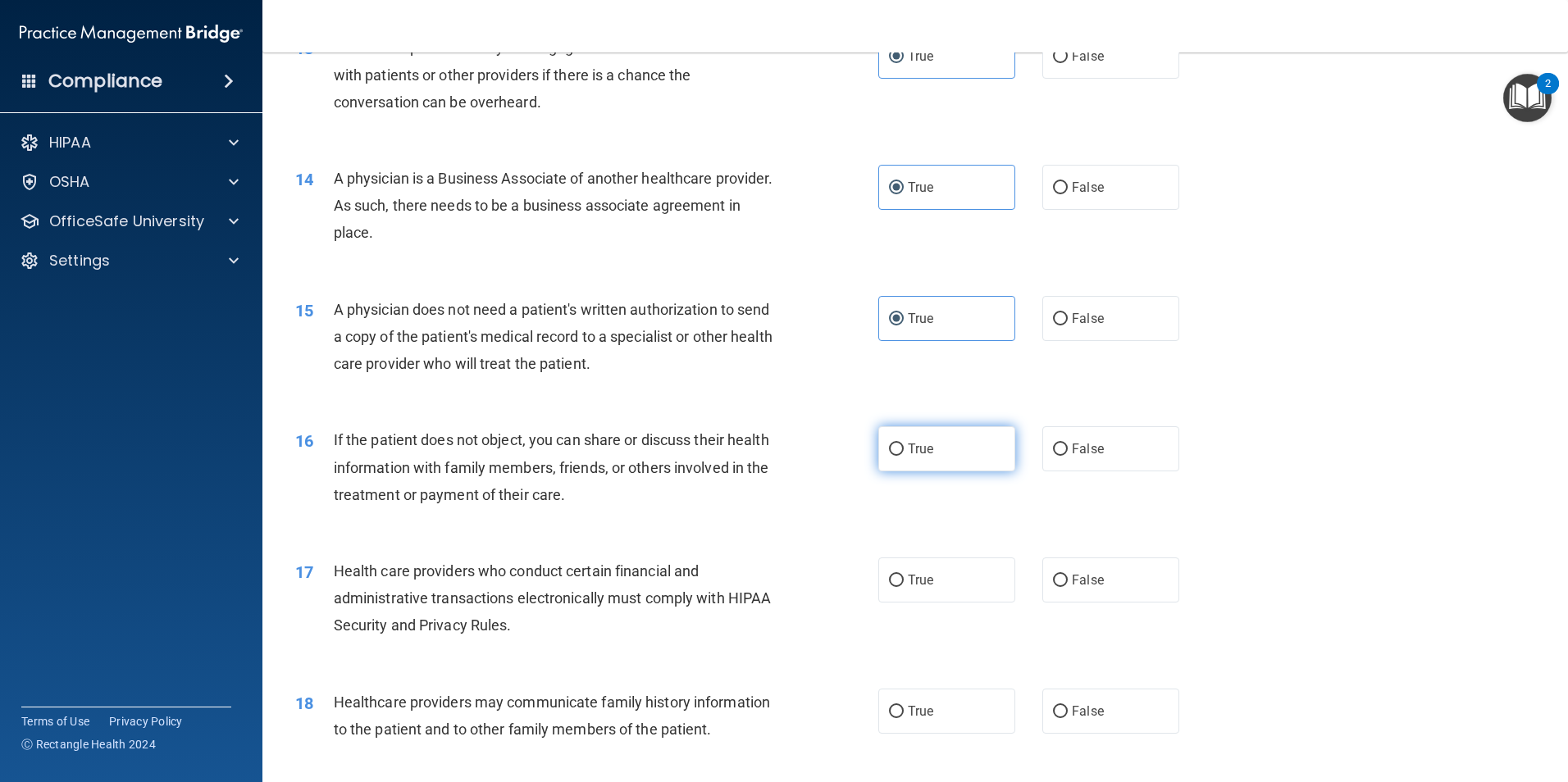
click at [931, 458] on label "True" at bounding box center [946, 448] width 137 height 45
click at [904, 456] on input "True" at bounding box center [896, 450] width 15 height 12
radio input "true"
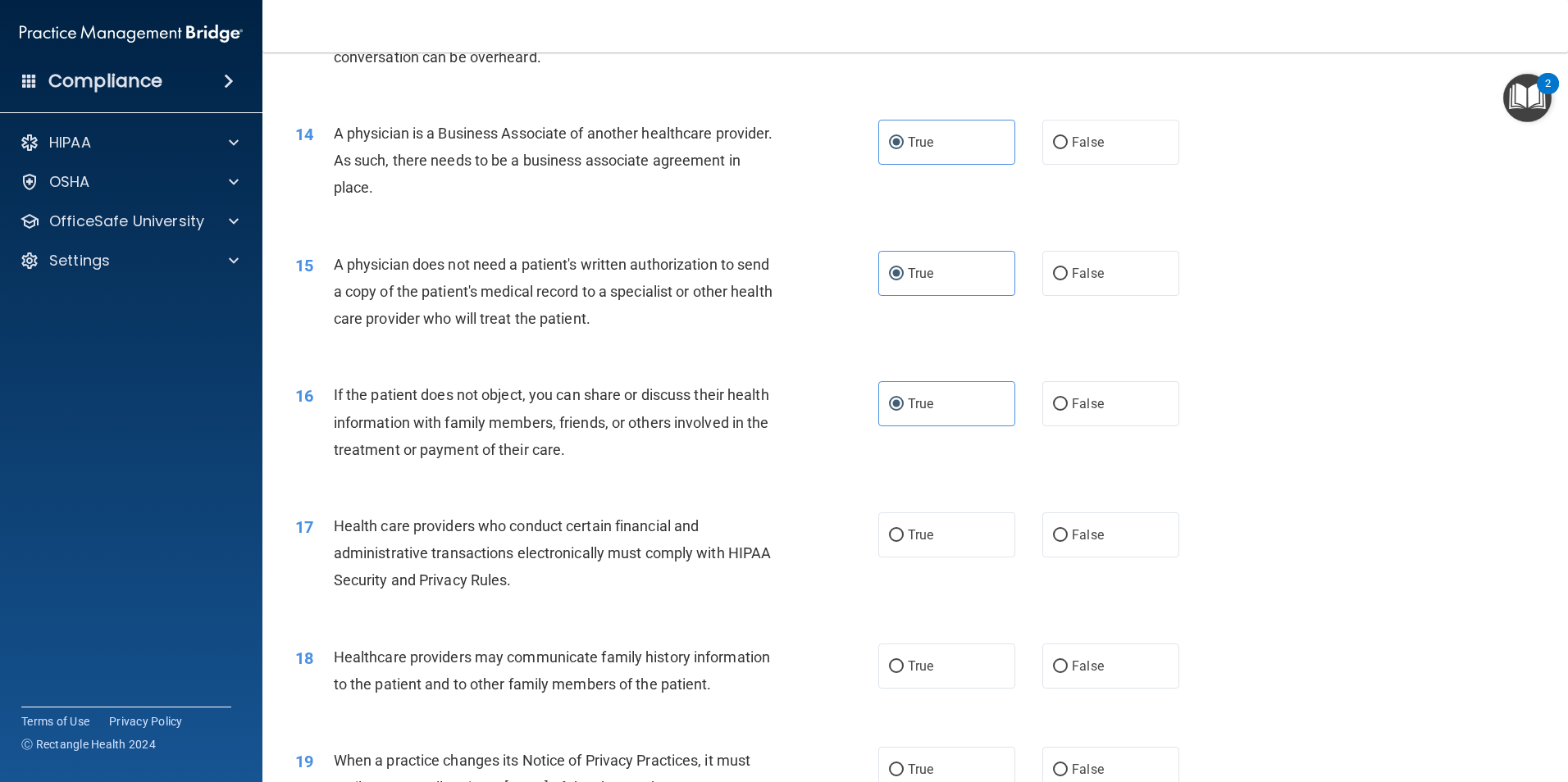
scroll to position [1640, 0]
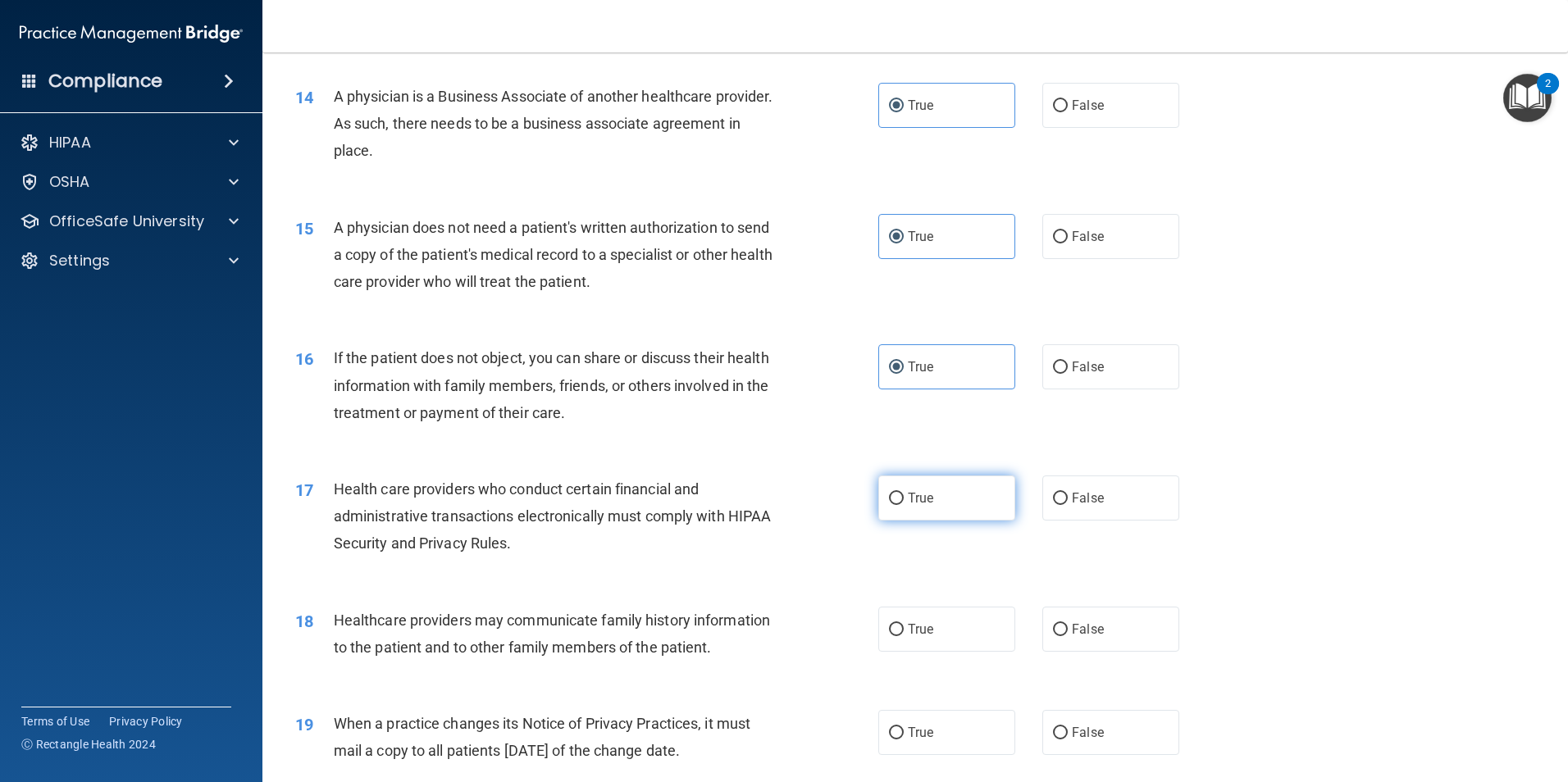
click at [922, 498] on span "True" at bounding box center [920, 498] width 25 height 16
click at [904, 498] on input "True" at bounding box center [896, 499] width 15 height 12
radio input "true"
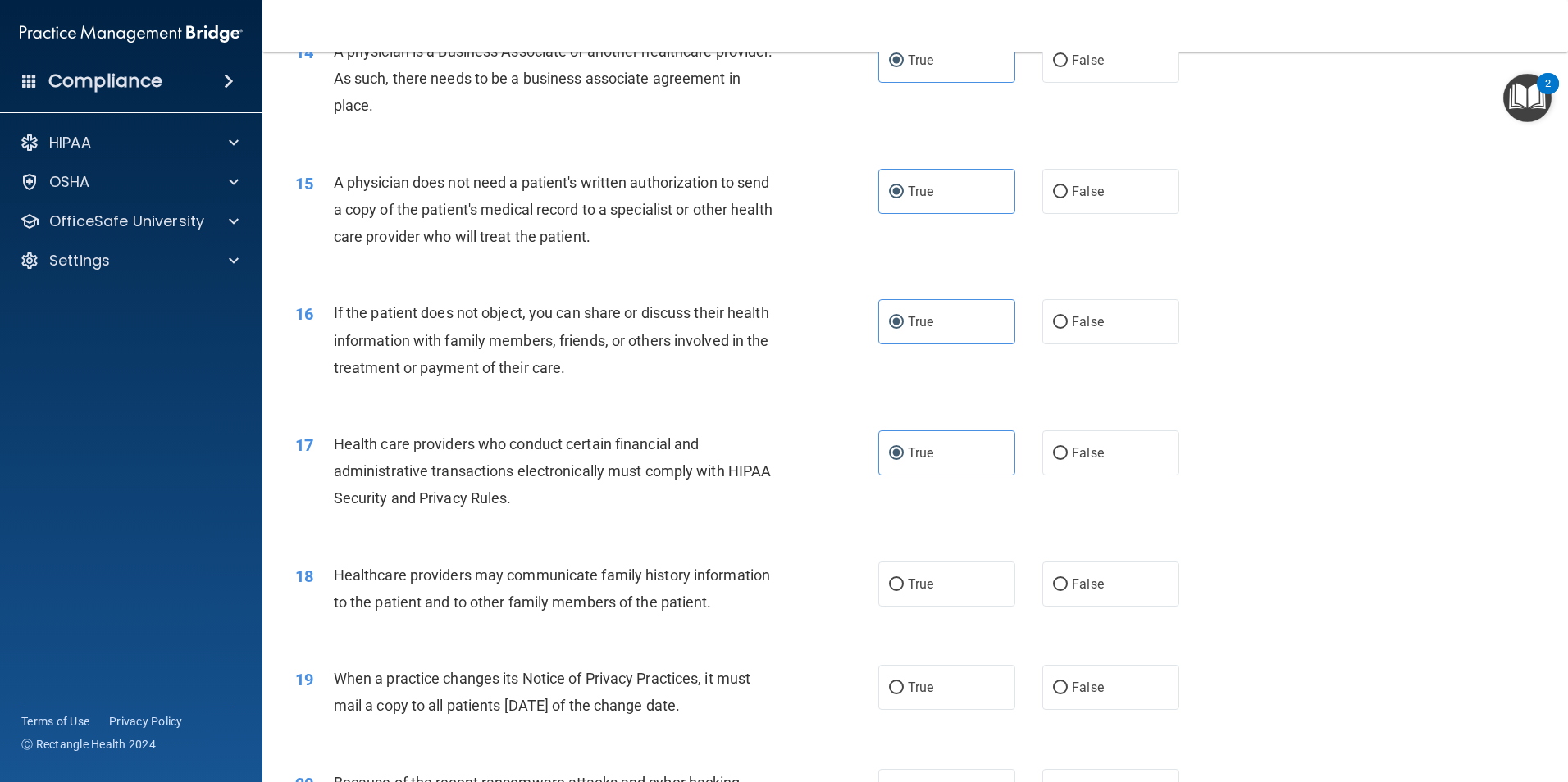
scroll to position [1804, 0]
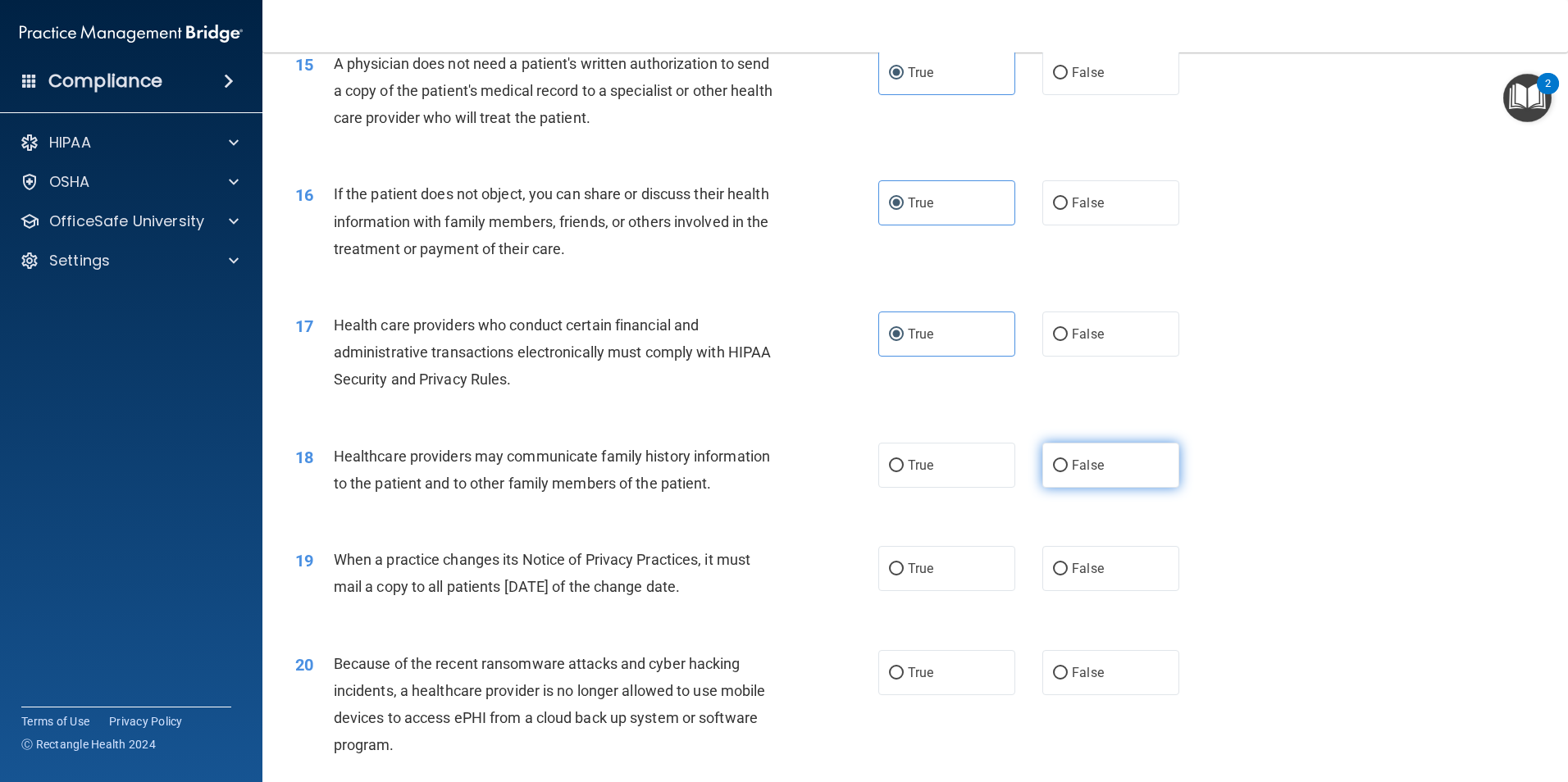
click at [1074, 464] on span "False" at bounding box center [1088, 466] width 32 height 16
click at [1068, 464] on input "False" at bounding box center [1060, 466] width 15 height 12
radio input "true"
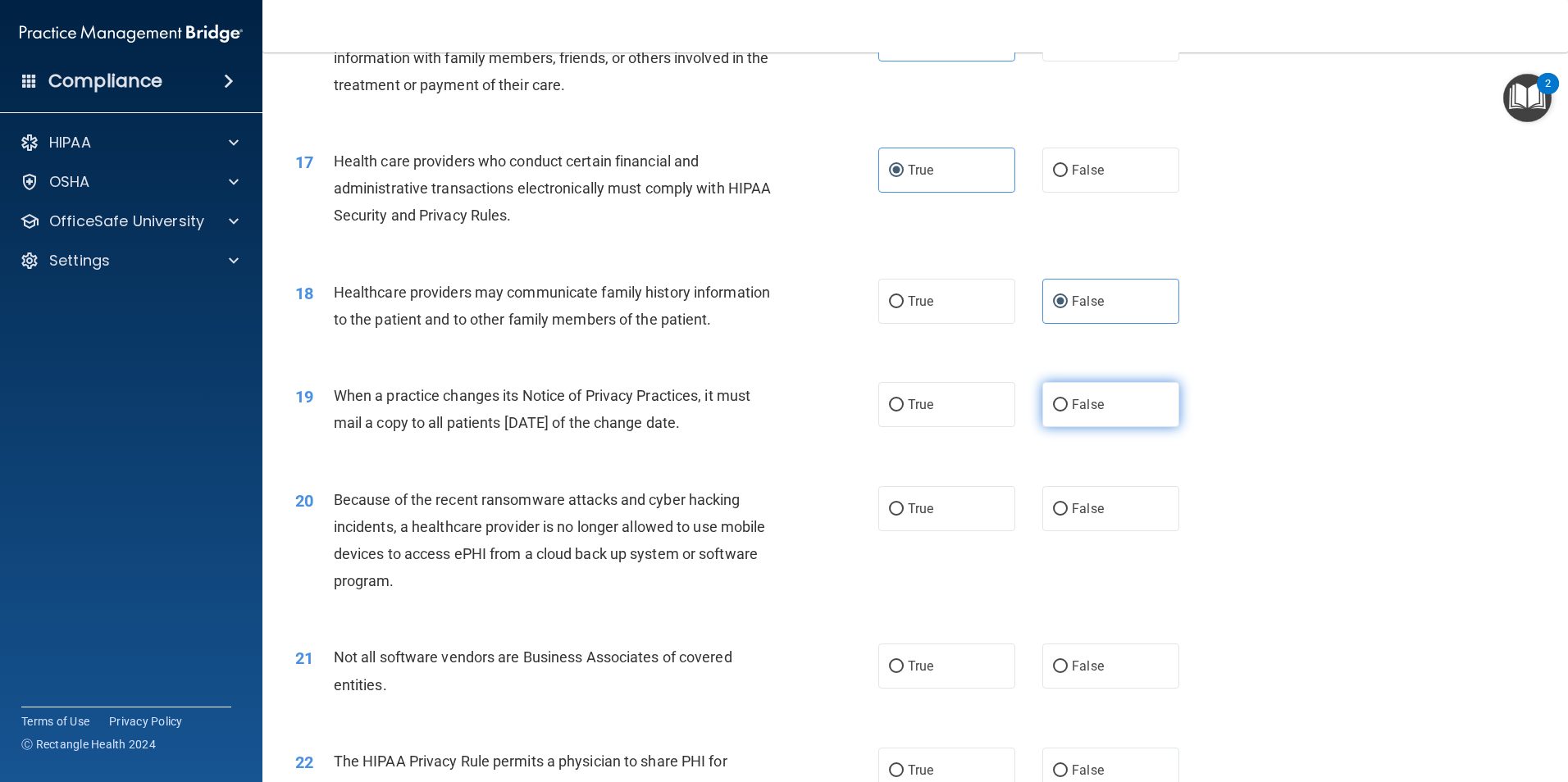
click at [1088, 408] on span "False" at bounding box center [1088, 405] width 32 height 16
click at [1068, 408] on input "False" at bounding box center [1060, 405] width 15 height 12
radio input "true"
click at [1060, 514] on label "False" at bounding box center [1110, 508] width 137 height 45
click at [1060, 514] on input "False" at bounding box center [1060, 509] width 15 height 12
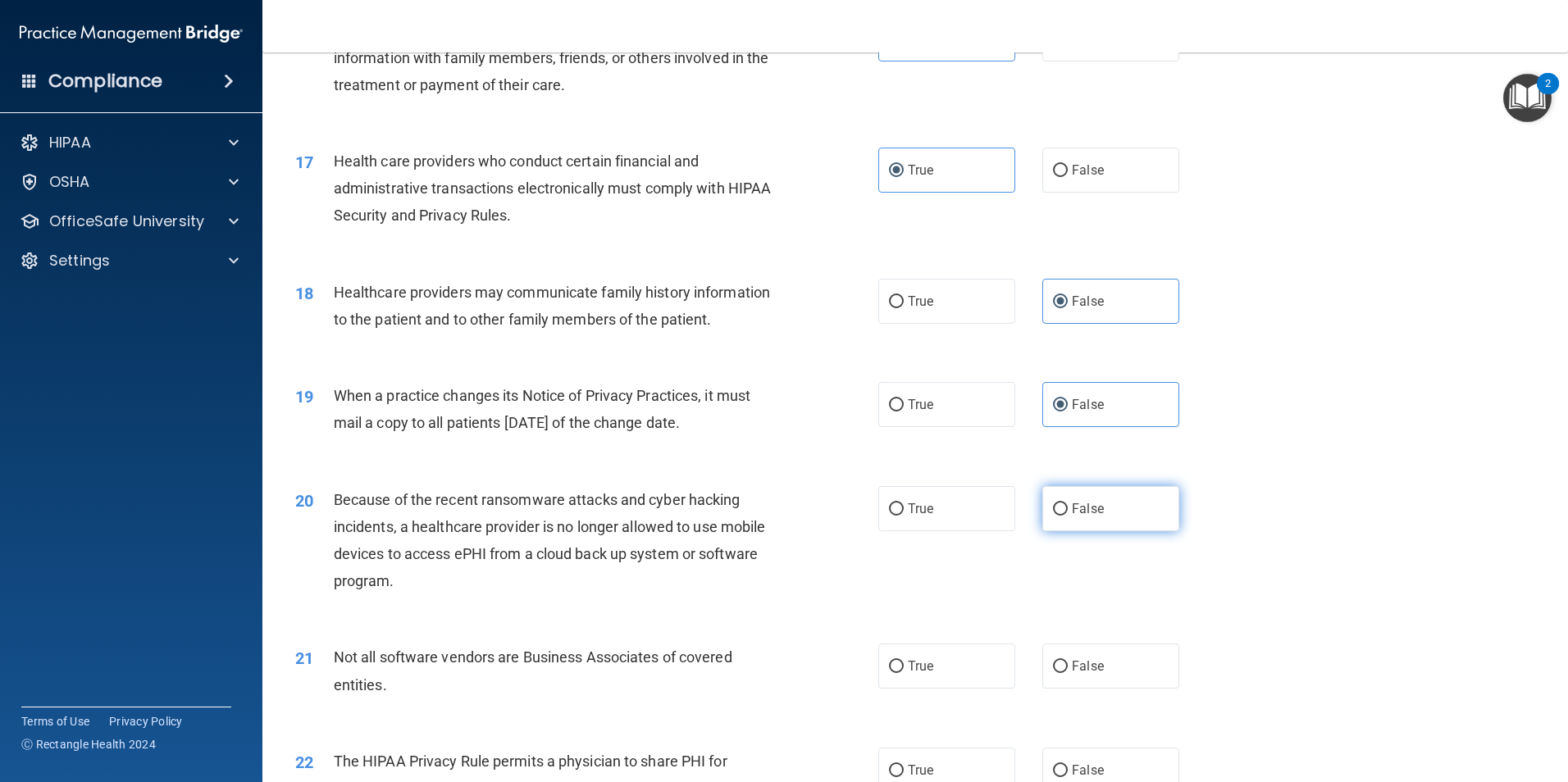
radio input "true"
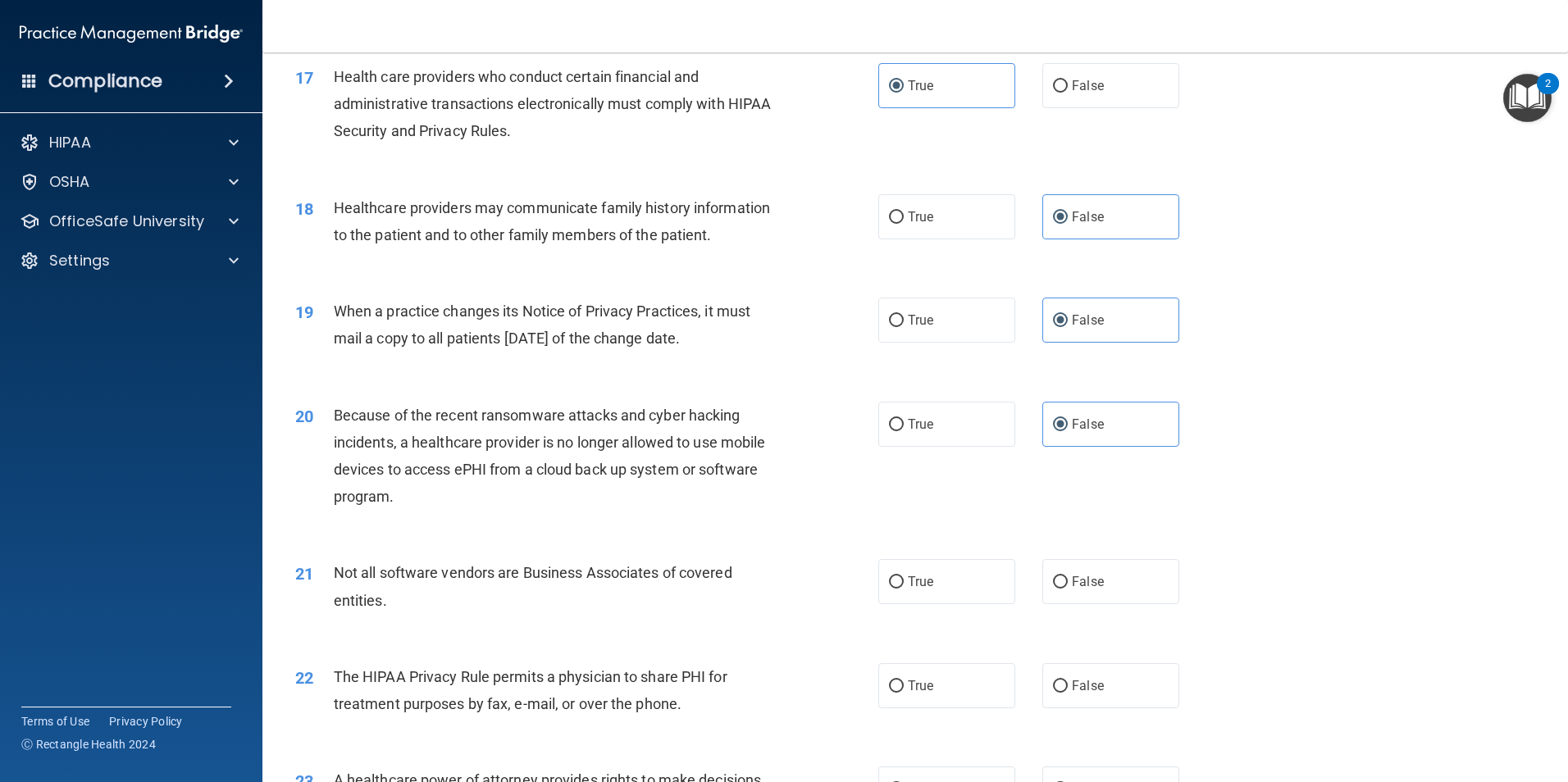
scroll to position [2132, 0]
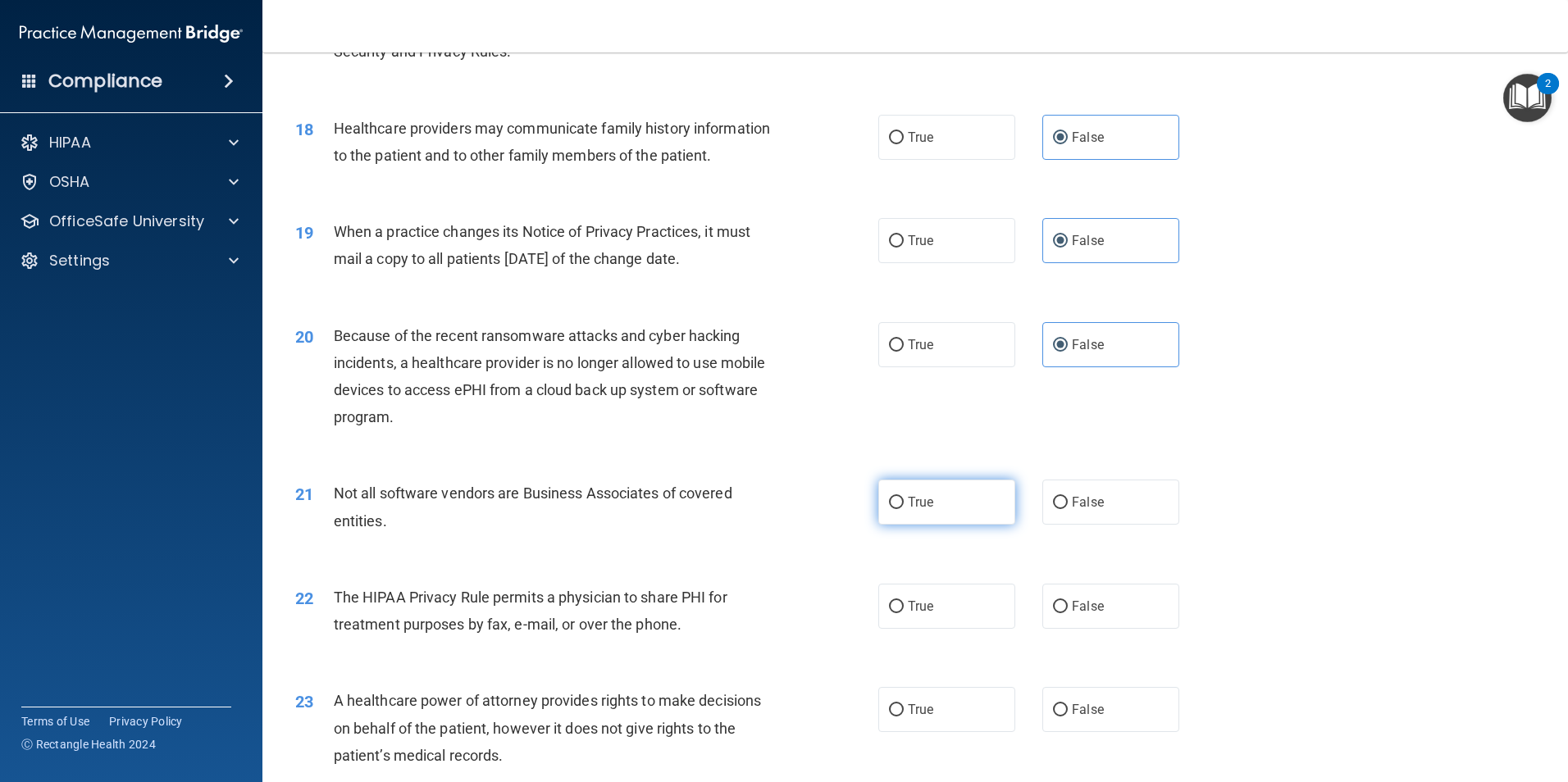
click at [949, 510] on label "True" at bounding box center [946, 502] width 137 height 45
click at [904, 509] on input "True" at bounding box center [896, 503] width 15 height 12
radio input "true"
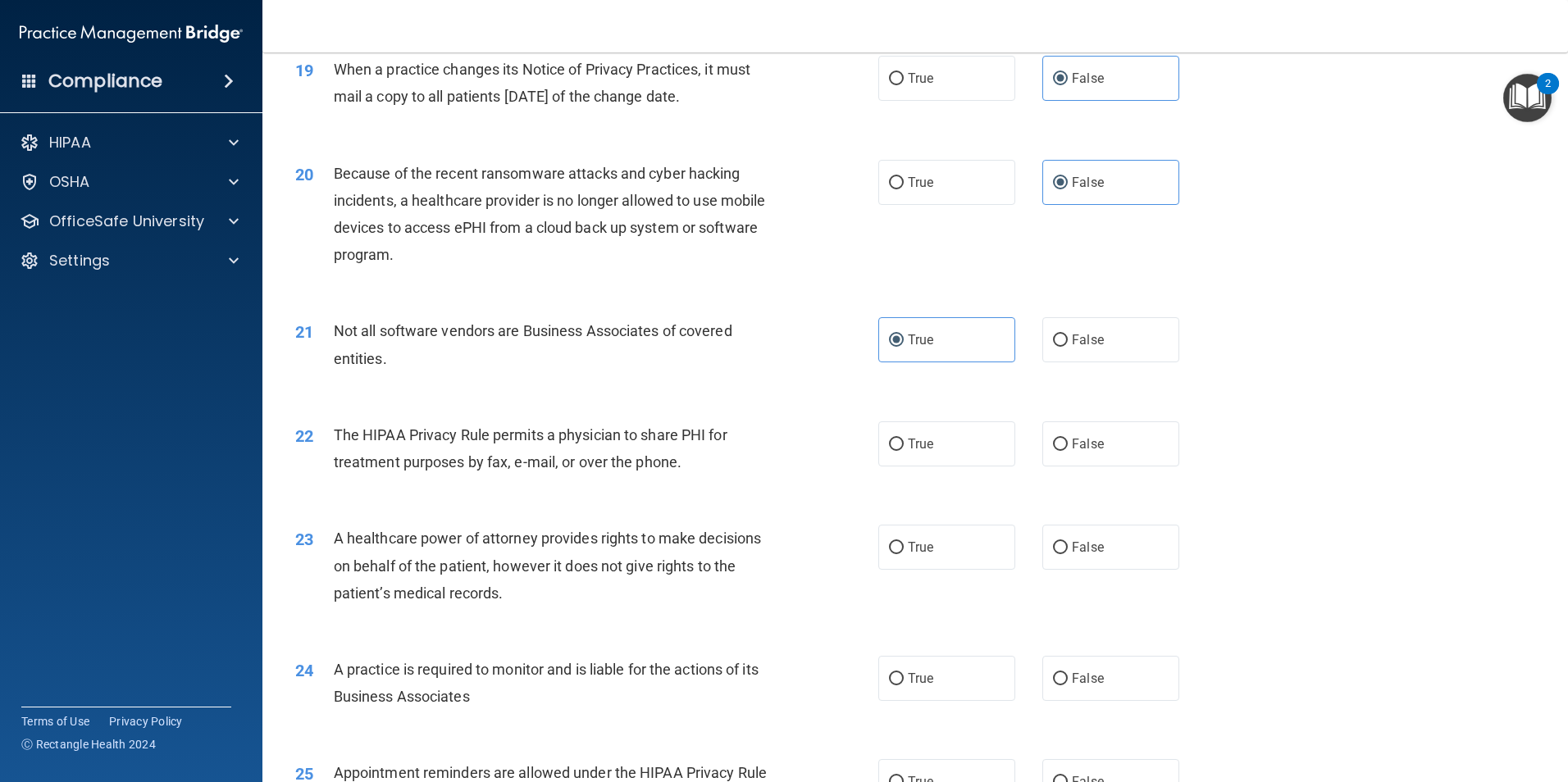
scroll to position [2296, 0]
click at [1060, 444] on label "False" at bounding box center [1110, 442] width 137 height 45
click at [1060, 444] on input "False" at bounding box center [1060, 443] width 15 height 12
radio input "true"
click at [952, 453] on label "True" at bounding box center [946, 442] width 137 height 45
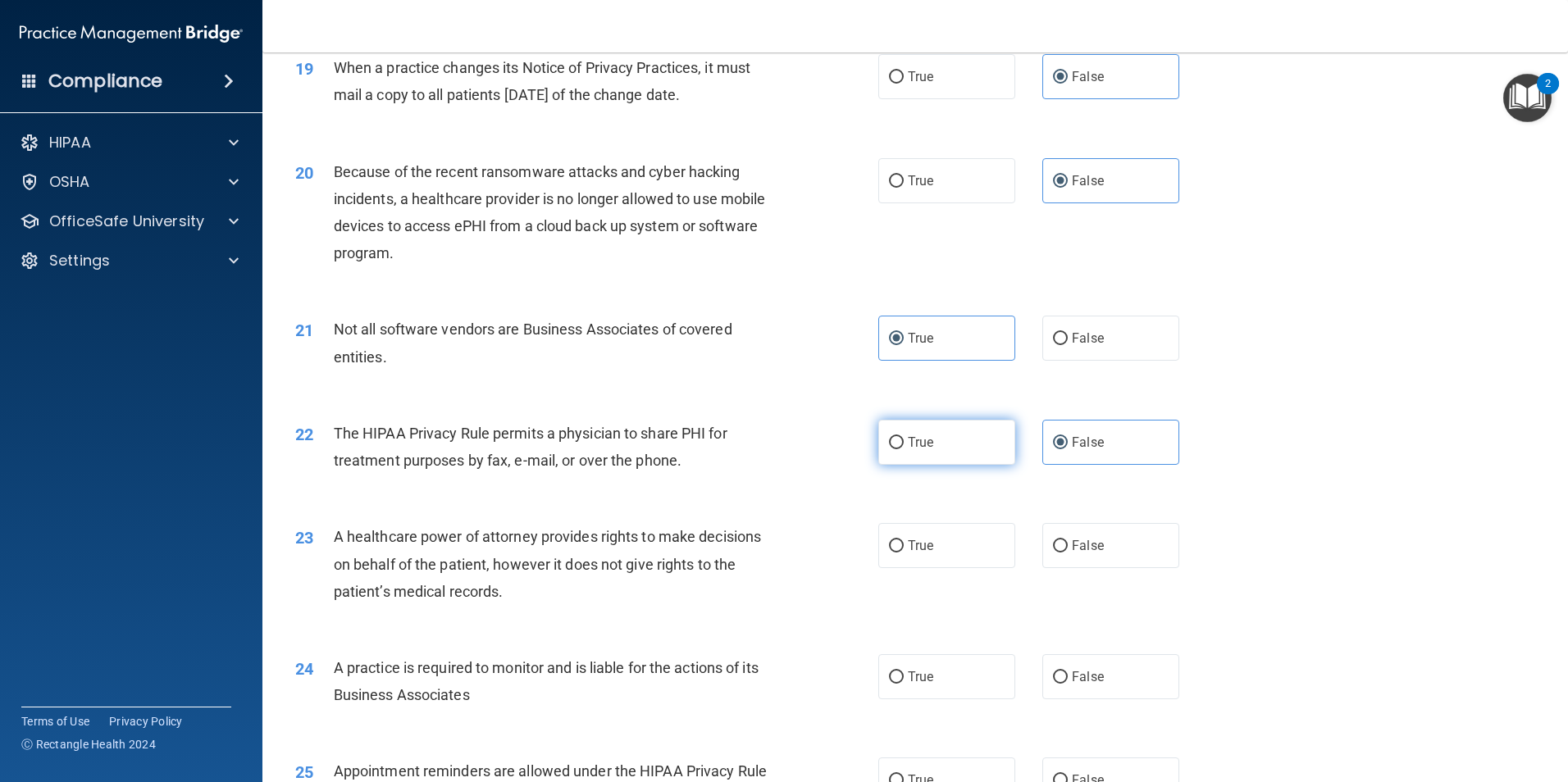
click at [904, 449] on input "True" at bounding box center [896, 443] width 15 height 12
radio input "true"
radio input "false"
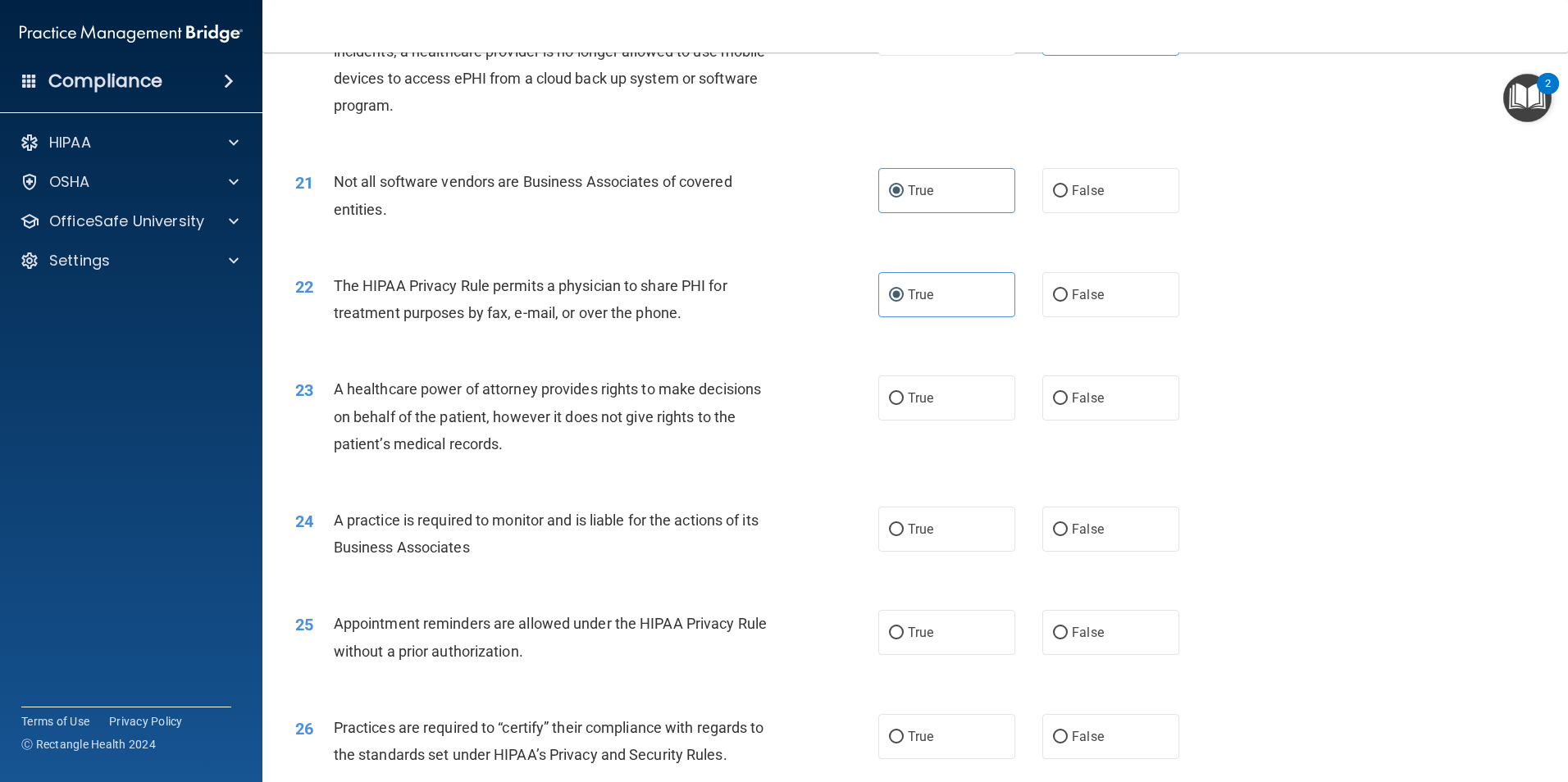
scroll to position [2460, 0]
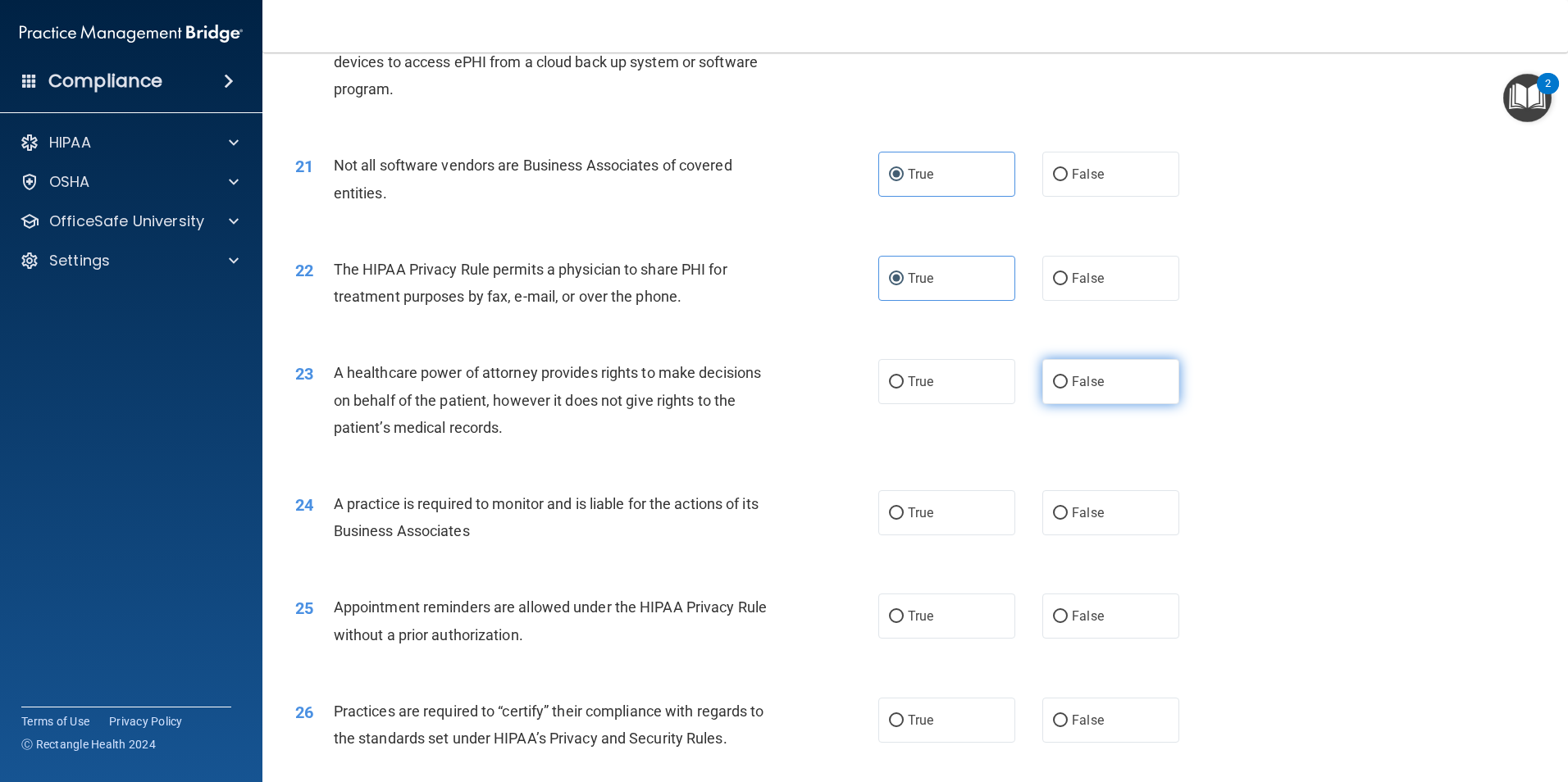
drag, startPoint x: 1113, startPoint y: 393, endPoint x: 1085, endPoint y: 402, distance: 29.3
click at [1111, 393] on label "False" at bounding box center [1110, 381] width 137 height 45
click at [1068, 389] on input "False" at bounding box center [1060, 382] width 15 height 12
radio input "true"
click at [1068, 529] on label "False" at bounding box center [1110, 512] width 137 height 45
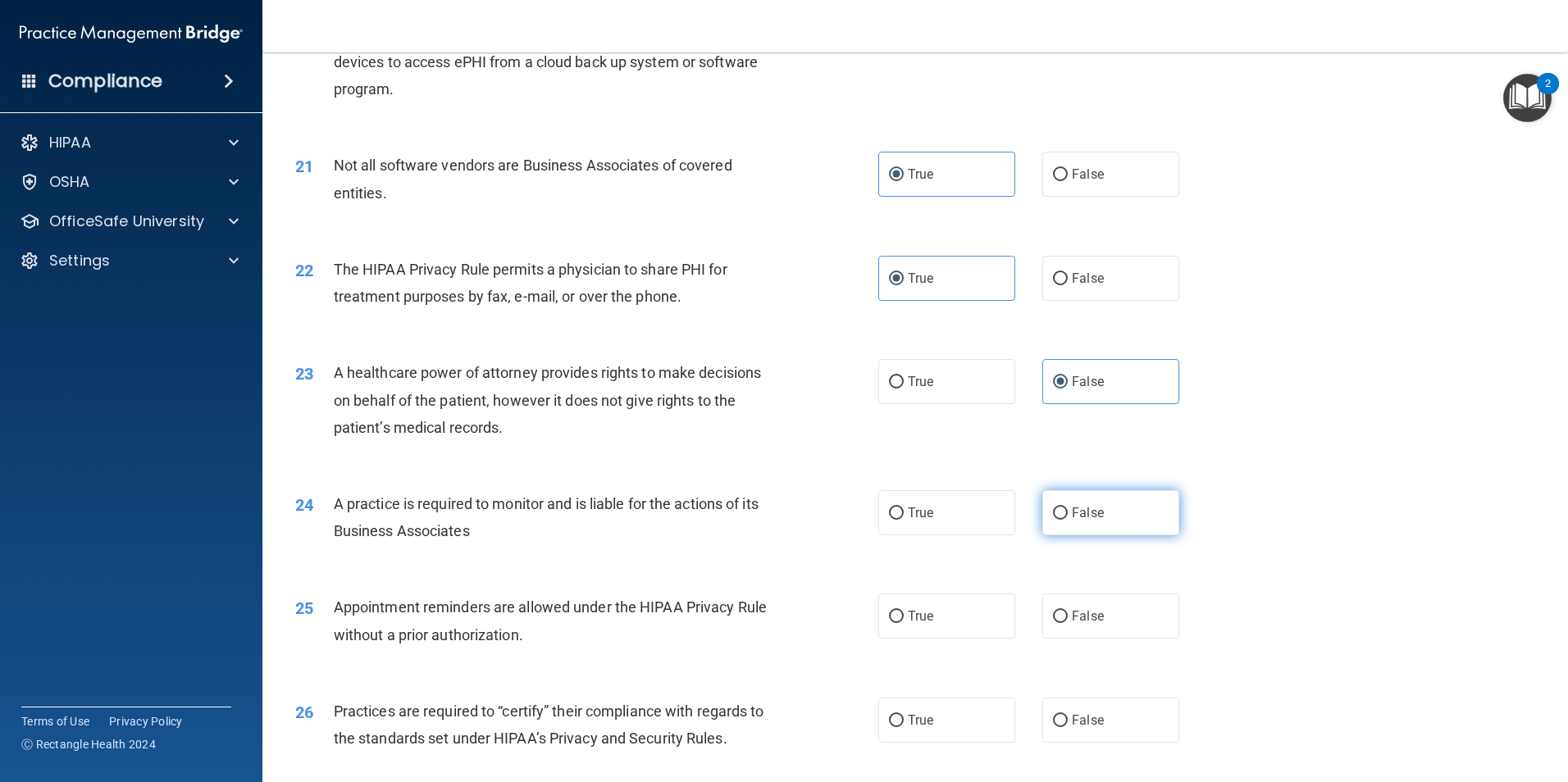
click at [1068, 520] on input "False" at bounding box center [1060, 514] width 15 height 12
radio input "true"
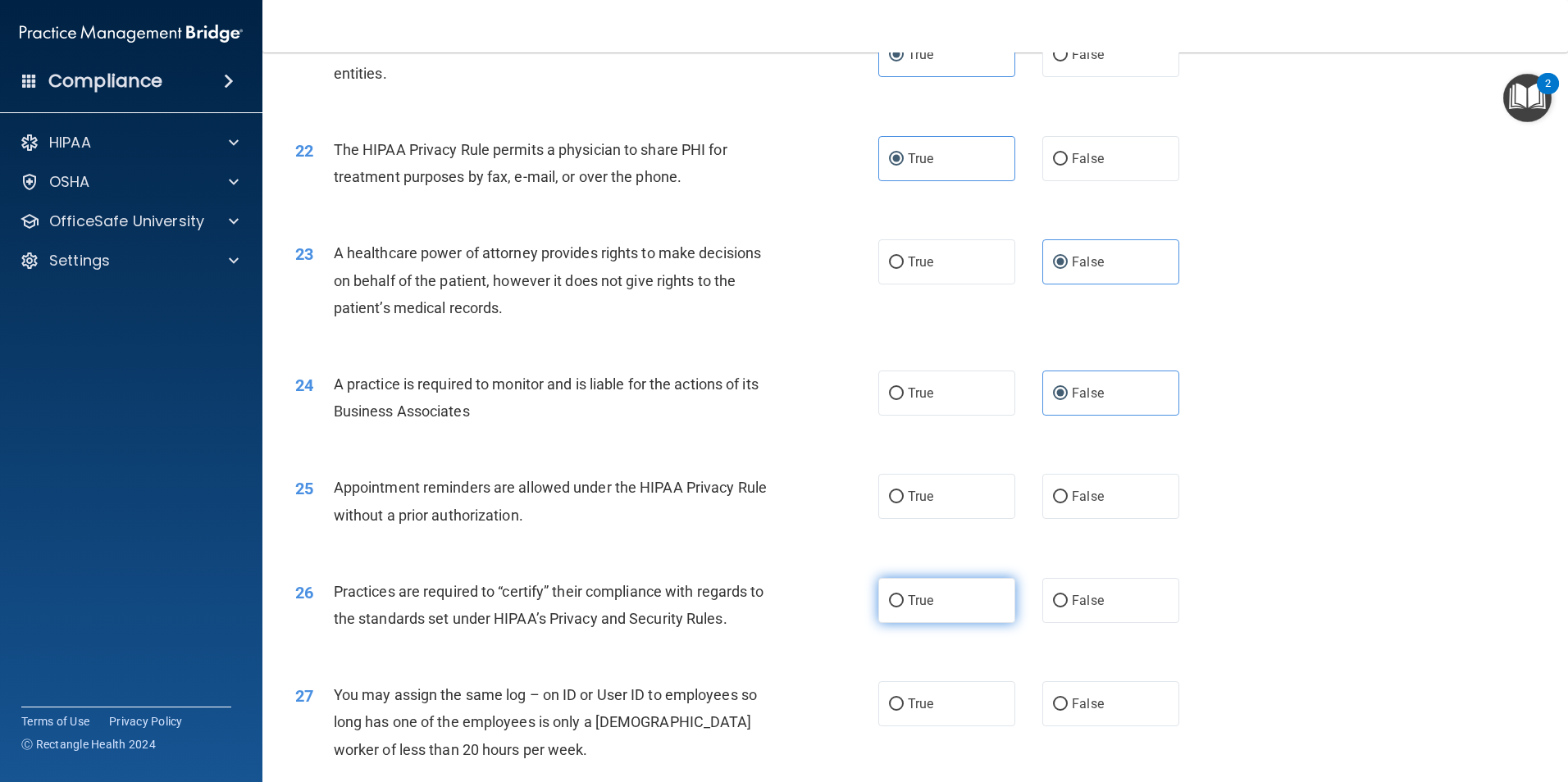
scroll to position [2624, 0]
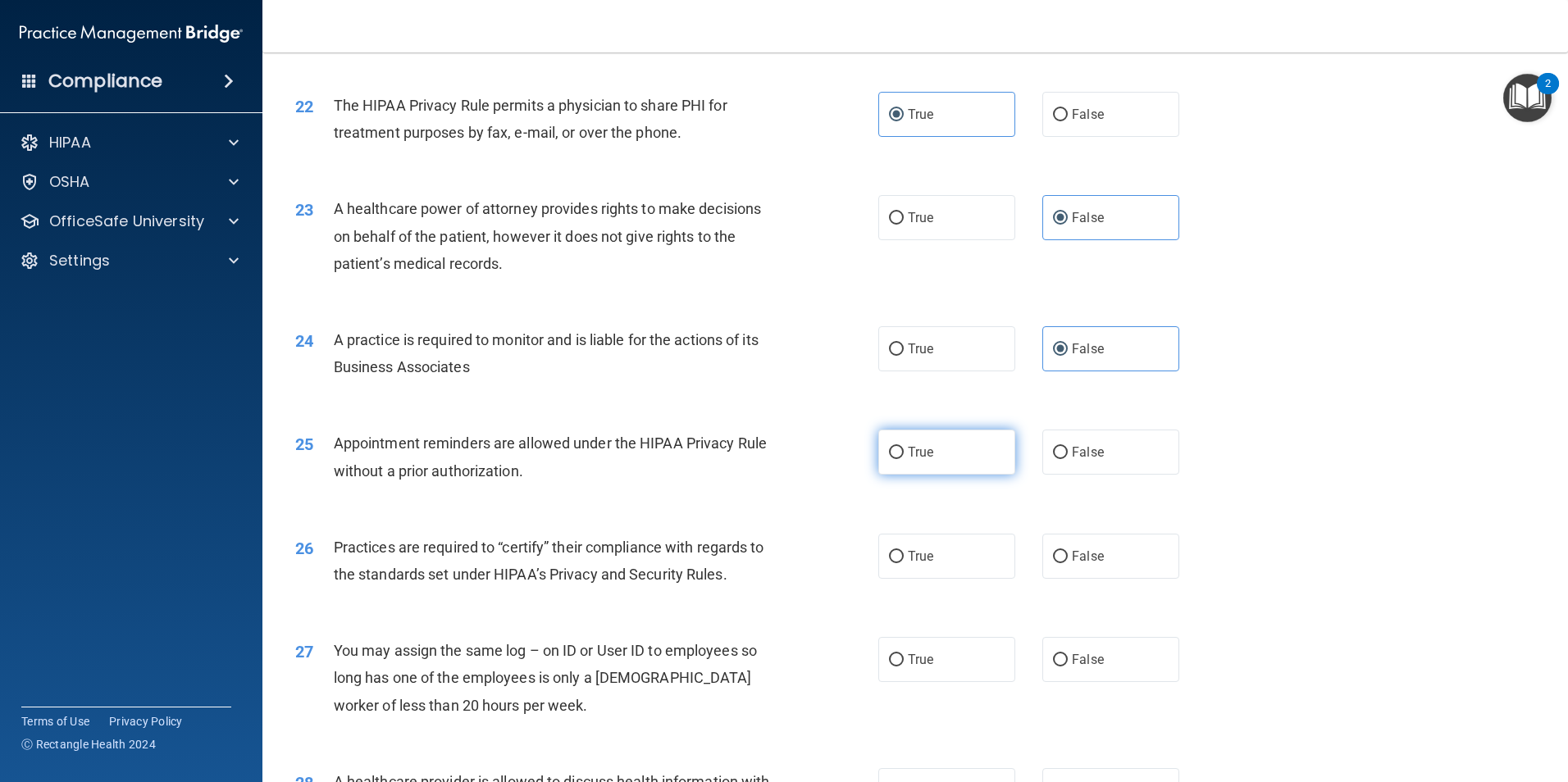
click at [953, 454] on label "True" at bounding box center [946, 452] width 137 height 45
click at [904, 454] on input "True" at bounding box center [896, 453] width 15 height 12
radio input "true"
click at [1148, 559] on label "False" at bounding box center [1110, 556] width 137 height 45
click at [1068, 559] on input "False" at bounding box center [1060, 557] width 15 height 12
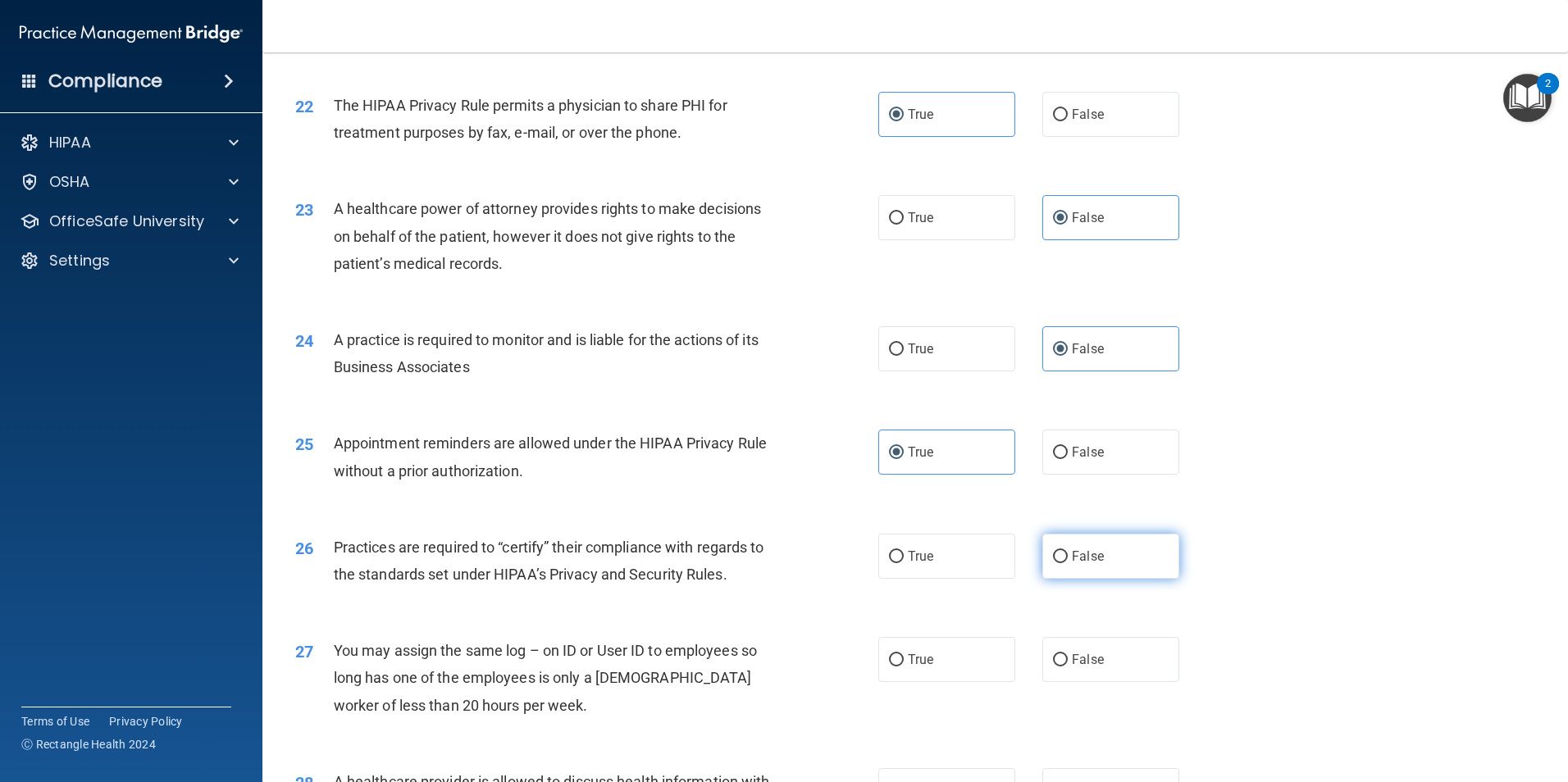
radio input "true"
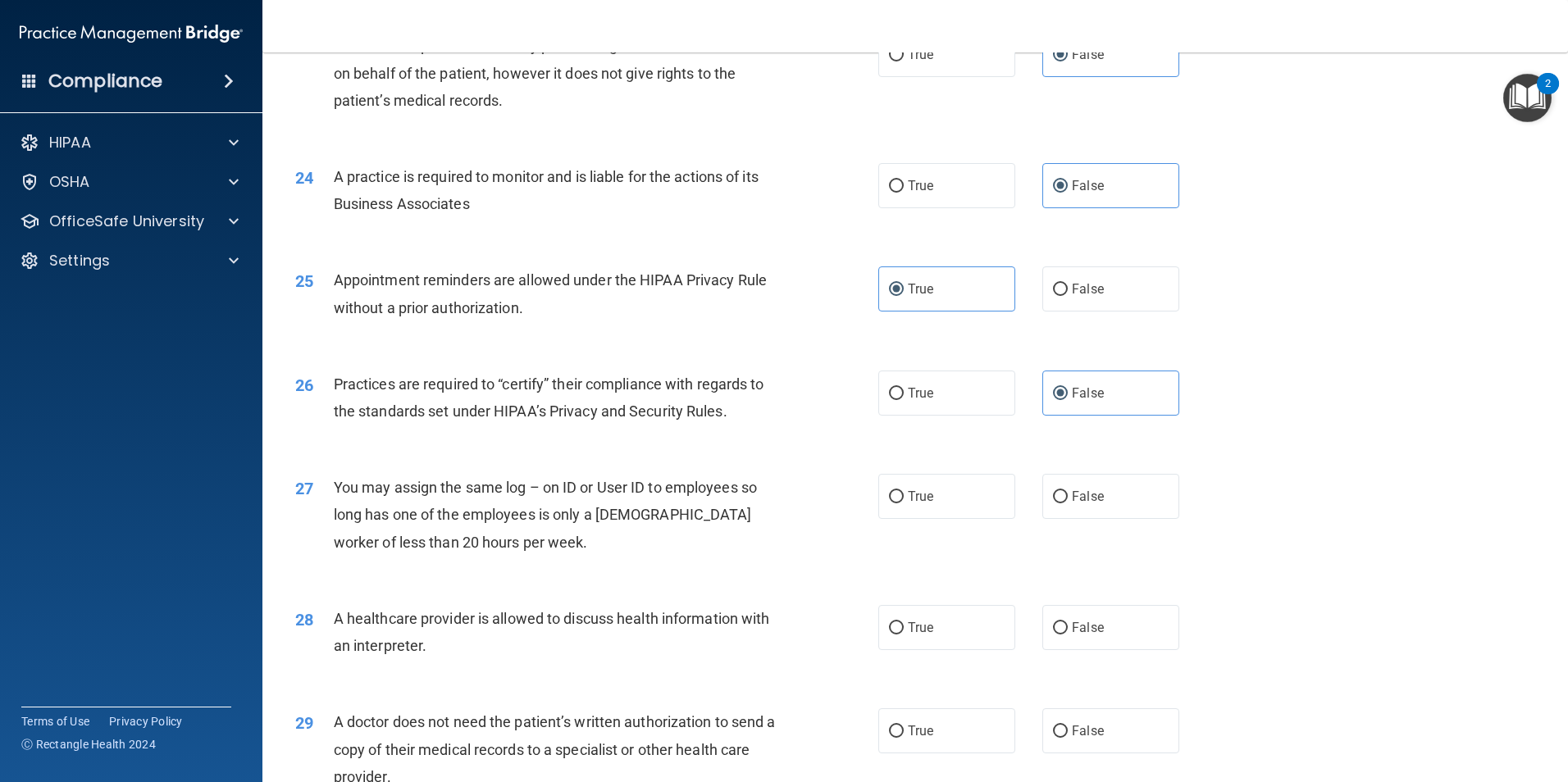
scroll to position [2788, 0]
click at [1122, 507] on label "False" at bounding box center [1110, 495] width 137 height 45
click at [1068, 503] on input "False" at bounding box center [1060, 496] width 15 height 12
radio input "true"
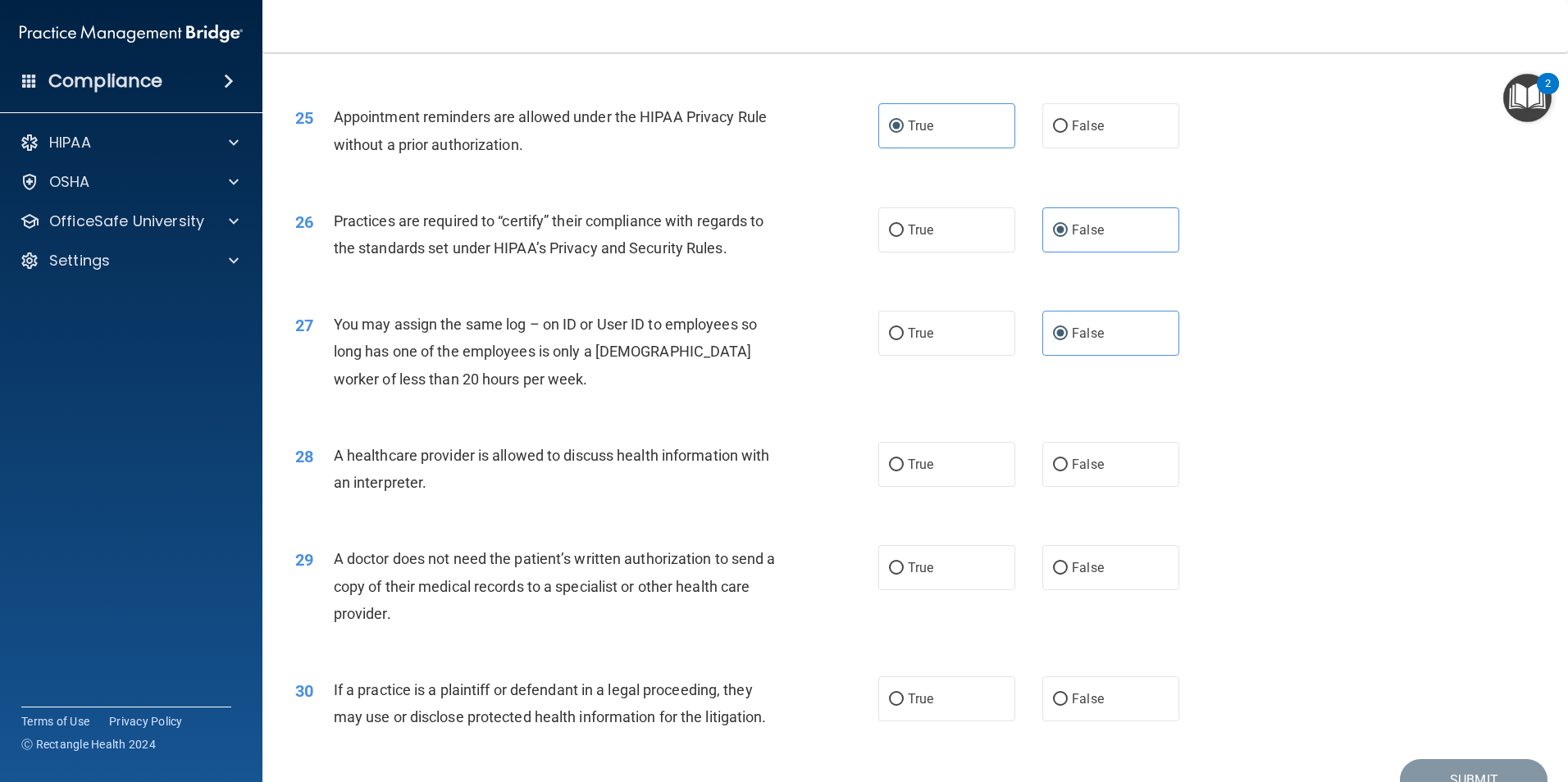
scroll to position [2952, 0]
click at [947, 473] on label "True" at bounding box center [946, 462] width 137 height 45
click at [904, 470] on input "True" at bounding box center [896, 464] width 15 height 12
radio input "true"
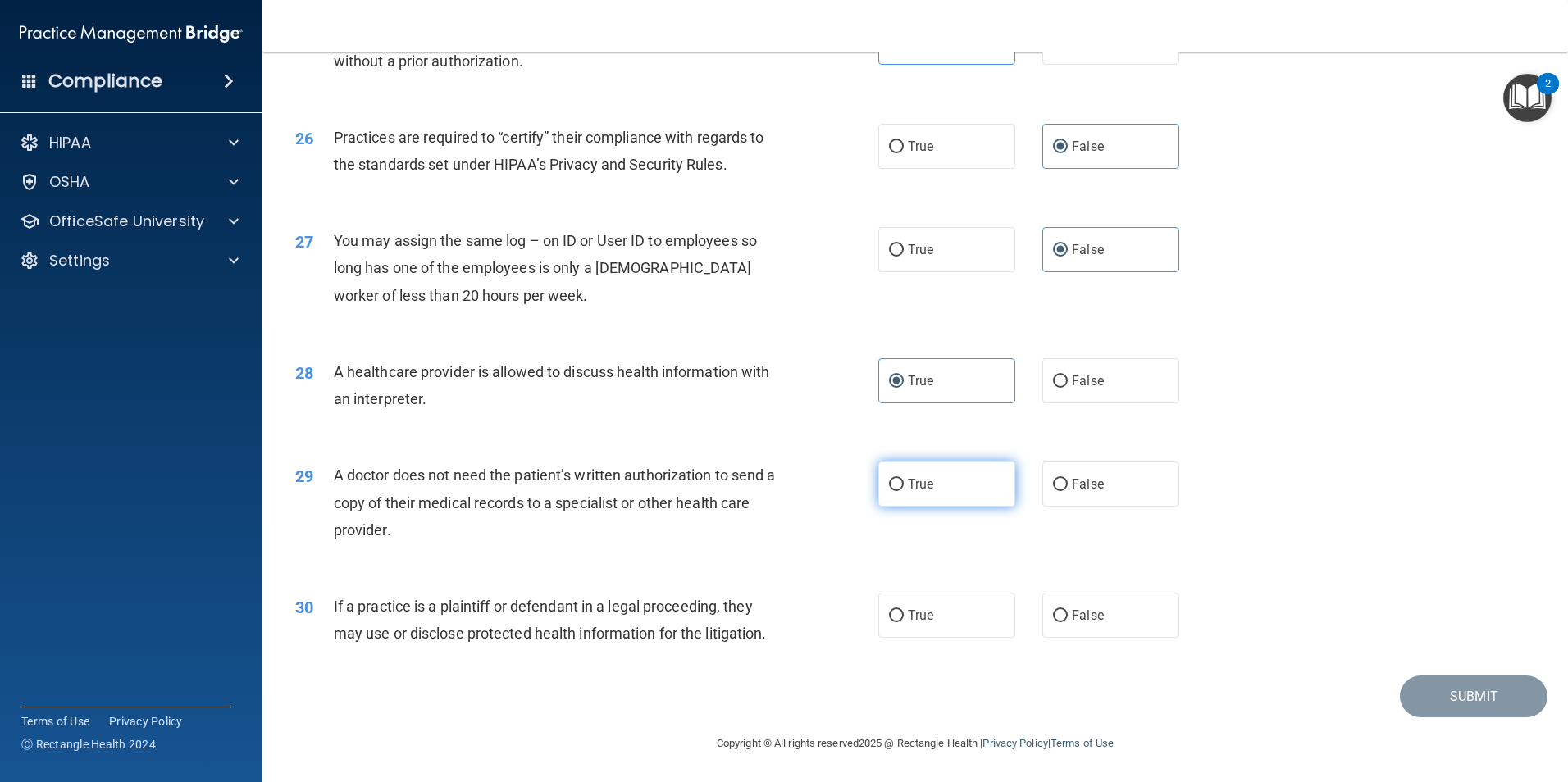
click at [979, 487] on label "True" at bounding box center [946, 484] width 137 height 45
click at [904, 487] on input "True" at bounding box center [896, 485] width 15 height 12
radio input "true"
click at [918, 626] on label "True" at bounding box center [946, 614] width 137 height 45
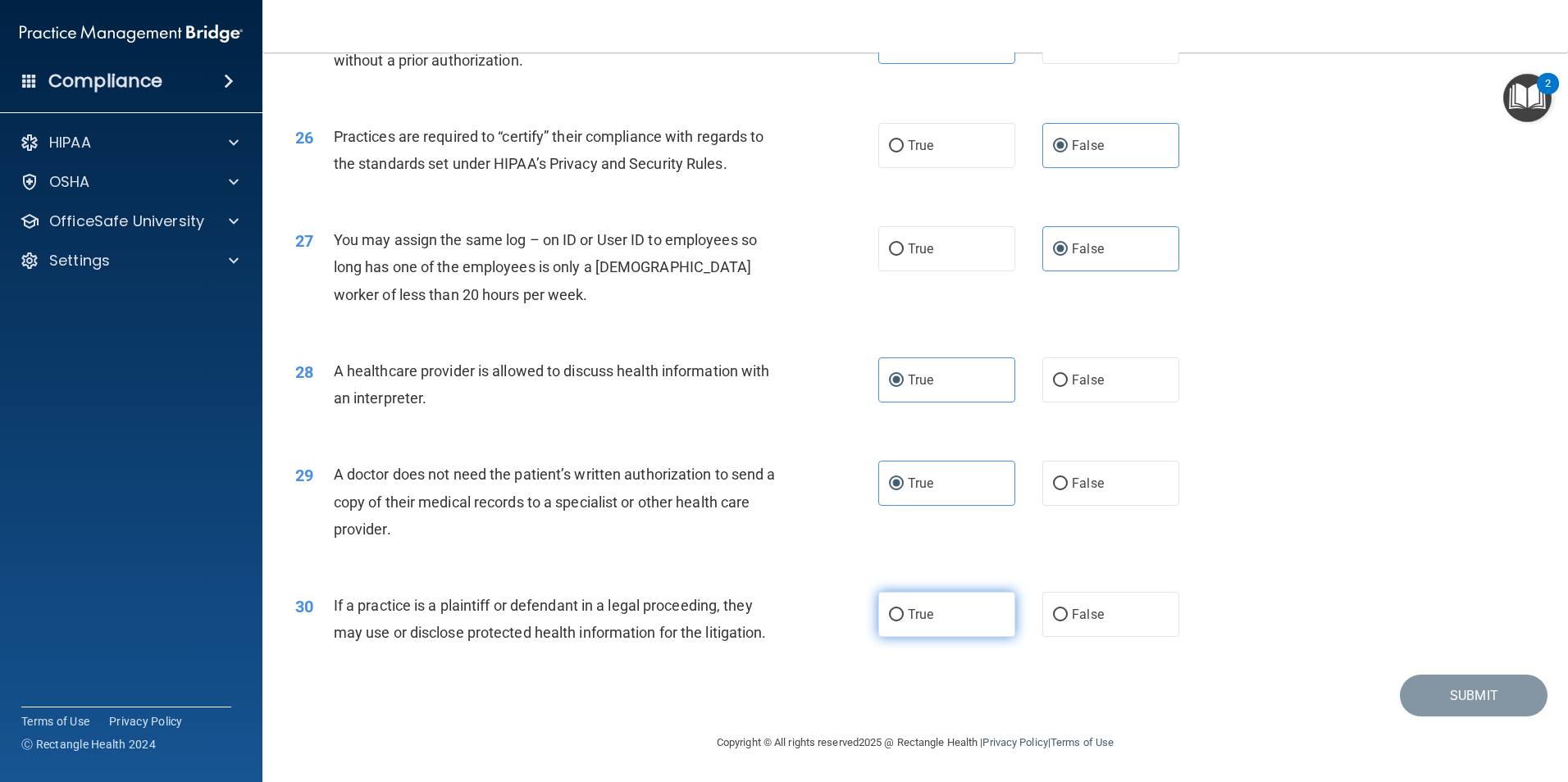
click at [904, 622] on input "True" at bounding box center [896, 615] width 15 height 12
radio input "true"
click at [1433, 701] on button "Submit" at bounding box center [1474, 696] width 148 height 42
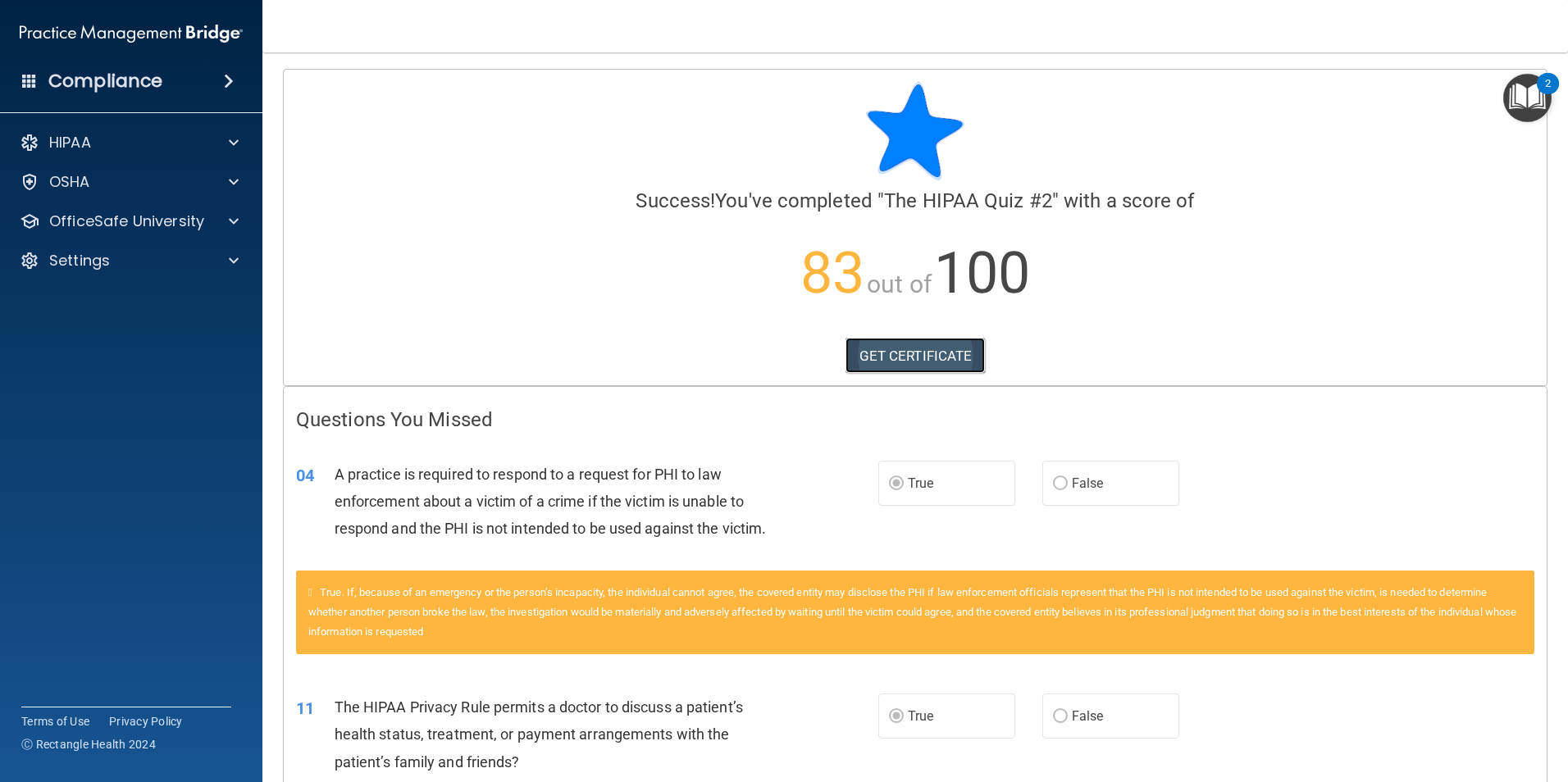
click at [903, 364] on link "GET CERTIFICATE" at bounding box center [915, 356] width 140 height 36
click at [103, 227] on p "OfficeSafe University" at bounding box center [126, 222] width 155 height 20
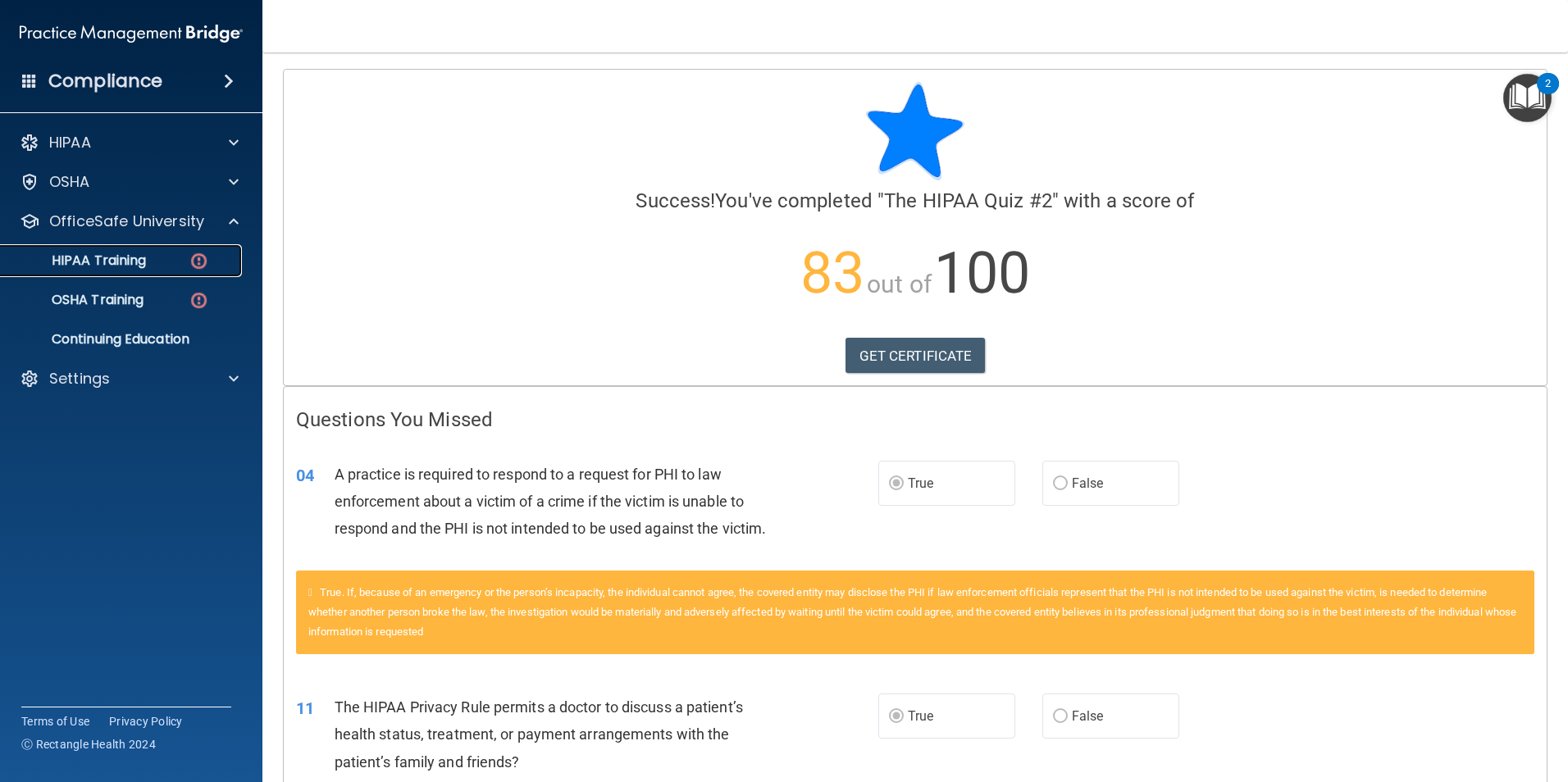
click at [112, 266] on p "HIPAA Training" at bounding box center [78, 261] width 135 height 16
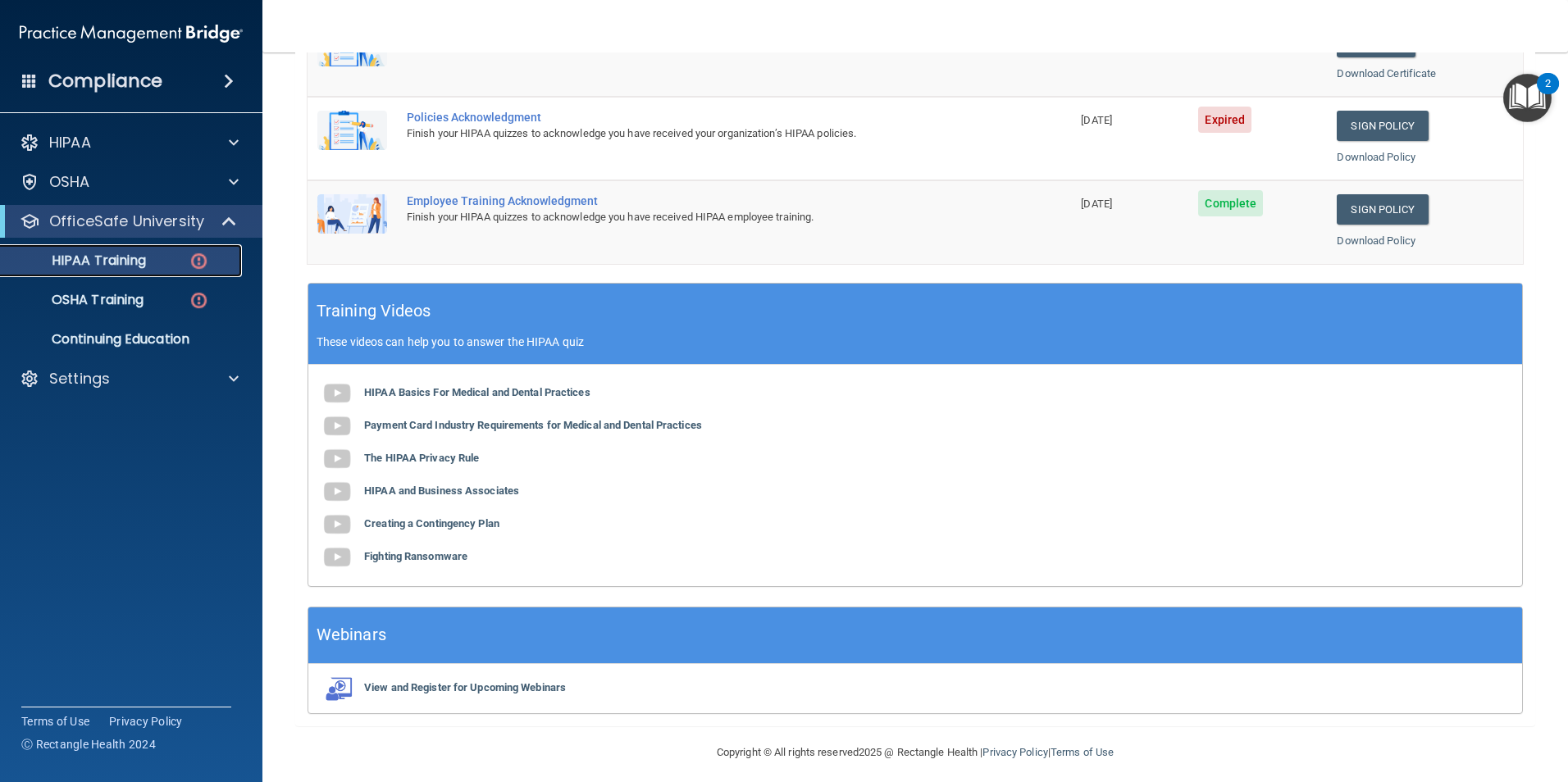
scroll to position [453, 0]
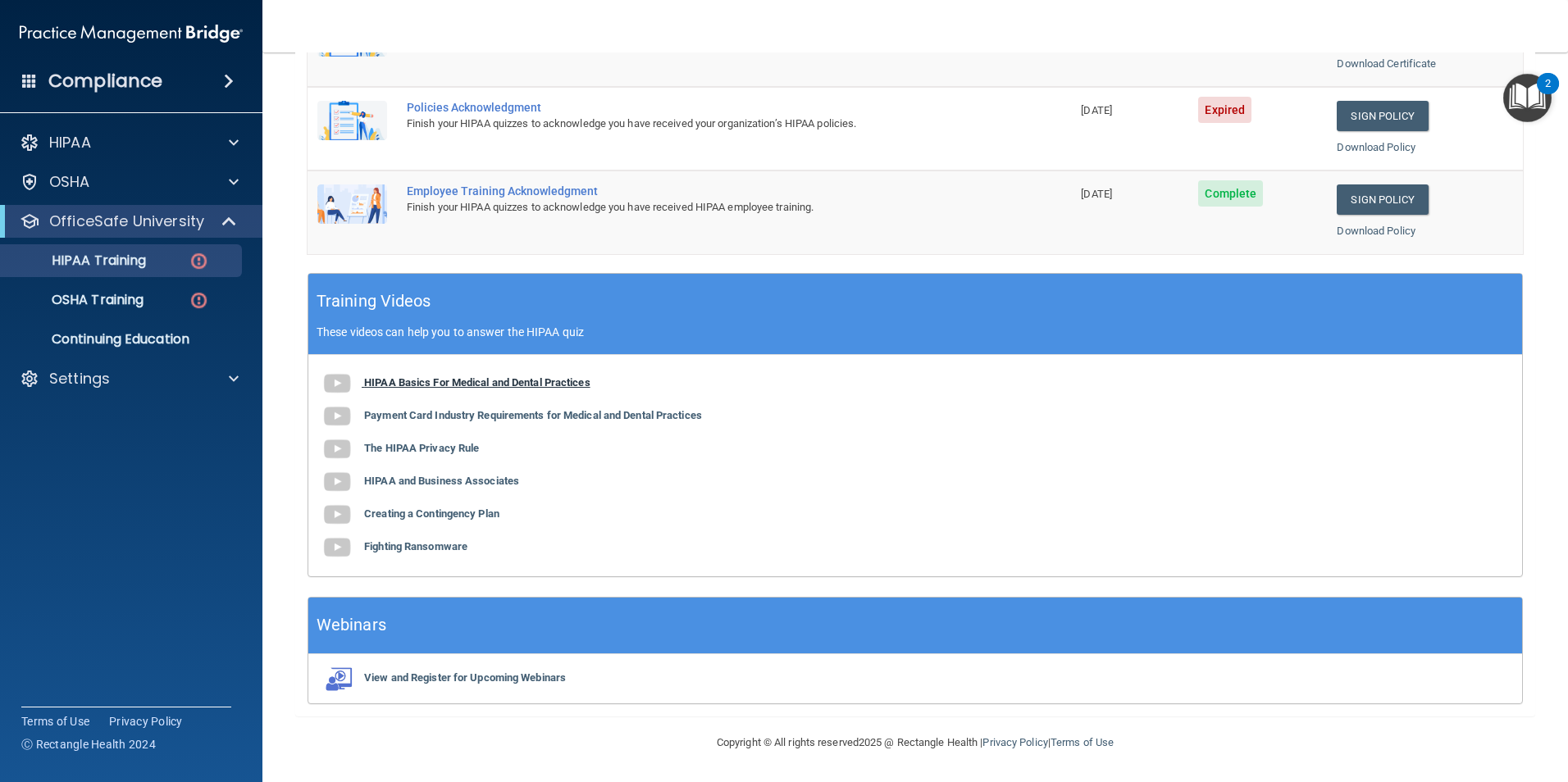
click at [338, 386] on img at bounding box center [337, 383] width 33 height 33
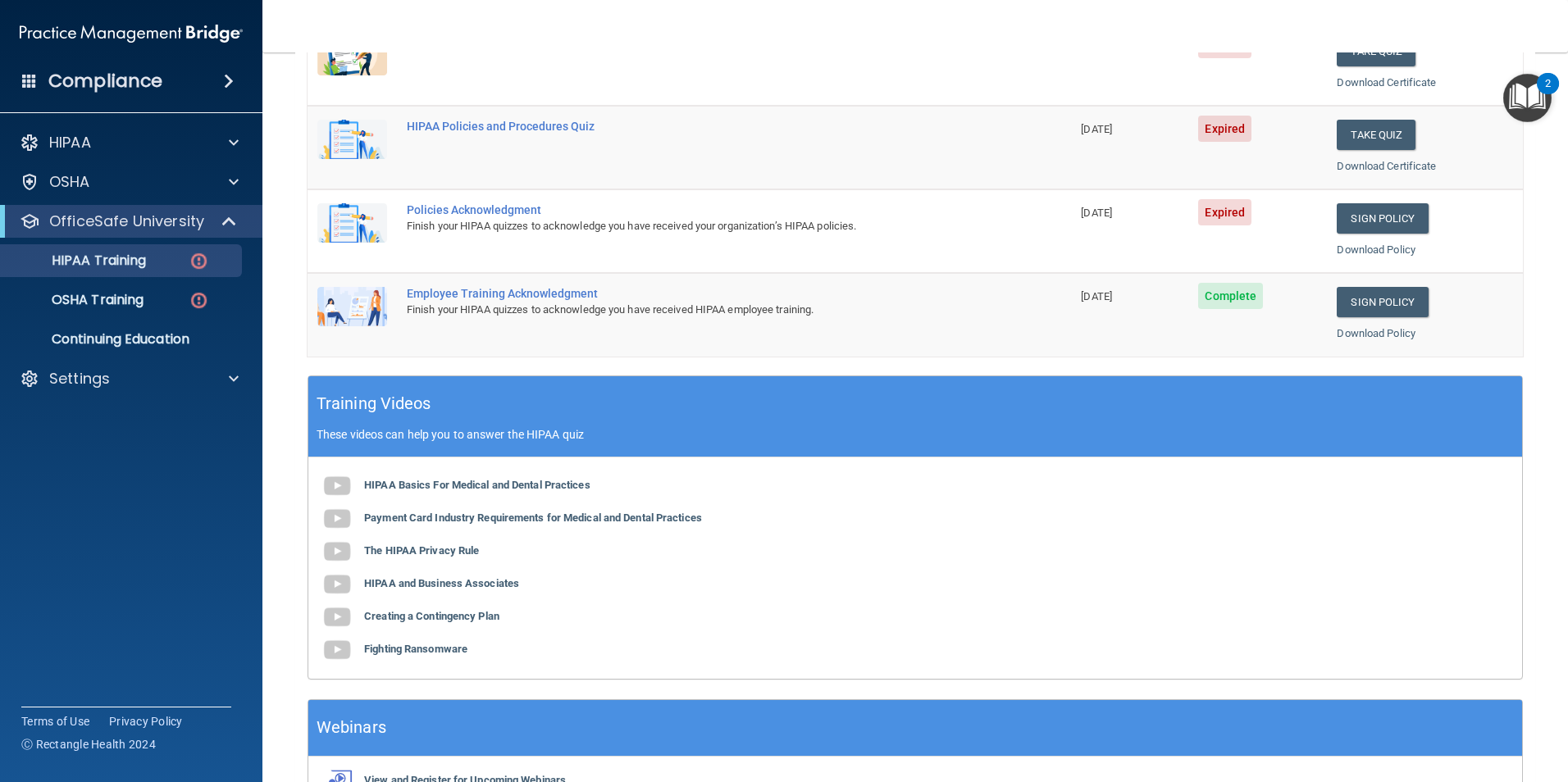
scroll to position [207, 0]
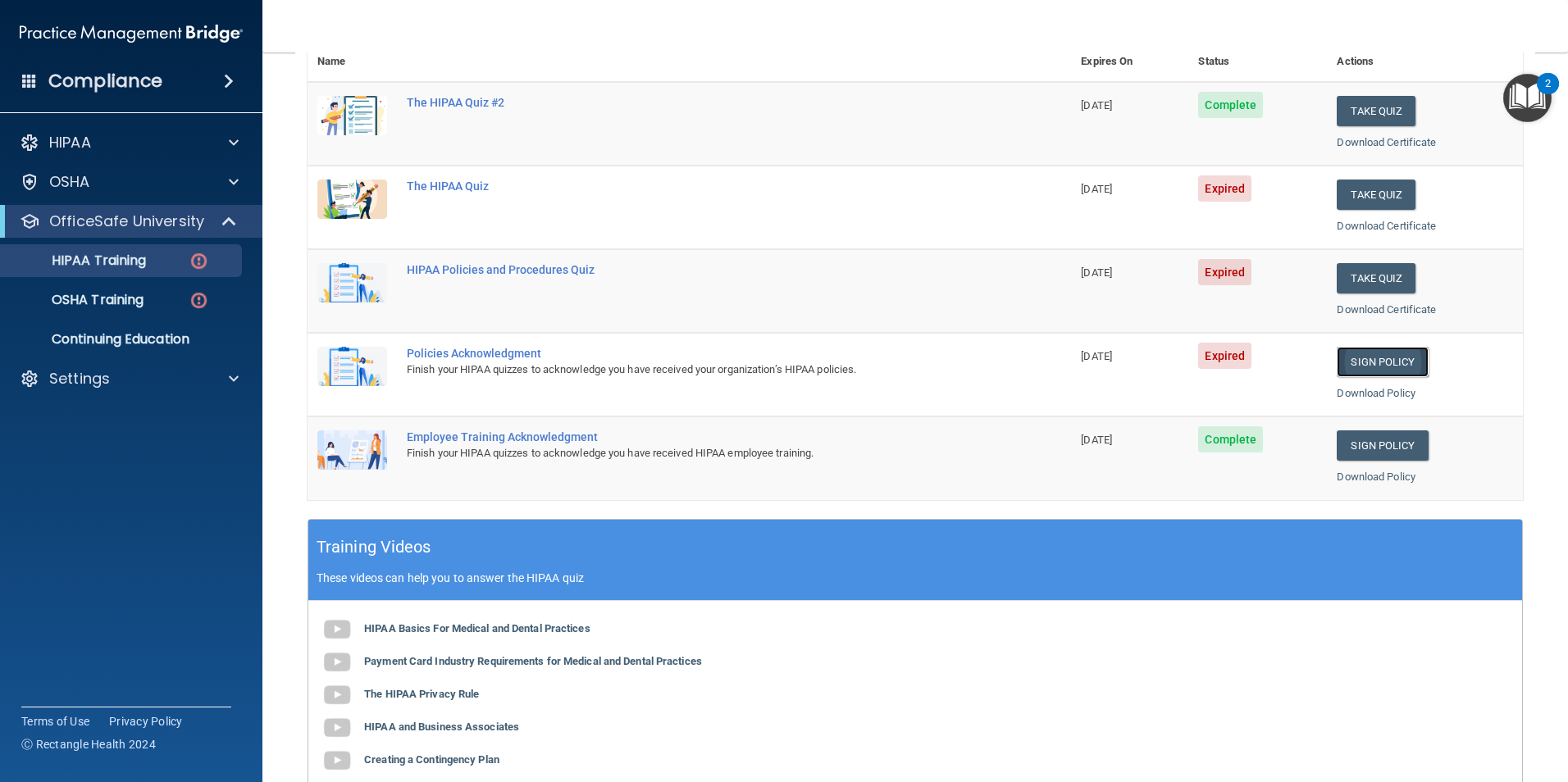
click at [1350, 358] on link "Sign Policy" at bounding box center [1382, 362] width 91 height 30
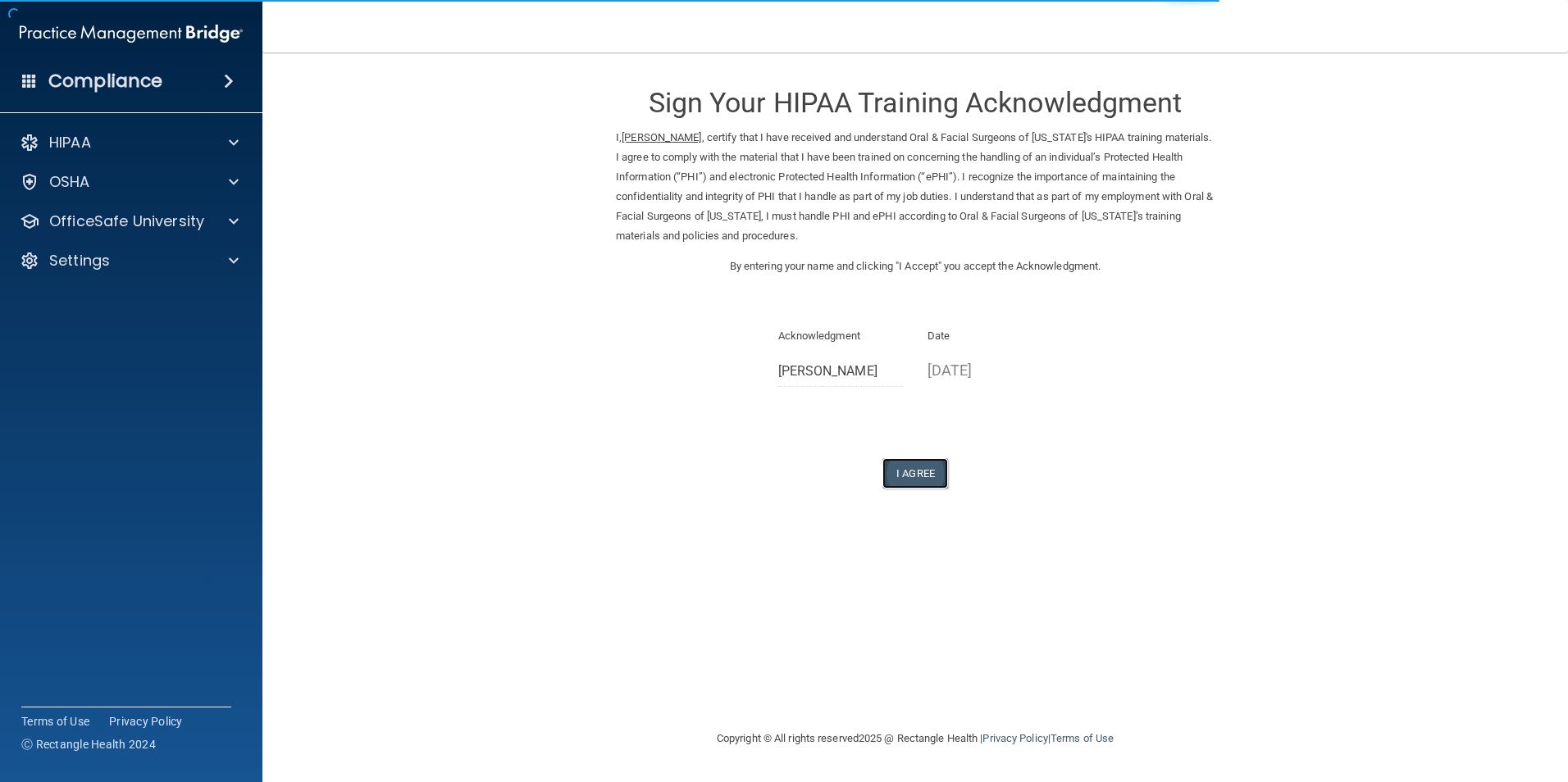
click at [895, 481] on button "I Agree" at bounding box center [915, 473] width 66 height 30
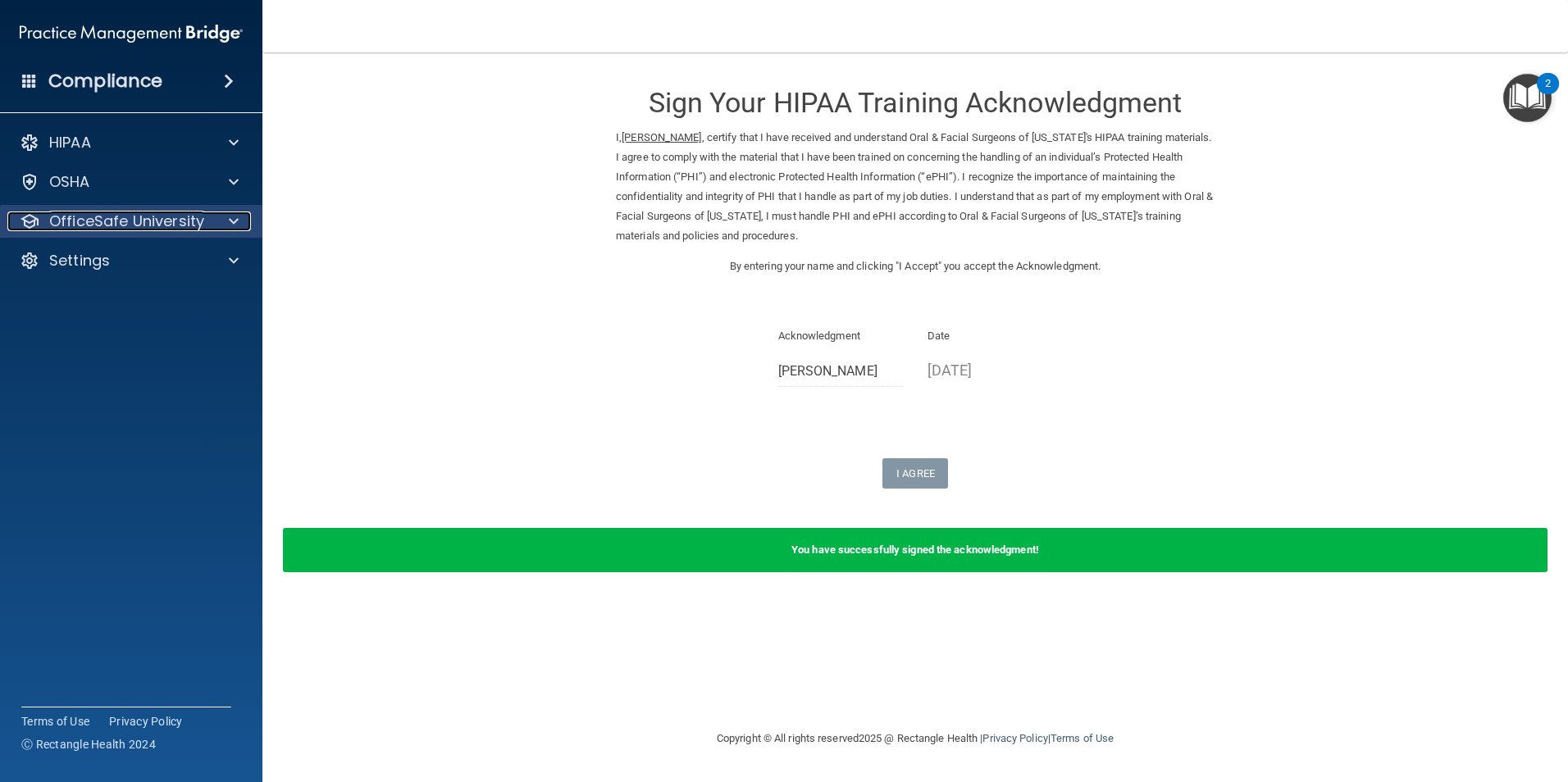
click at [91, 220] on p "OfficeSafe University" at bounding box center [126, 222] width 155 height 20
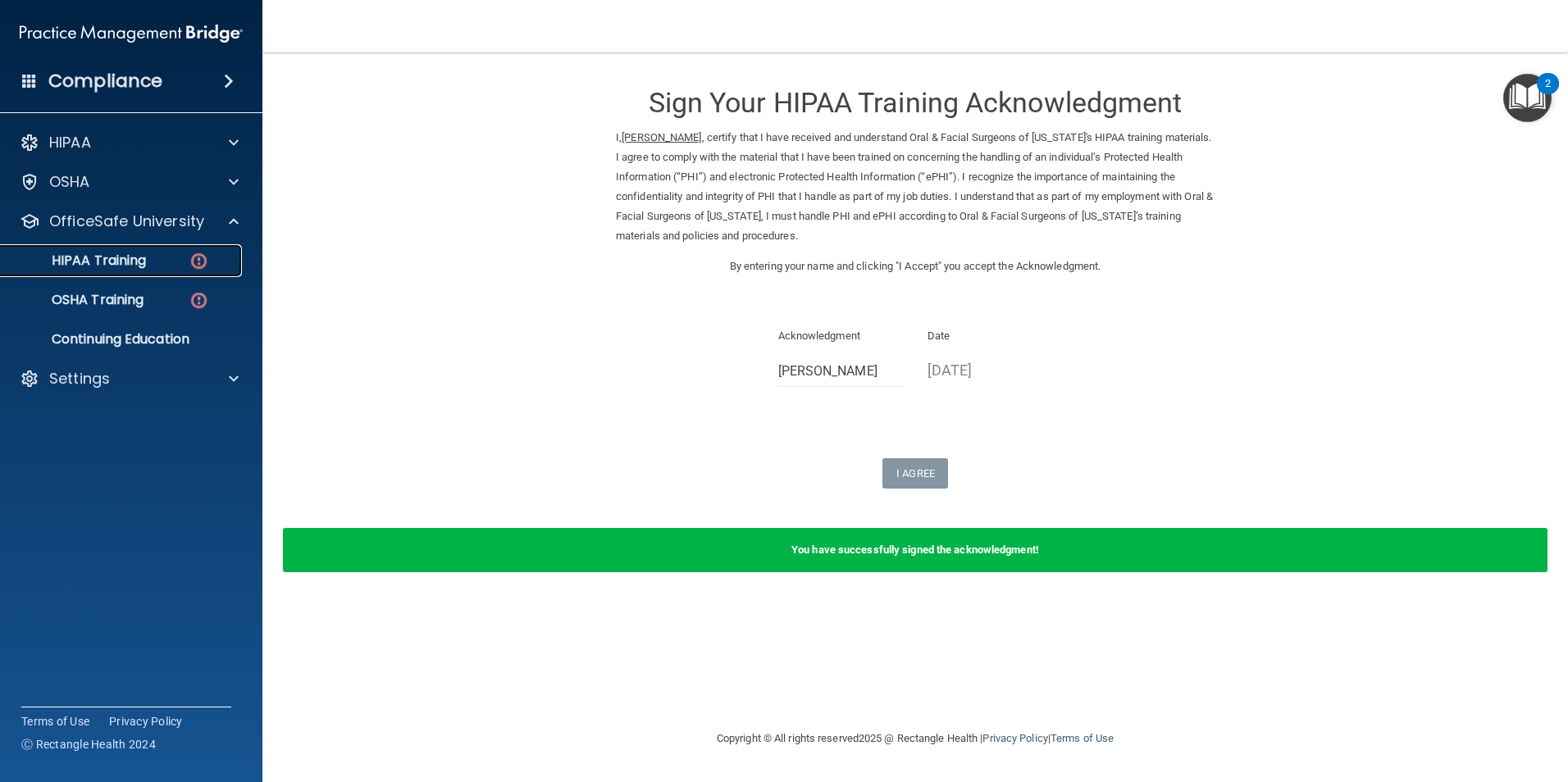
click at [117, 257] on p "HIPAA Training" at bounding box center [78, 261] width 135 height 16
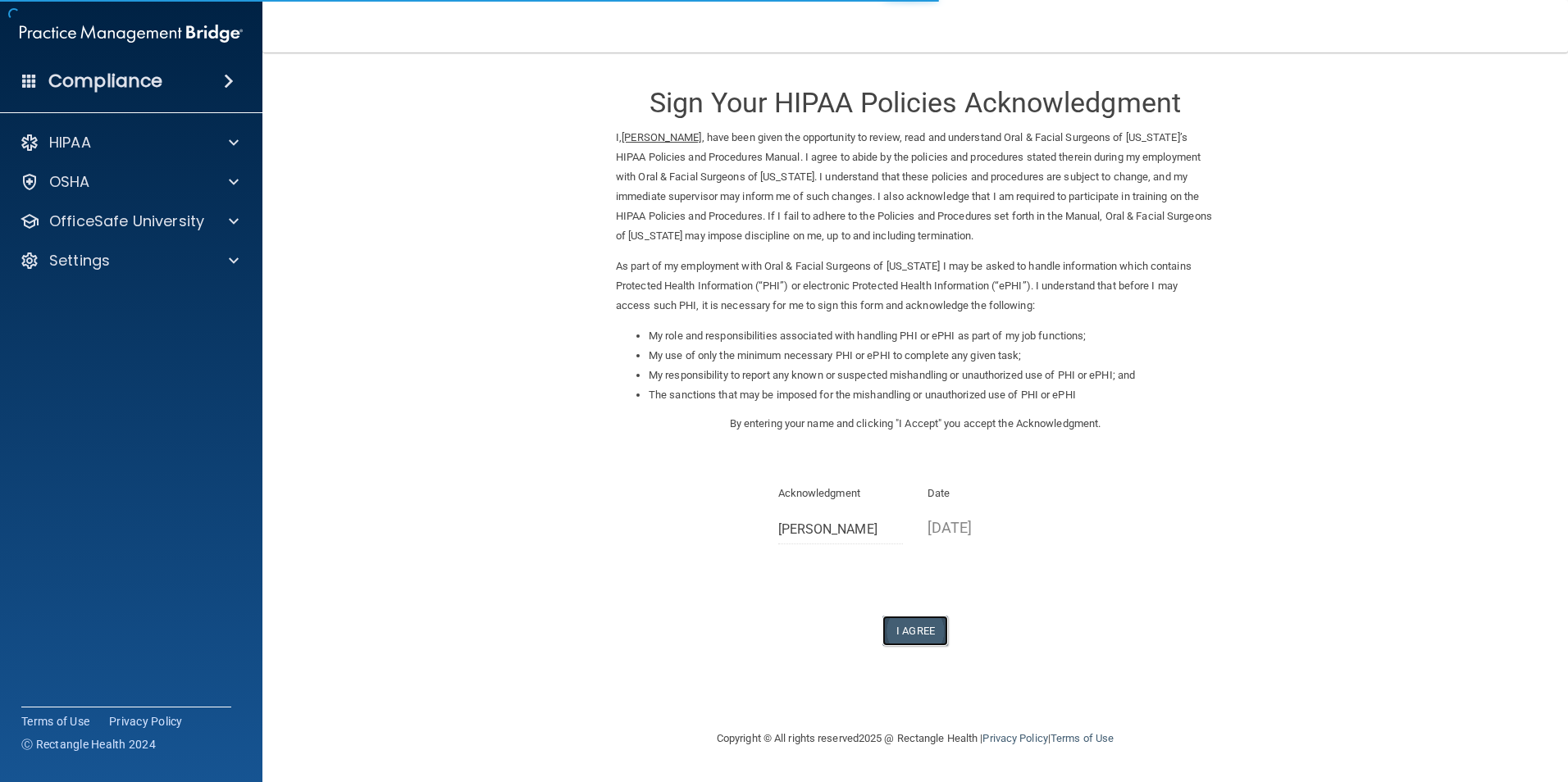
click at [912, 617] on button "I Agree" at bounding box center [915, 631] width 66 height 30
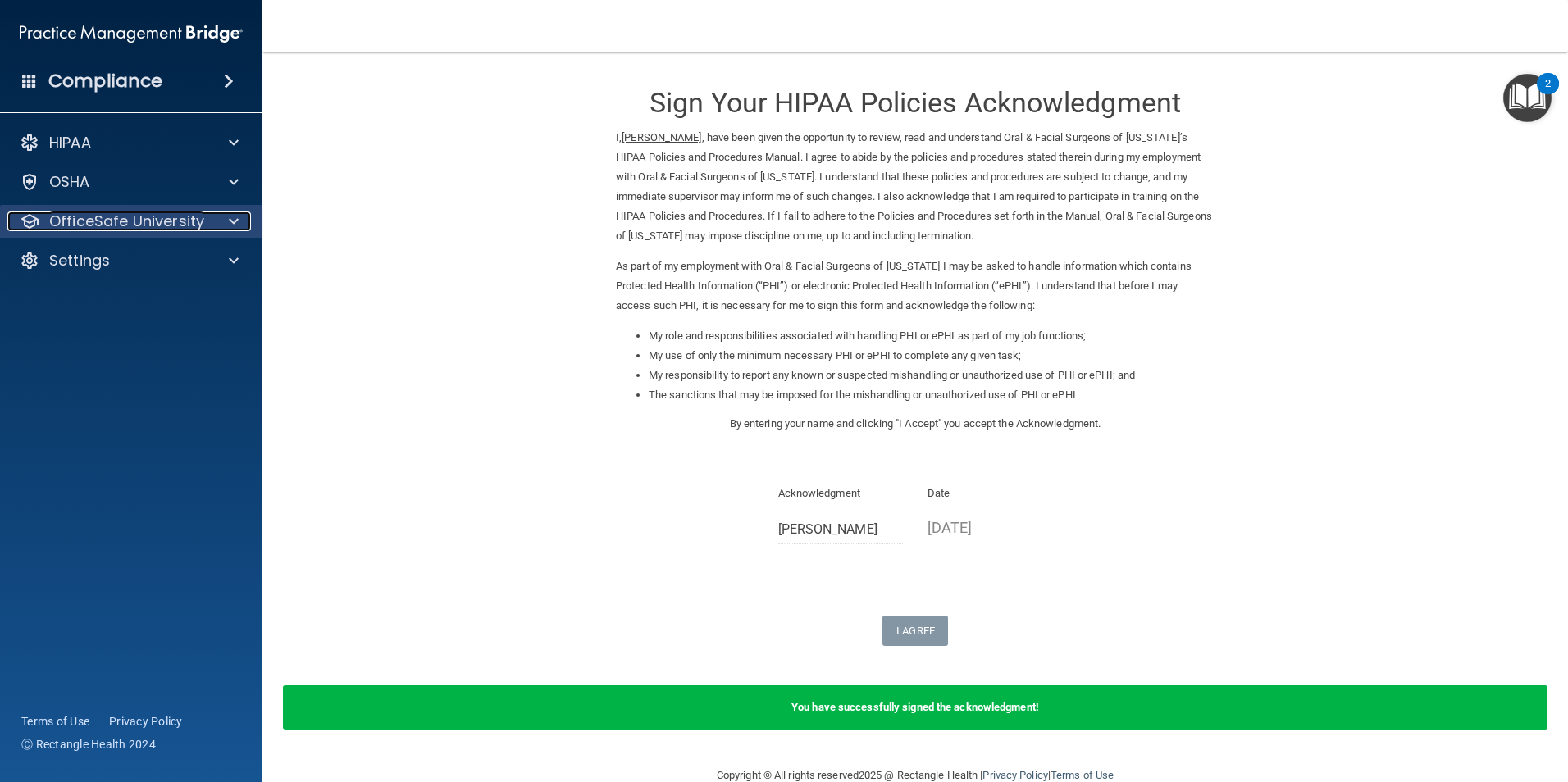
click at [131, 214] on p "OfficeSafe University" at bounding box center [126, 222] width 155 height 20
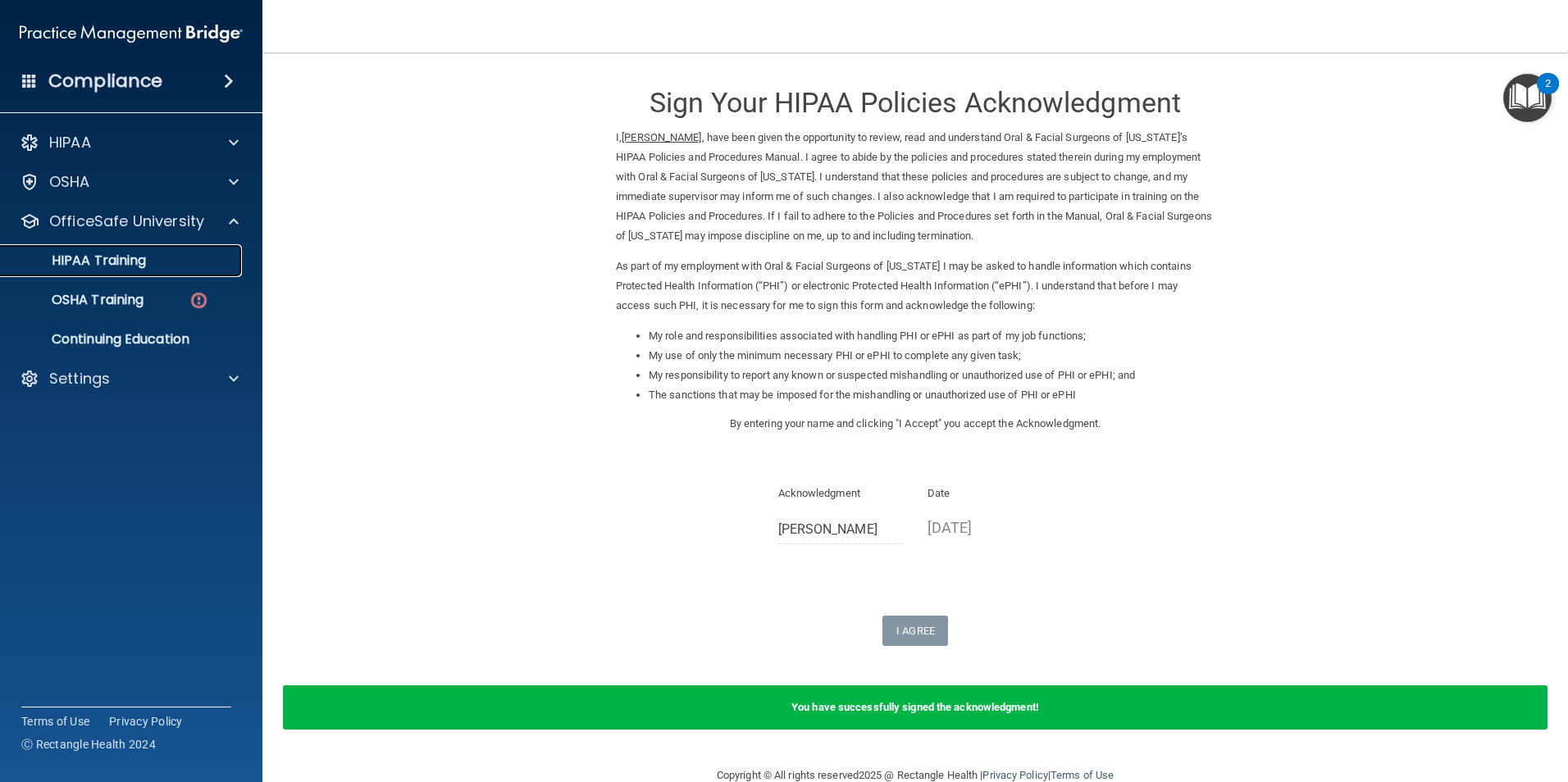
click at [139, 266] on p "HIPAA Training" at bounding box center [78, 261] width 135 height 16
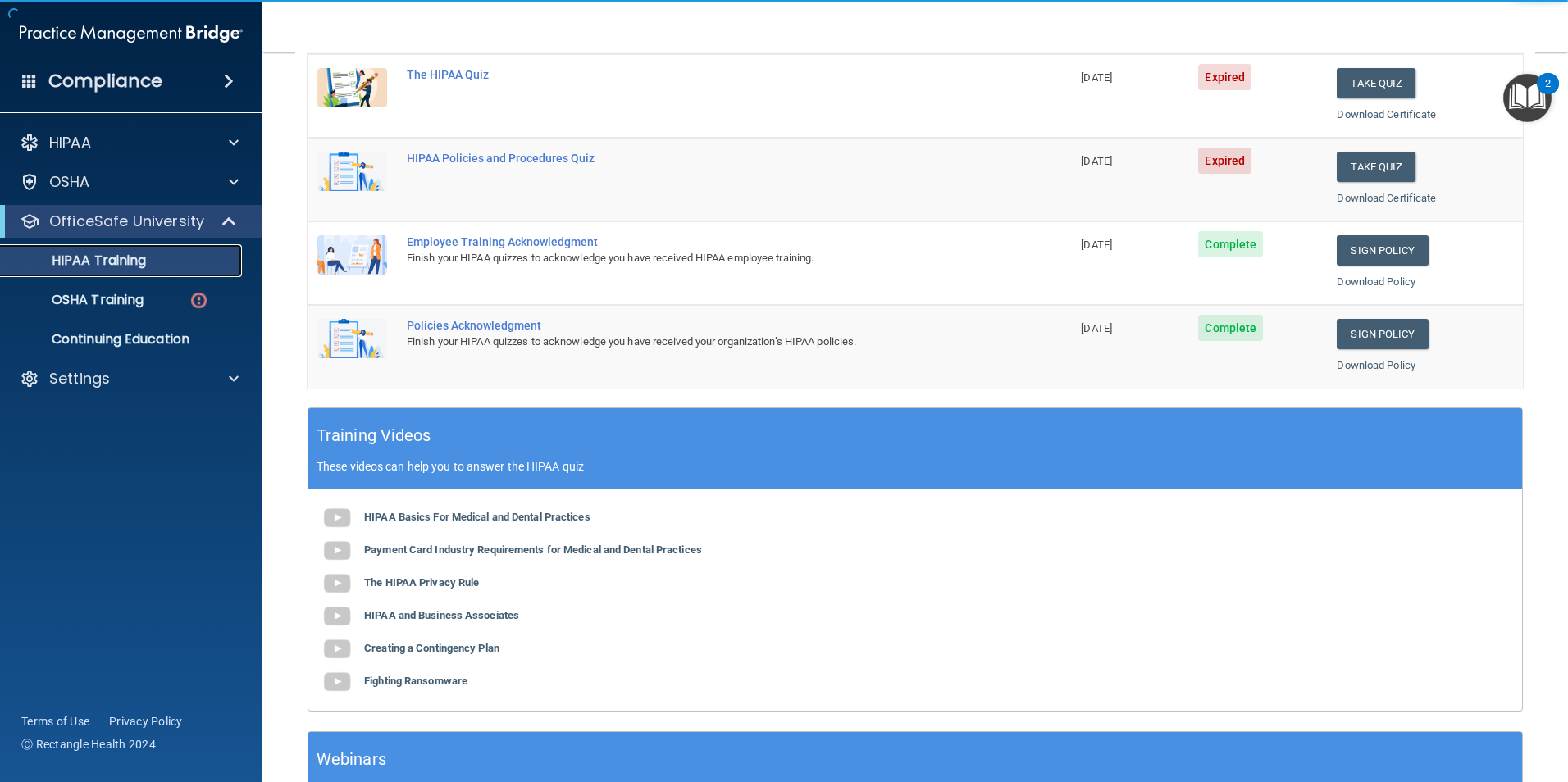
scroll to position [328, 0]
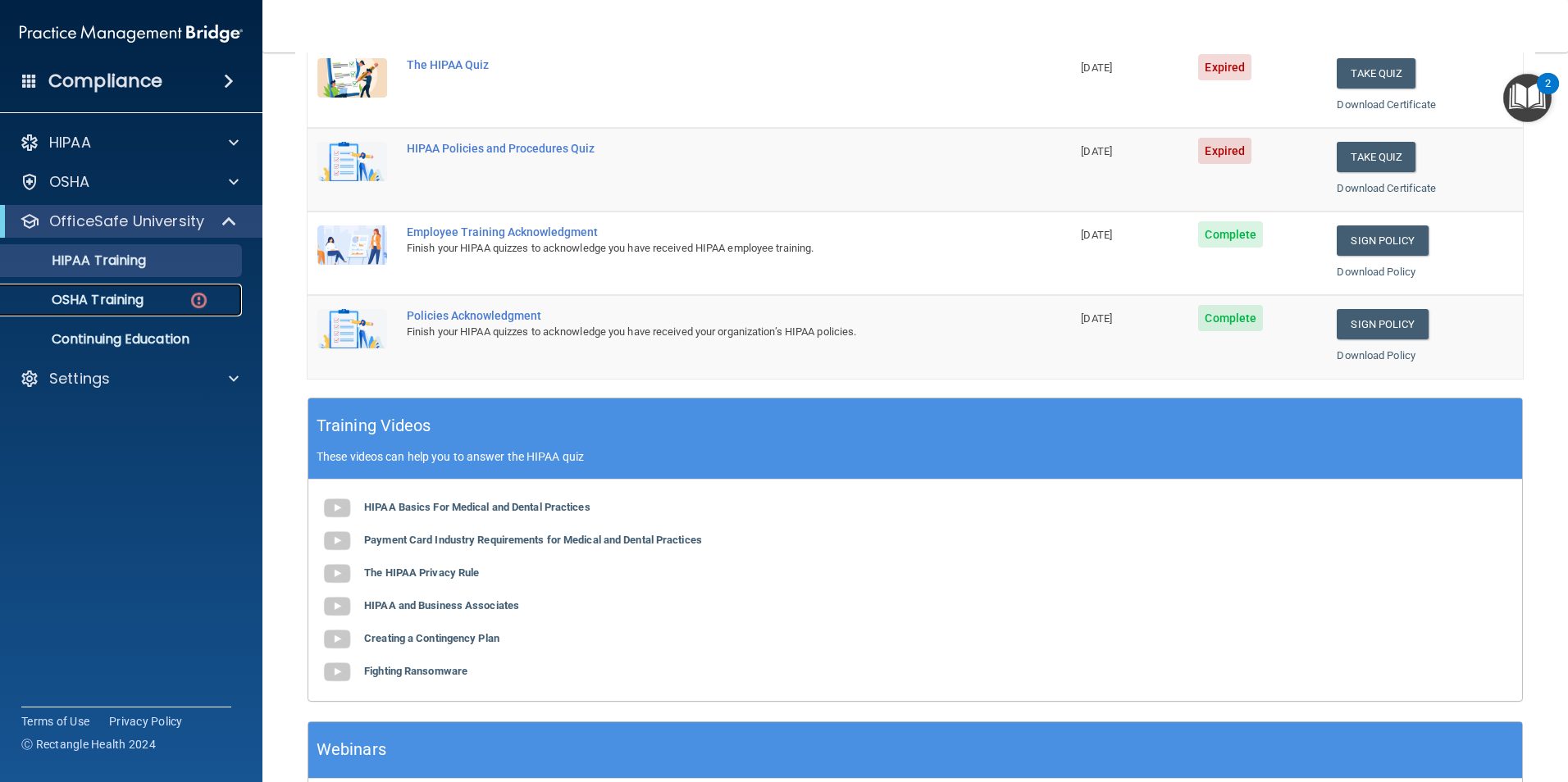
click at [101, 299] on p "OSHA Training" at bounding box center [77, 300] width 133 height 16
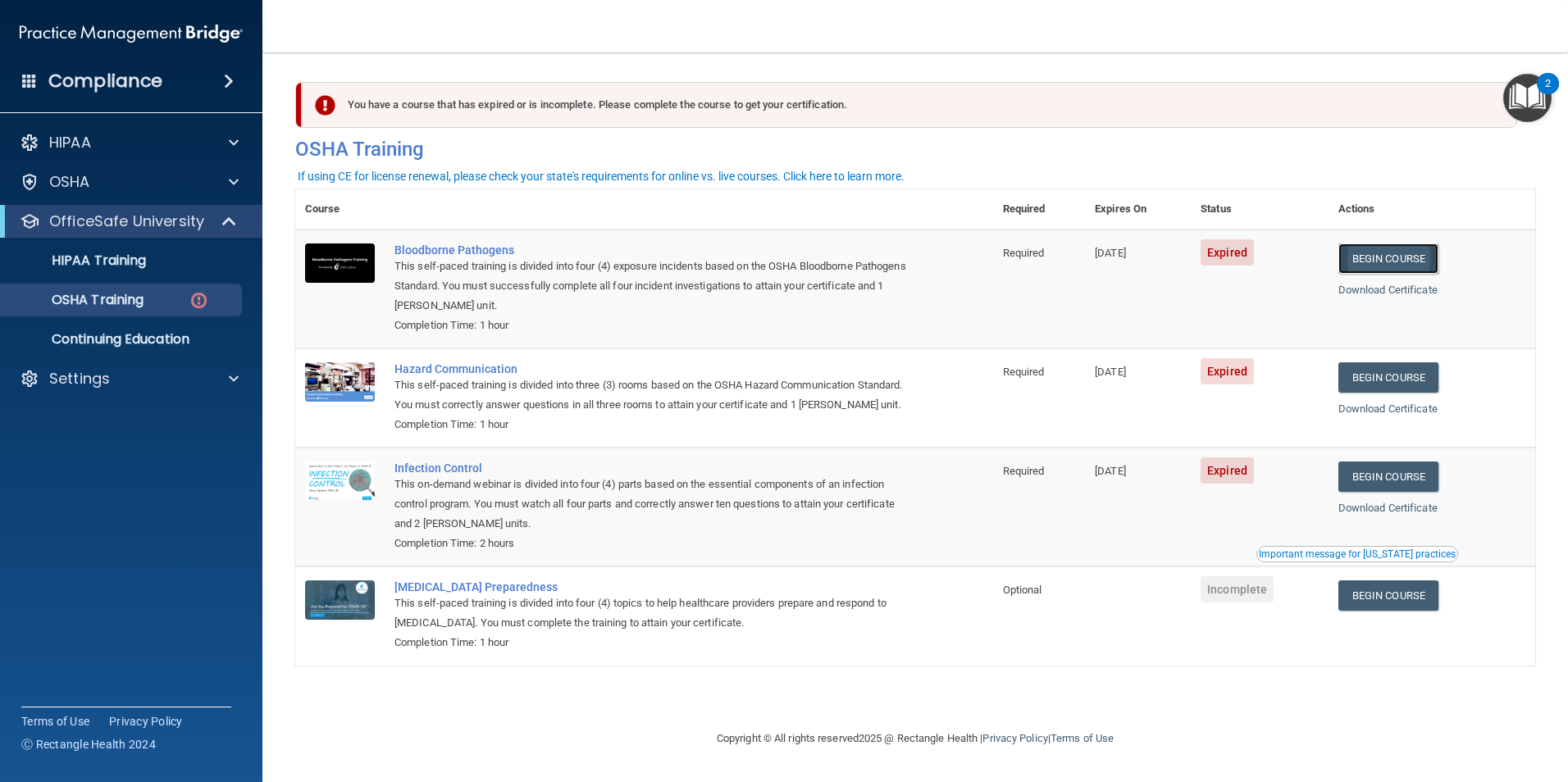
click at [1389, 258] on link "Begin Course" at bounding box center [1388, 259] width 100 height 30
